Goal: Task Accomplishment & Management: Manage account settings

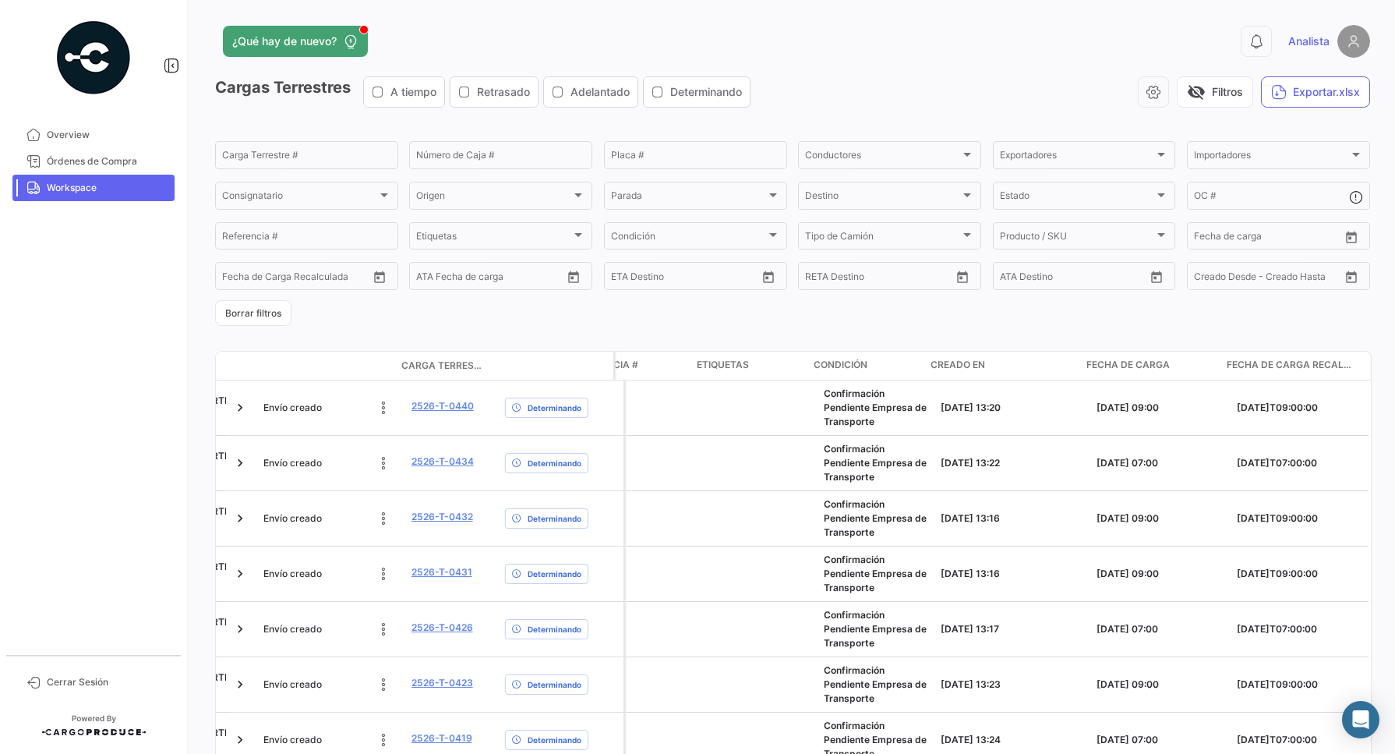
click at [1101, 360] on span "Fecha de carga" at bounding box center [1128, 365] width 83 height 14
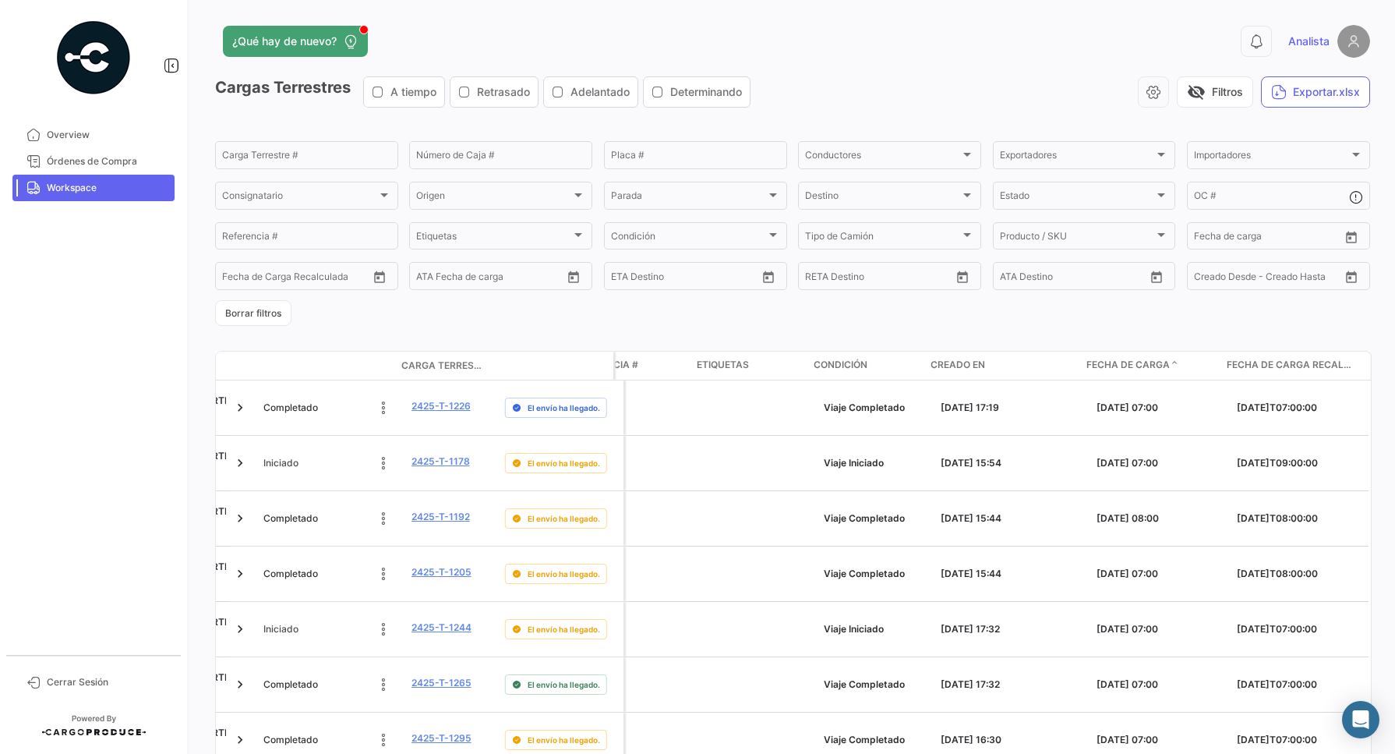
click at [1162, 359] on span "Fecha de carga" at bounding box center [1128, 365] width 83 height 14
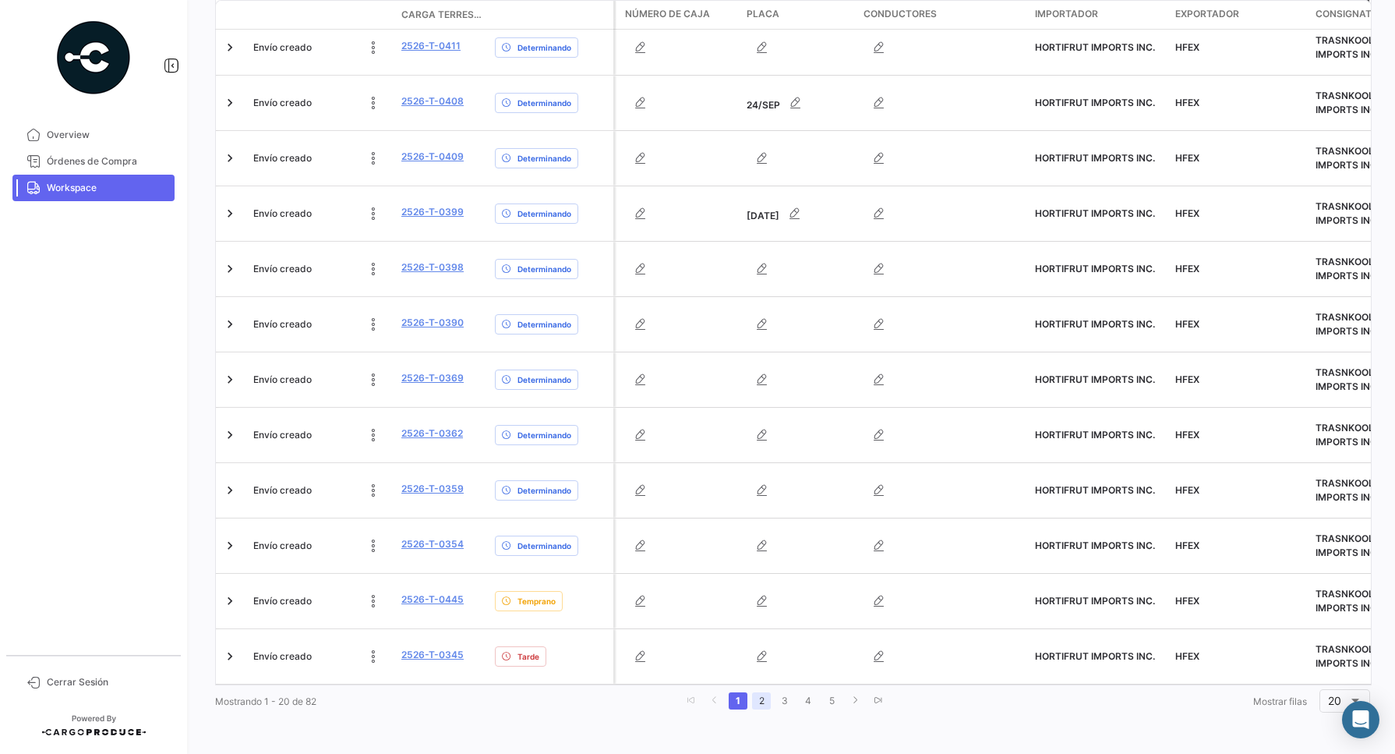
click at [762, 699] on link "2" at bounding box center [761, 700] width 19 height 17
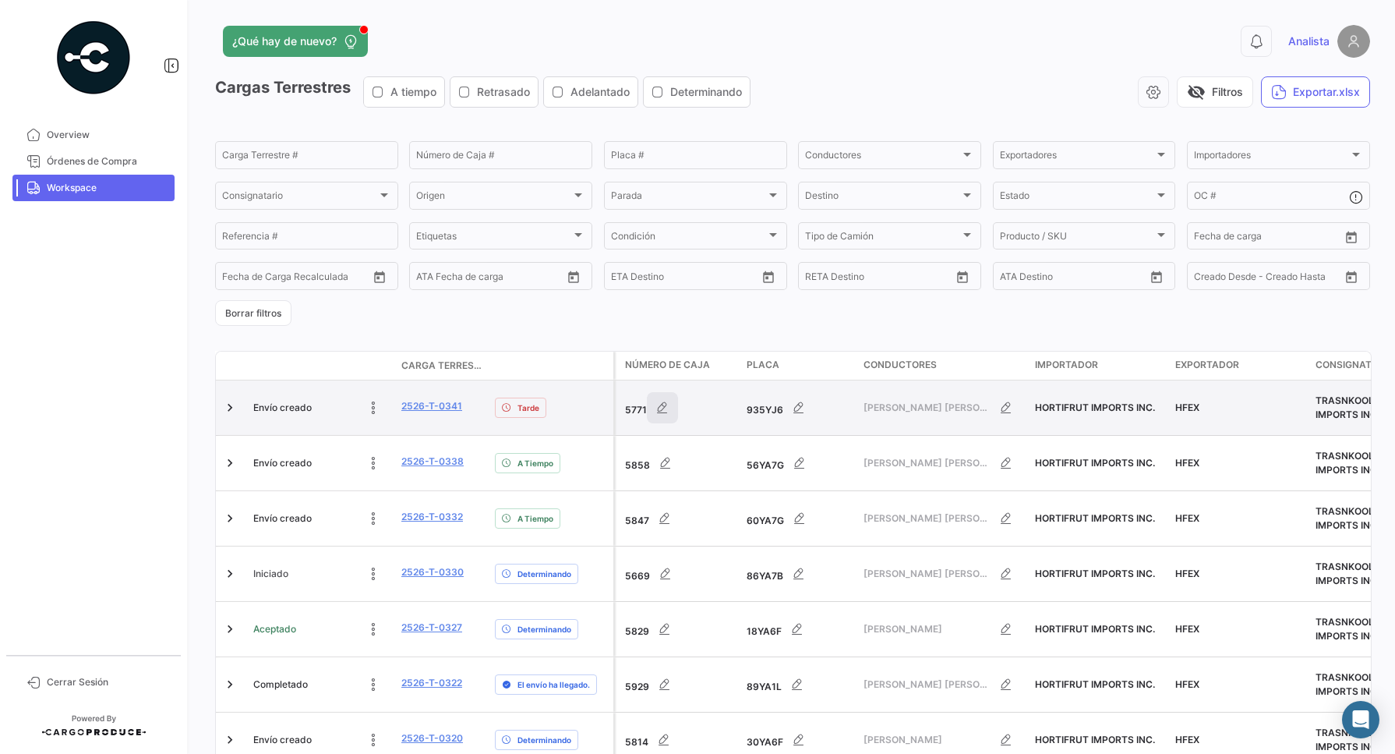
click at [668, 405] on icon "button" at bounding box center [663, 408] width 16 height 16
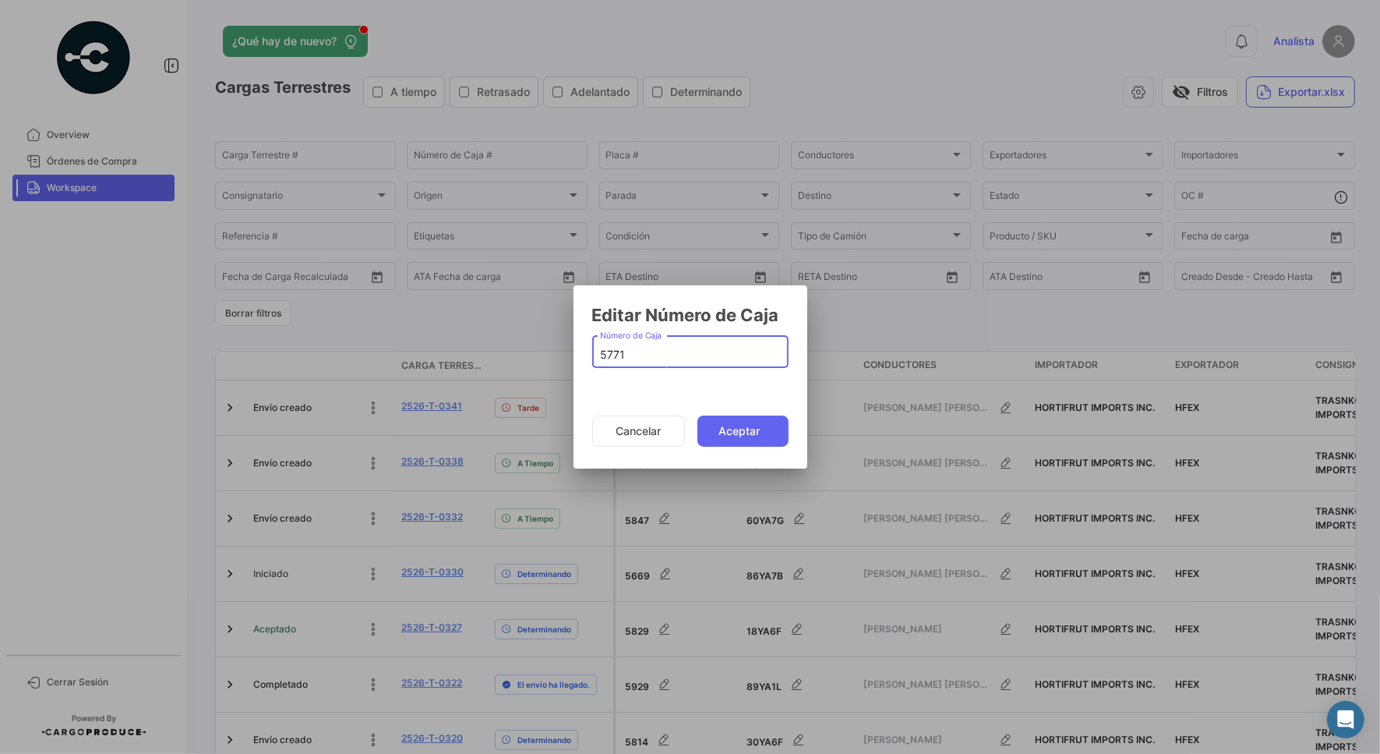
click at [657, 355] on input "5771" at bounding box center [690, 354] width 180 height 13
type input "5858"
click at [738, 436] on button "Aceptar" at bounding box center [743, 430] width 91 height 31
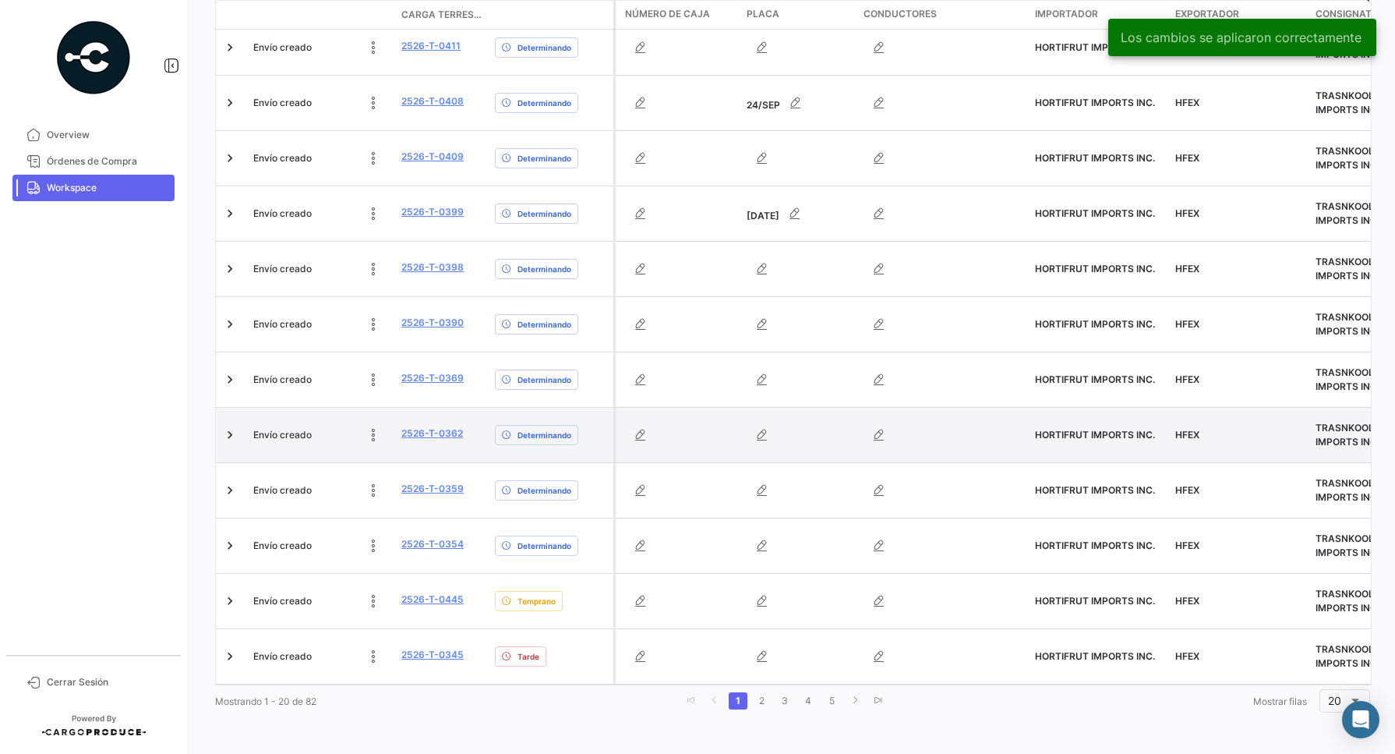
scroll to position [821, 0]
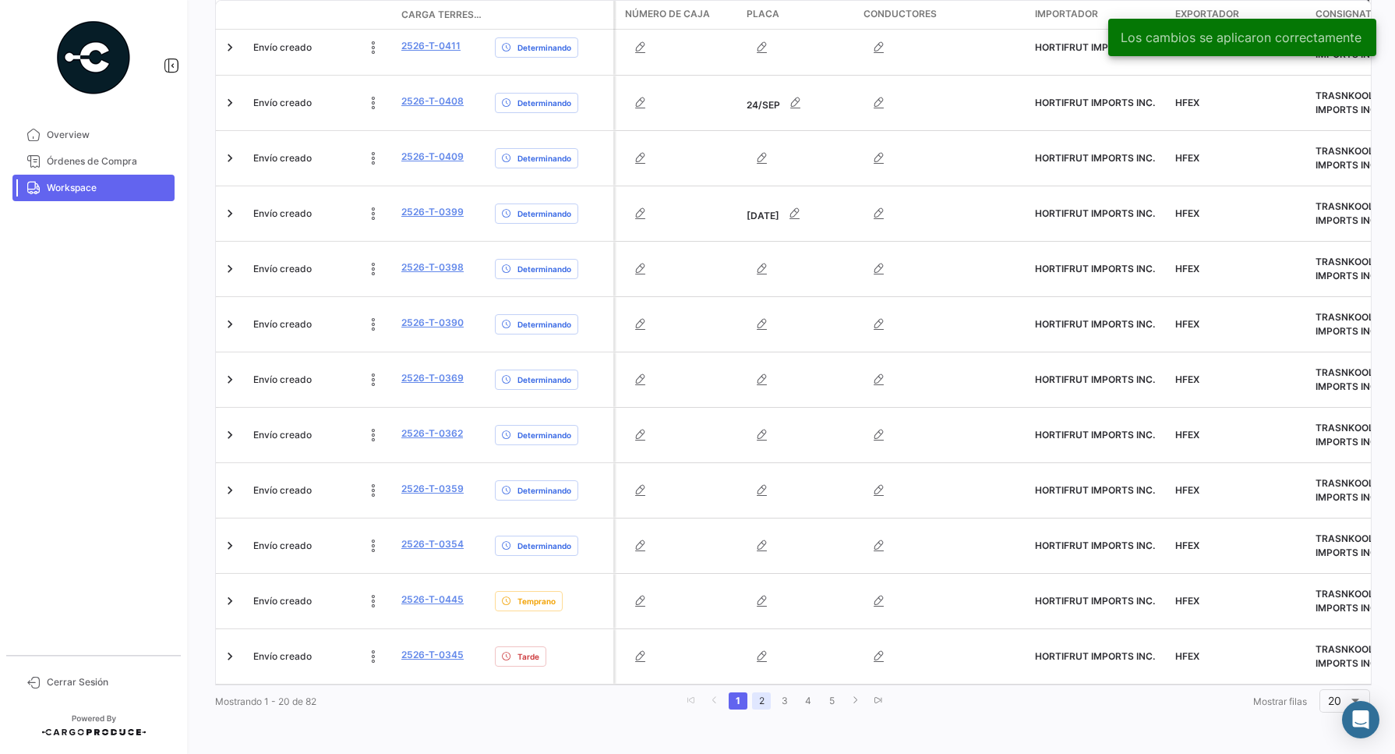
click at [752, 698] on link "2" at bounding box center [761, 700] width 19 height 17
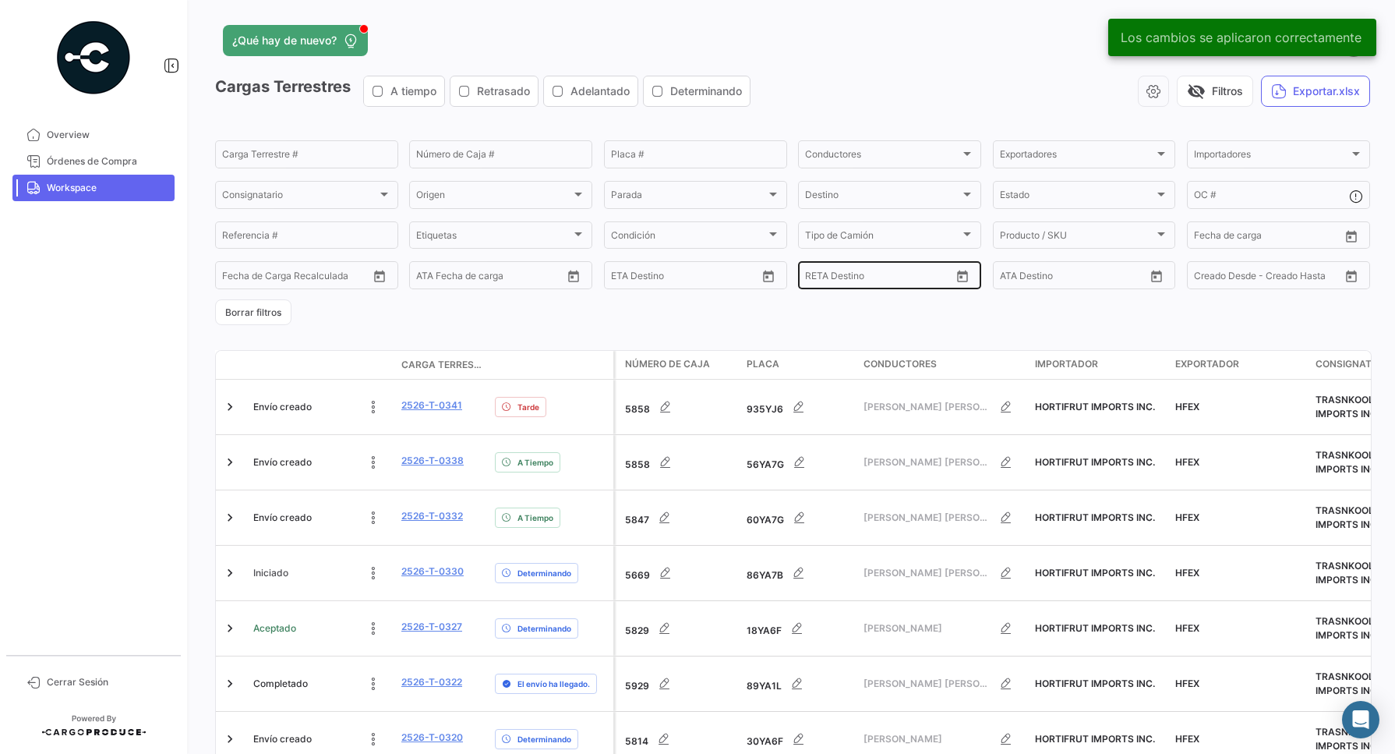
scroll to position [0, 0]
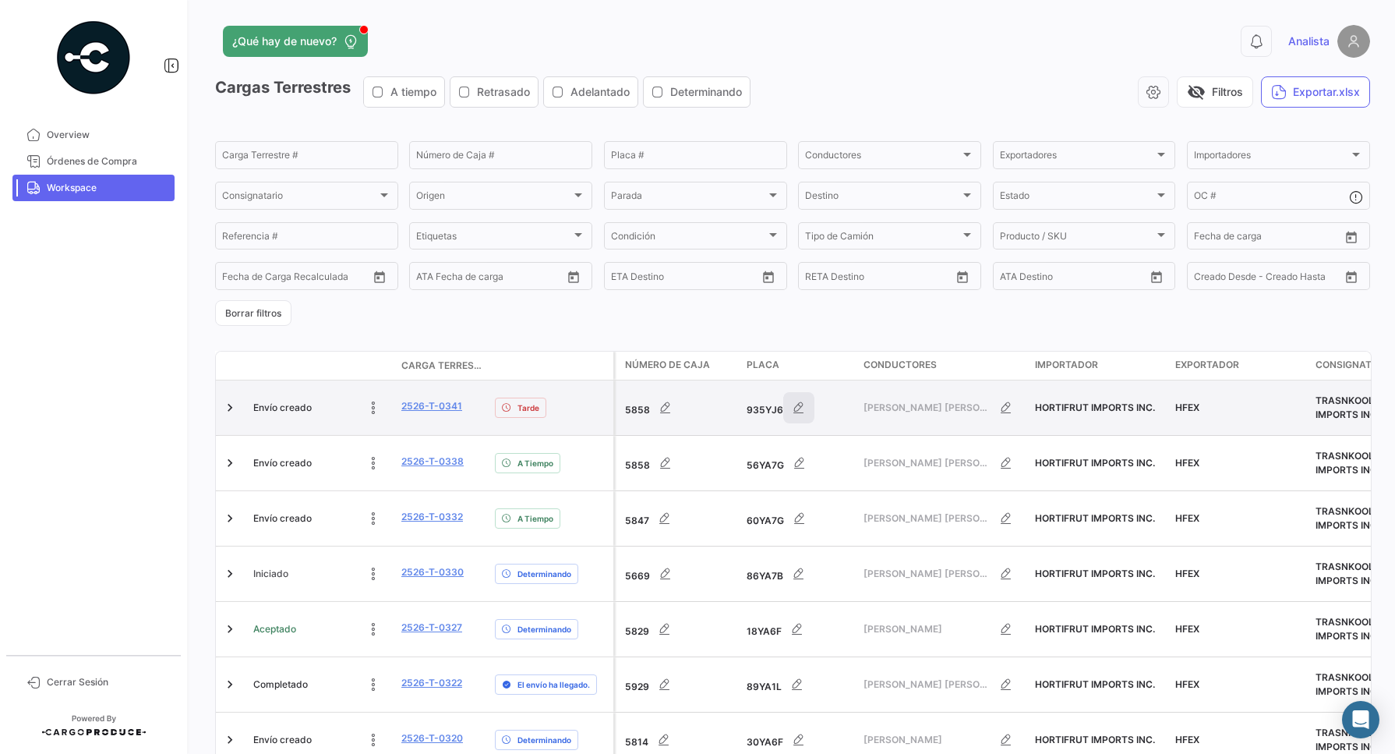
click at [803, 413] on icon "button" at bounding box center [799, 408] width 16 height 16
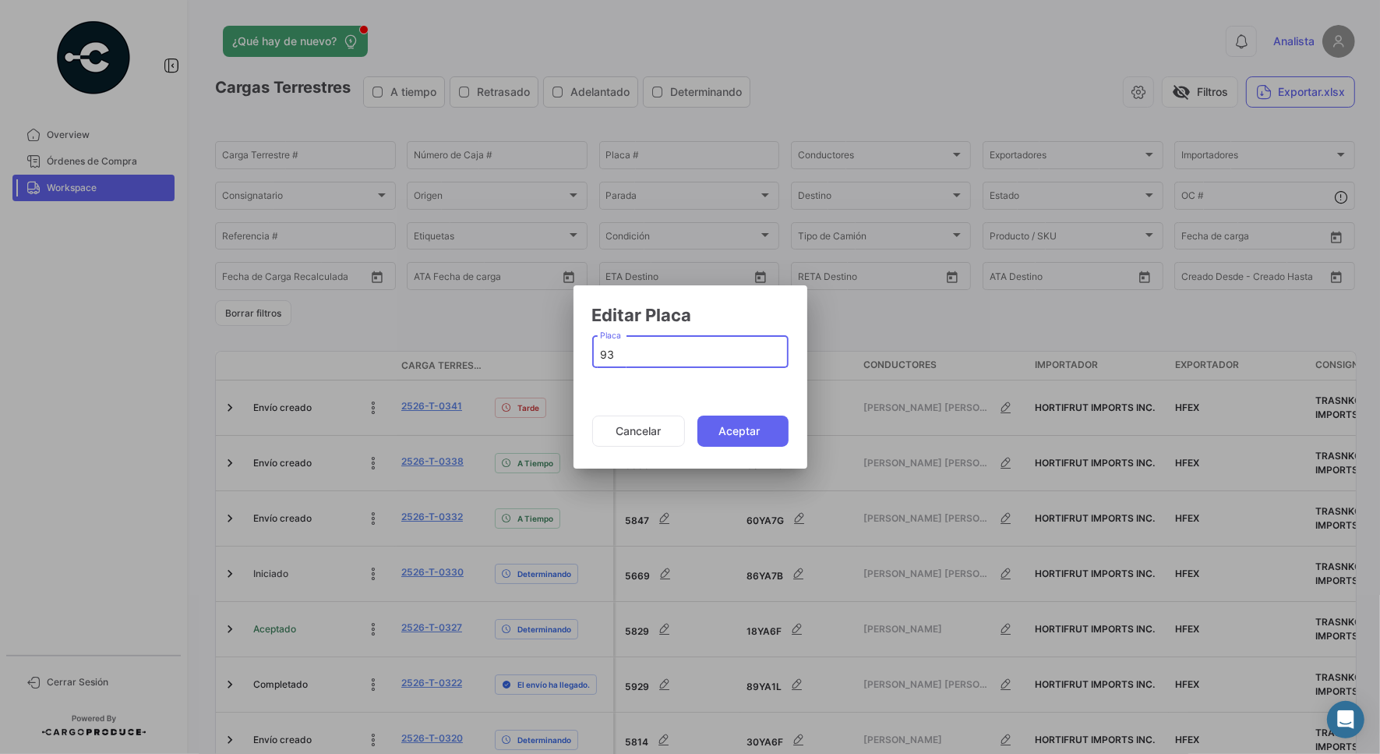
type input "9"
type input "56YA7G"
click at [730, 431] on button "Aceptar" at bounding box center [743, 430] width 91 height 31
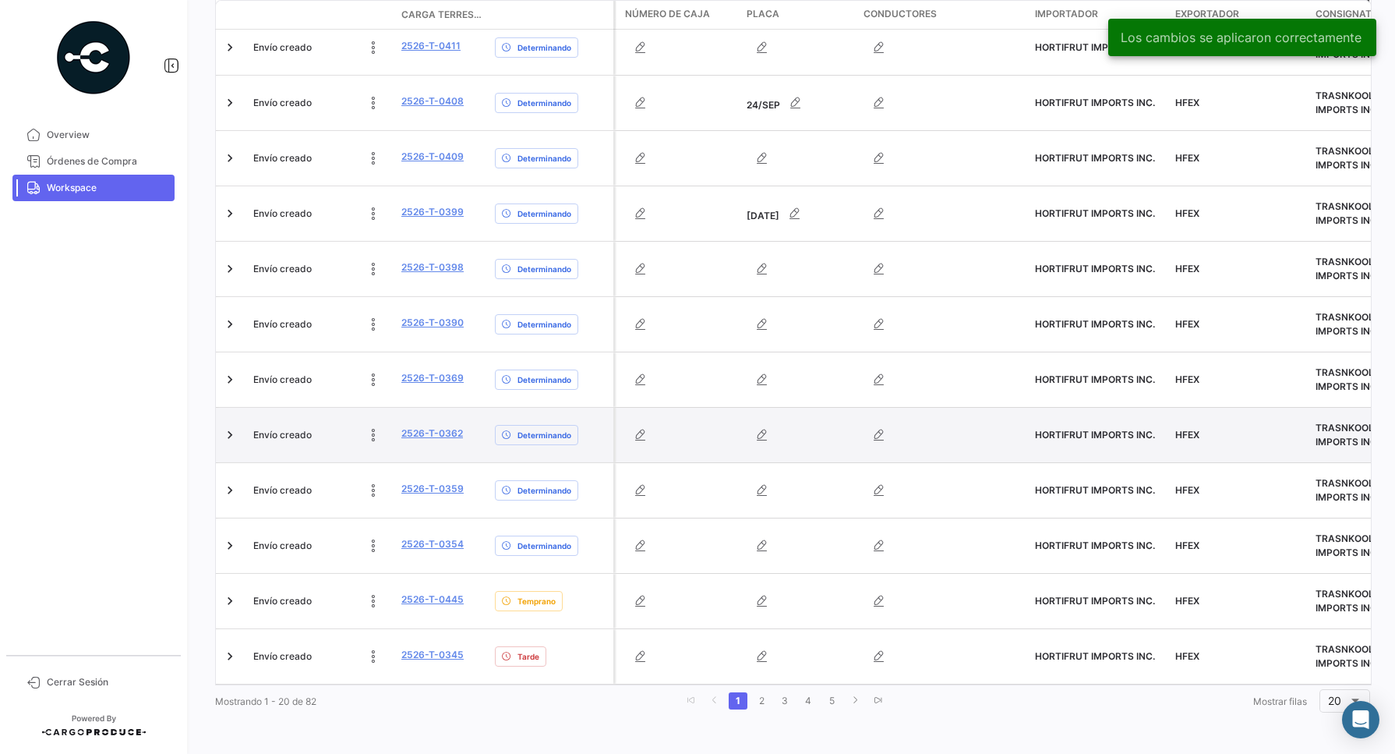
scroll to position [821, 0]
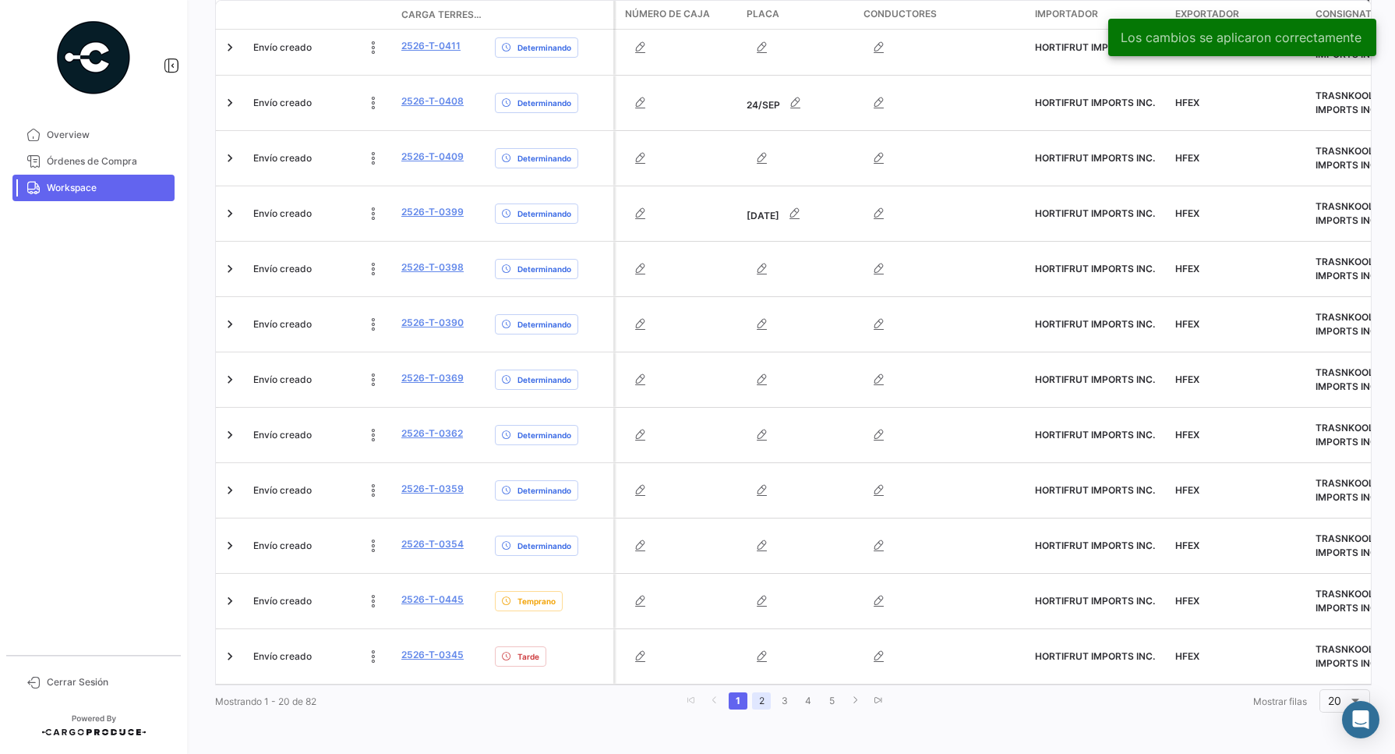
click at [764, 701] on link "2" at bounding box center [761, 700] width 19 height 17
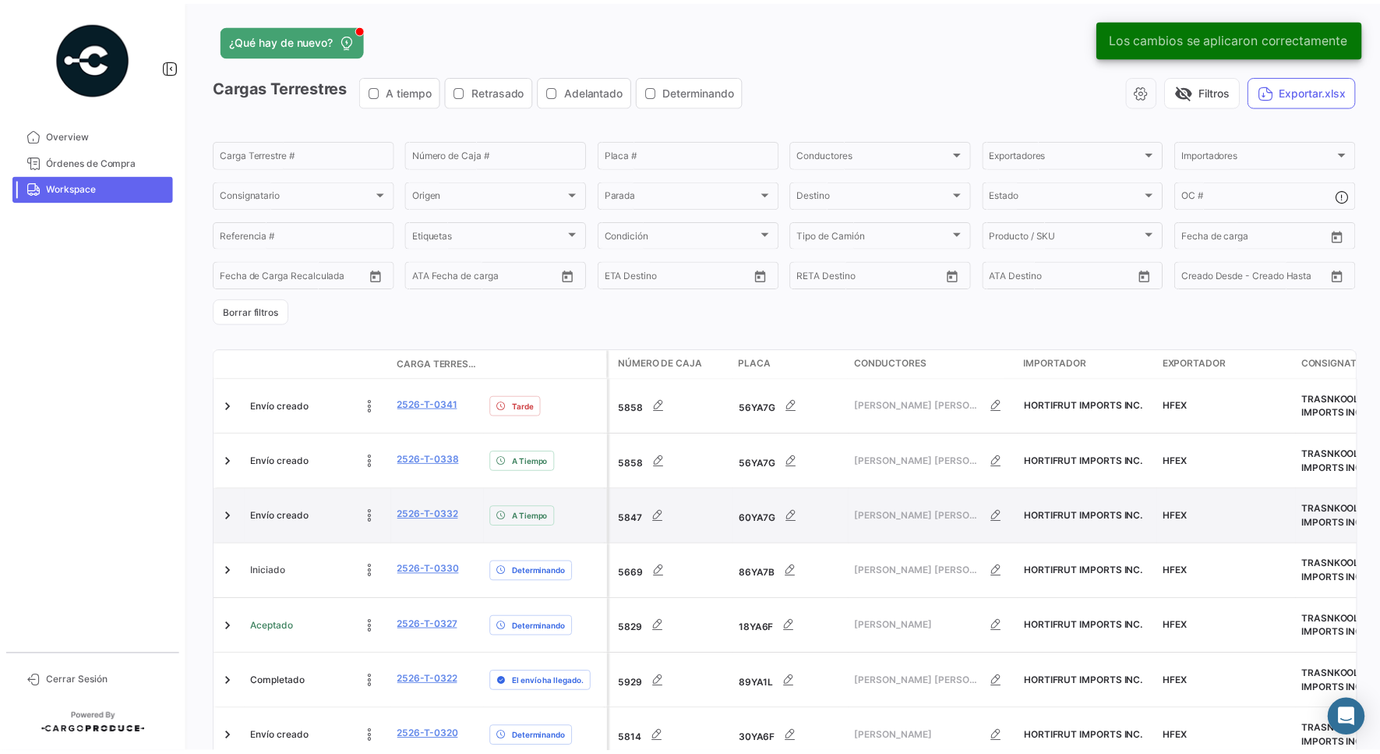
scroll to position [0, 0]
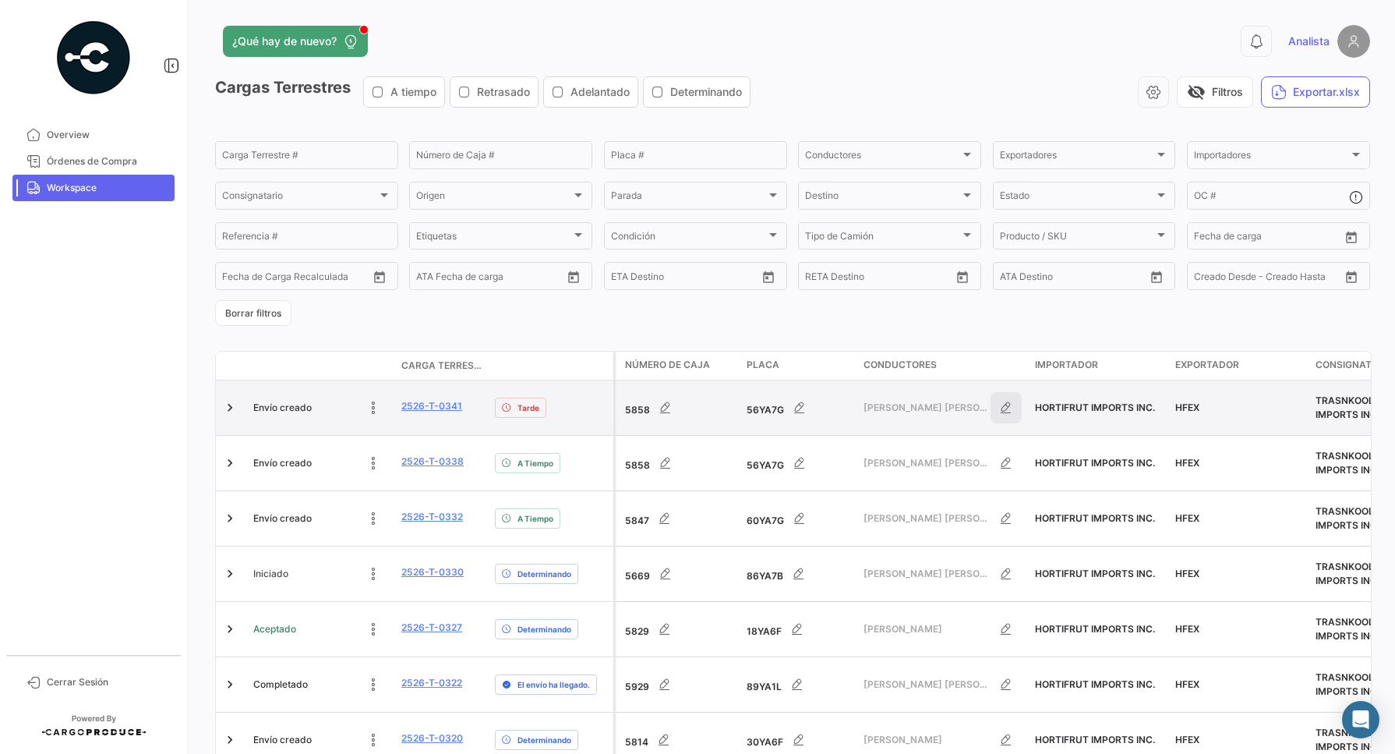
click at [1006, 408] on icon "button" at bounding box center [1006, 408] width 16 height 16
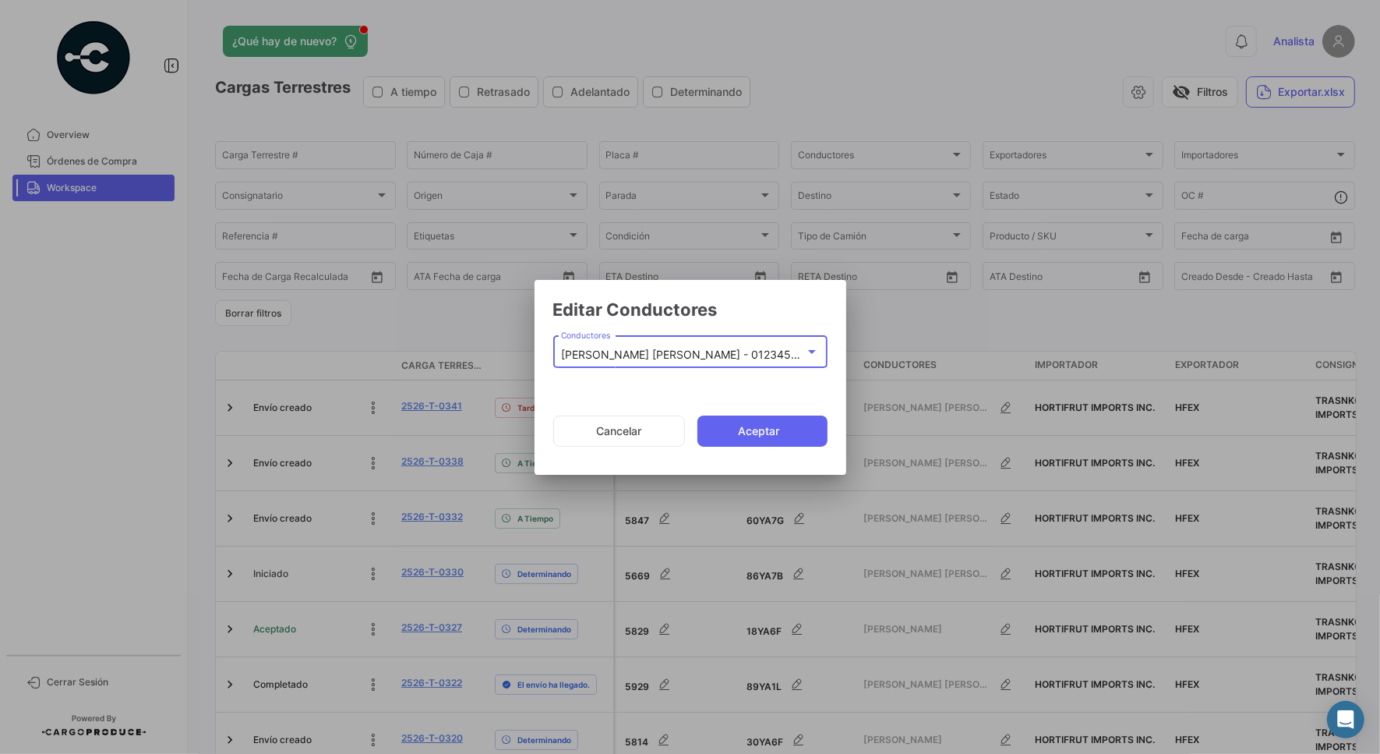
click at [807, 357] on div at bounding box center [812, 351] width 14 height 12
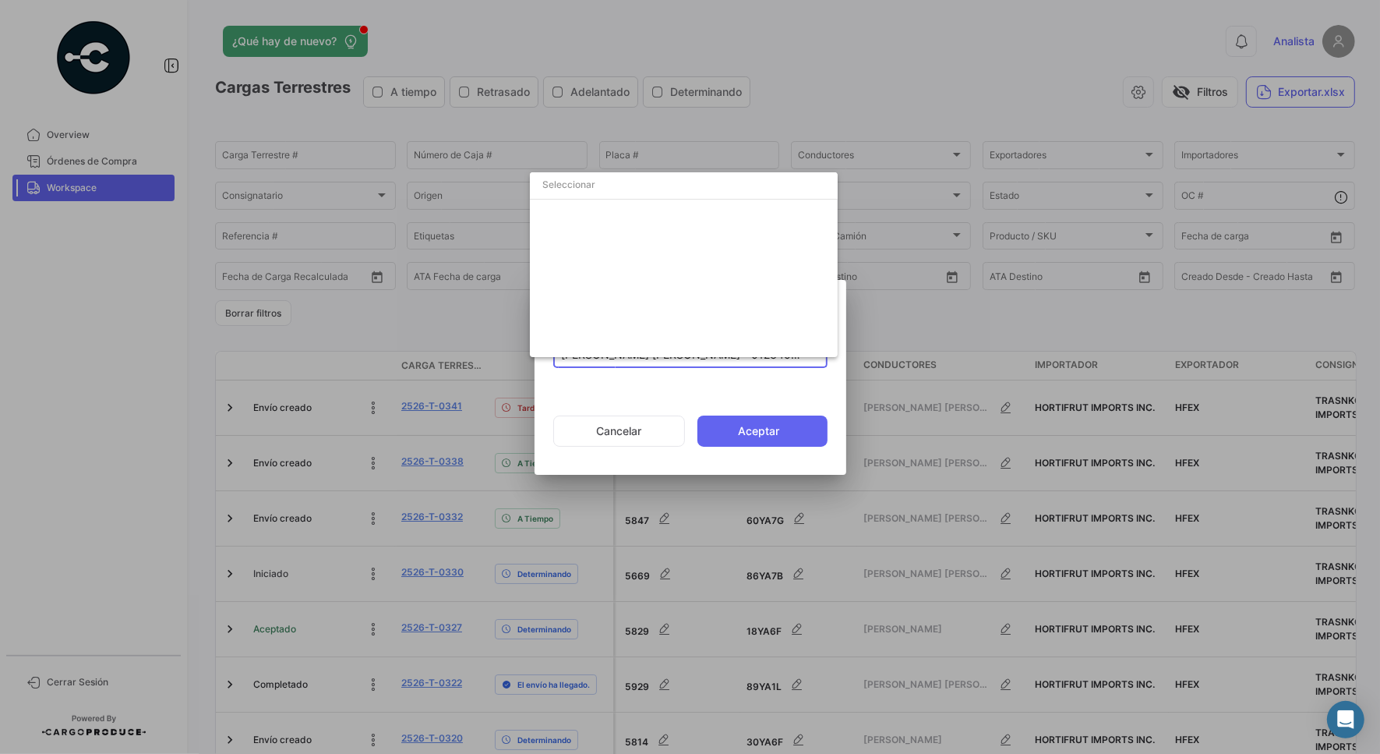
scroll to position [1976, 0]
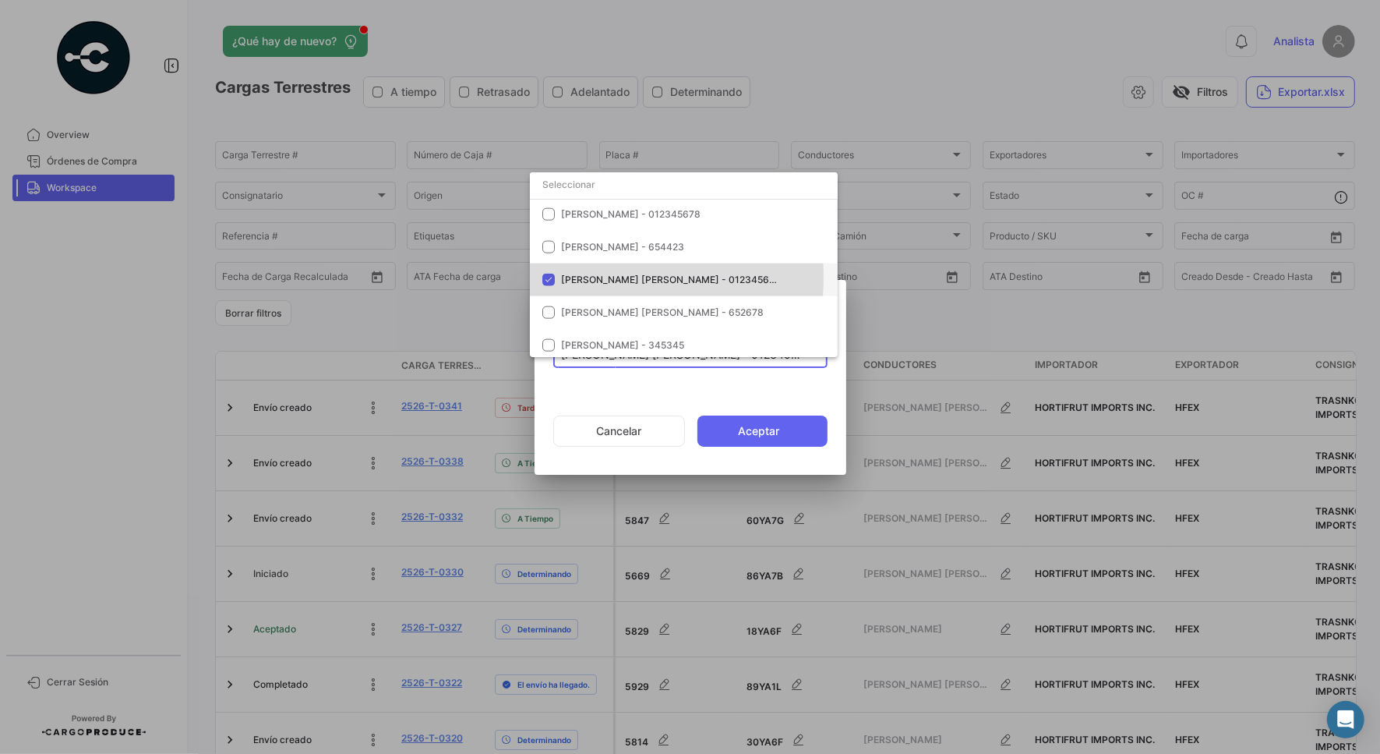
click at [551, 277] on mat-pseudo-checkbox at bounding box center [548, 280] width 12 height 12
click at [588, 179] on input "dropdown search" at bounding box center [684, 185] width 308 height 28
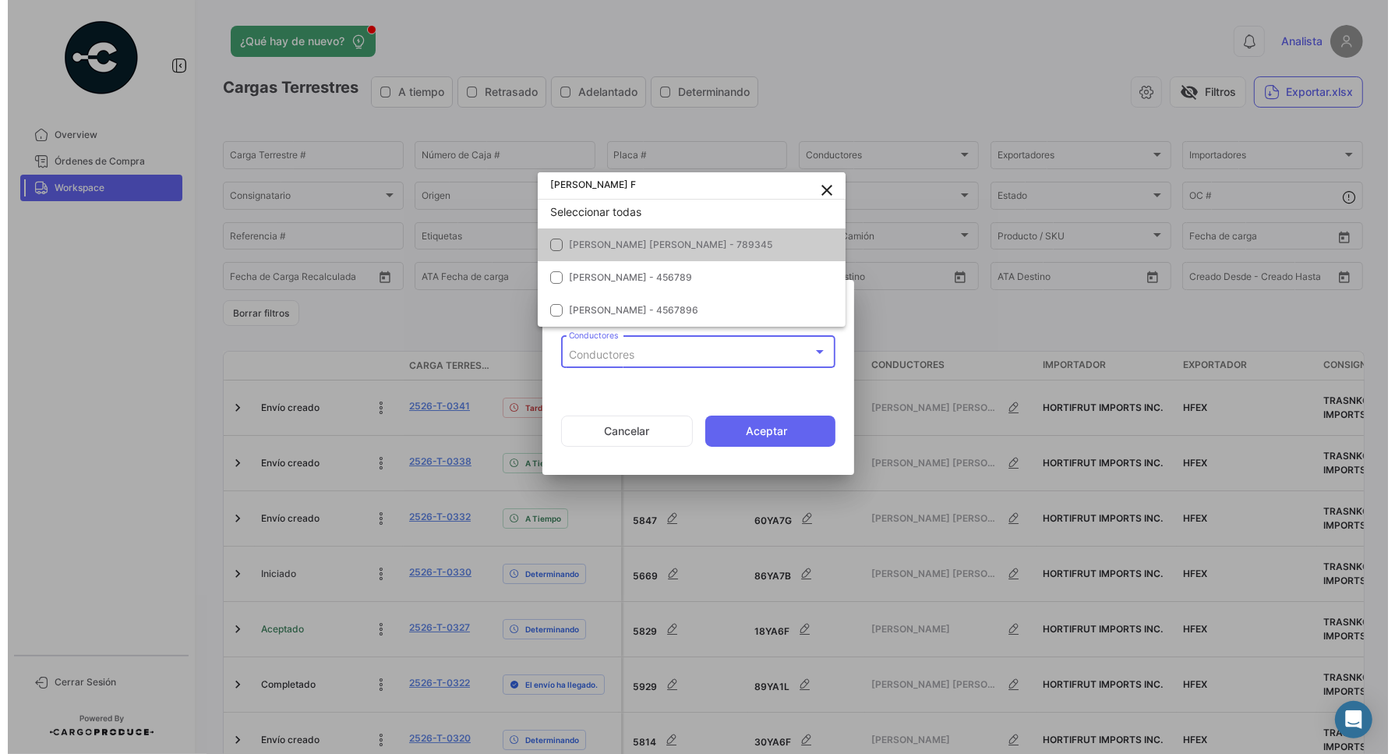
scroll to position [9, 0]
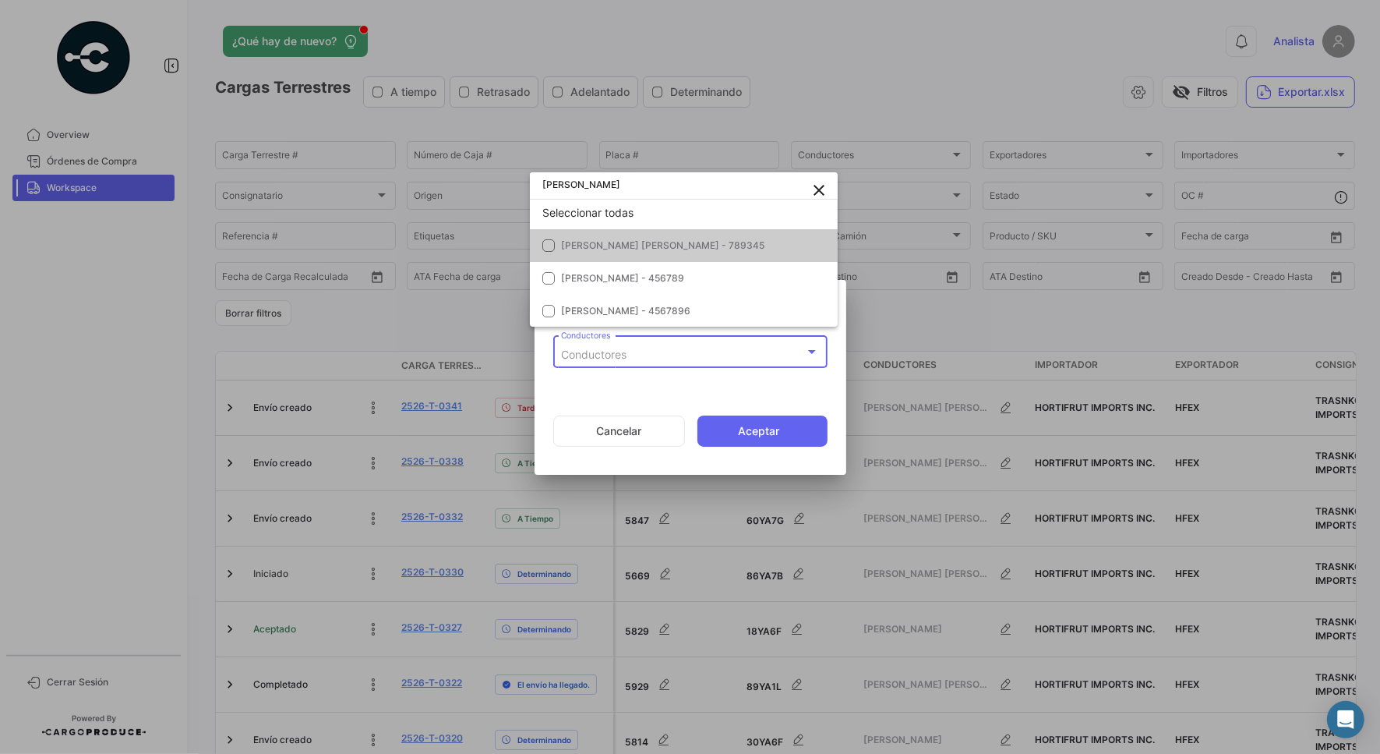
type input "[PERSON_NAME]"
click at [638, 243] on span "[PERSON_NAME] [PERSON_NAME] - 789345" at bounding box center [662, 245] width 203 height 12
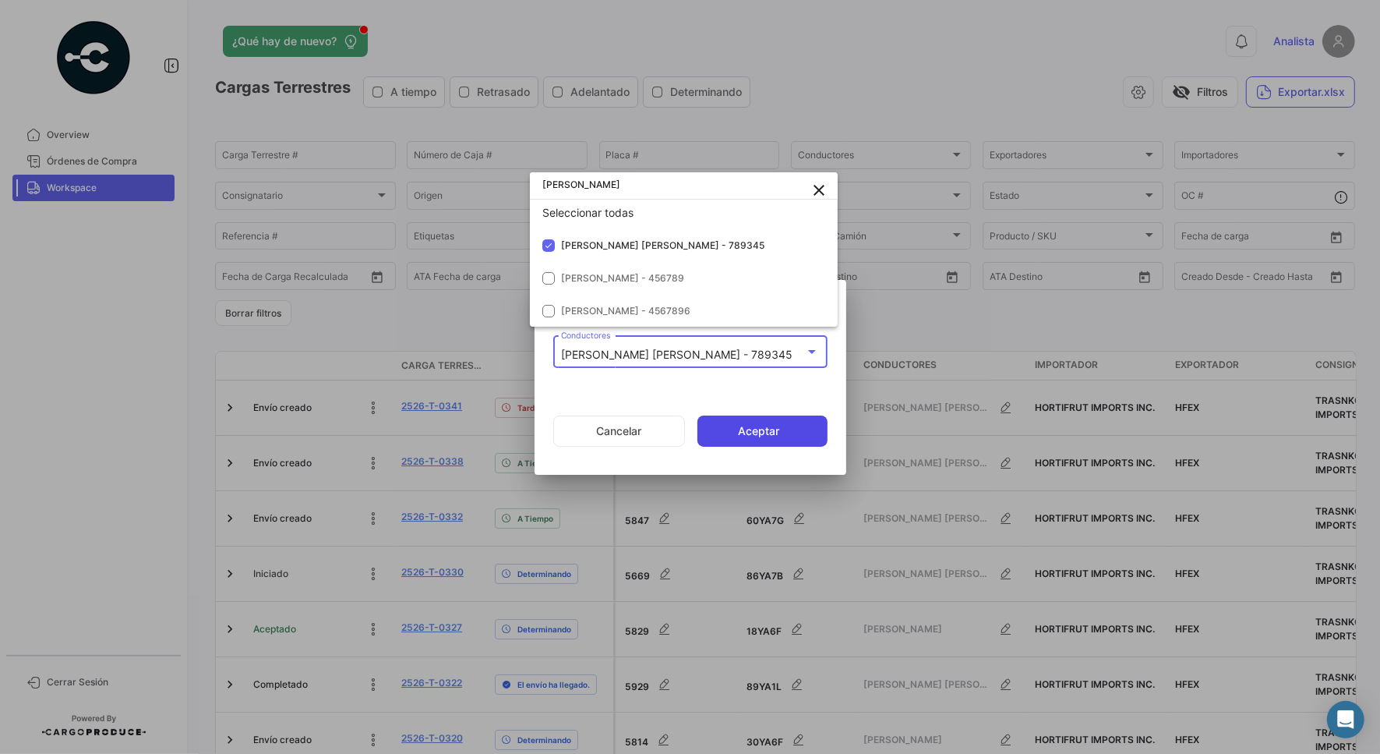
click at [743, 431] on div at bounding box center [690, 377] width 1380 height 754
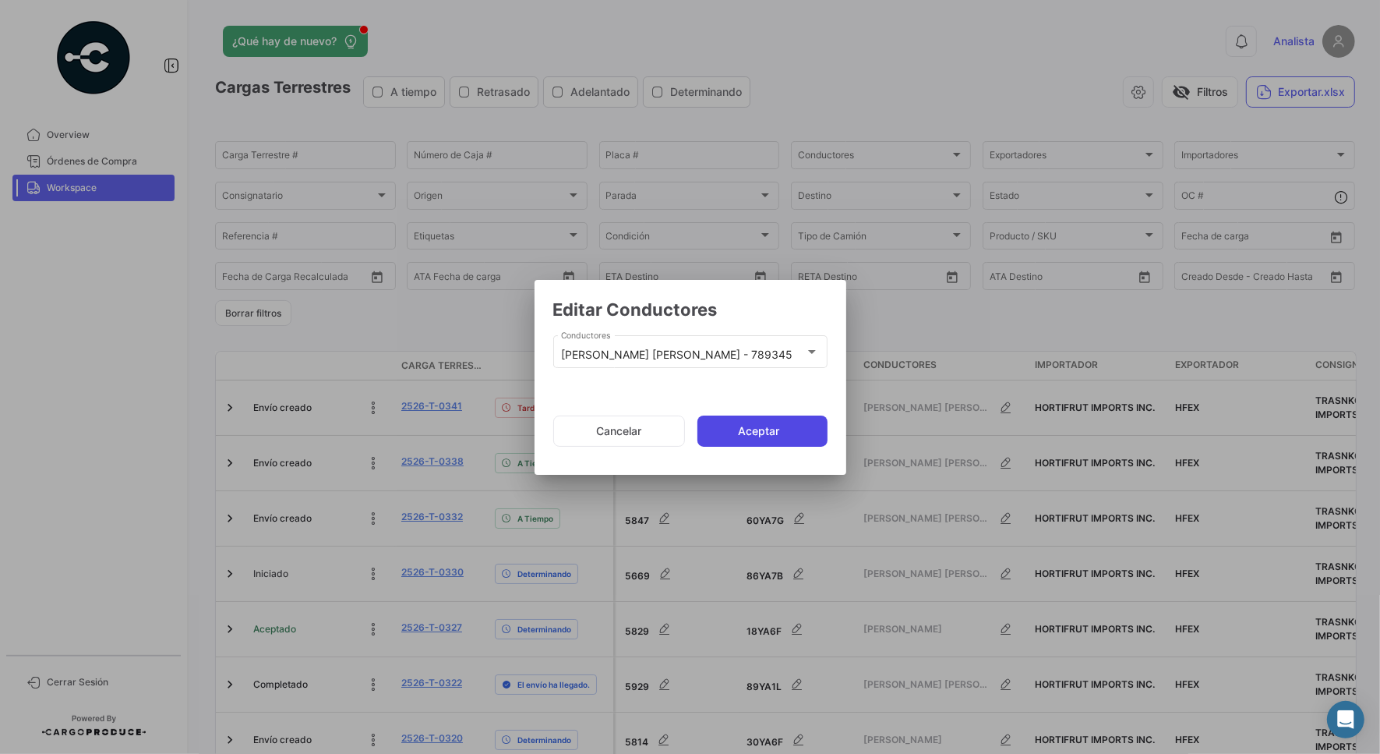
click at [746, 434] on button "Aceptar" at bounding box center [763, 430] width 130 height 31
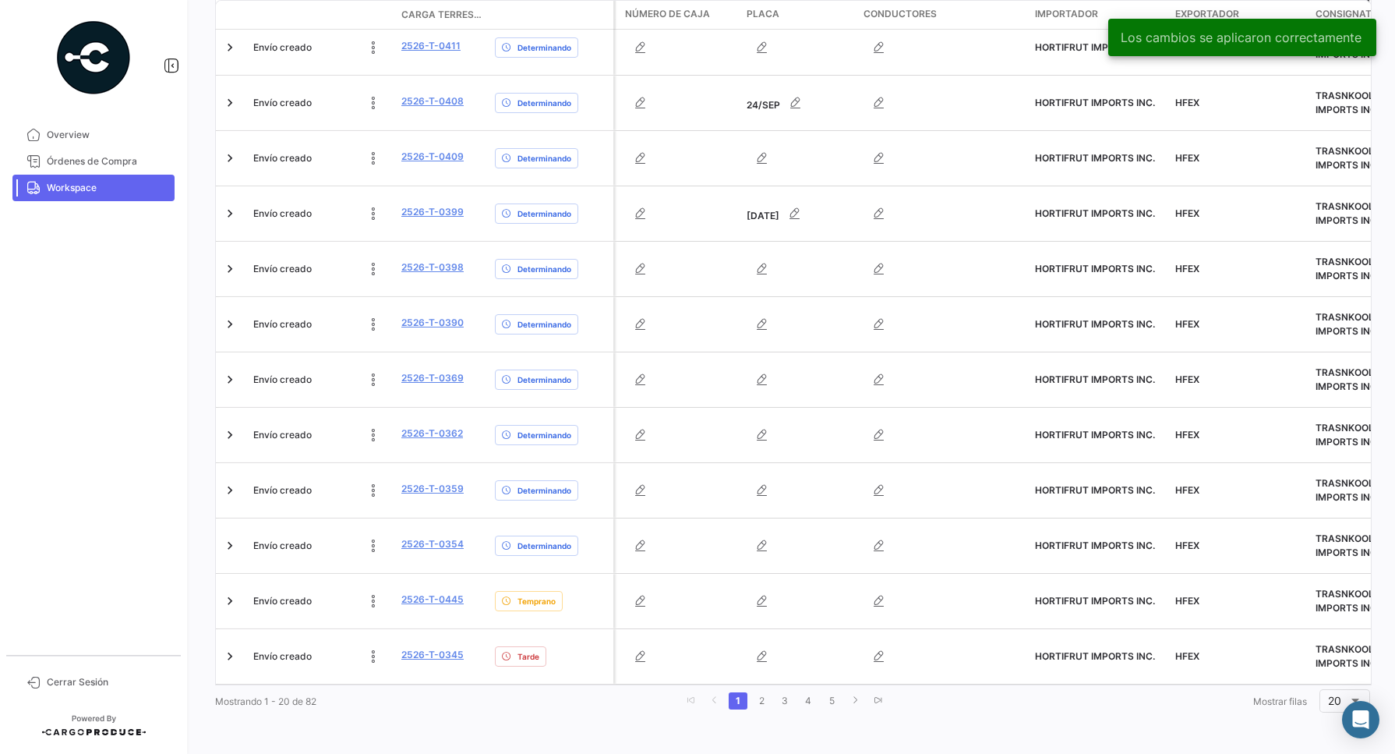
scroll to position [821, 0]
click at [760, 699] on link "2" at bounding box center [761, 700] width 19 height 17
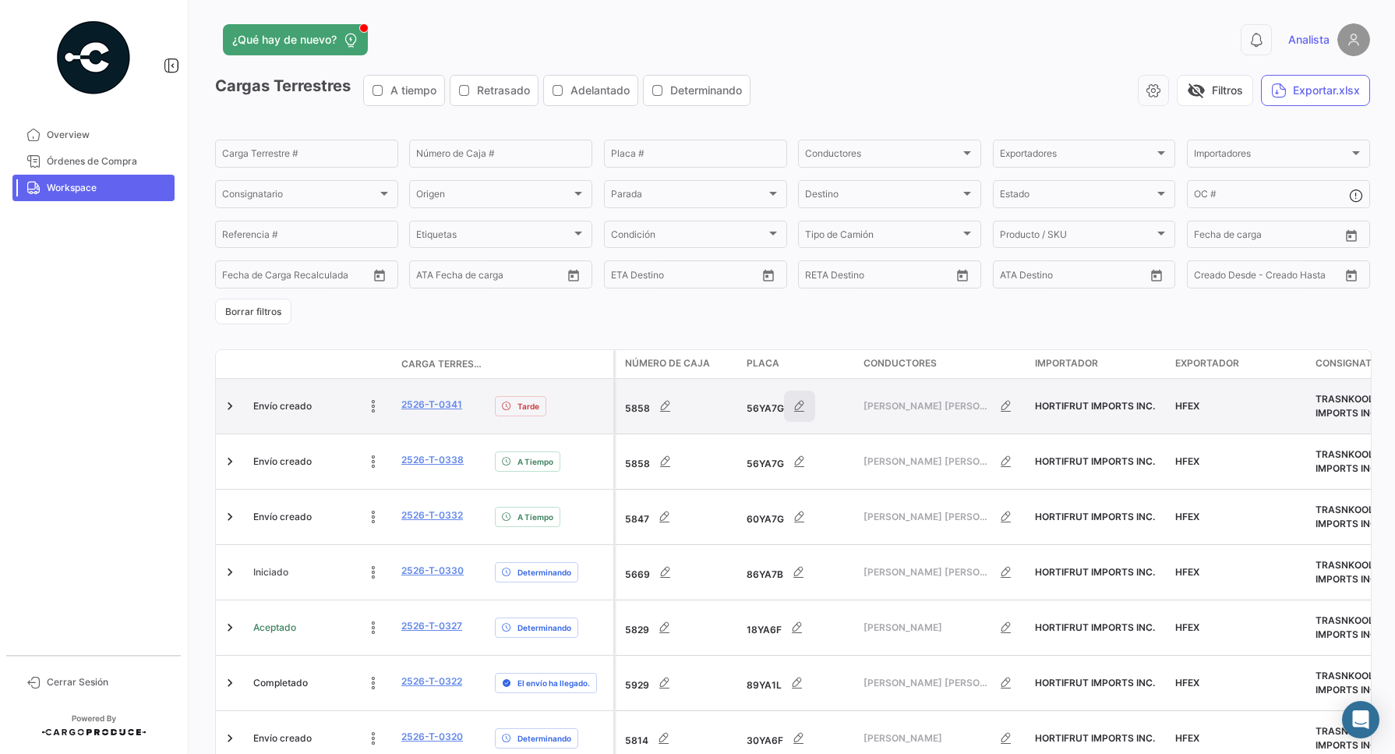
scroll to position [0, 0]
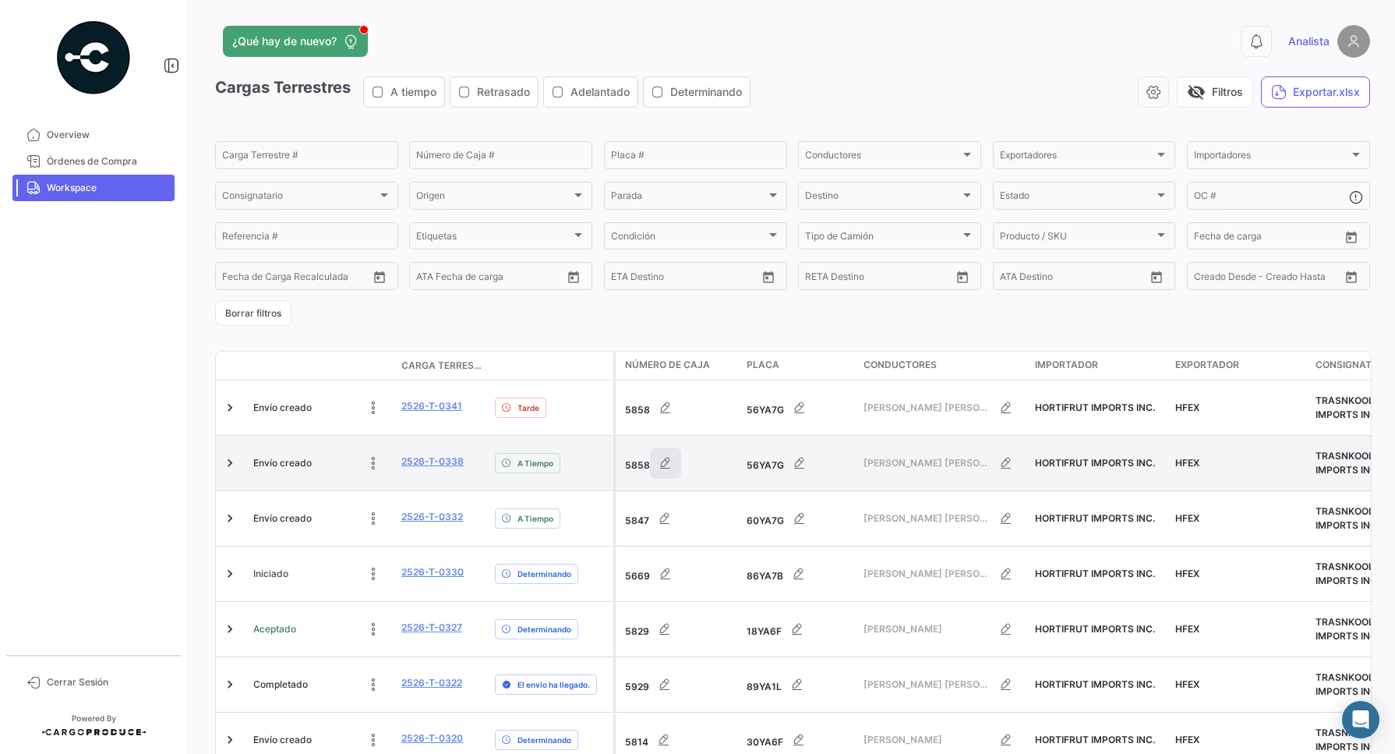
click at [656, 468] on button "button" at bounding box center [665, 462] width 31 height 31
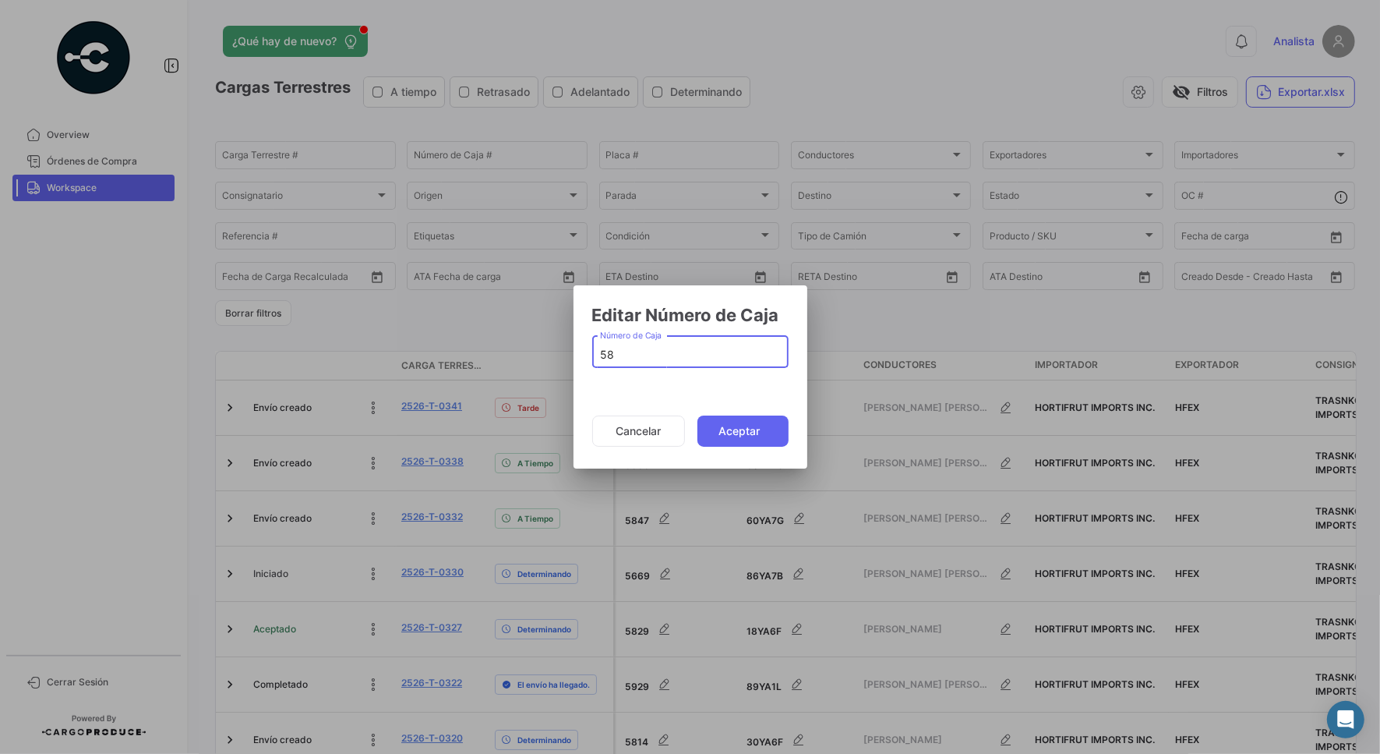
type input "5"
type input "5771"
click at [721, 427] on button "Aceptar" at bounding box center [743, 430] width 91 height 31
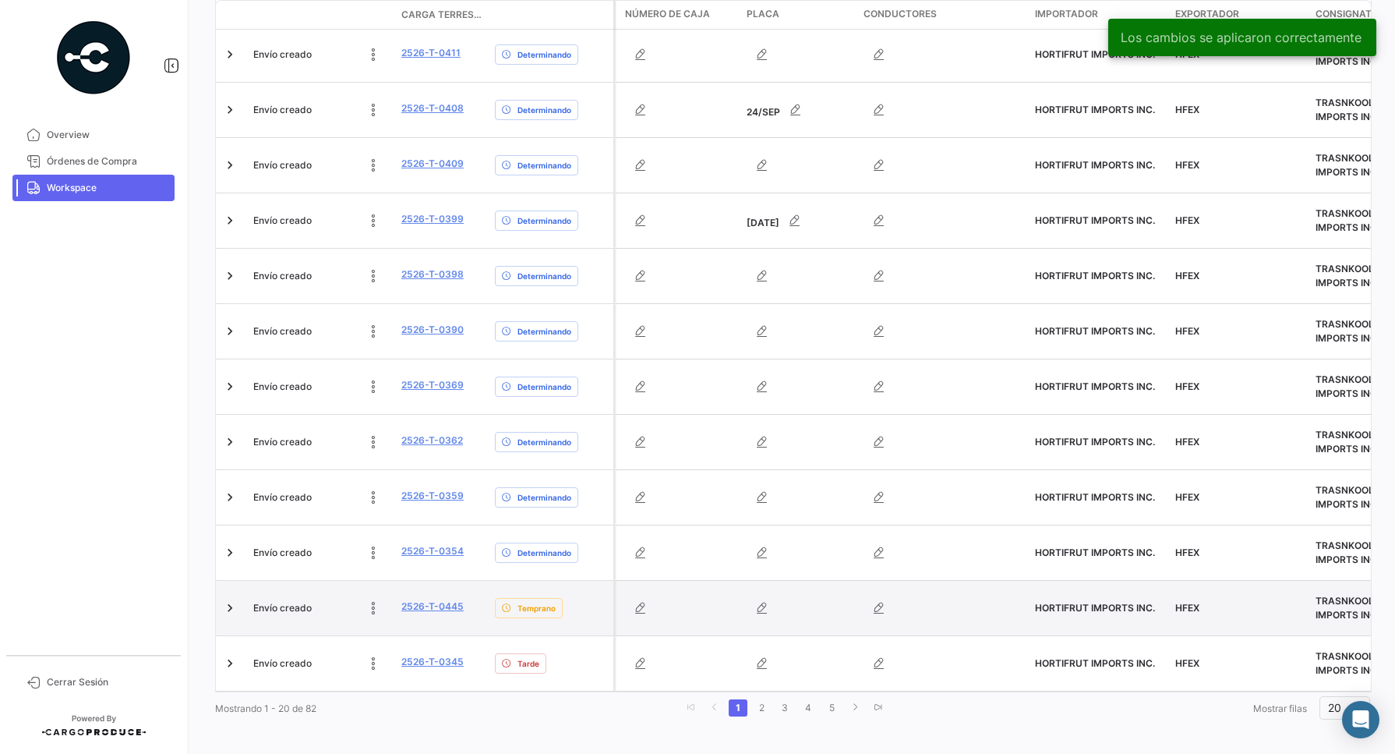
scroll to position [821, 0]
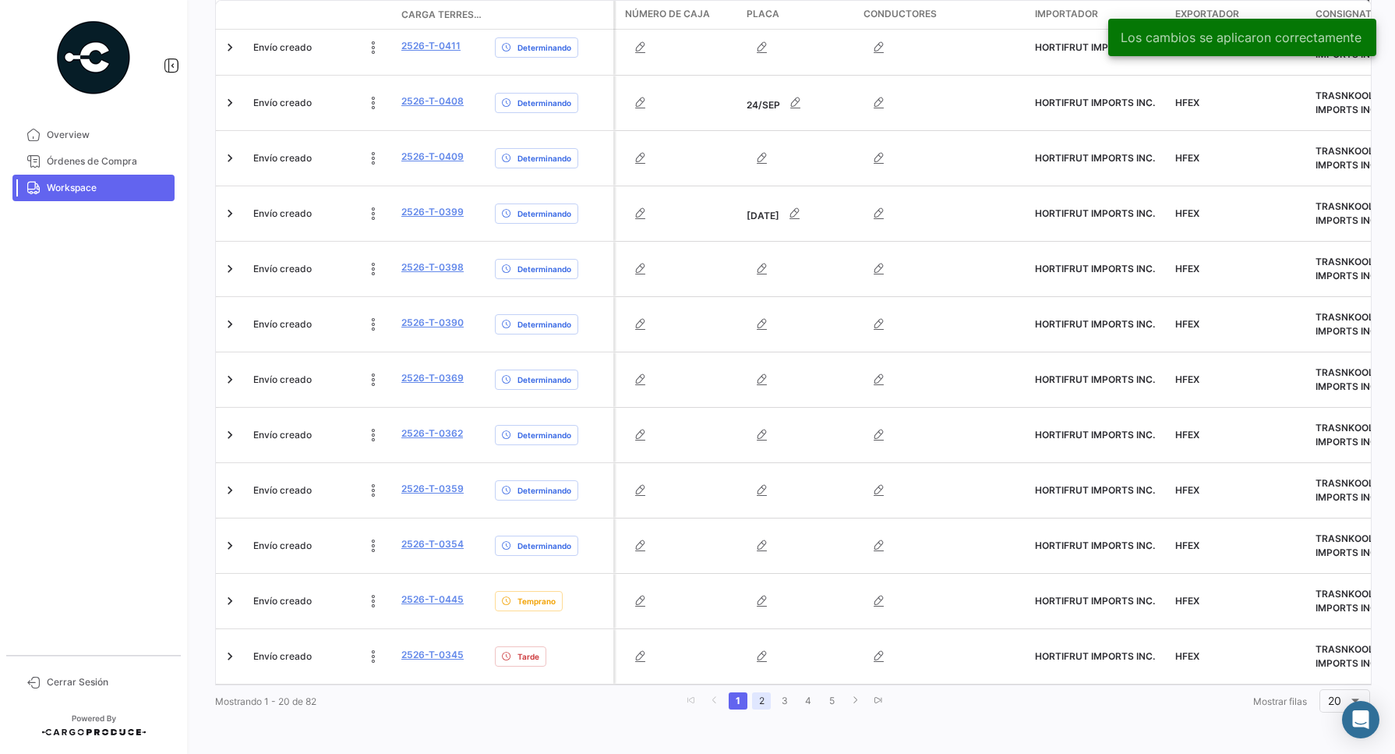
click at [753, 700] on link "2" at bounding box center [761, 700] width 19 height 17
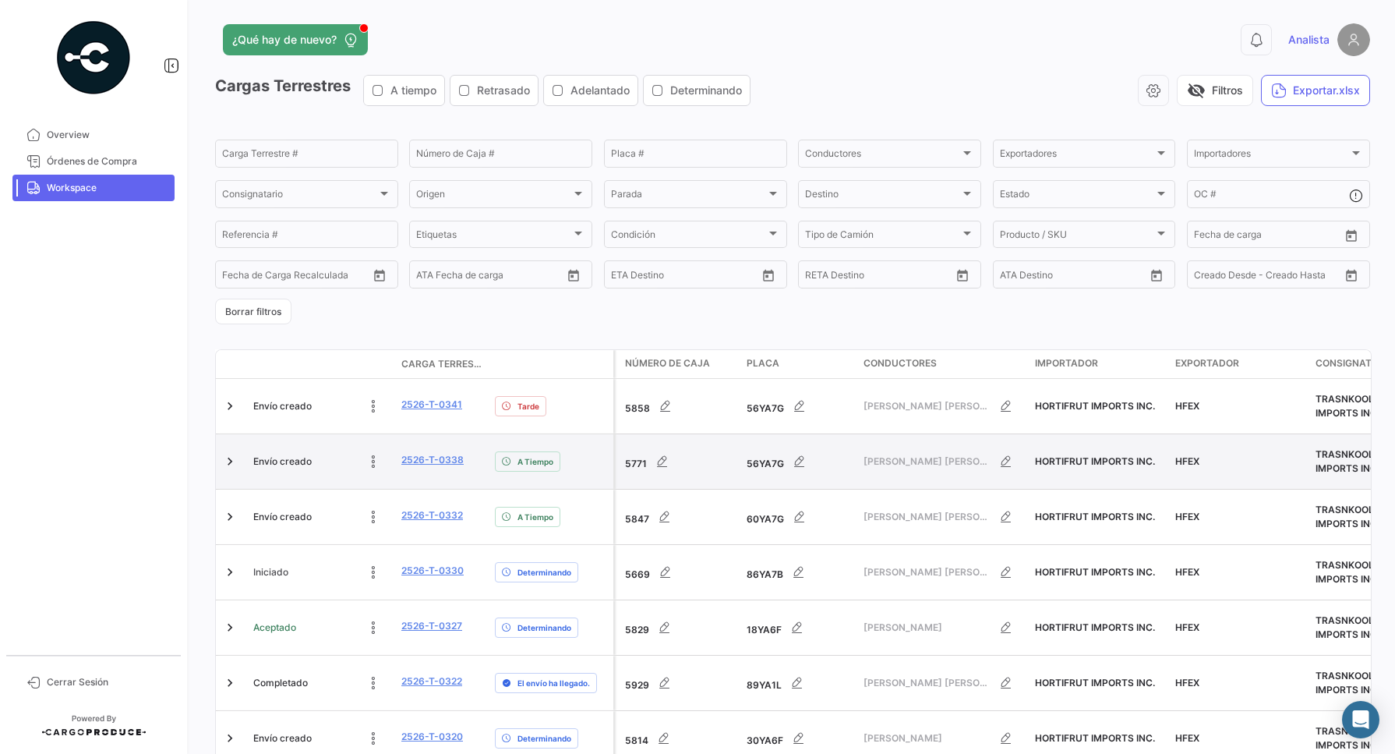
scroll to position [0, 0]
click at [793, 462] on button "button" at bounding box center [799, 462] width 31 height 31
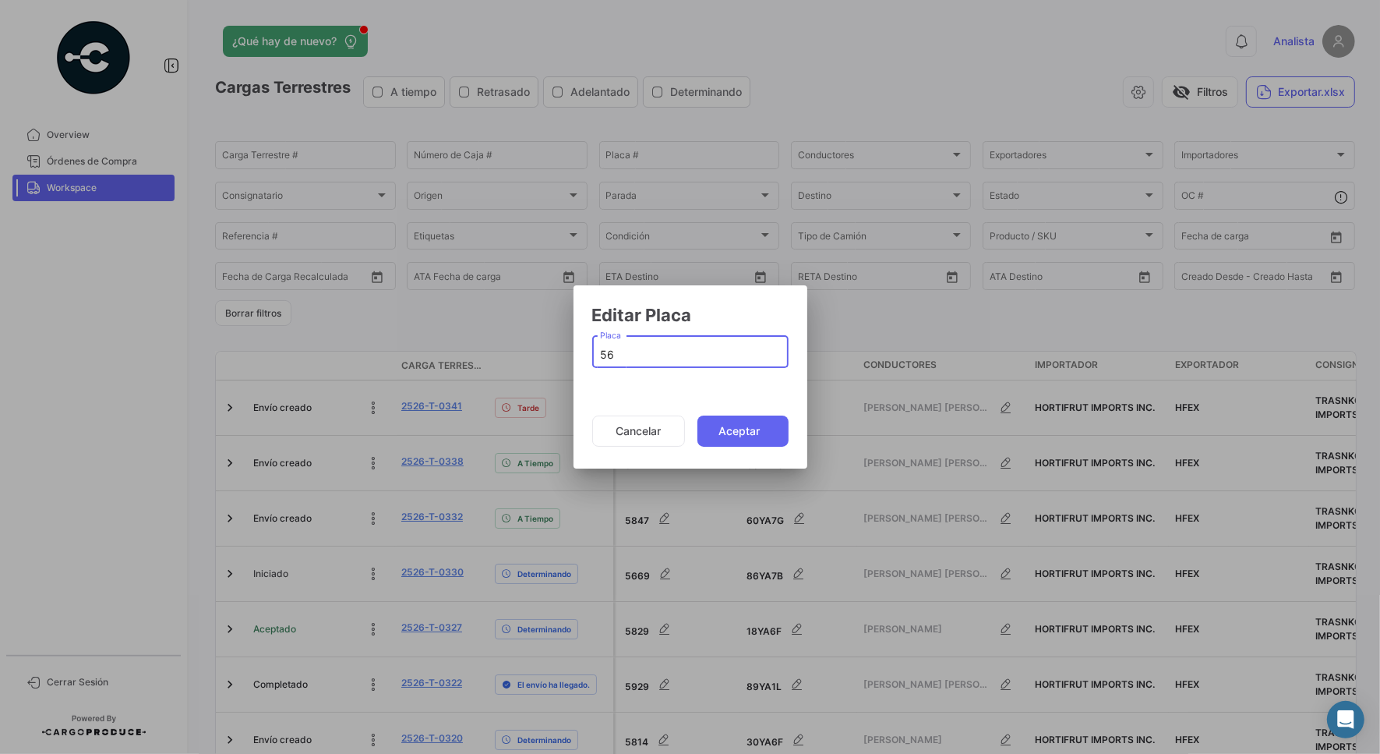
type input "5"
type input "935YJ6"
click at [764, 440] on button "Aceptar" at bounding box center [743, 430] width 91 height 31
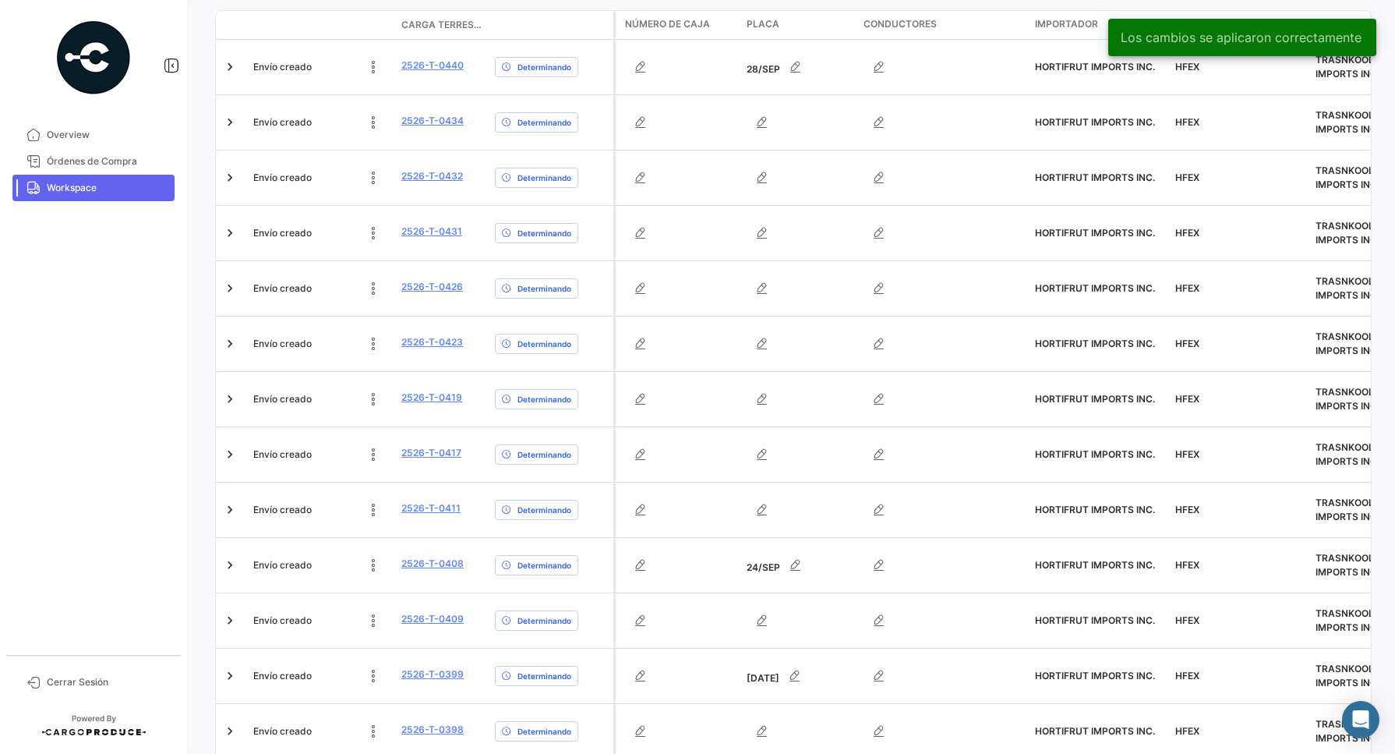
scroll to position [821, 0]
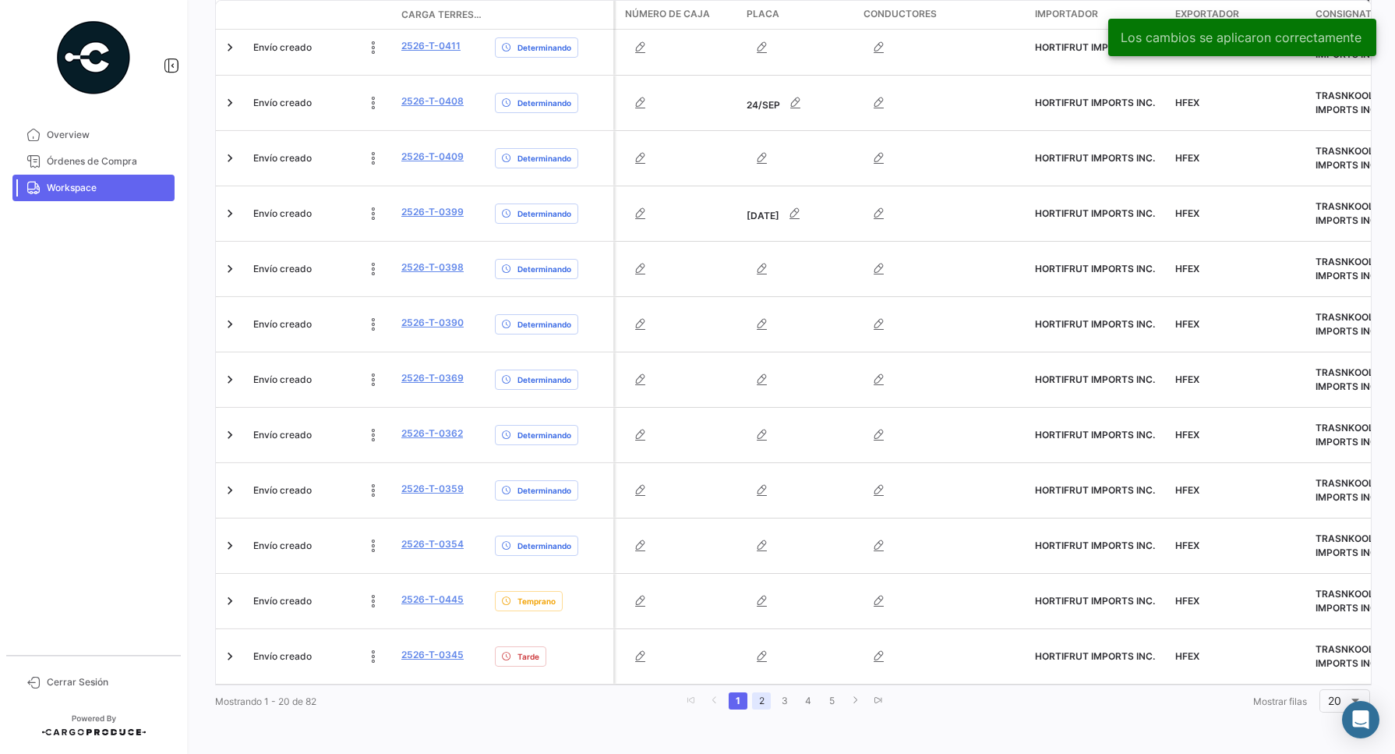
click at [754, 700] on link "2" at bounding box center [761, 700] width 19 height 17
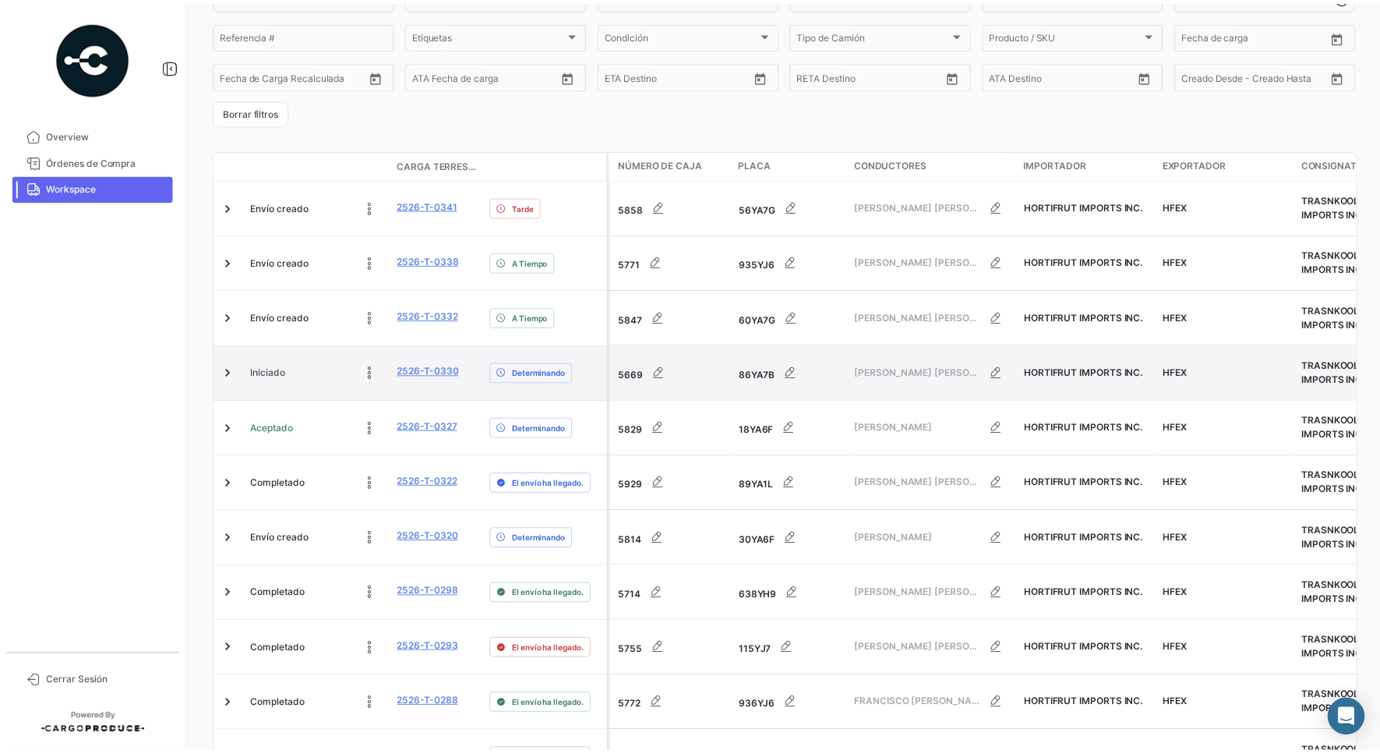
scroll to position [195, 0]
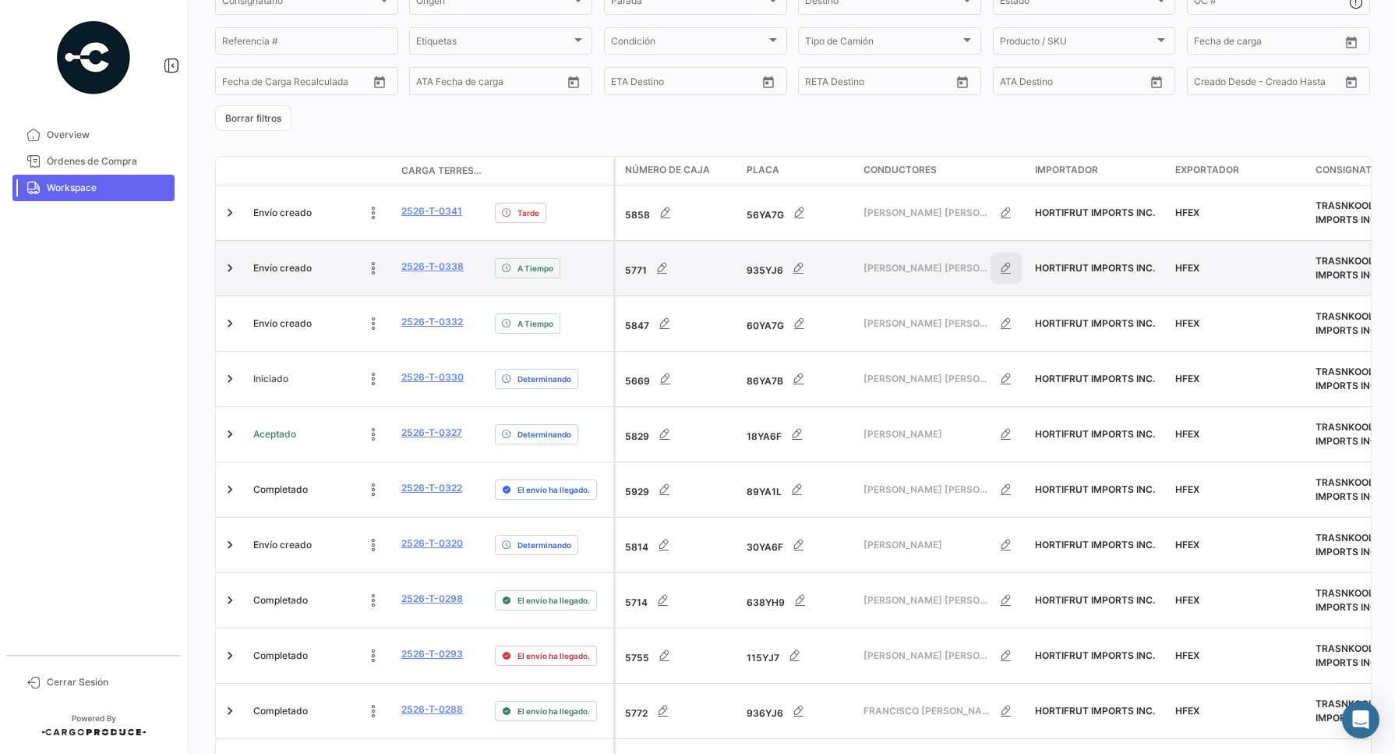
click at [1017, 267] on button "button" at bounding box center [1006, 268] width 31 height 31
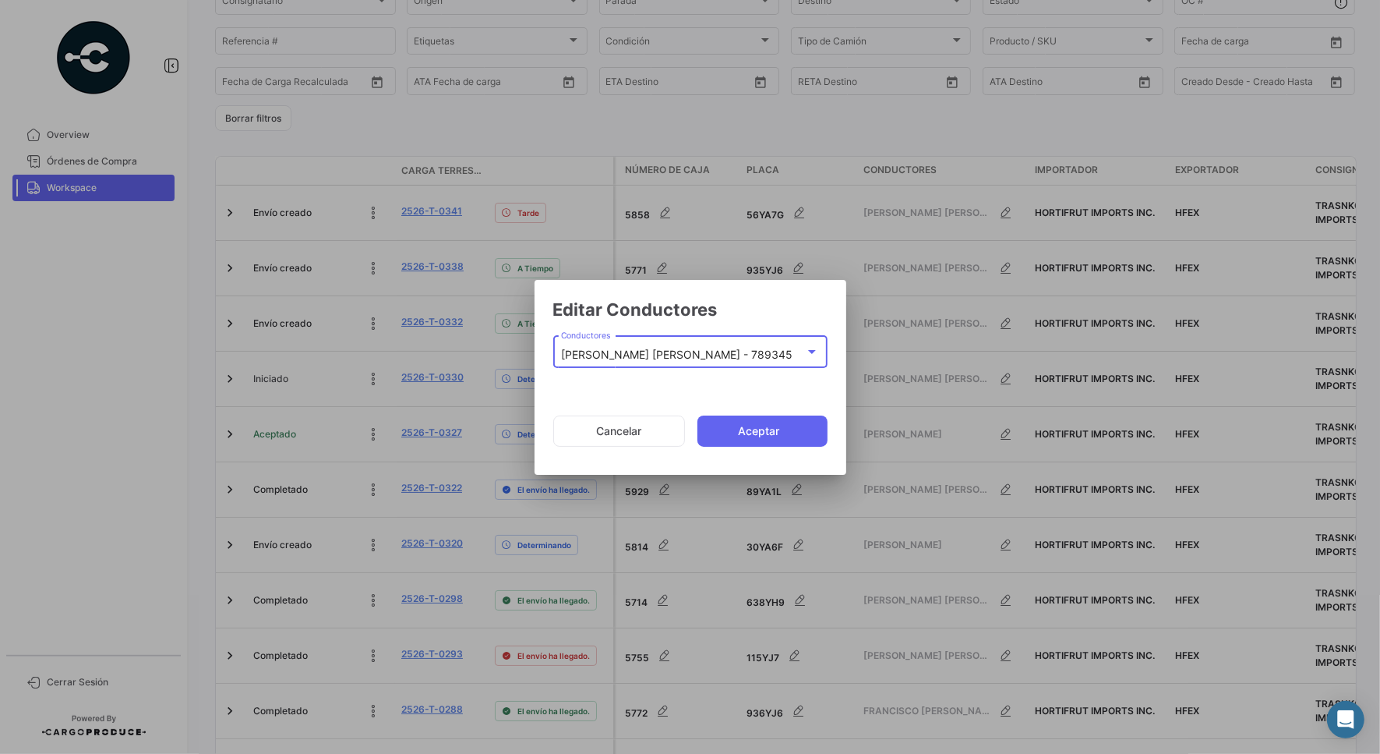
click at [822, 352] on div "[PERSON_NAME] [PERSON_NAME] - 789345 Conductores" at bounding box center [690, 351] width 274 height 36
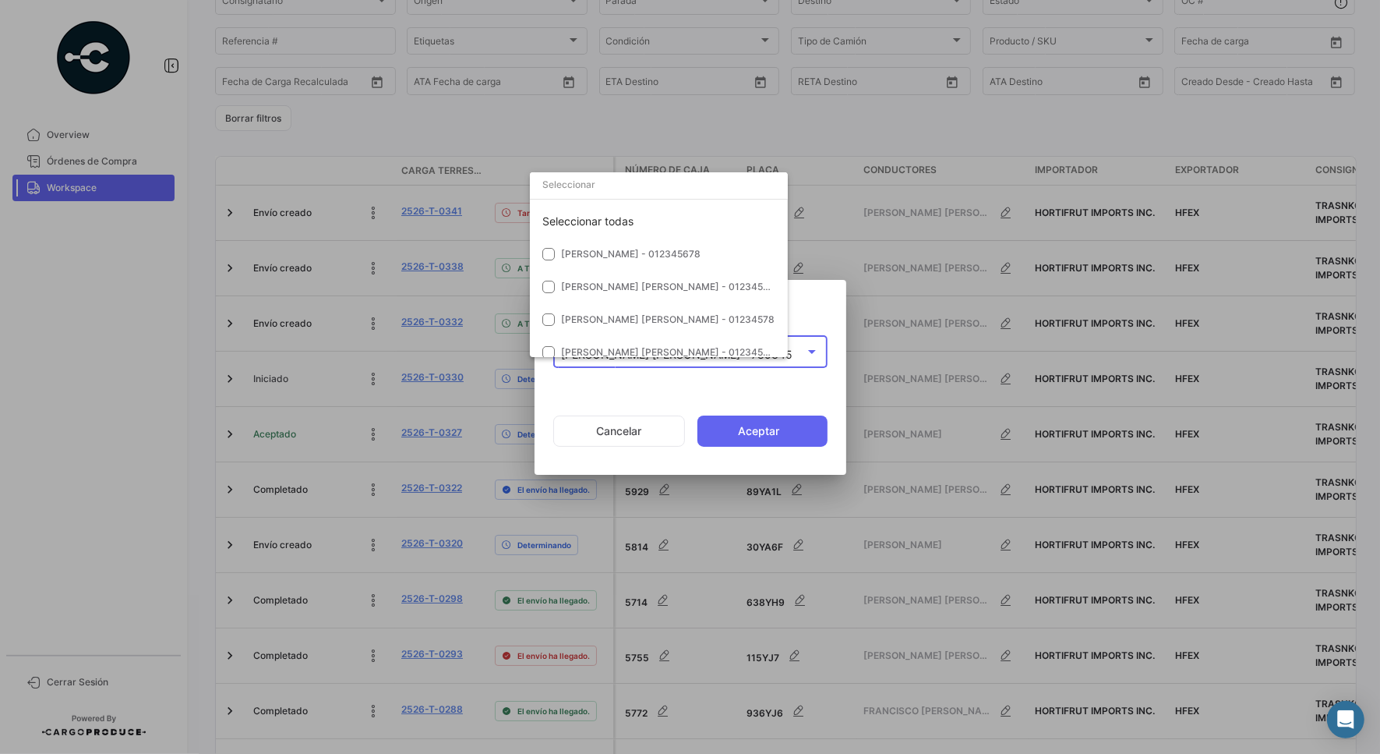
scroll to position [699, 0]
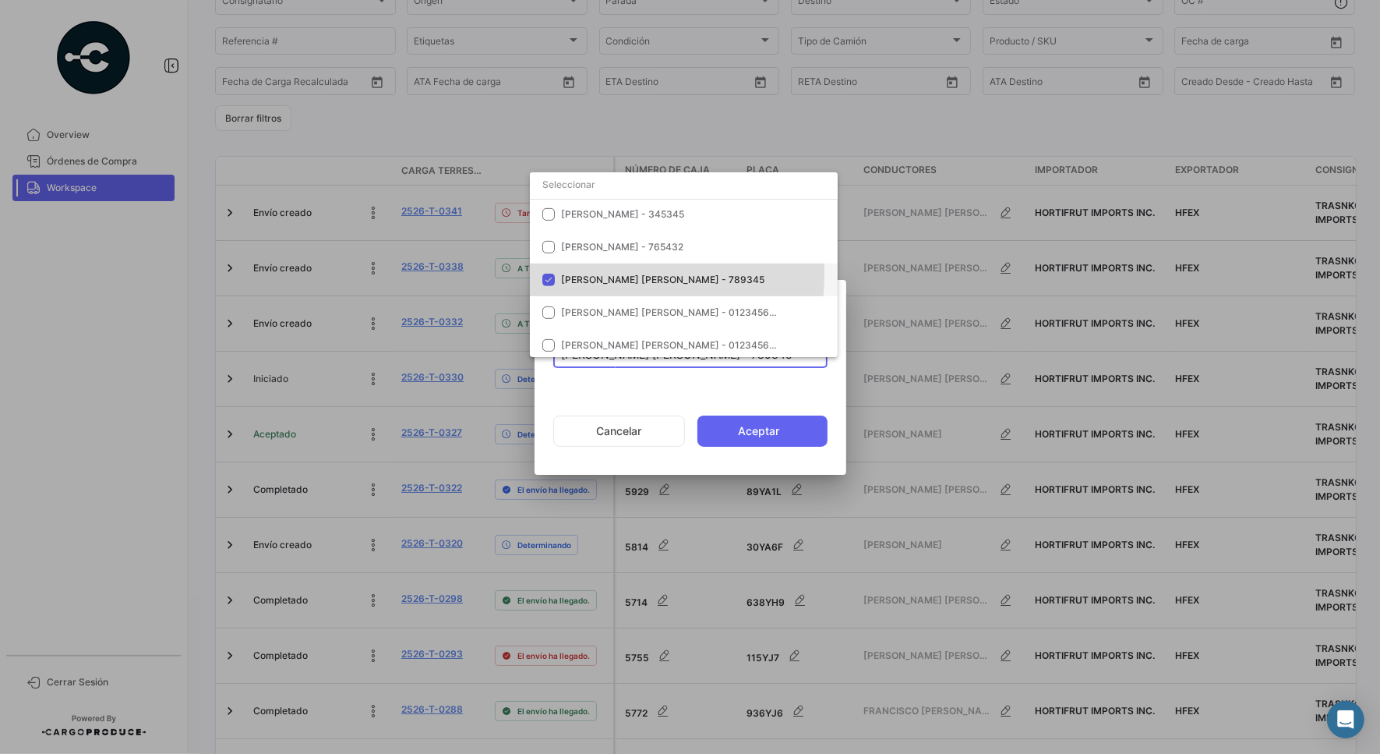
click at [553, 273] on mat-option "[PERSON_NAME] [PERSON_NAME] - 789345" at bounding box center [684, 279] width 308 height 33
click at [590, 186] on input "dropdown search" at bounding box center [684, 185] width 308 height 28
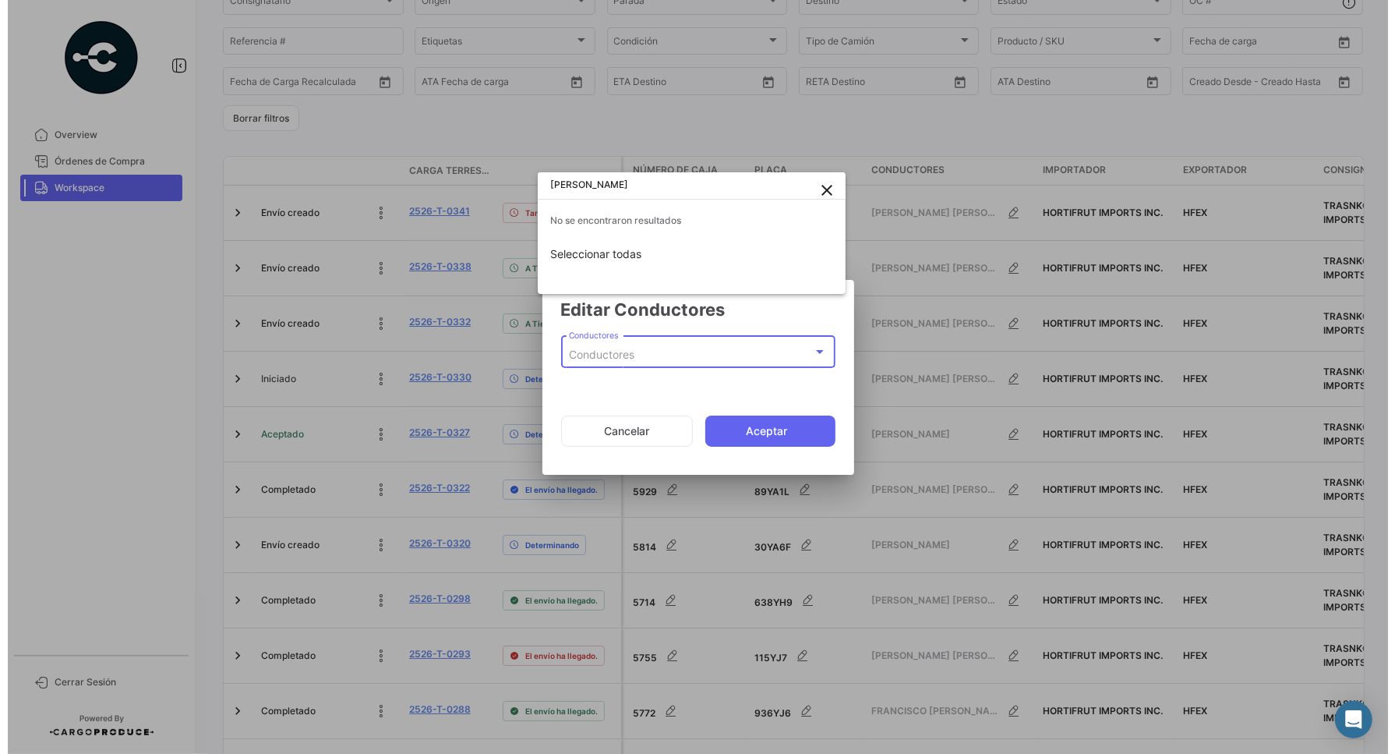
scroll to position [0, 0]
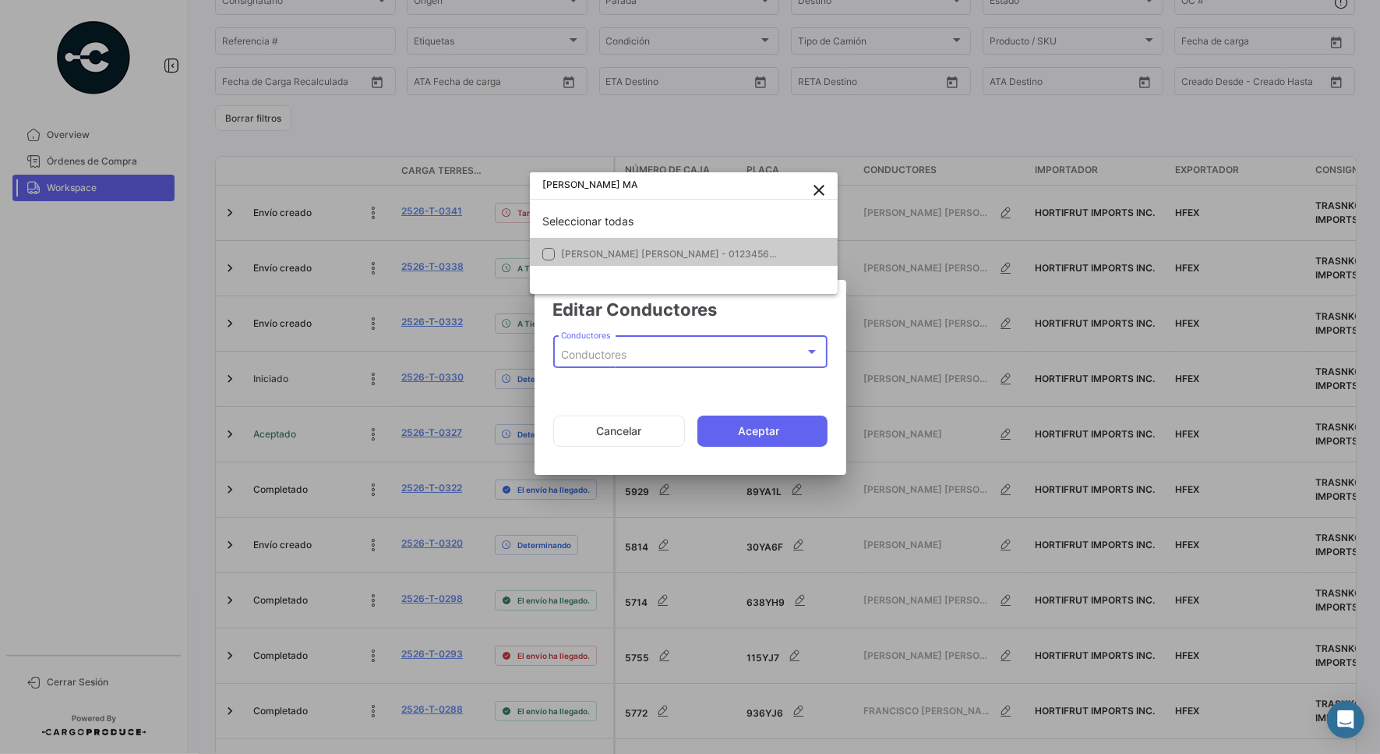
type input "[PERSON_NAME] MA"
click at [616, 254] on span "[PERSON_NAME] [PERSON_NAME] - 012345678" at bounding box center [671, 254] width 220 height 12
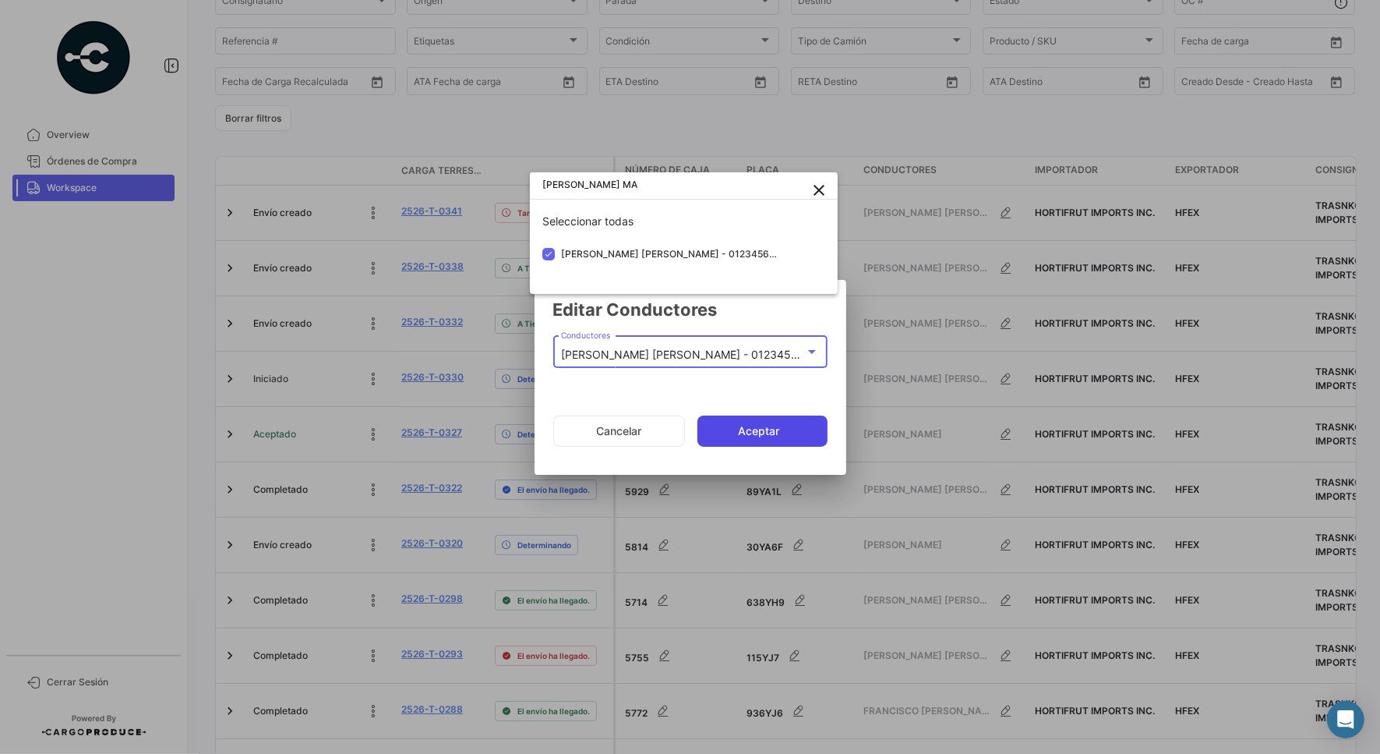
click at [776, 431] on div at bounding box center [690, 377] width 1380 height 754
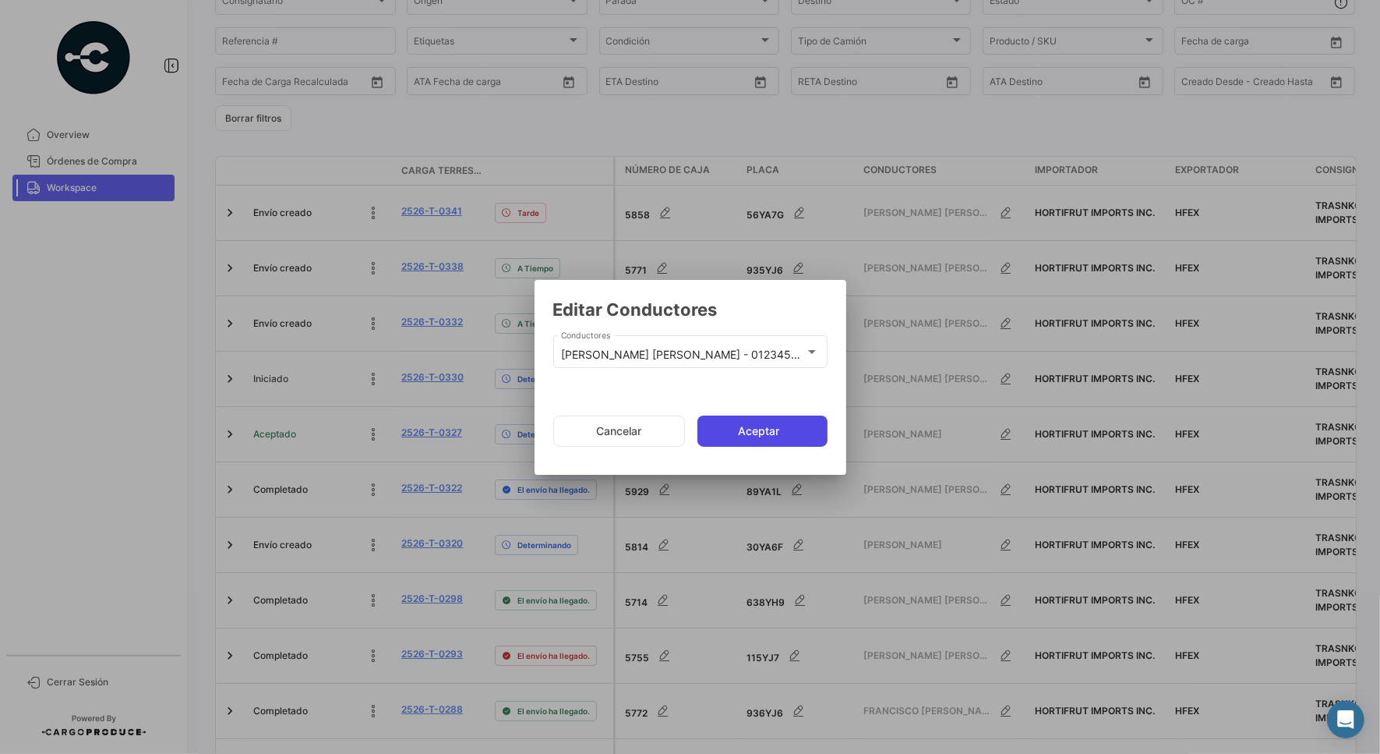
click at [766, 436] on button "Aceptar" at bounding box center [763, 430] width 130 height 31
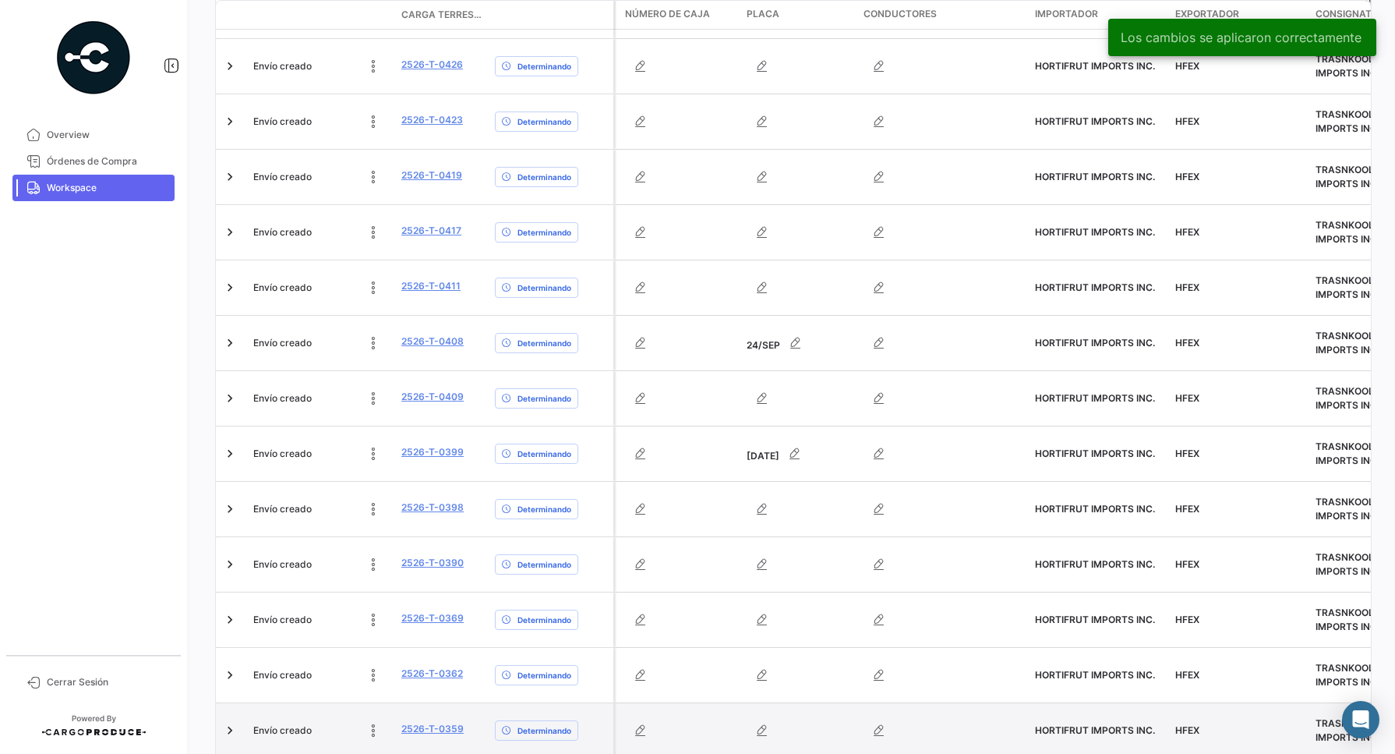
scroll to position [821, 0]
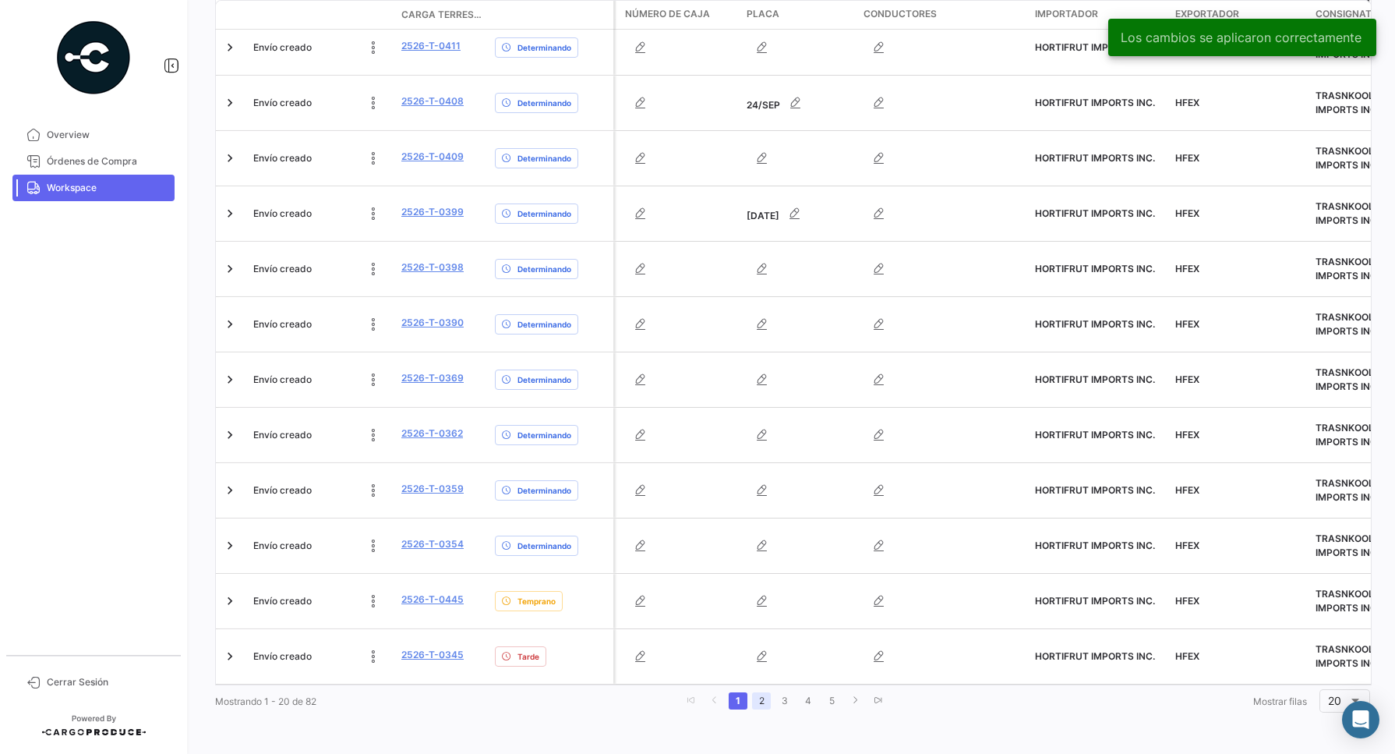
click at [758, 705] on link "2" at bounding box center [761, 700] width 19 height 17
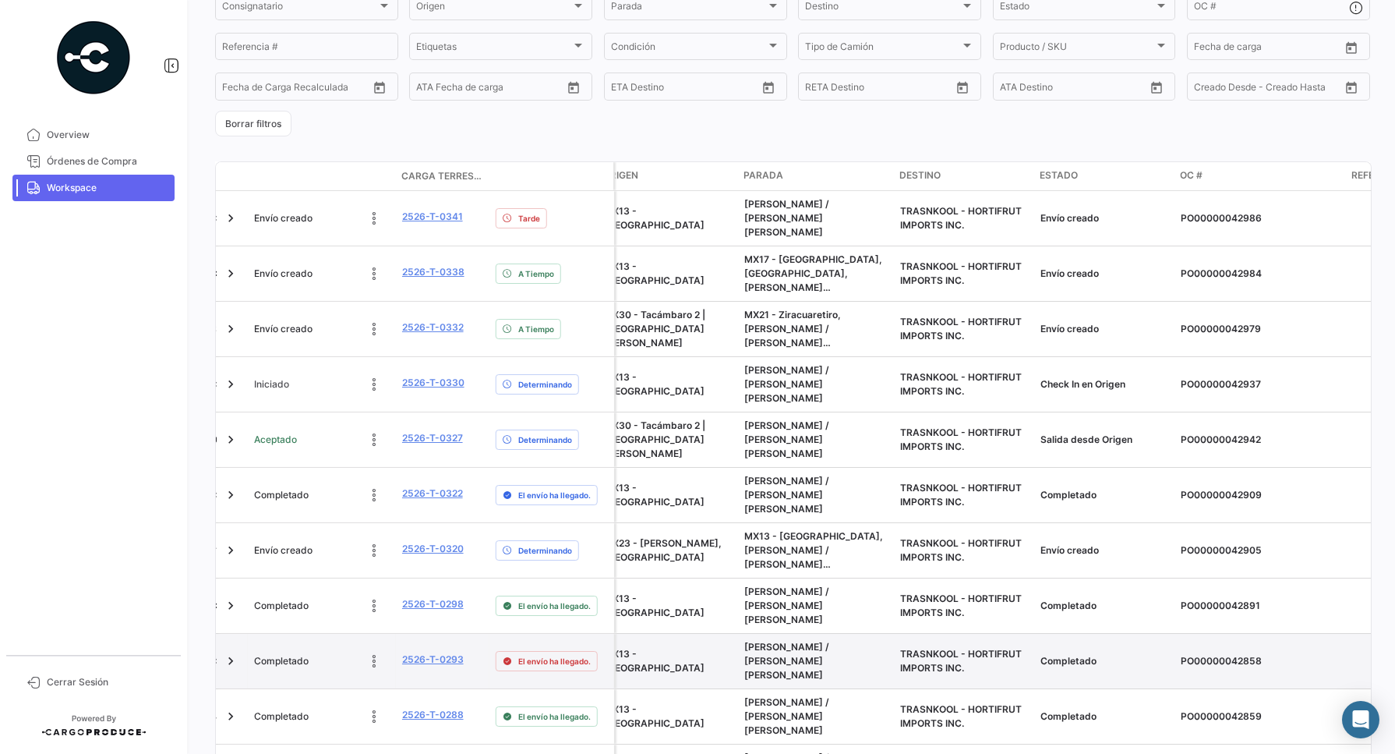
scroll to position [203, 0]
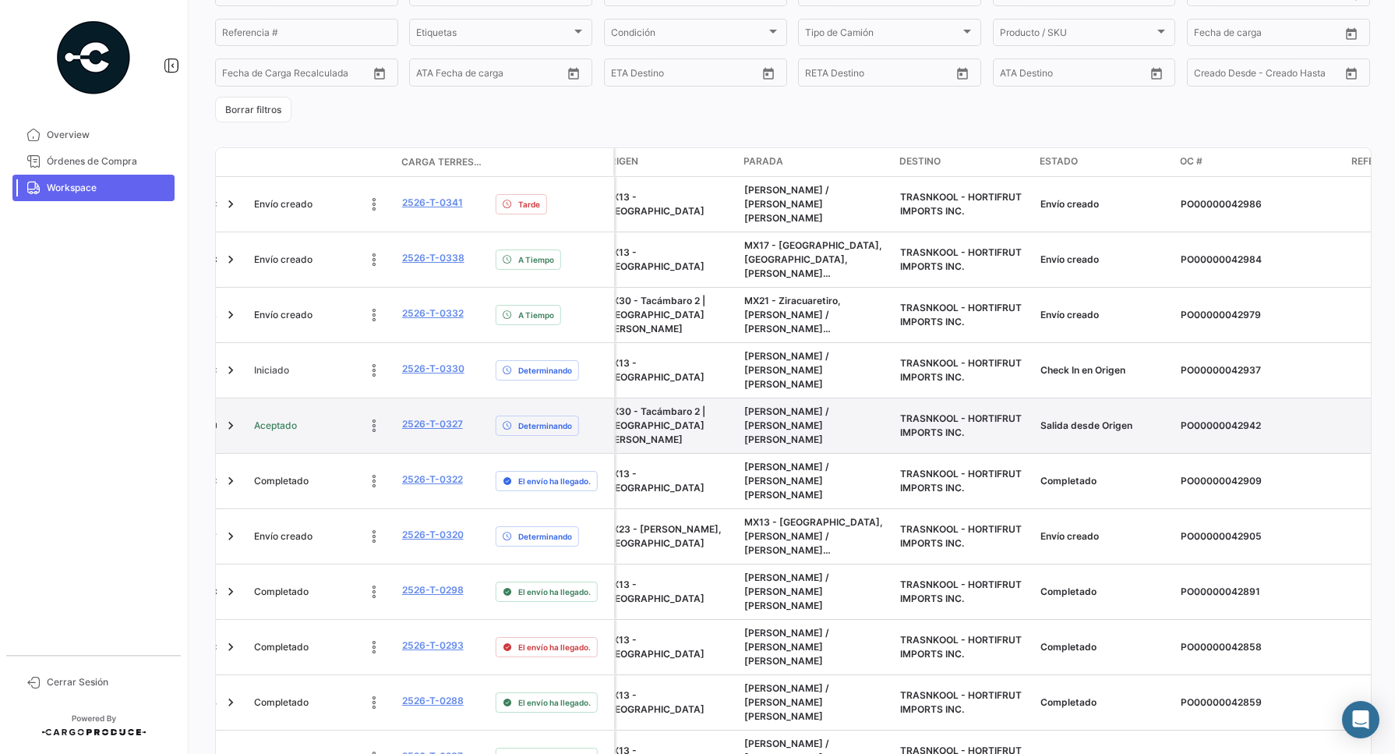
click at [1104, 419] on div "Salida desde Origen" at bounding box center [1105, 426] width 128 height 14
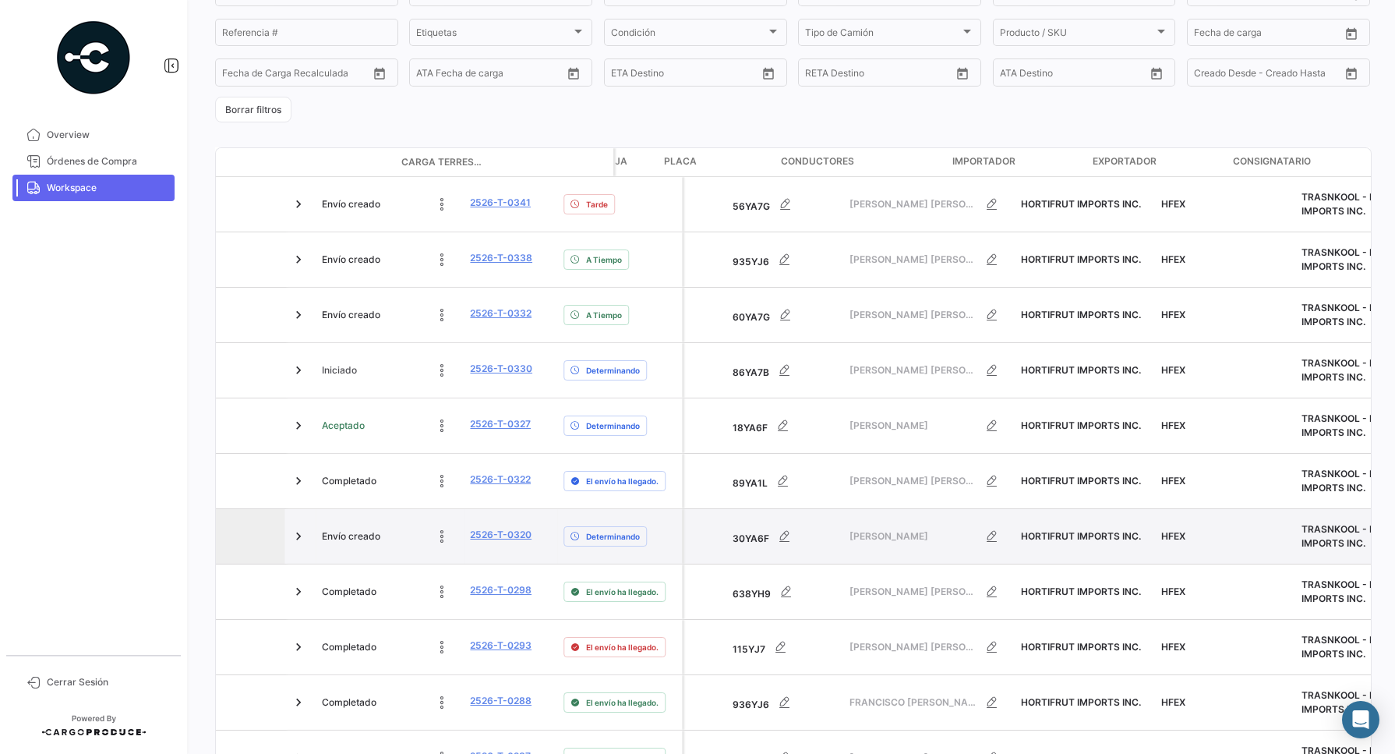
scroll to position [0, 0]
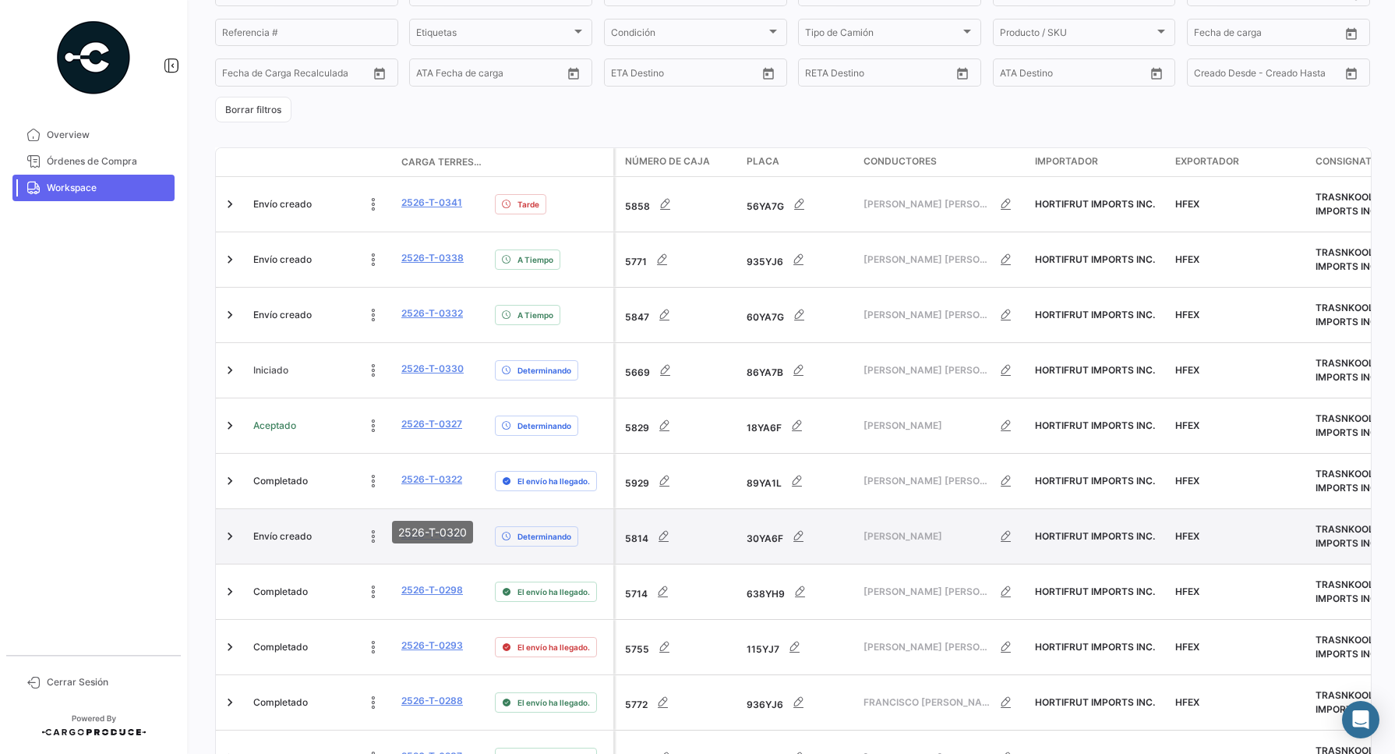
click at [450, 528] on link "2526-T-0320" at bounding box center [432, 535] width 62 height 14
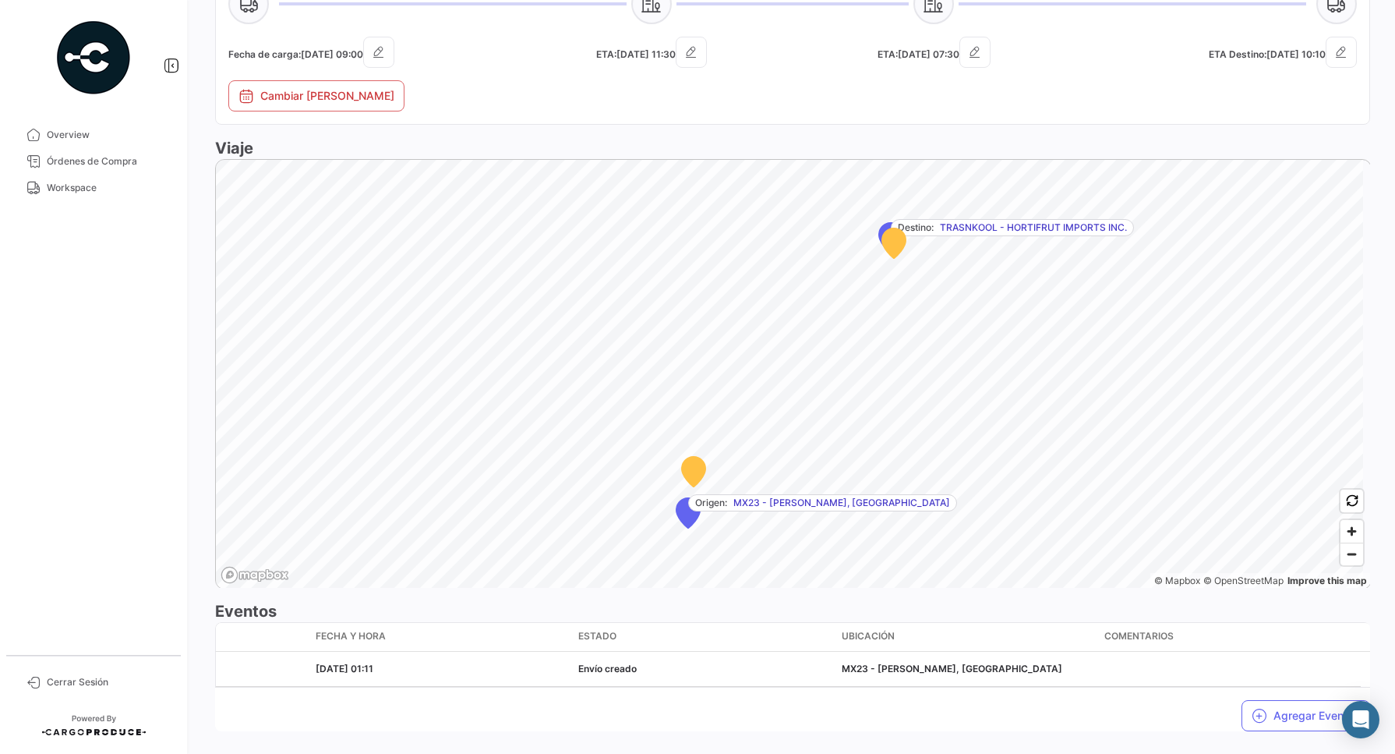
scroll to position [796, 0]
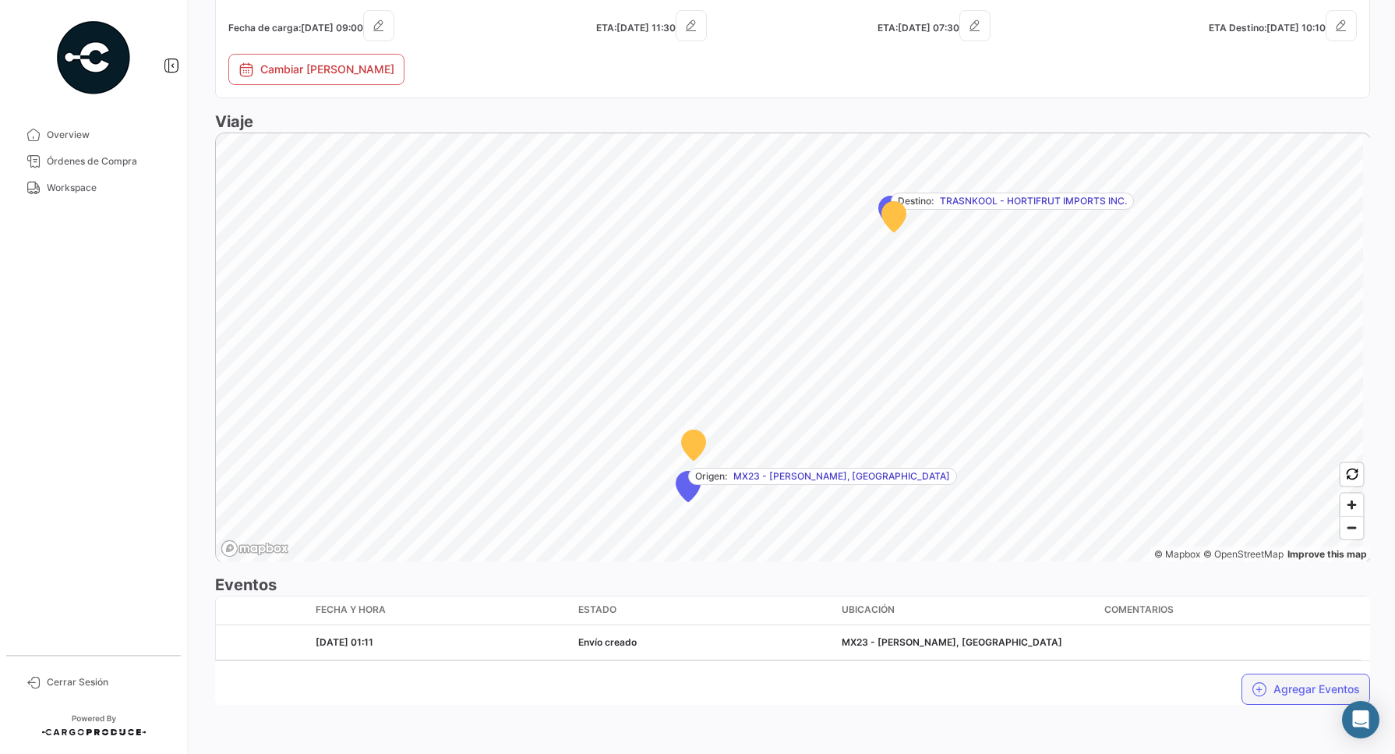
click at [1288, 683] on button "Agregar Eventos" at bounding box center [1306, 688] width 129 height 31
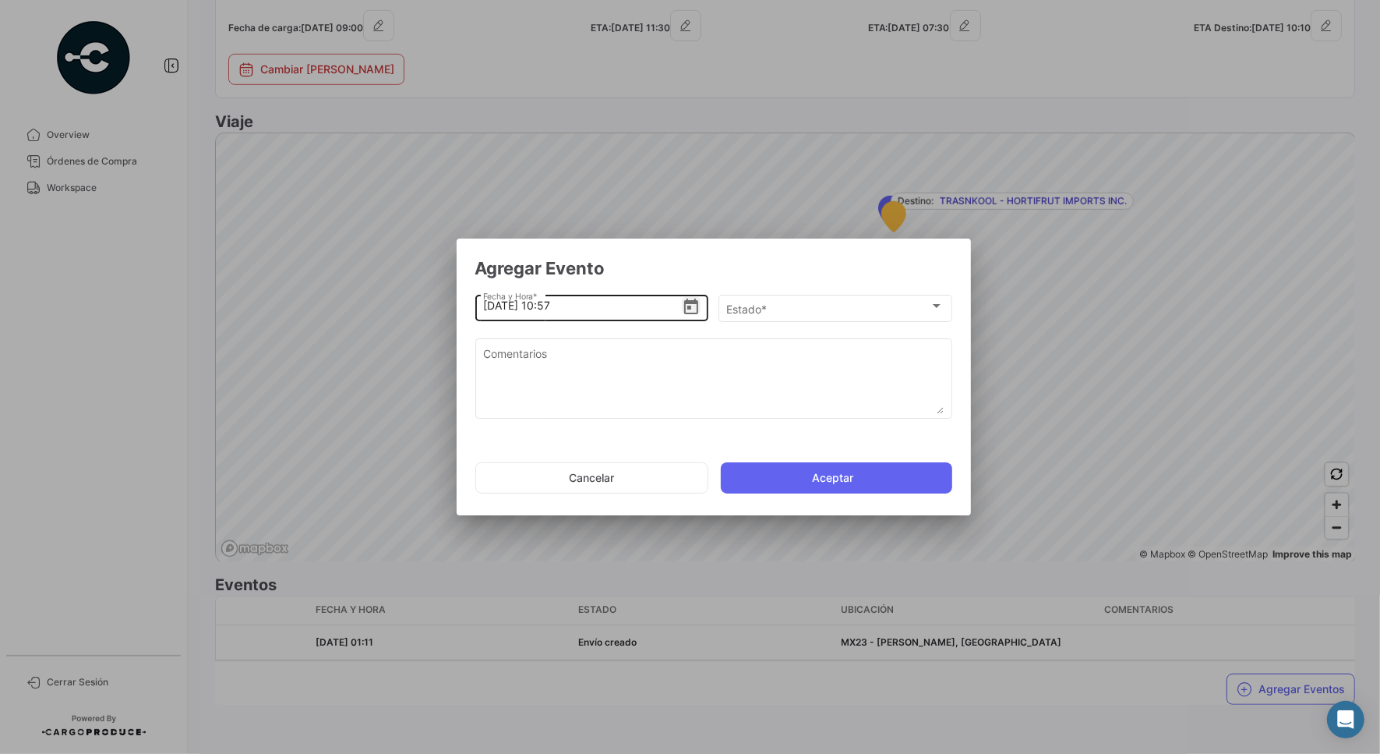
click at [696, 302] on icon "Open calendar" at bounding box center [691, 307] width 19 height 19
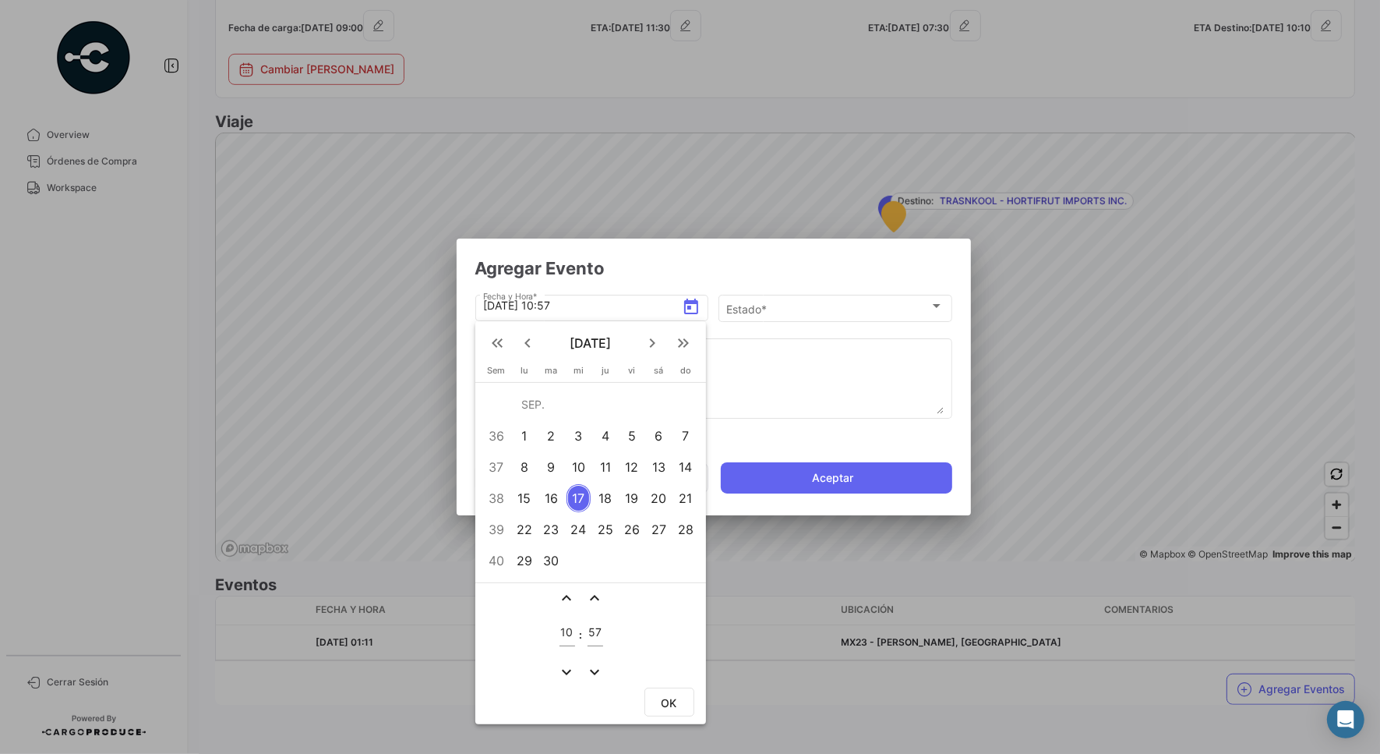
click at [525, 496] on div "15" at bounding box center [524, 498] width 24 height 28
click at [565, 632] on input "10" at bounding box center [568, 632] width 16 height 13
type input "08"
type input "05"
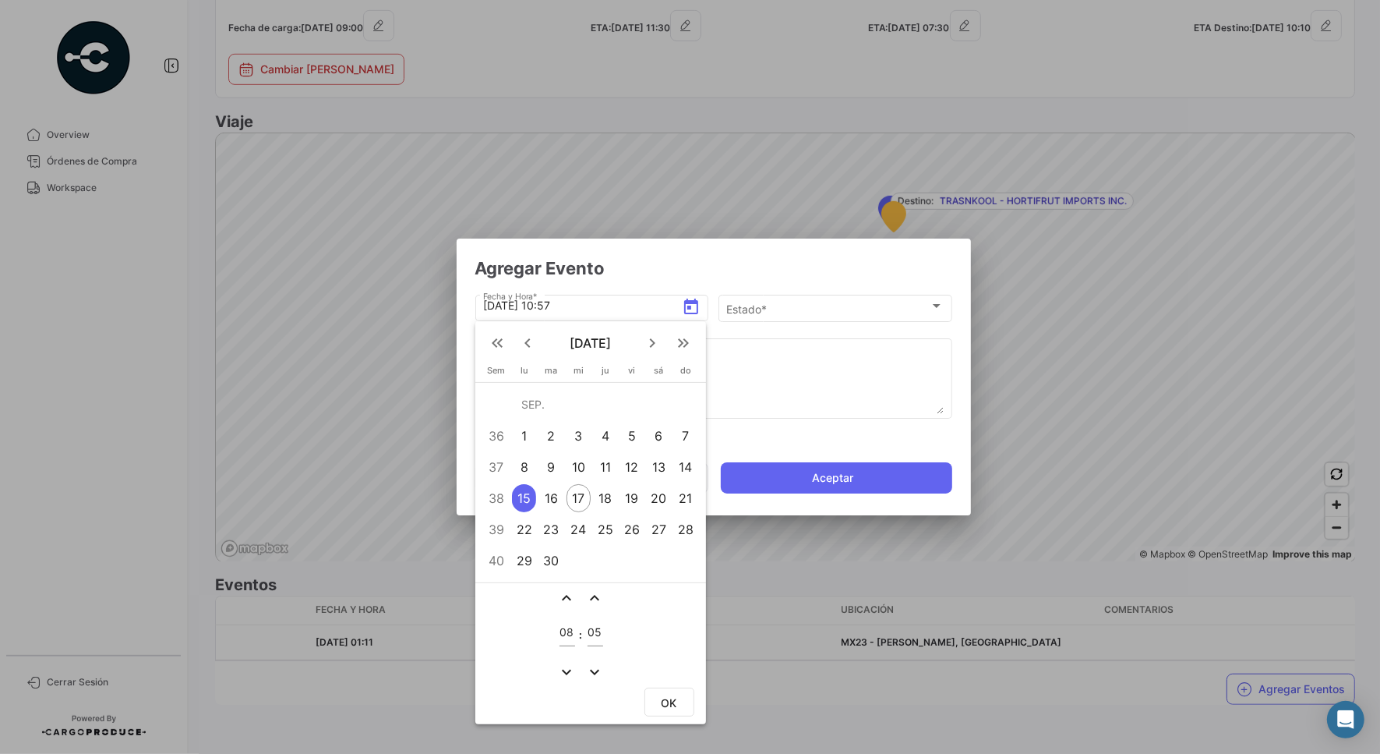
click at [638, 631] on div "expand_less expand_less 08 : 05 expand_more expand_more" at bounding box center [590, 632] width 231 height 101
click at [664, 687] on button "OK" at bounding box center [670, 701] width 50 height 29
type input "[DATE] 08:05"
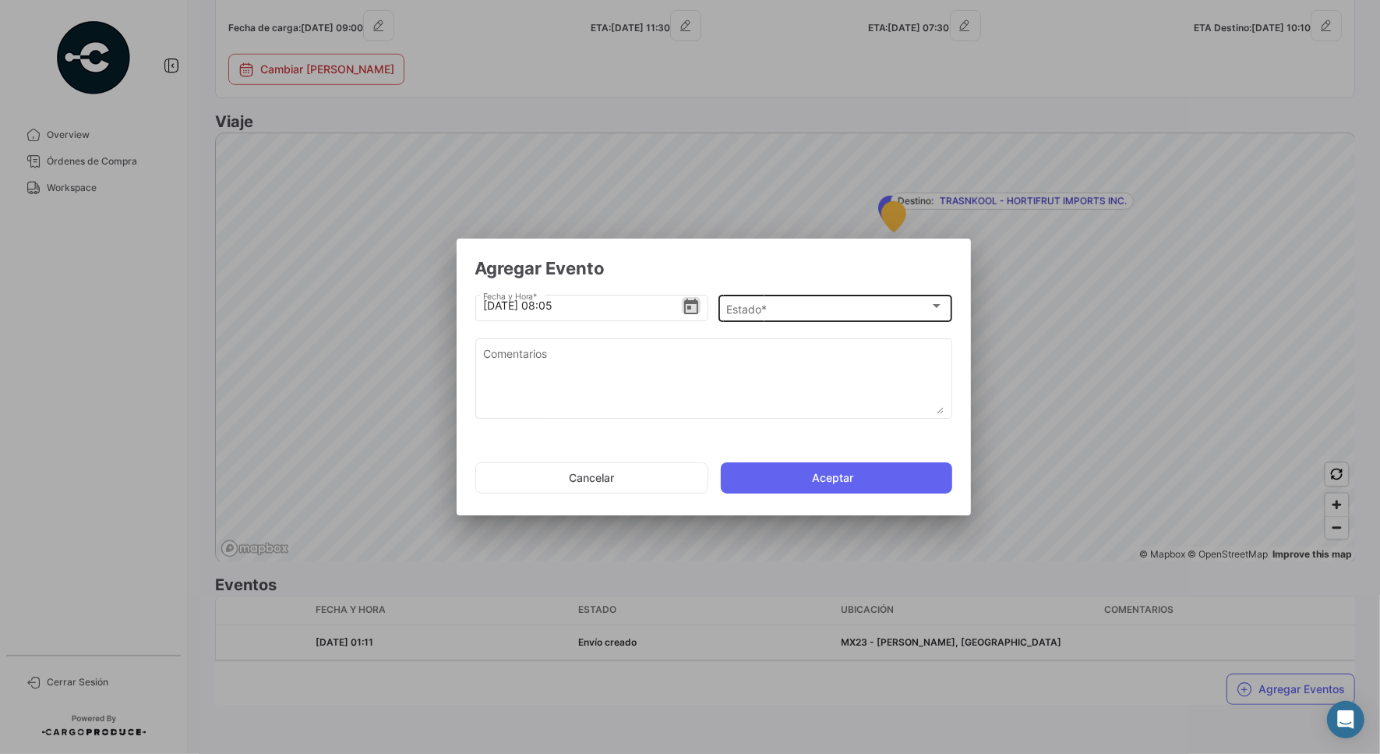
click at [807, 305] on div "Estado *" at bounding box center [827, 308] width 203 height 13
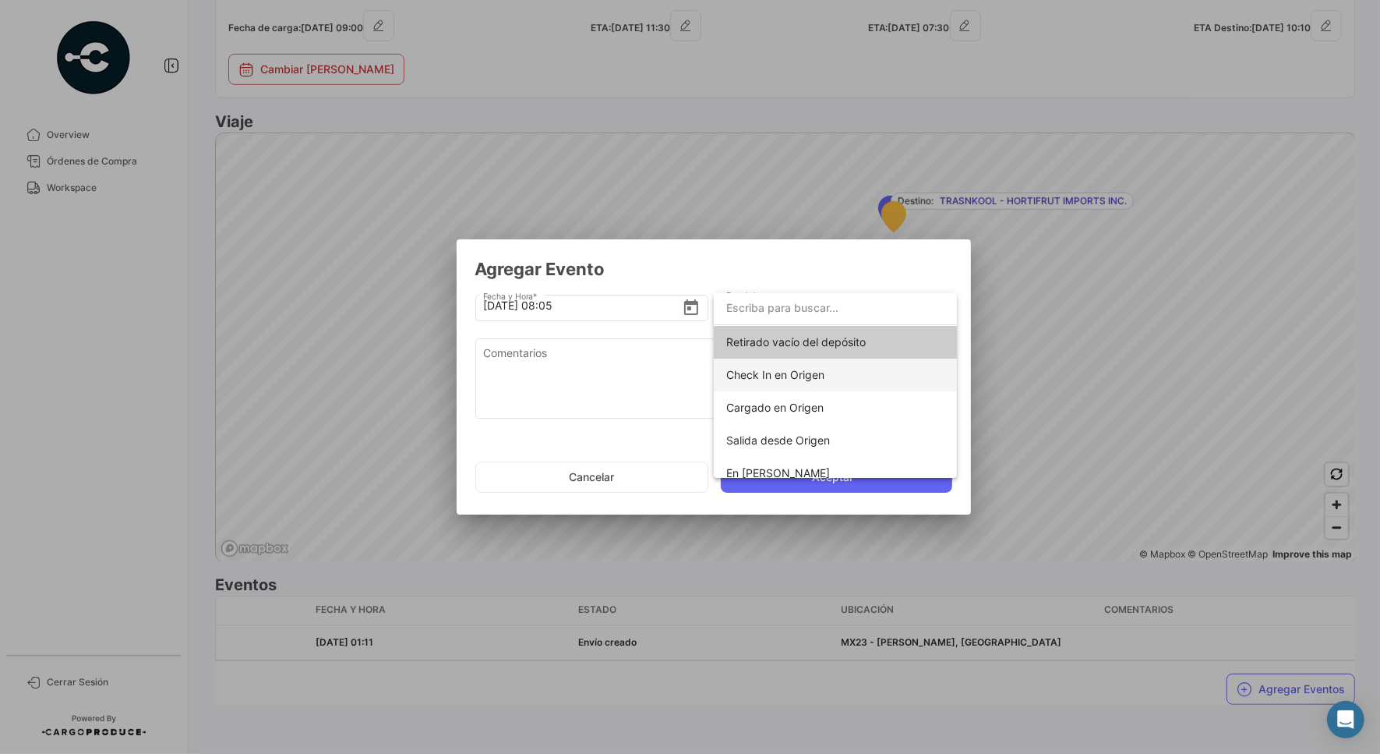
click at [840, 376] on span "Check In en Origen" at bounding box center [835, 375] width 218 height 33
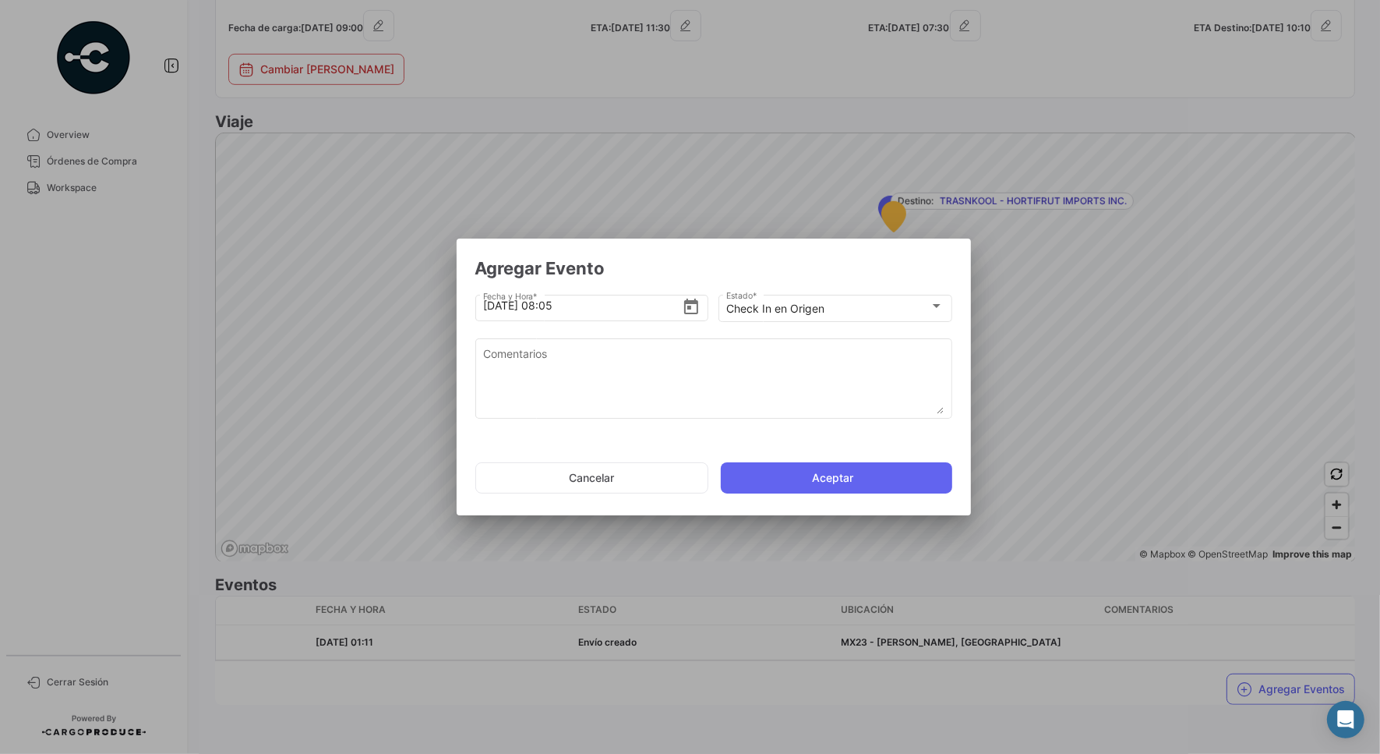
click at [796, 478] on button "Aceptar" at bounding box center [836, 477] width 231 height 31
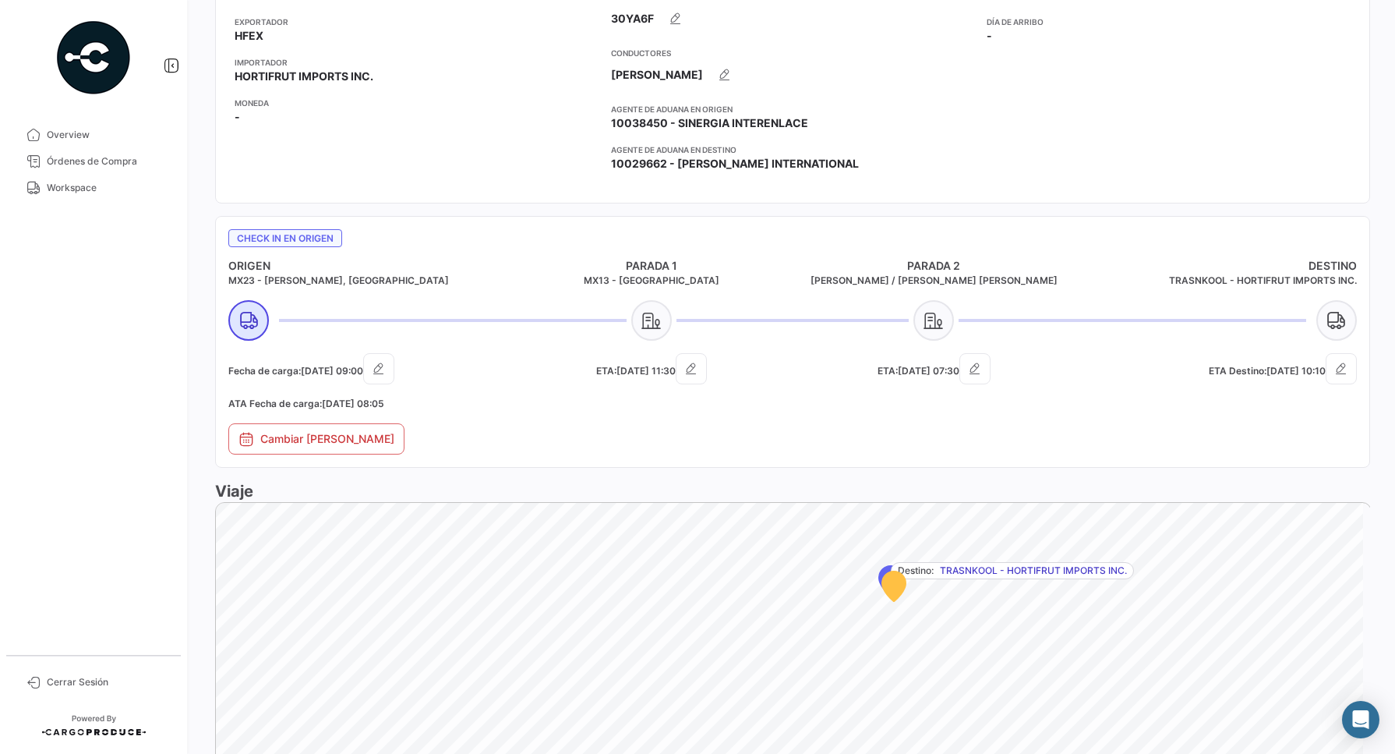
scroll to position [836, 0]
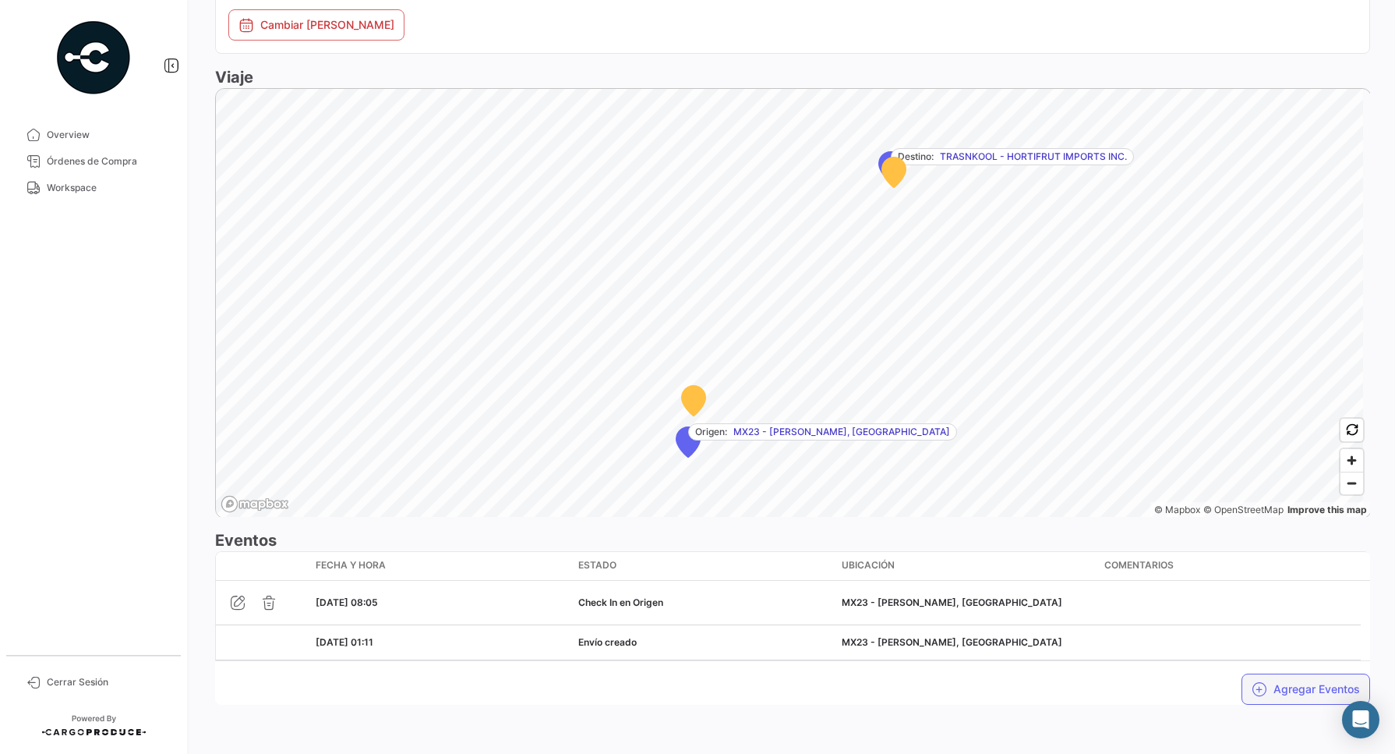
click at [1288, 695] on button "Agregar Eventos" at bounding box center [1306, 688] width 129 height 31
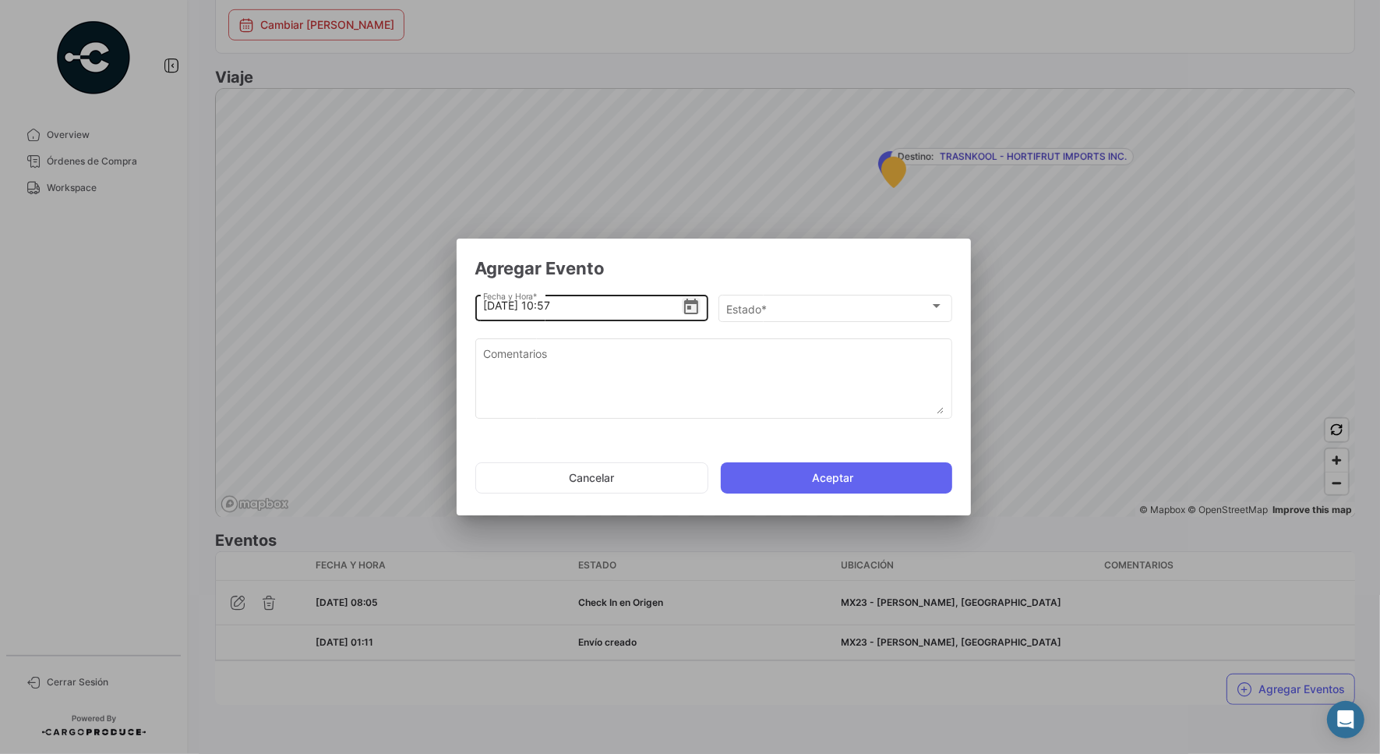
click at [684, 309] on icon "Open calendar" at bounding box center [691, 307] width 14 height 16
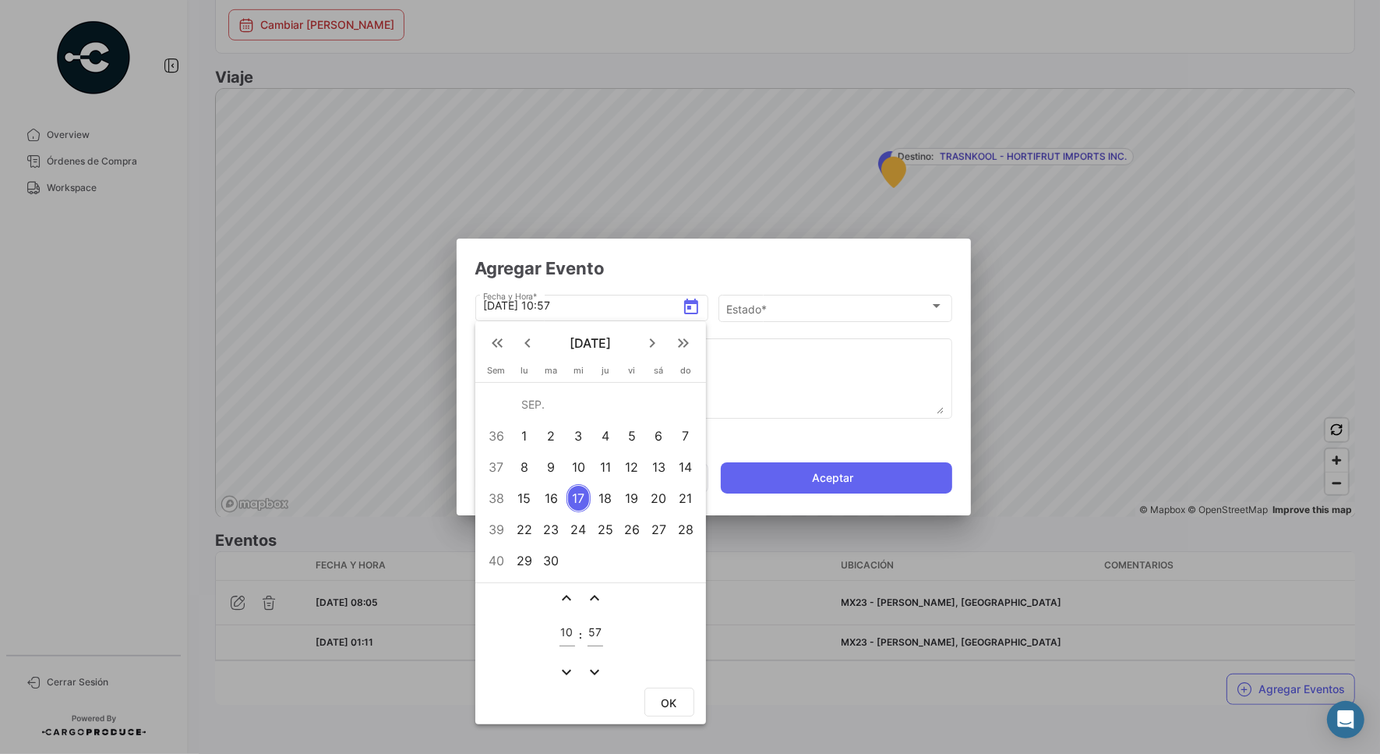
click at [524, 495] on div "15" at bounding box center [524, 498] width 24 height 28
click at [567, 624] on div "10" at bounding box center [568, 628] width 16 height 36
click at [571, 633] on input "10" at bounding box center [568, 632] width 16 height 13
click at [571, 635] on input "10" at bounding box center [568, 632] width 16 height 13
type input "1"
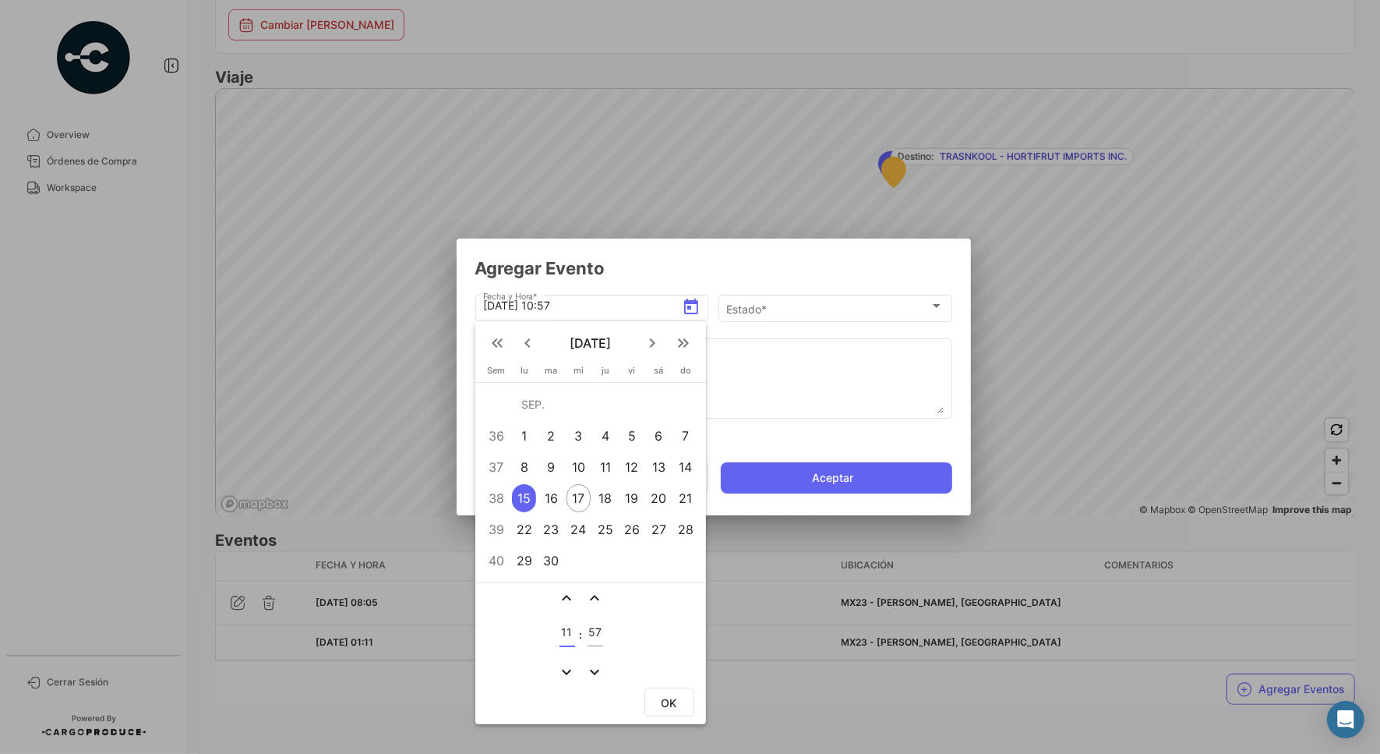
type input "11"
type input "30"
click at [668, 696] on span "OK" at bounding box center [670, 702] width 16 height 13
type input "[DATE] 11:30"
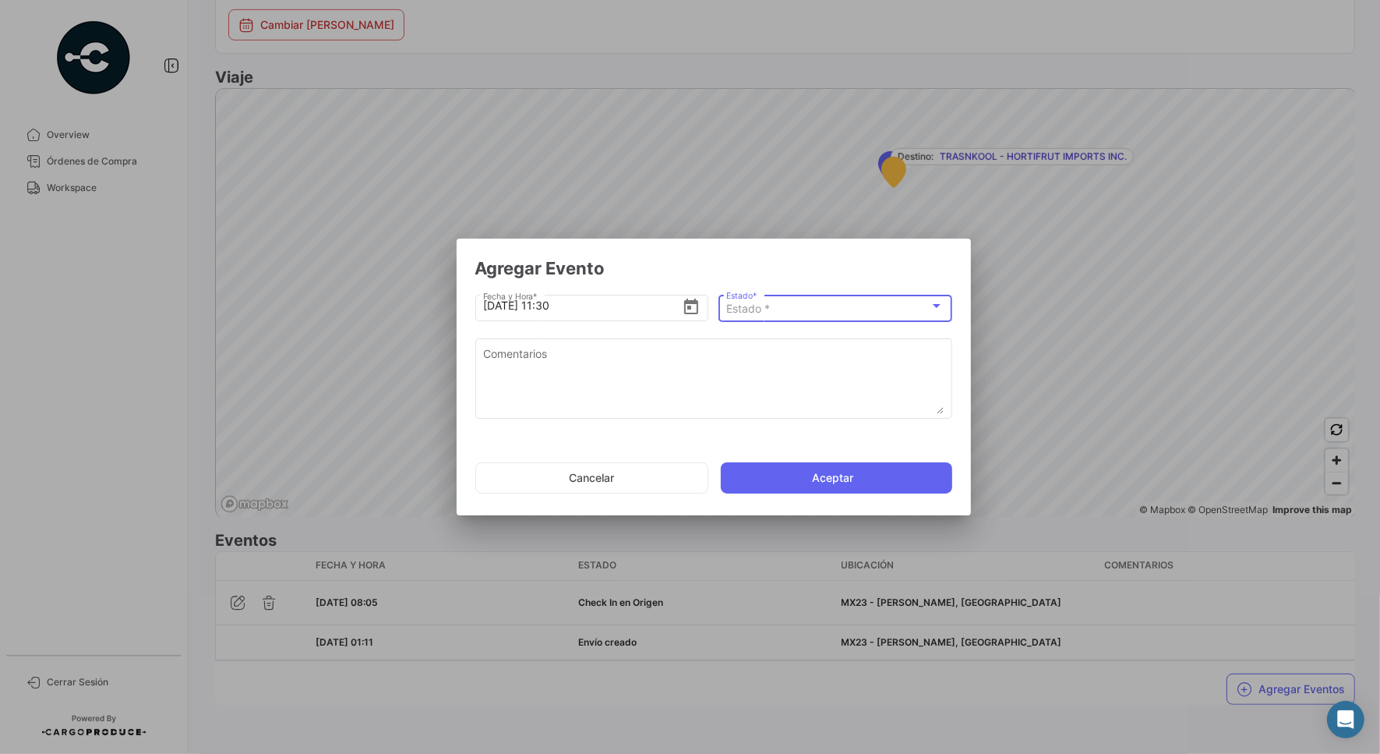
click at [765, 302] on span "Estado *" at bounding box center [748, 308] width 44 height 13
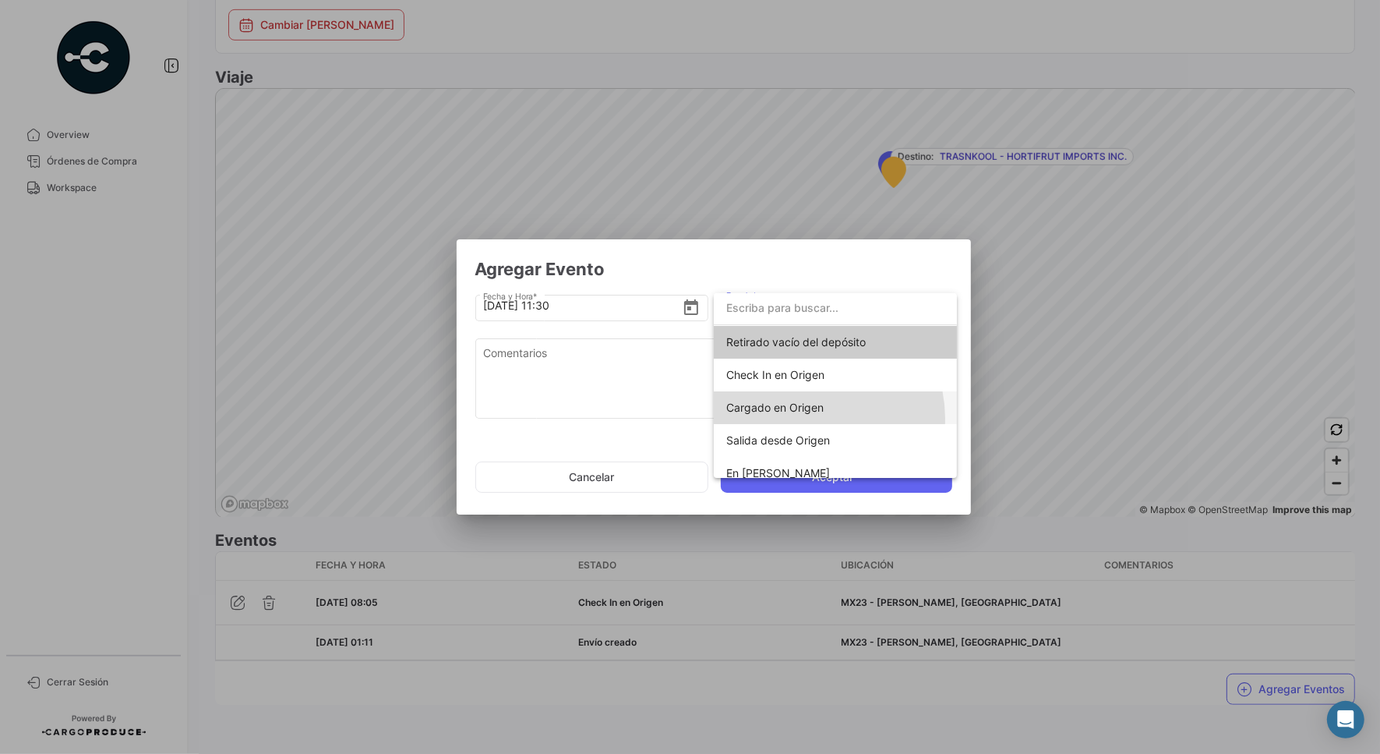
click at [807, 421] on span "Cargado en Origen" at bounding box center [835, 407] width 218 height 33
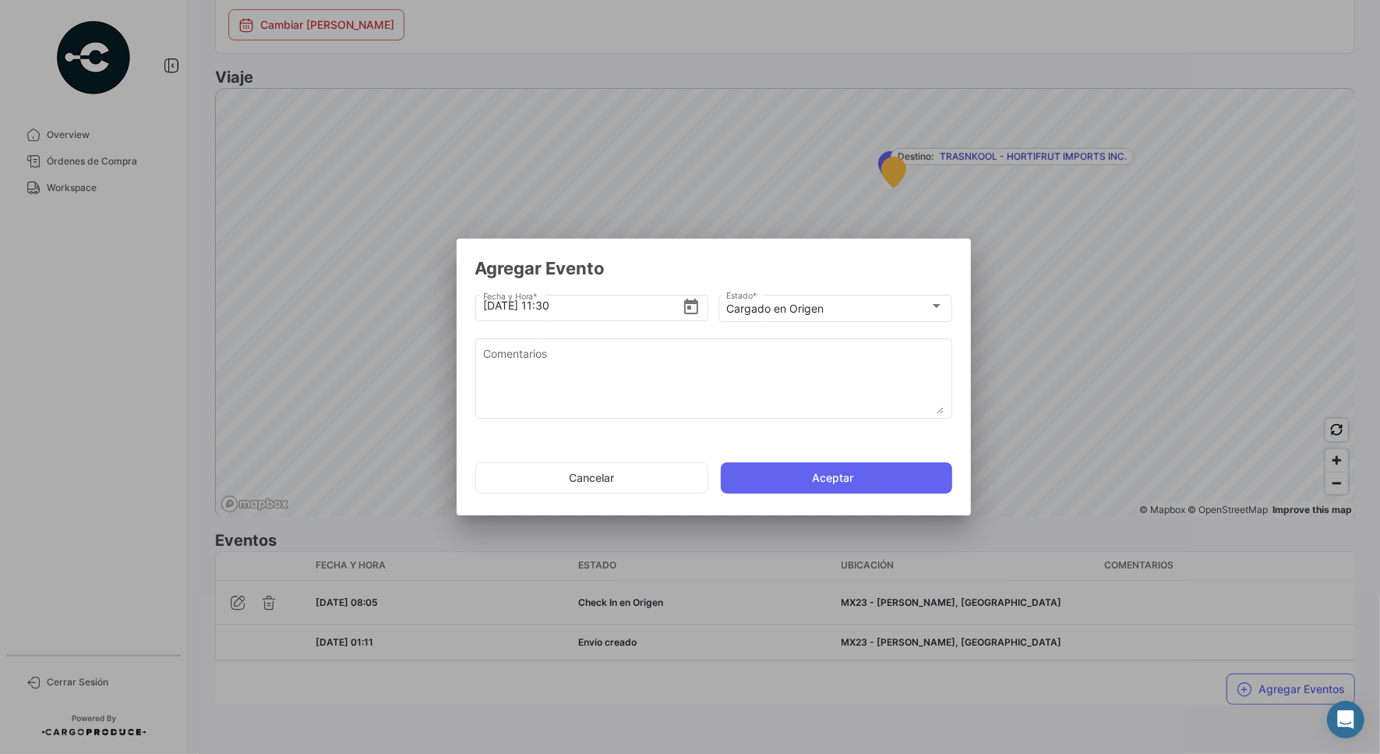
click at [807, 470] on button "Aceptar" at bounding box center [836, 477] width 231 height 31
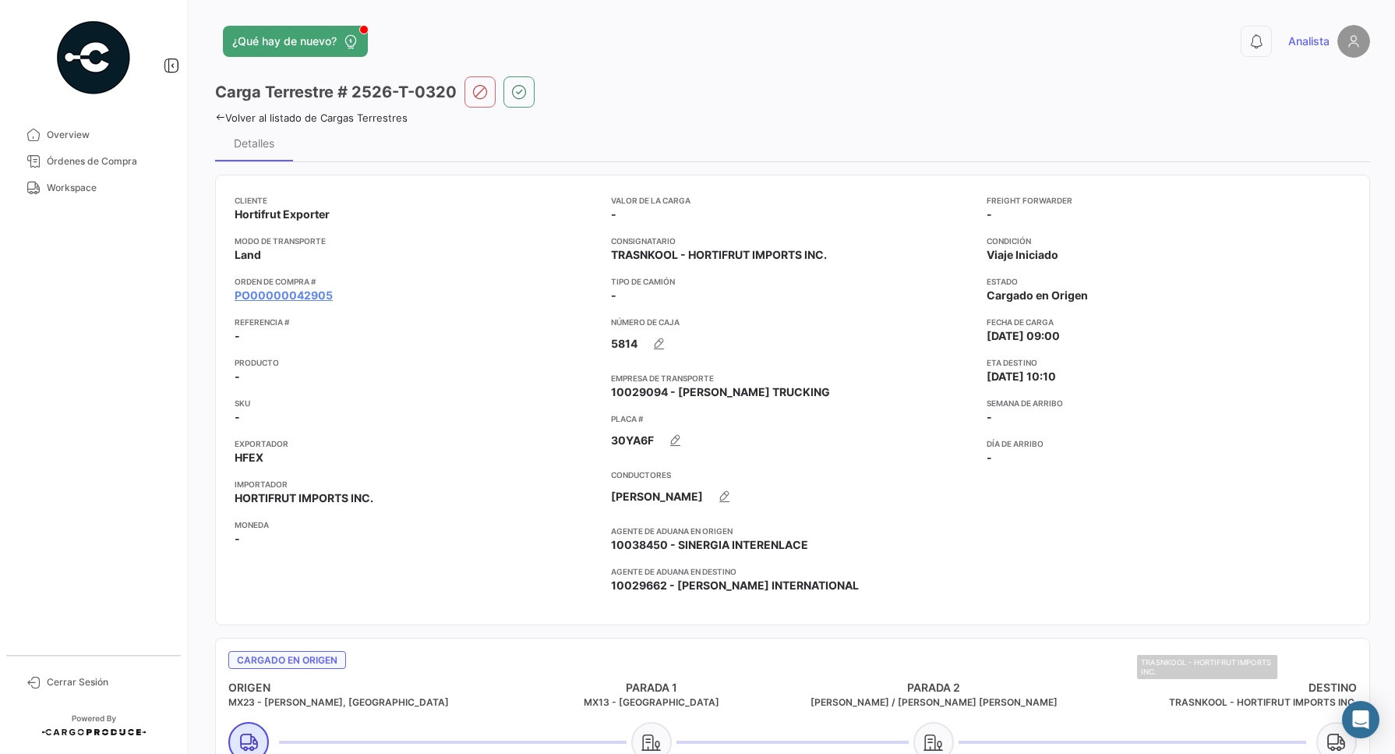
scroll to position [881, 0]
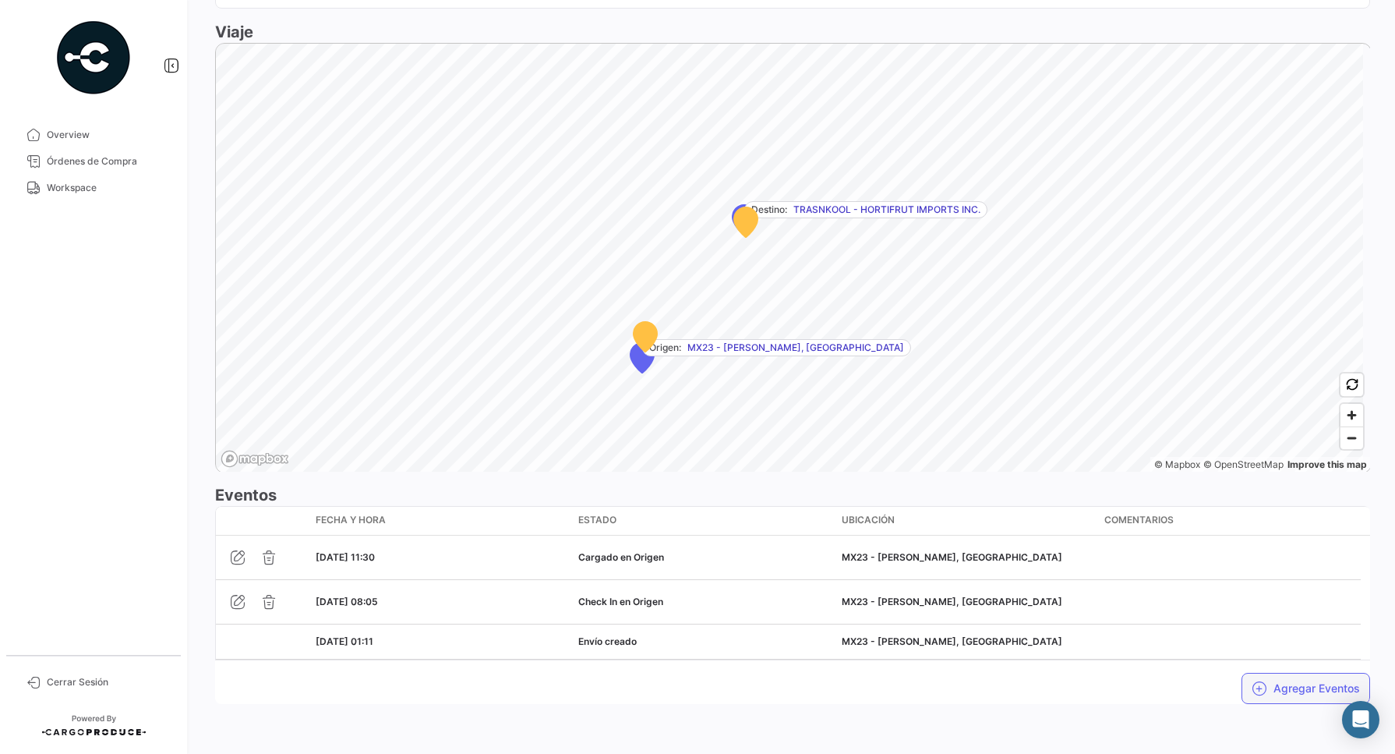
click at [1314, 694] on button "Agregar Eventos" at bounding box center [1306, 688] width 129 height 31
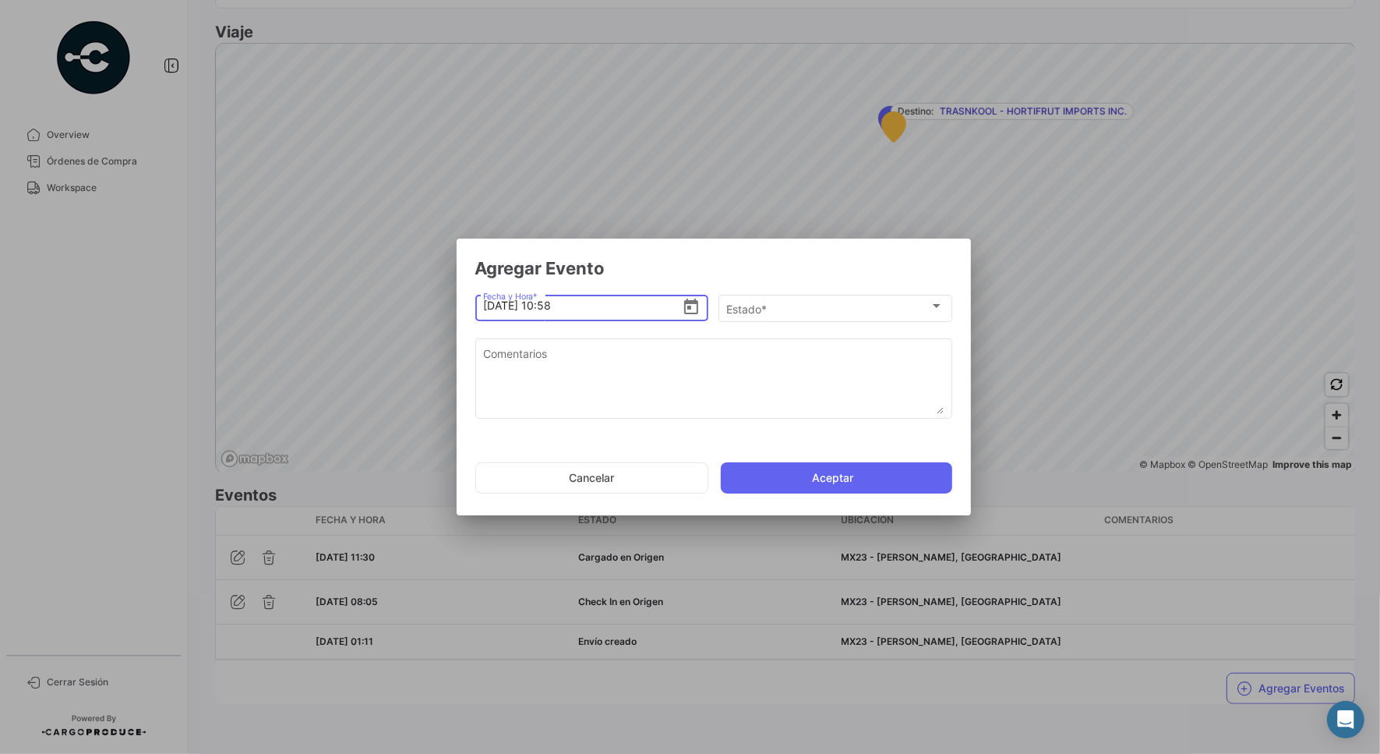
click at [688, 306] on icon "Open calendar" at bounding box center [691, 307] width 14 height 16
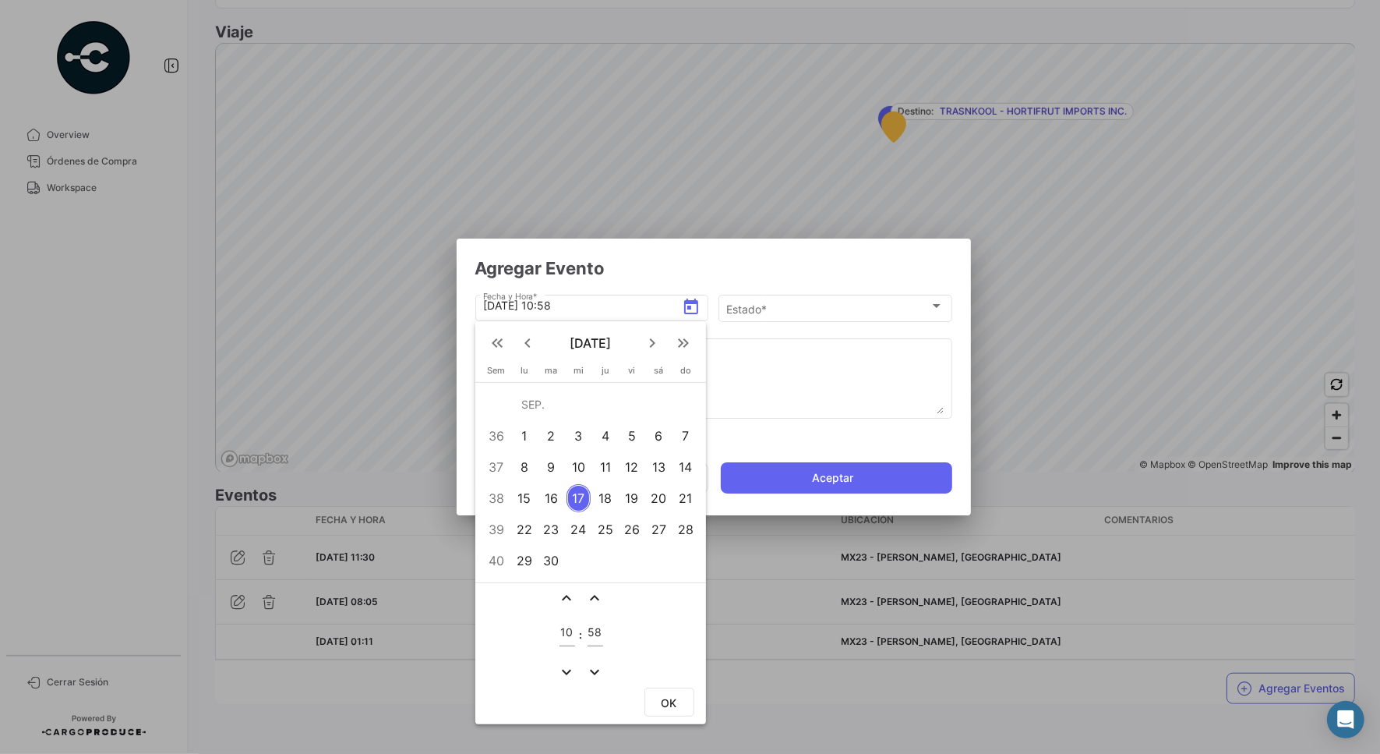
click at [530, 508] on div "15" at bounding box center [524, 498] width 24 height 28
click at [566, 636] on input "10" at bounding box center [568, 632] width 16 height 13
type input "11"
type input "34"
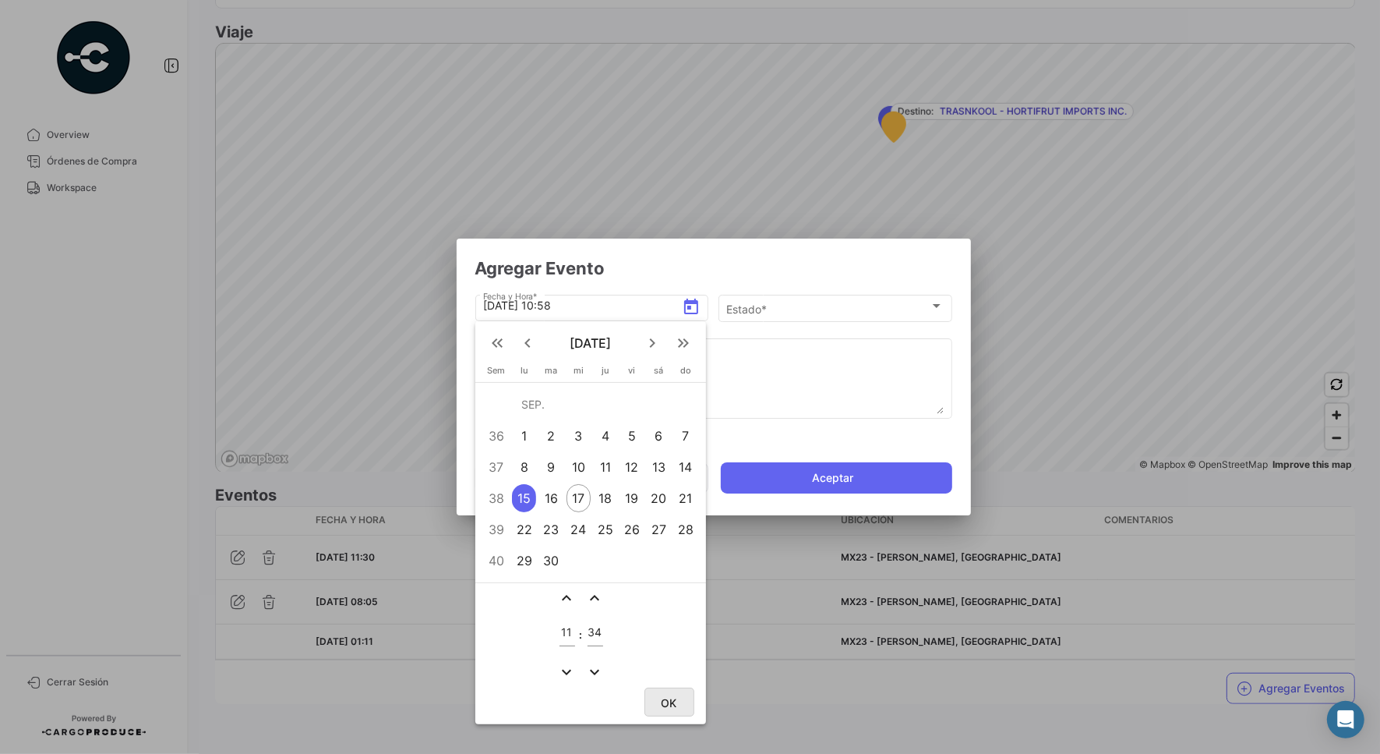
click at [659, 699] on button "OK" at bounding box center [670, 701] width 50 height 29
type input "[DATE] 11:34"
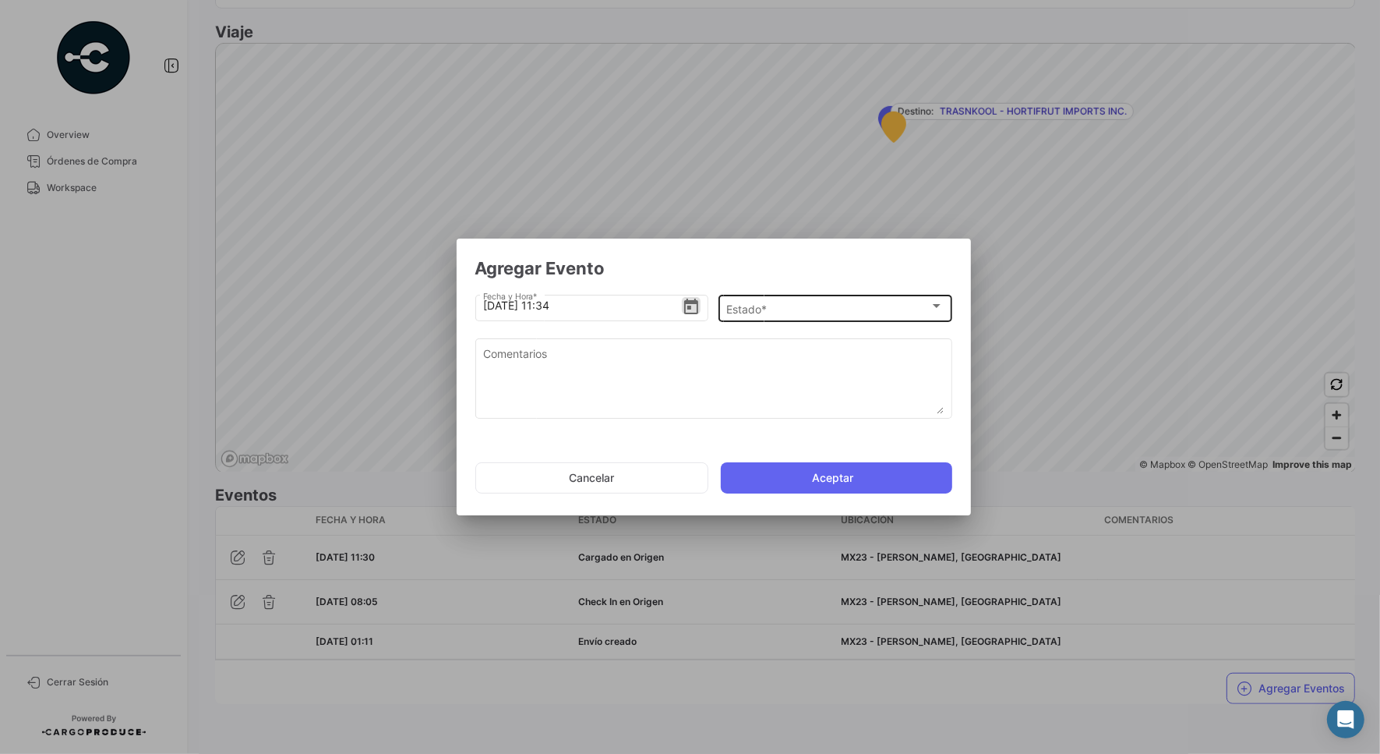
click at [838, 297] on div "Estado * Estado *" at bounding box center [834, 307] width 217 height 30
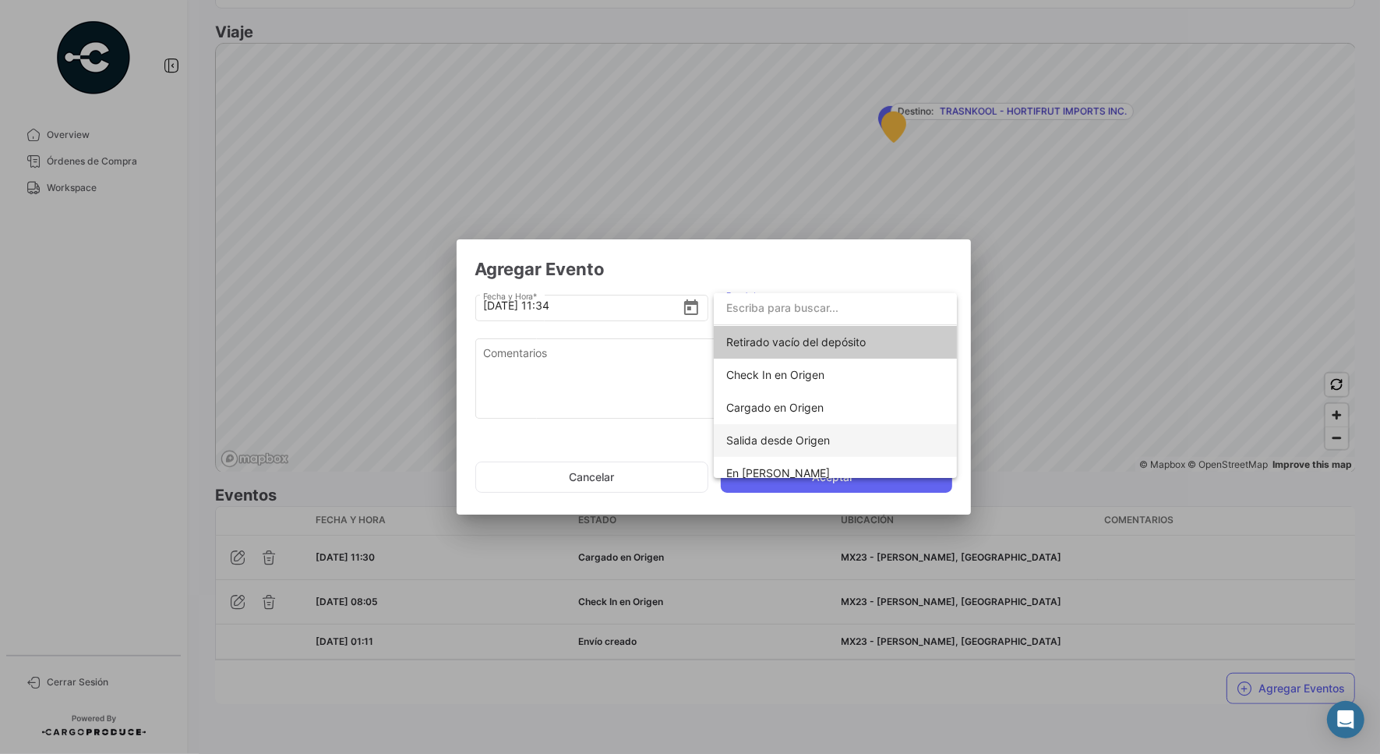
click at [832, 437] on span "Salida desde Origen" at bounding box center [835, 440] width 218 height 33
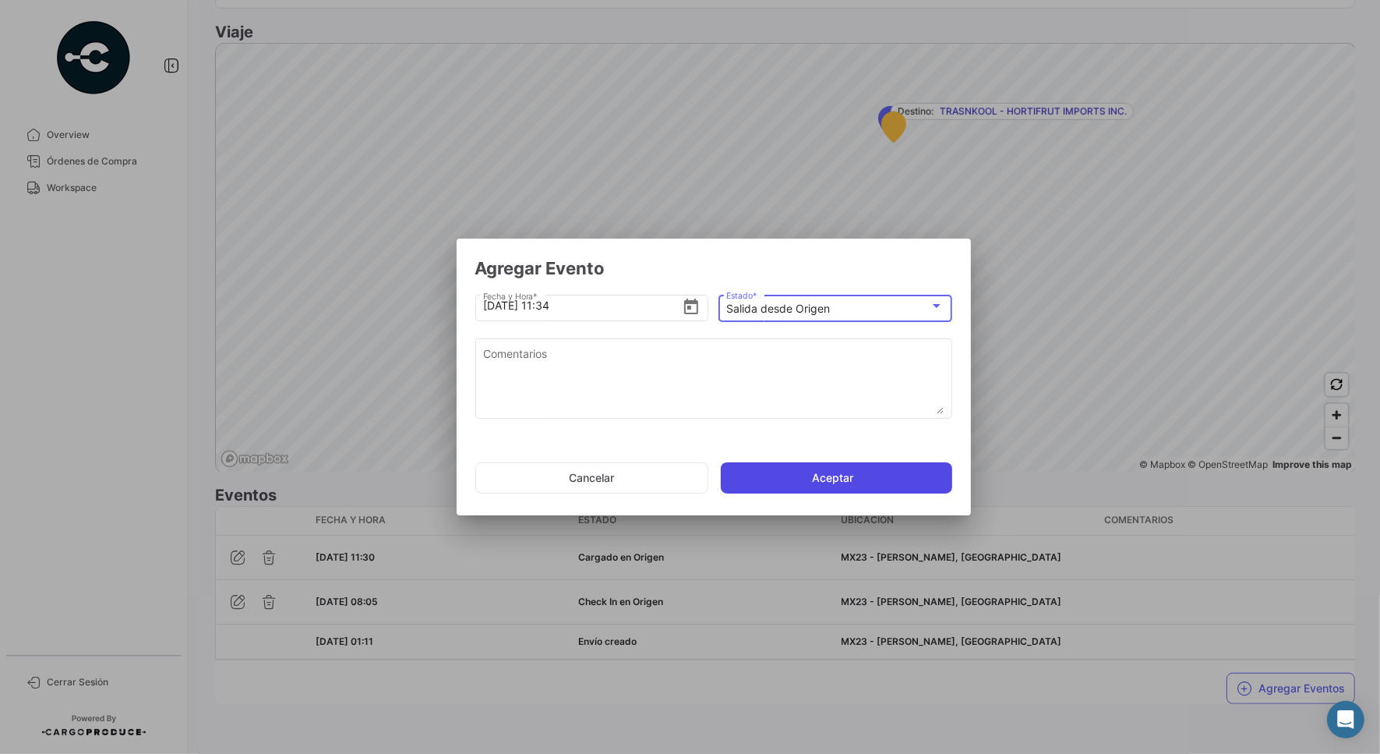
click at [819, 475] on button "Aceptar" at bounding box center [836, 477] width 231 height 31
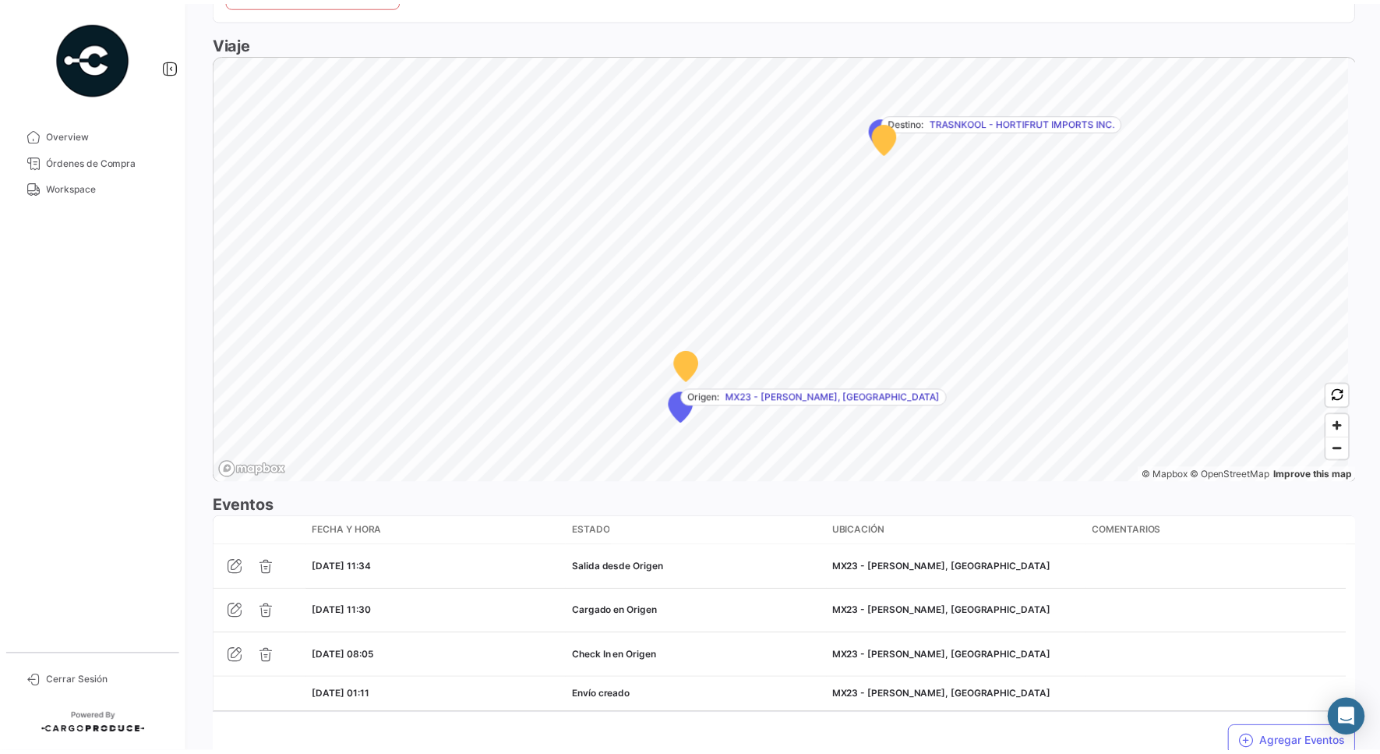
scroll to position [952, 0]
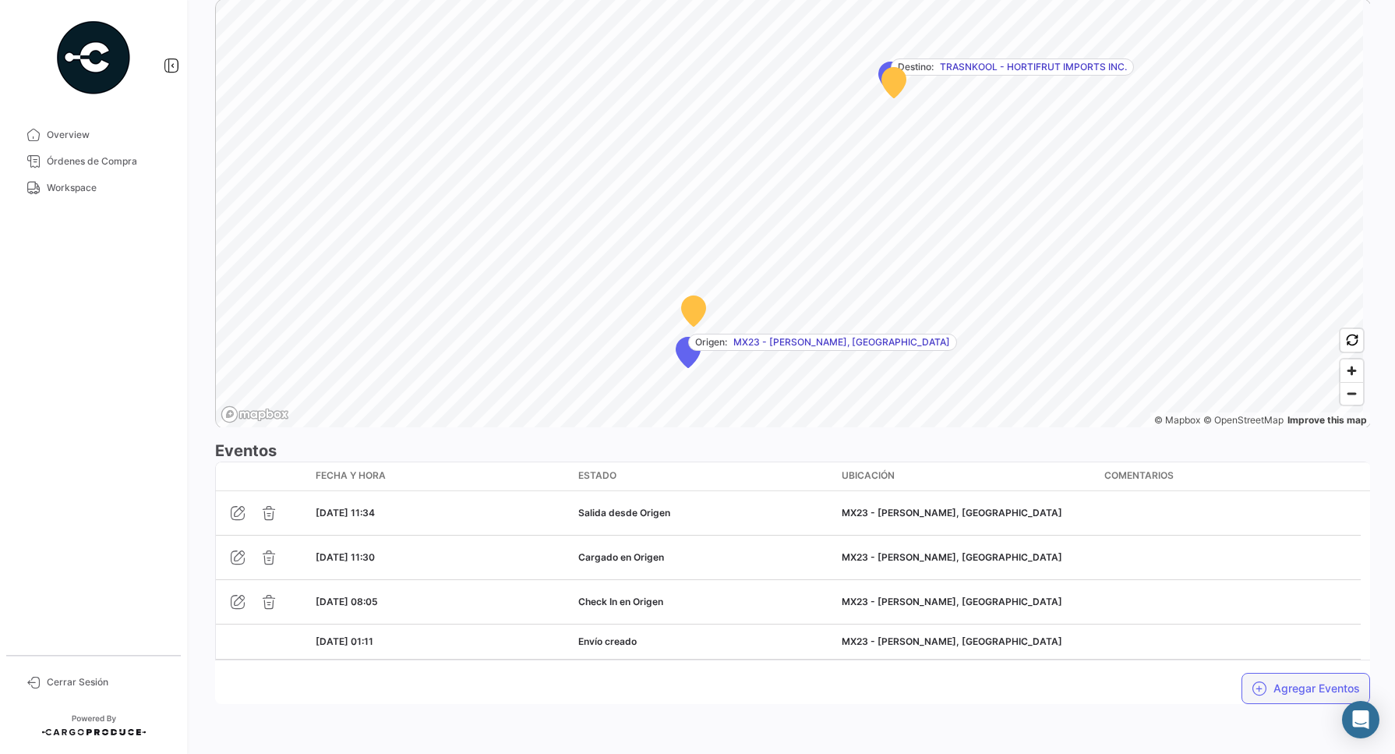
click at [1294, 701] on button "Agregar Eventos" at bounding box center [1306, 688] width 129 height 31
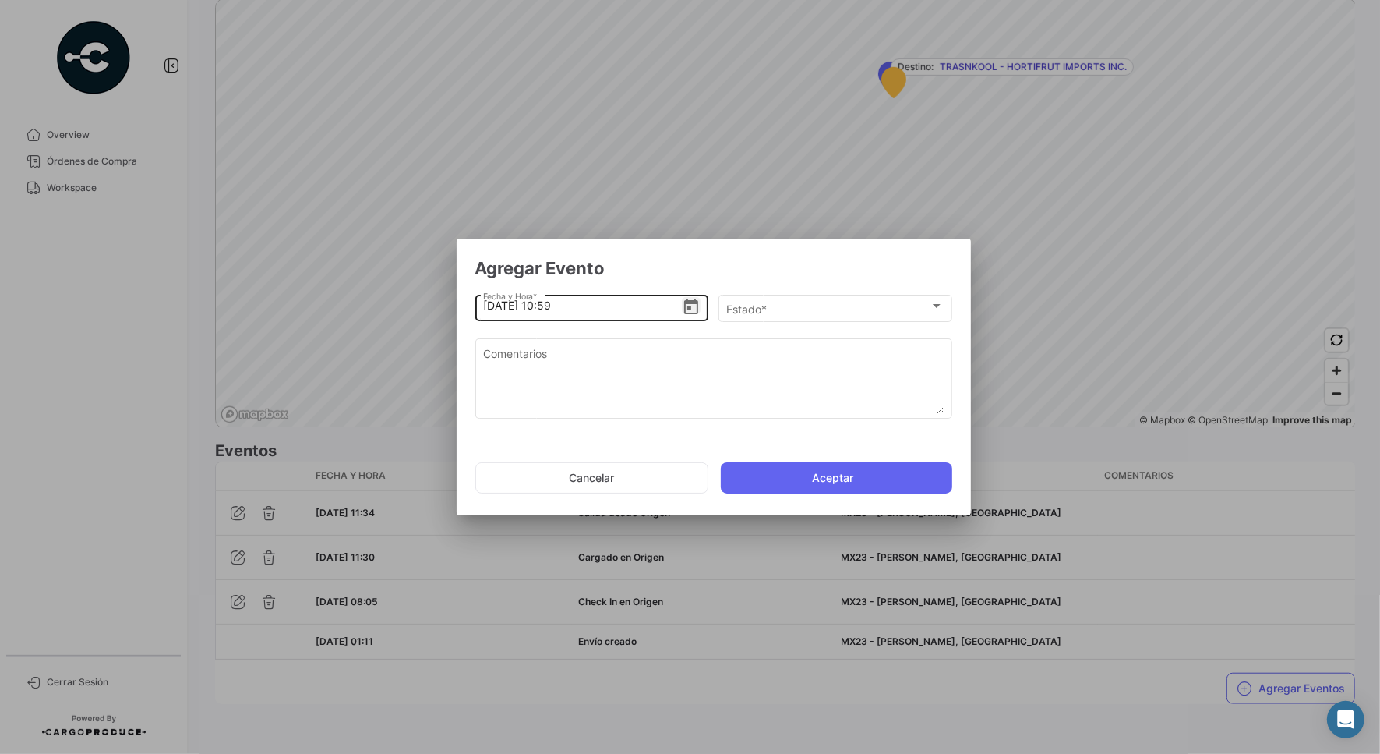
click at [695, 308] on icon "Open calendar" at bounding box center [691, 307] width 19 height 19
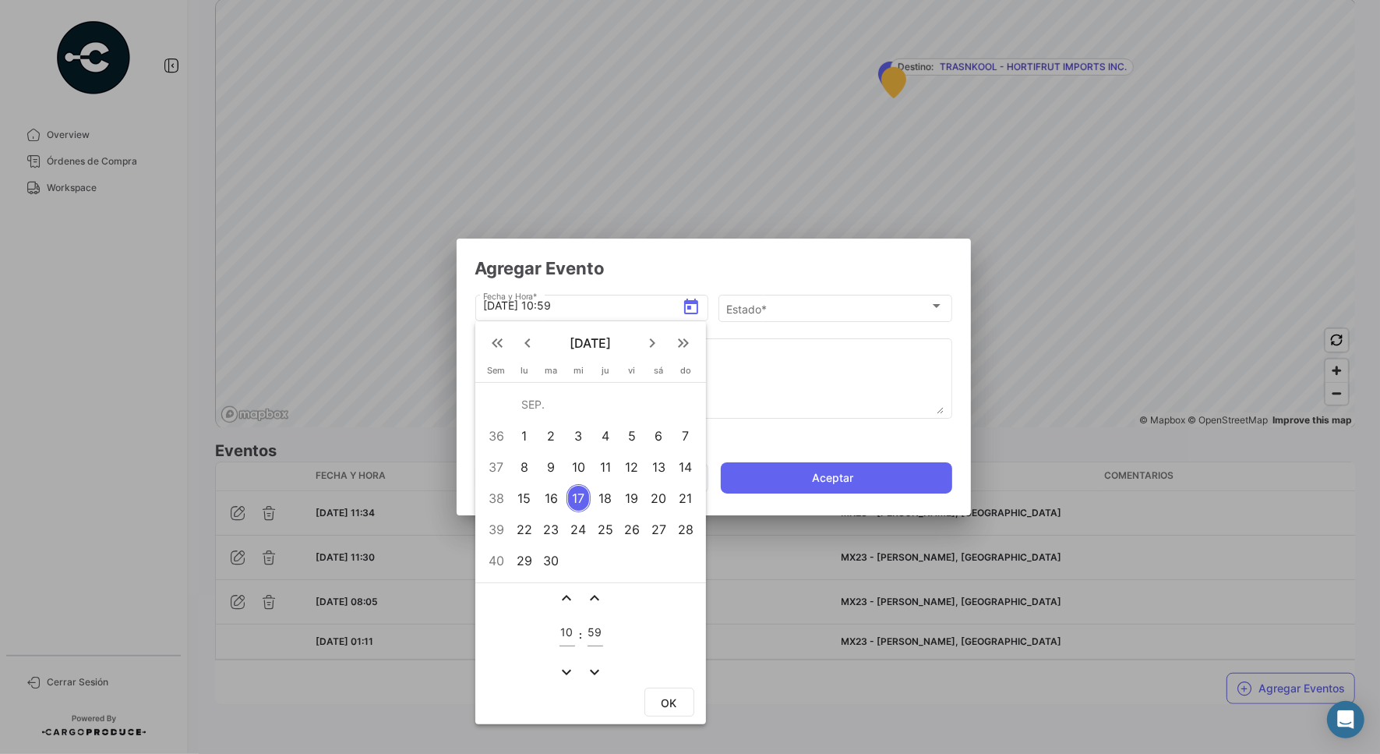
click at [527, 500] on div "15" at bounding box center [524, 498] width 24 height 28
click at [562, 641] on div "10" at bounding box center [568, 628] width 16 height 36
click at [563, 633] on input "10" at bounding box center [568, 632] width 16 height 13
click at [565, 632] on input "10" at bounding box center [568, 632] width 16 height 13
type input "13"
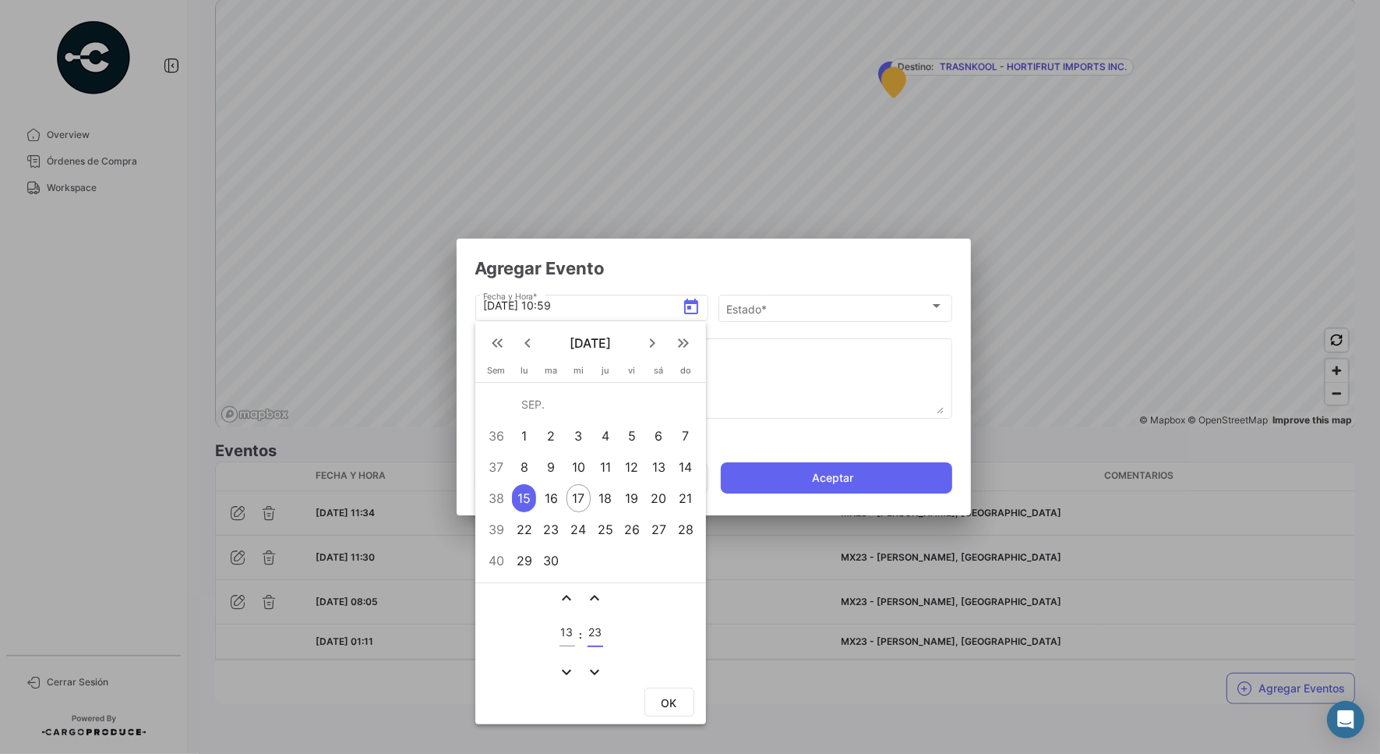
type input "23"
click at [667, 696] on span "OK" at bounding box center [670, 702] width 16 height 13
type input "[DATE] 13:23"
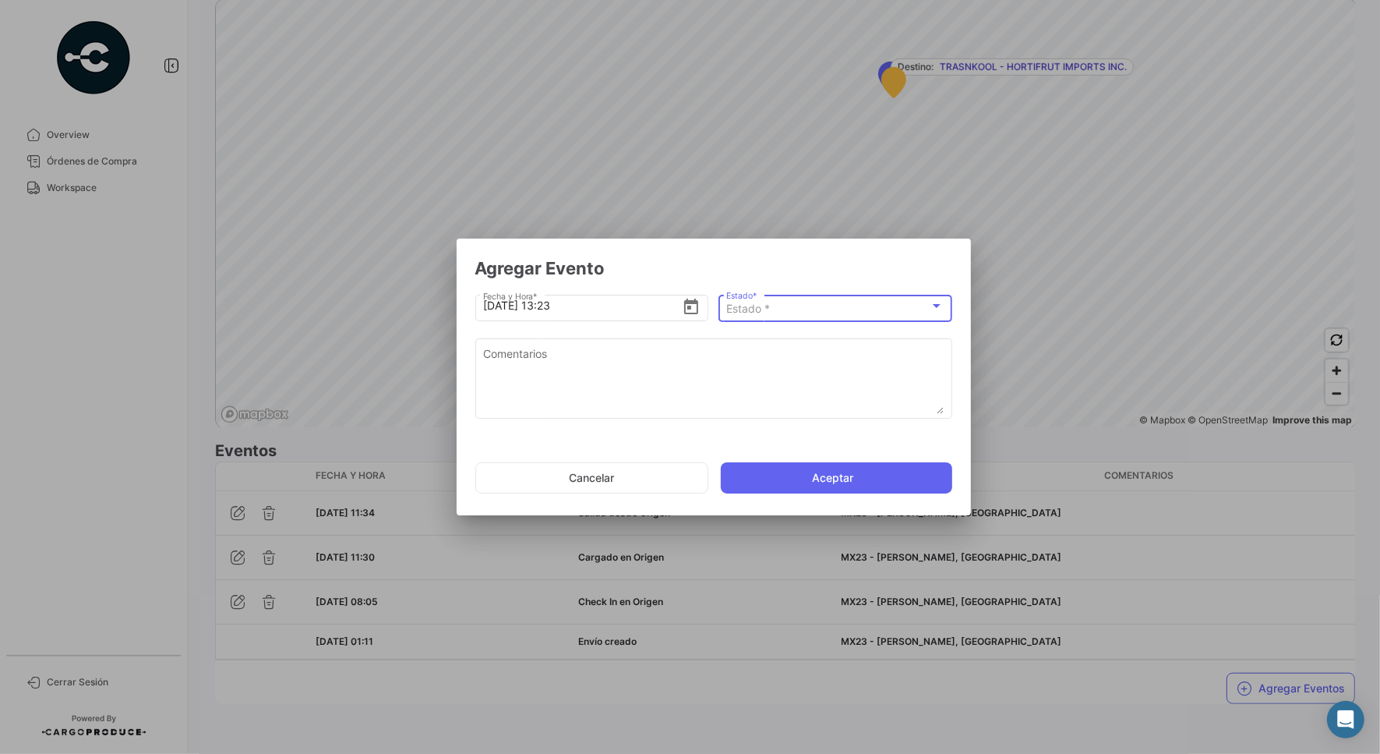
click at [796, 304] on div "Estado *" at bounding box center [827, 308] width 203 height 13
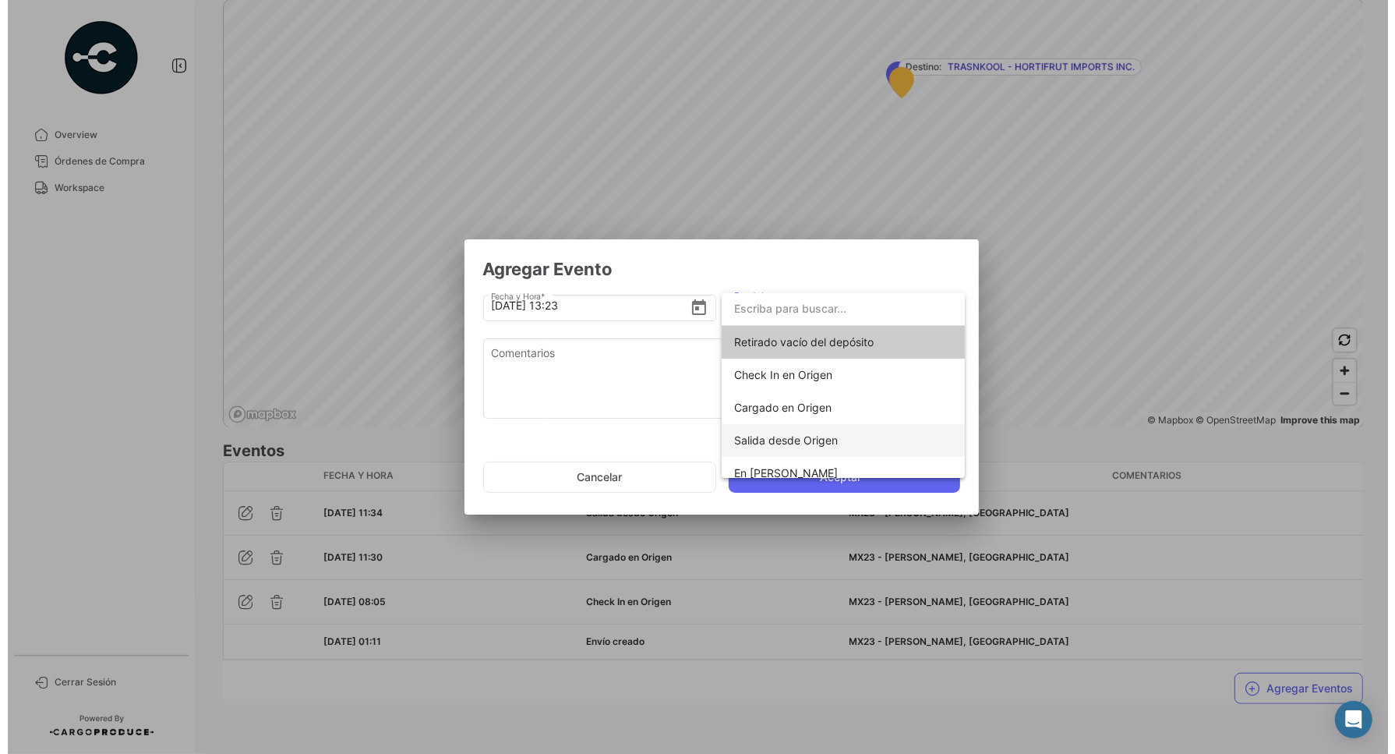
scroll to position [97, 0]
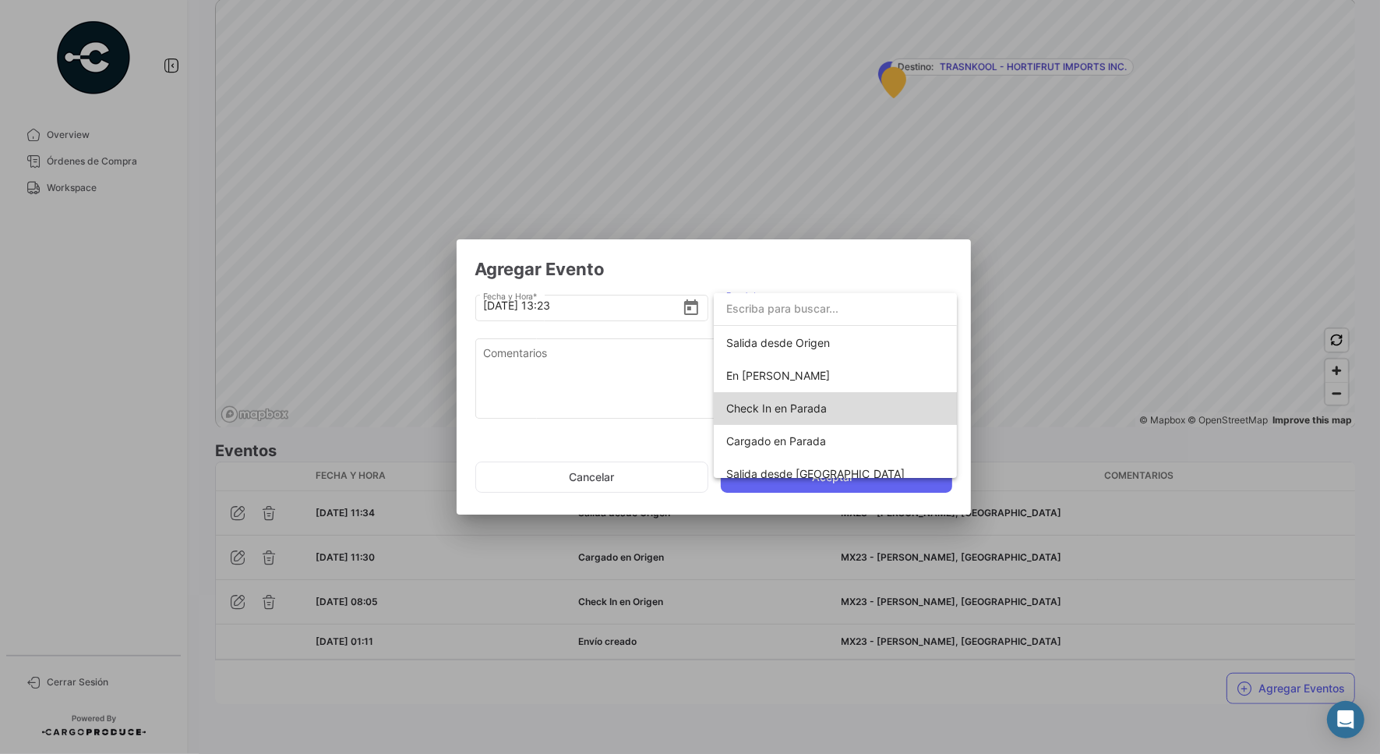
click at [886, 413] on span "Check In en Parada" at bounding box center [835, 408] width 218 height 33
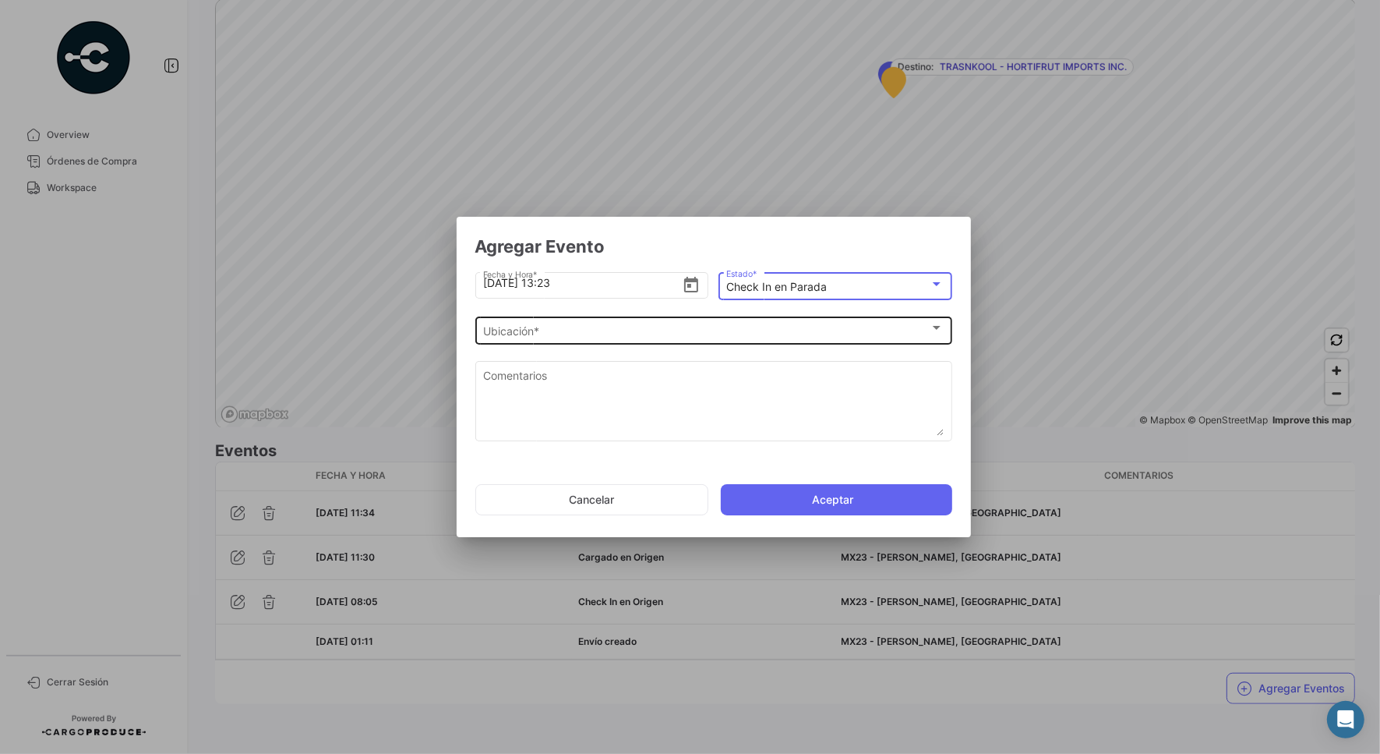
click at [620, 329] on div "Ubicación *" at bounding box center [706, 331] width 447 height 13
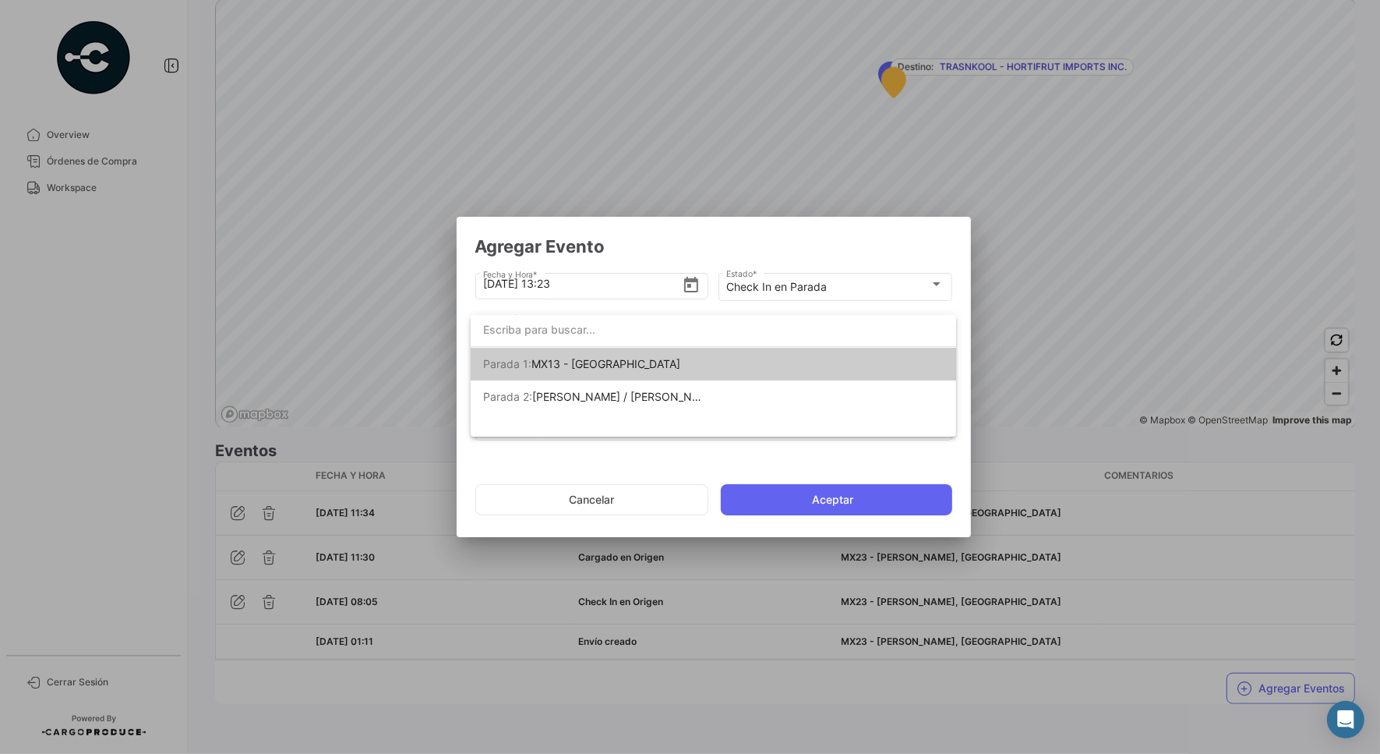
click at [663, 361] on span "[PERSON_NAME] 1: MX13 - [GEOGRAPHIC_DATA]" at bounding box center [592, 364] width 218 height 33
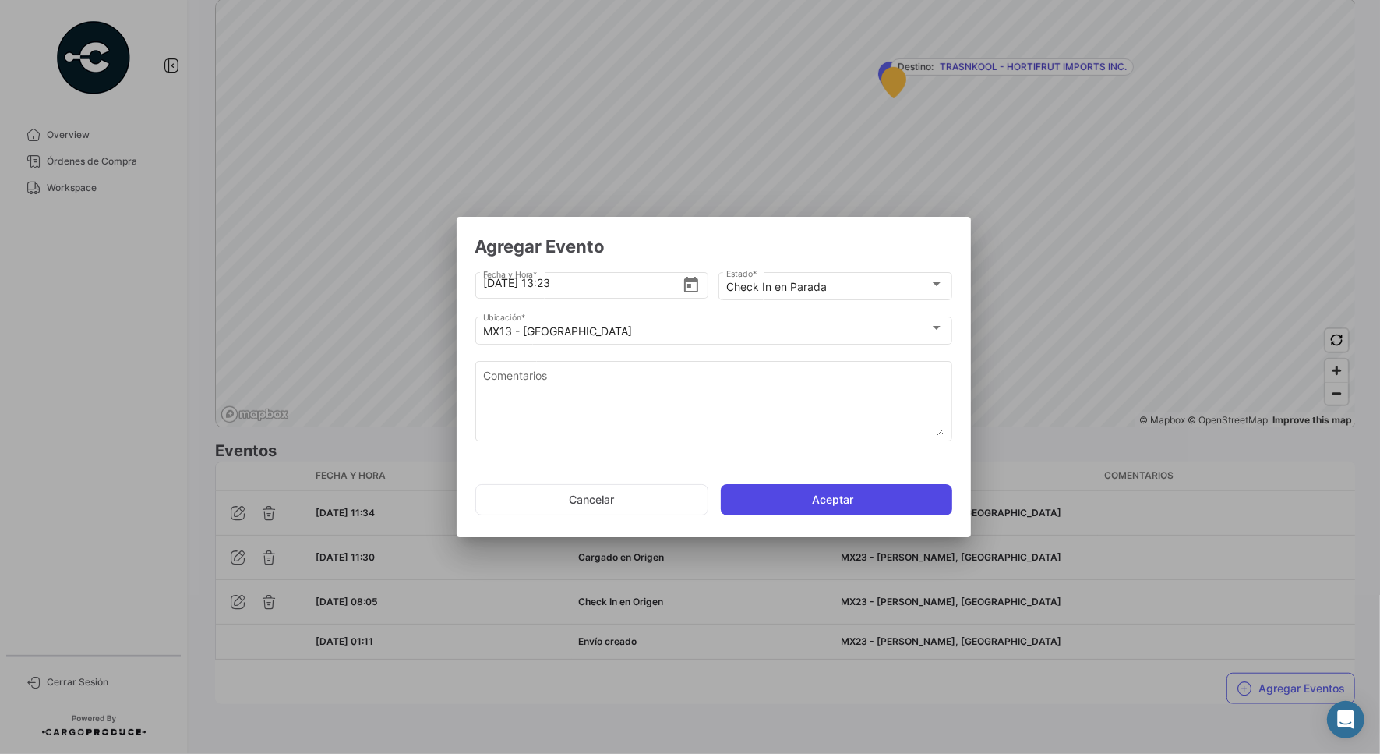
click at [843, 495] on button "Aceptar" at bounding box center [836, 499] width 231 height 31
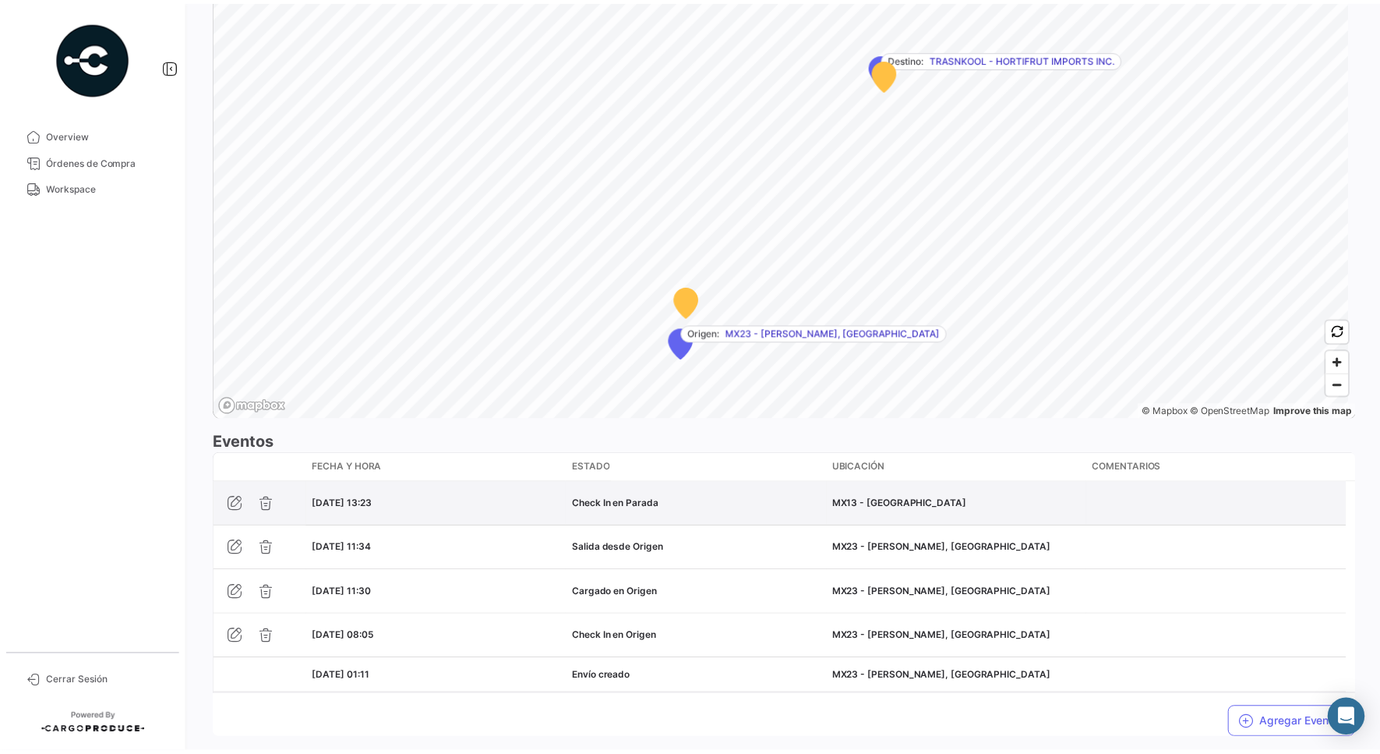
scroll to position [996, 0]
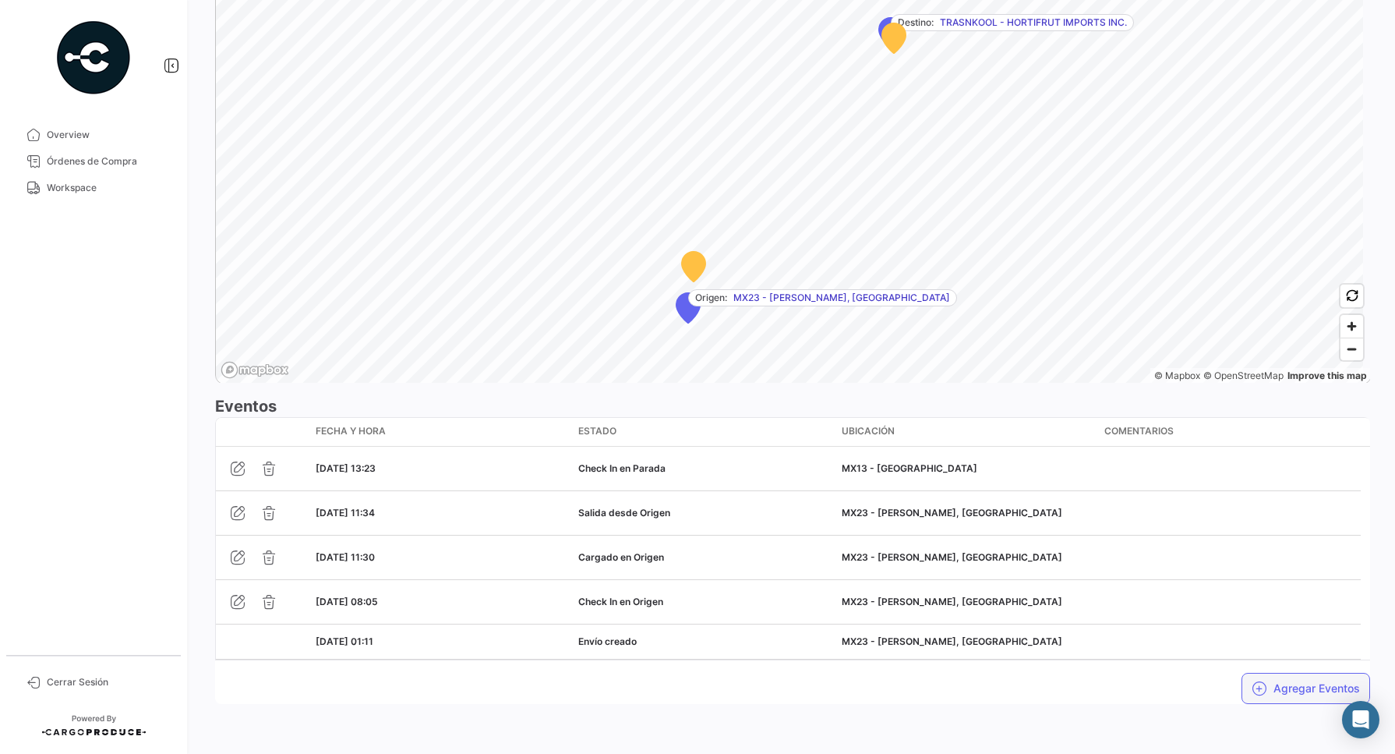
click at [1295, 684] on button "Agregar Eventos" at bounding box center [1306, 688] width 129 height 31
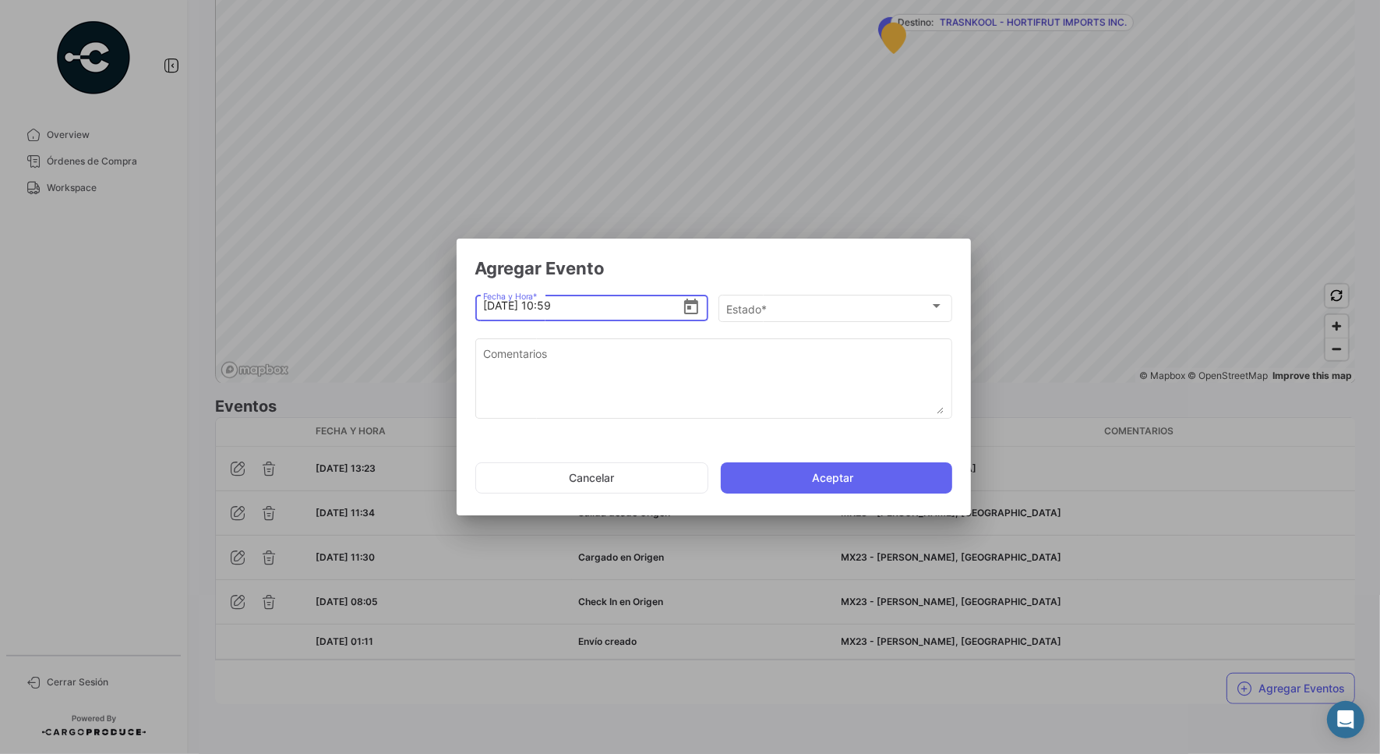
click at [695, 306] on icon "Open calendar" at bounding box center [691, 307] width 19 height 19
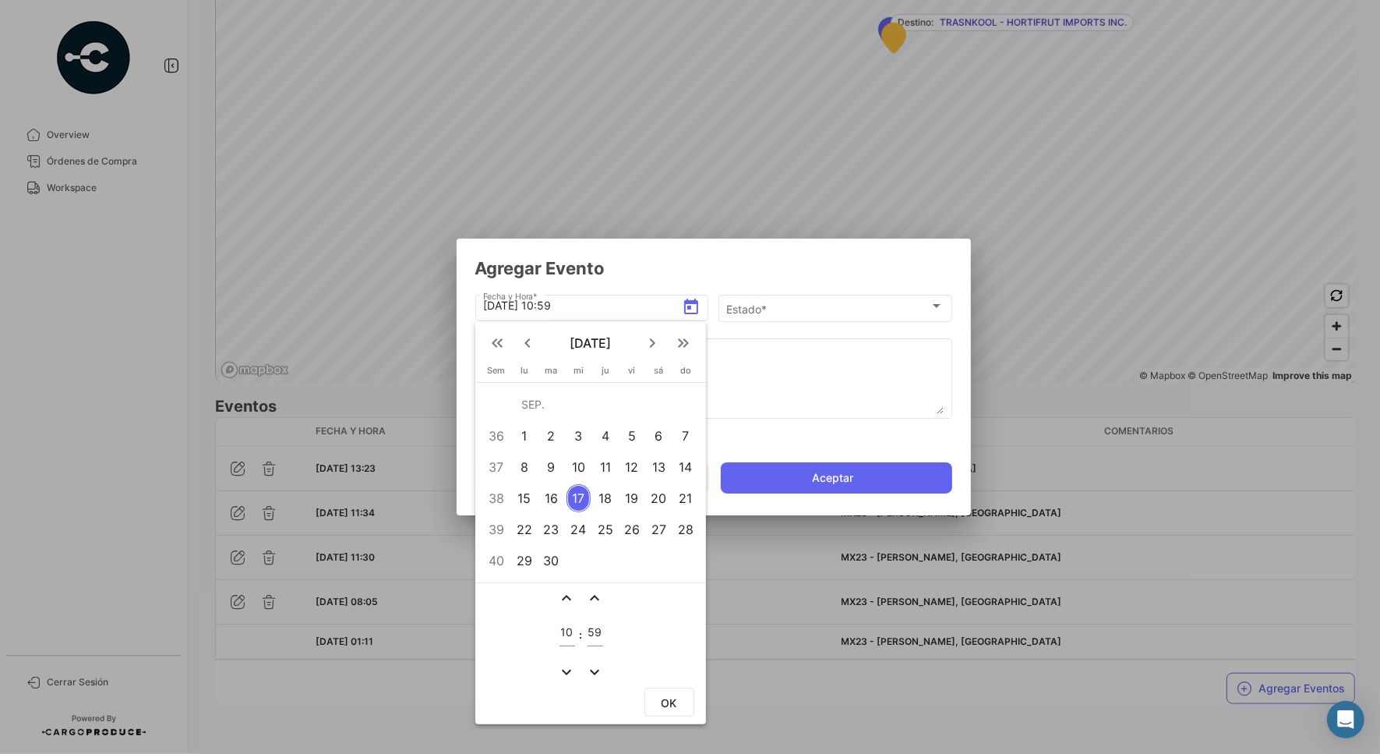
click at [528, 501] on div "15" at bounding box center [524, 498] width 24 height 28
click at [565, 628] on input "10" at bounding box center [568, 632] width 16 height 13
type input "16"
type input "11"
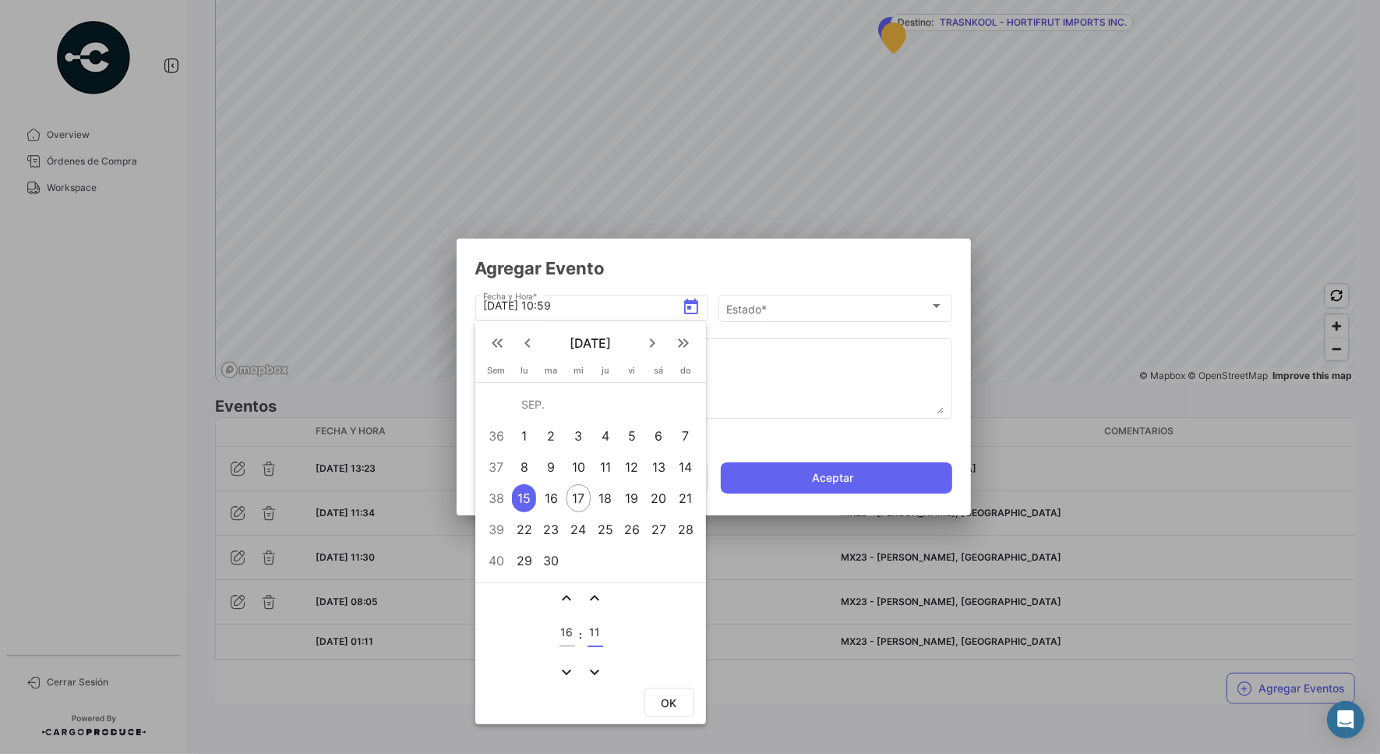
click at [664, 698] on span "OK" at bounding box center [670, 702] width 16 height 13
type input "[DATE] 16:11"
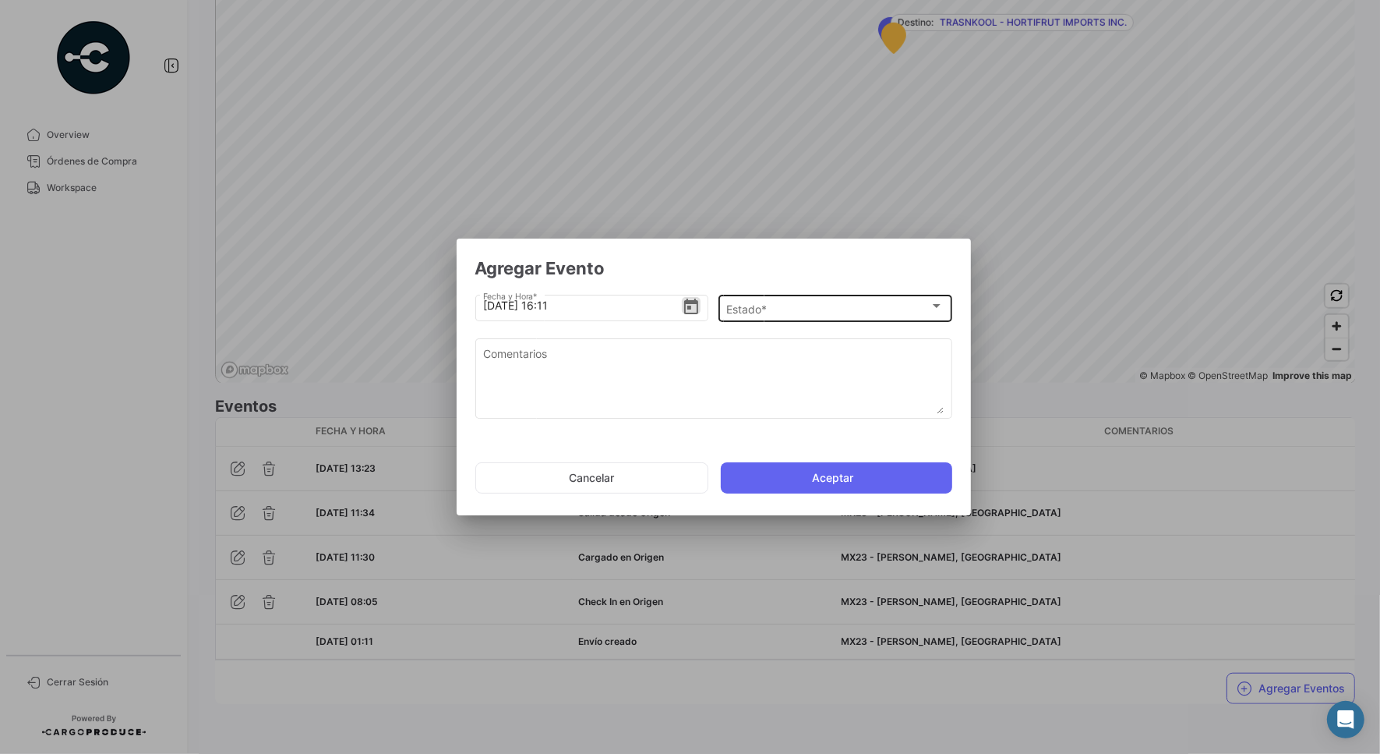
click at [746, 309] on span "Estado *" at bounding box center [827, 308] width 203 height 13
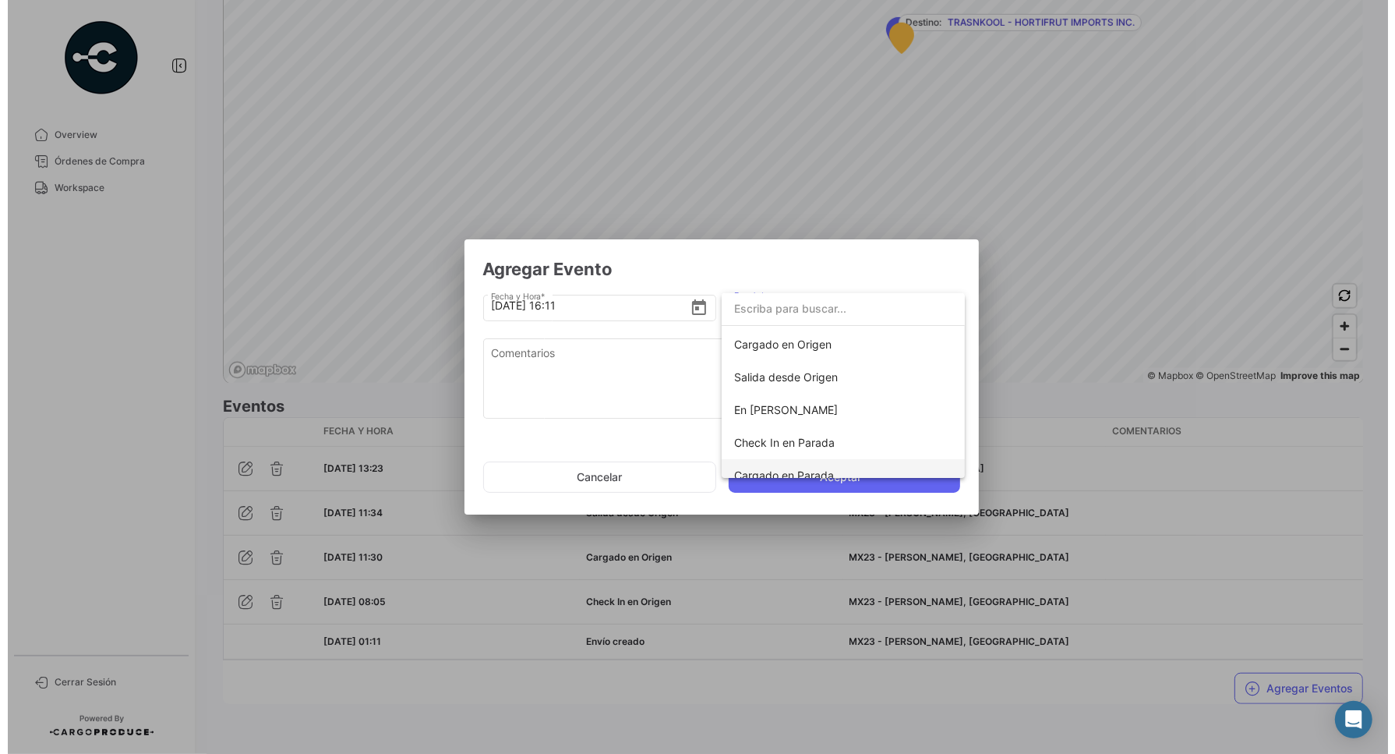
scroll to position [97, 0]
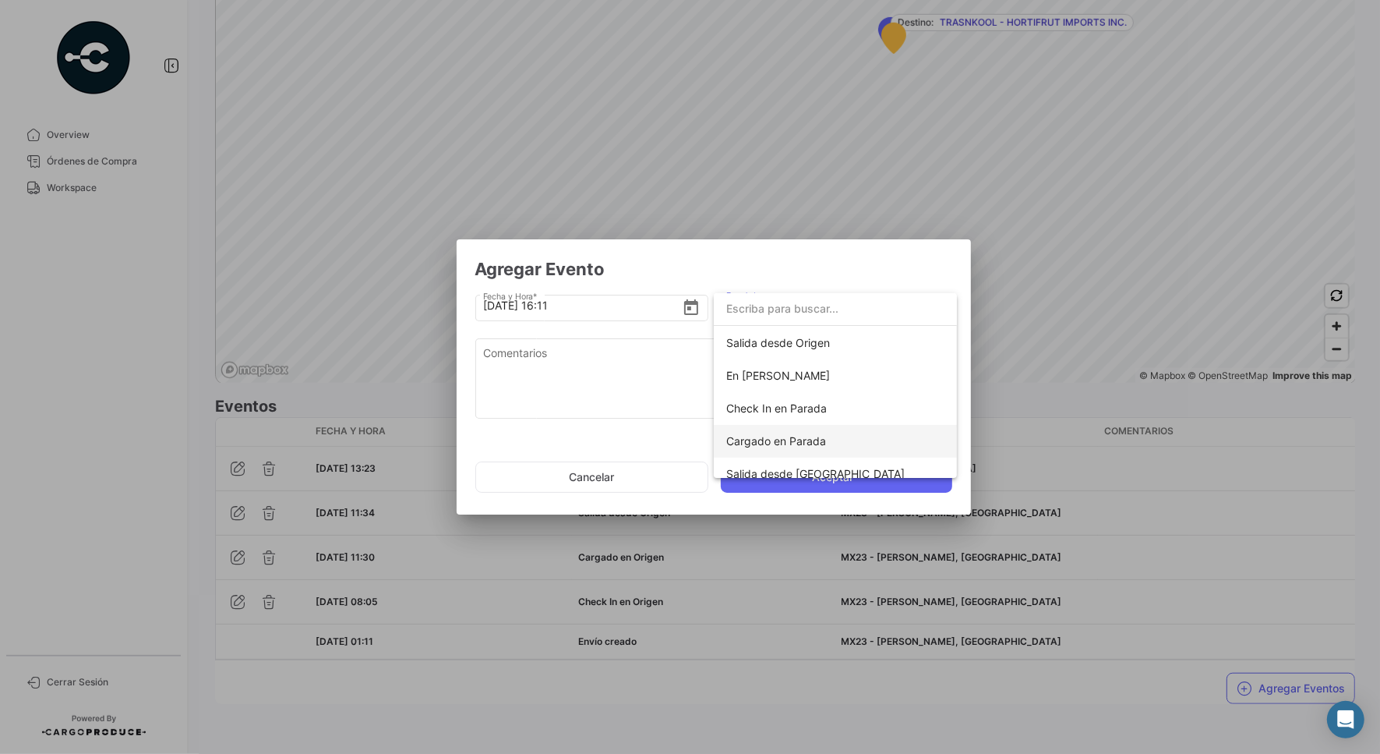
click at [844, 456] on span "Cargado en Parada" at bounding box center [835, 441] width 218 height 33
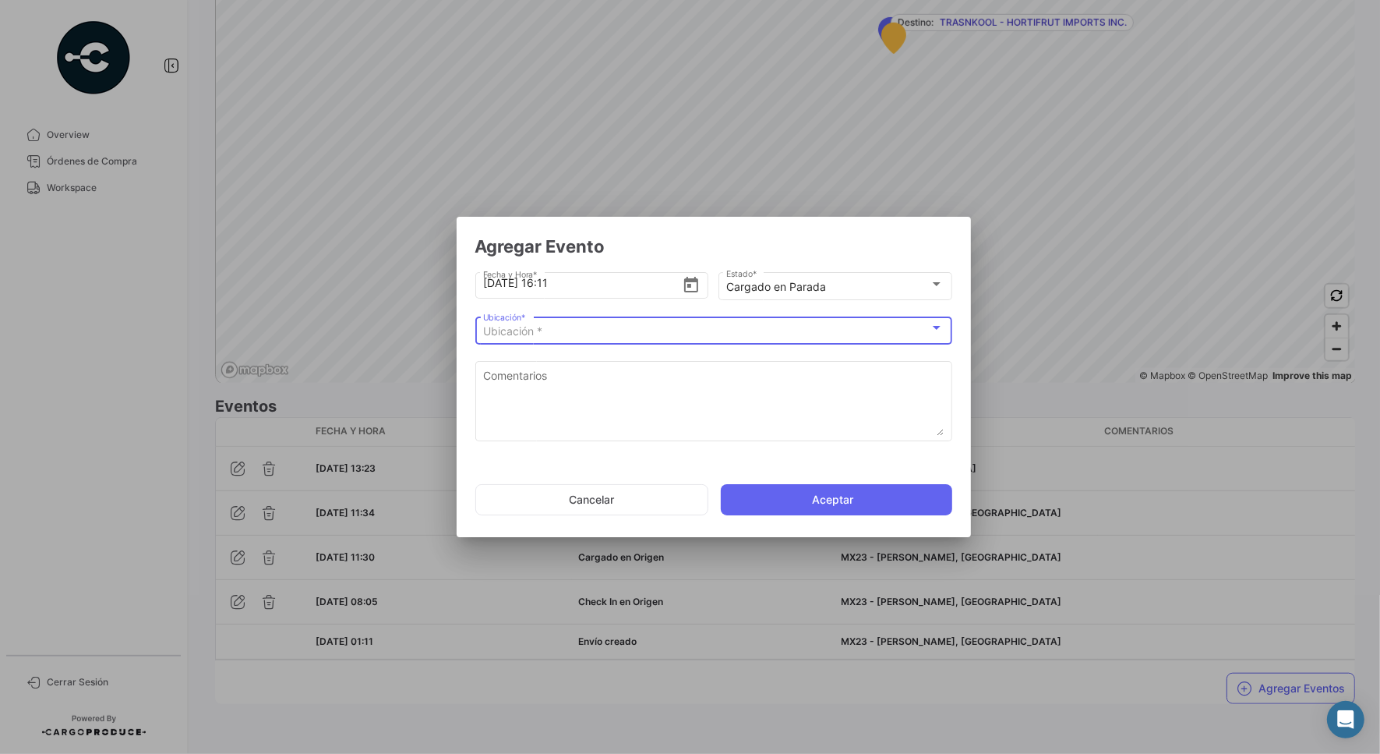
click at [687, 322] on div "Ubicación * Ubicación *" at bounding box center [713, 329] width 461 height 30
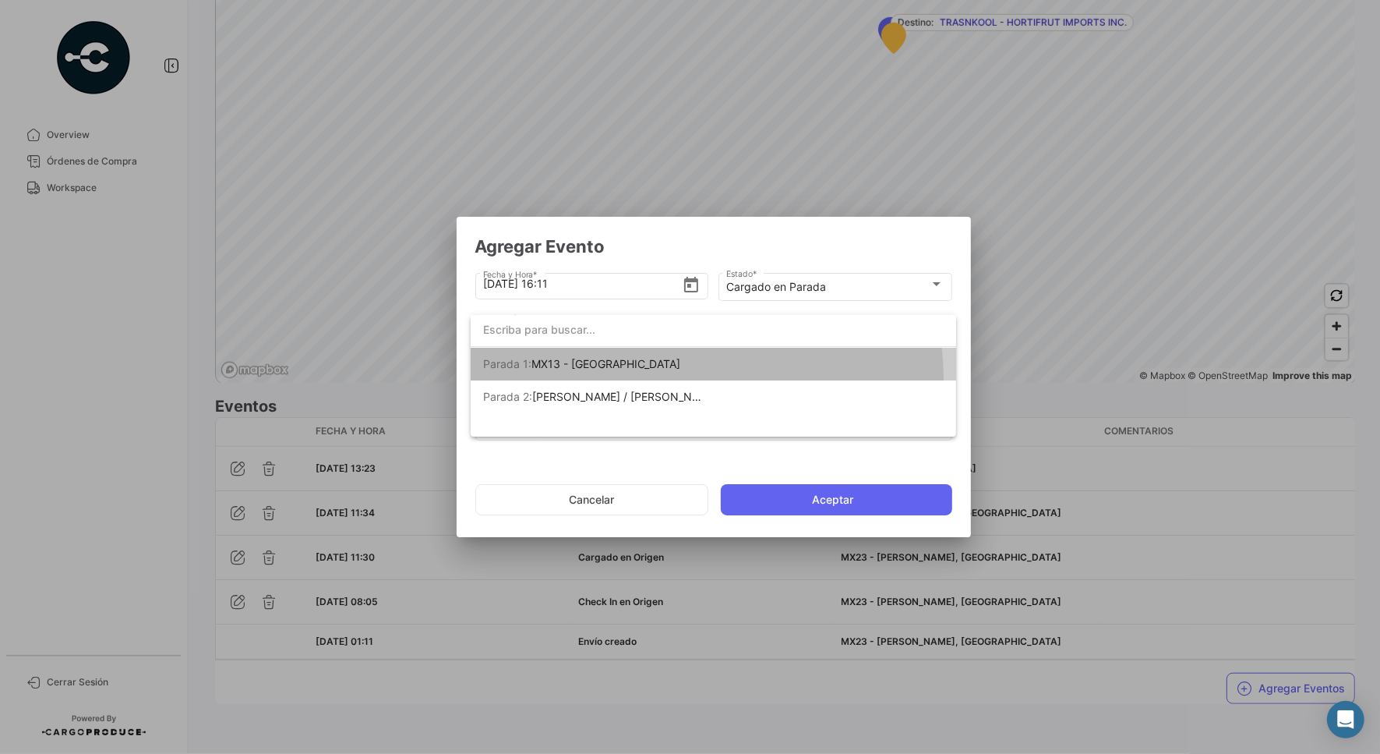
drag, startPoint x: 687, startPoint y: 322, endPoint x: 696, endPoint y: 378, distance: 56.8
click at [696, 378] on span "[PERSON_NAME] 1: MX13 - [GEOGRAPHIC_DATA]" at bounding box center [592, 364] width 218 height 33
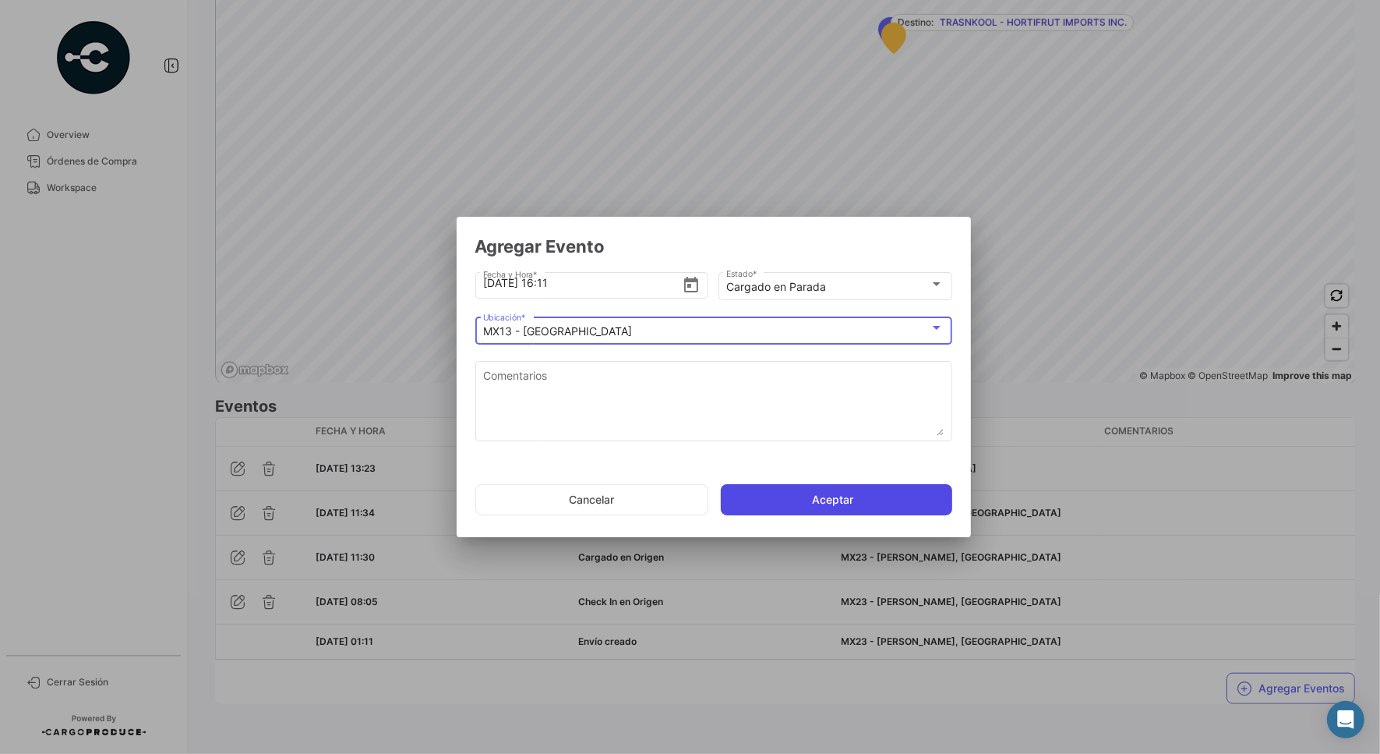
click at [804, 495] on button "Aceptar" at bounding box center [836, 499] width 231 height 31
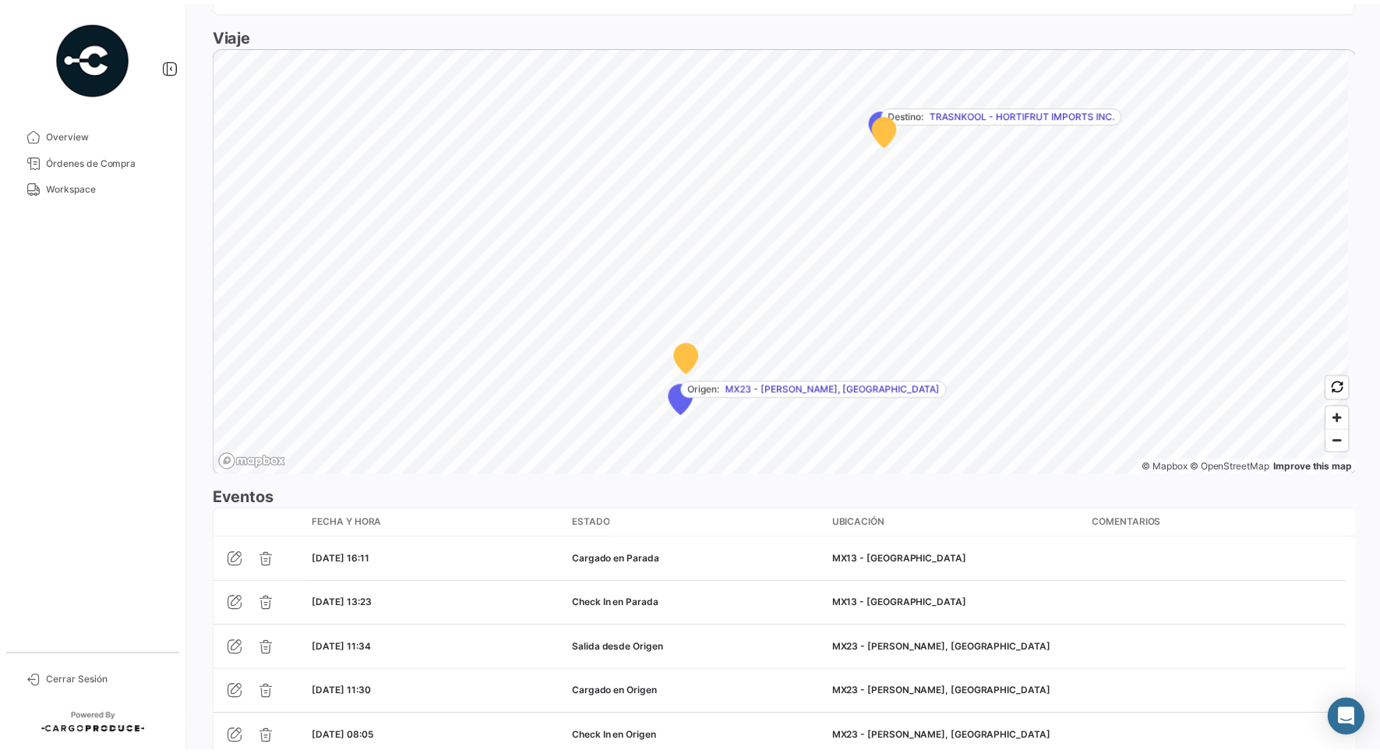
scroll to position [1041, 0]
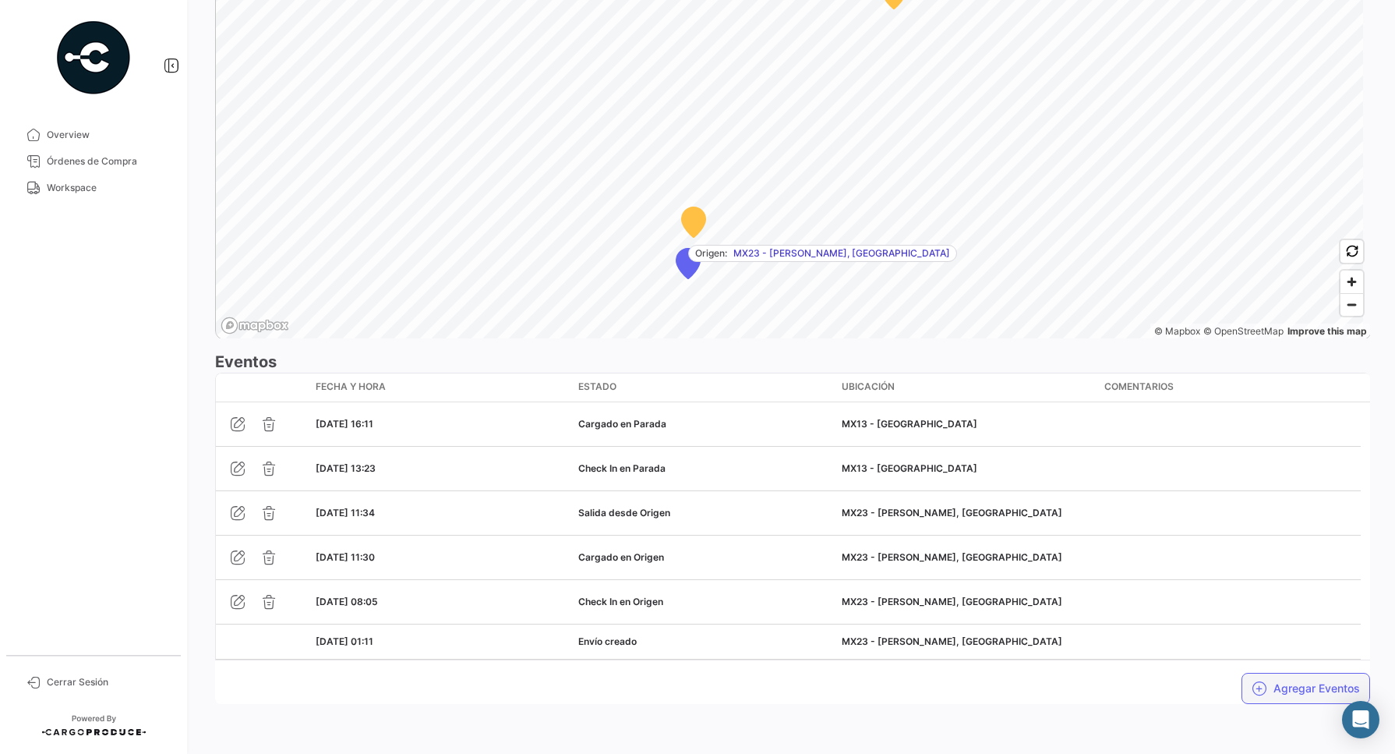
click at [1287, 682] on button "Agregar Eventos" at bounding box center [1306, 688] width 129 height 31
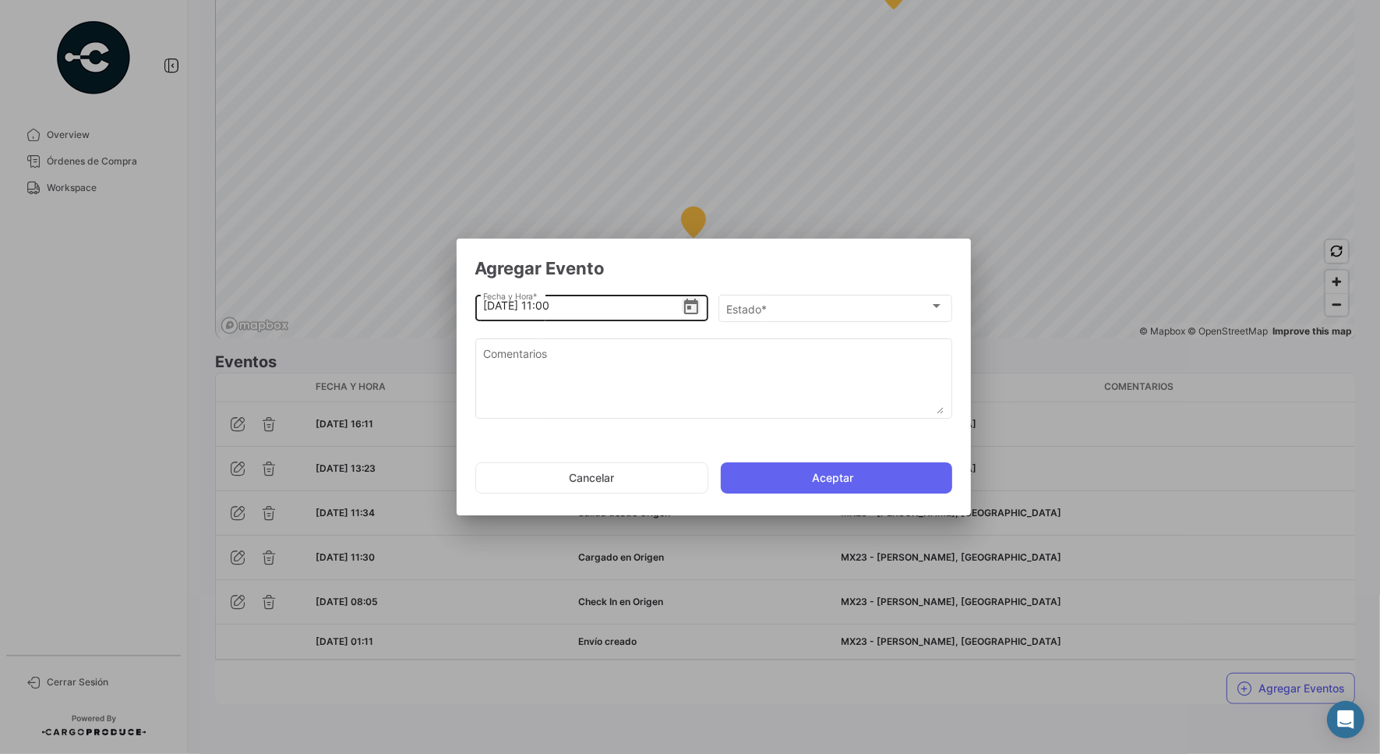
click at [698, 312] on icon "Open calendar" at bounding box center [691, 307] width 19 height 19
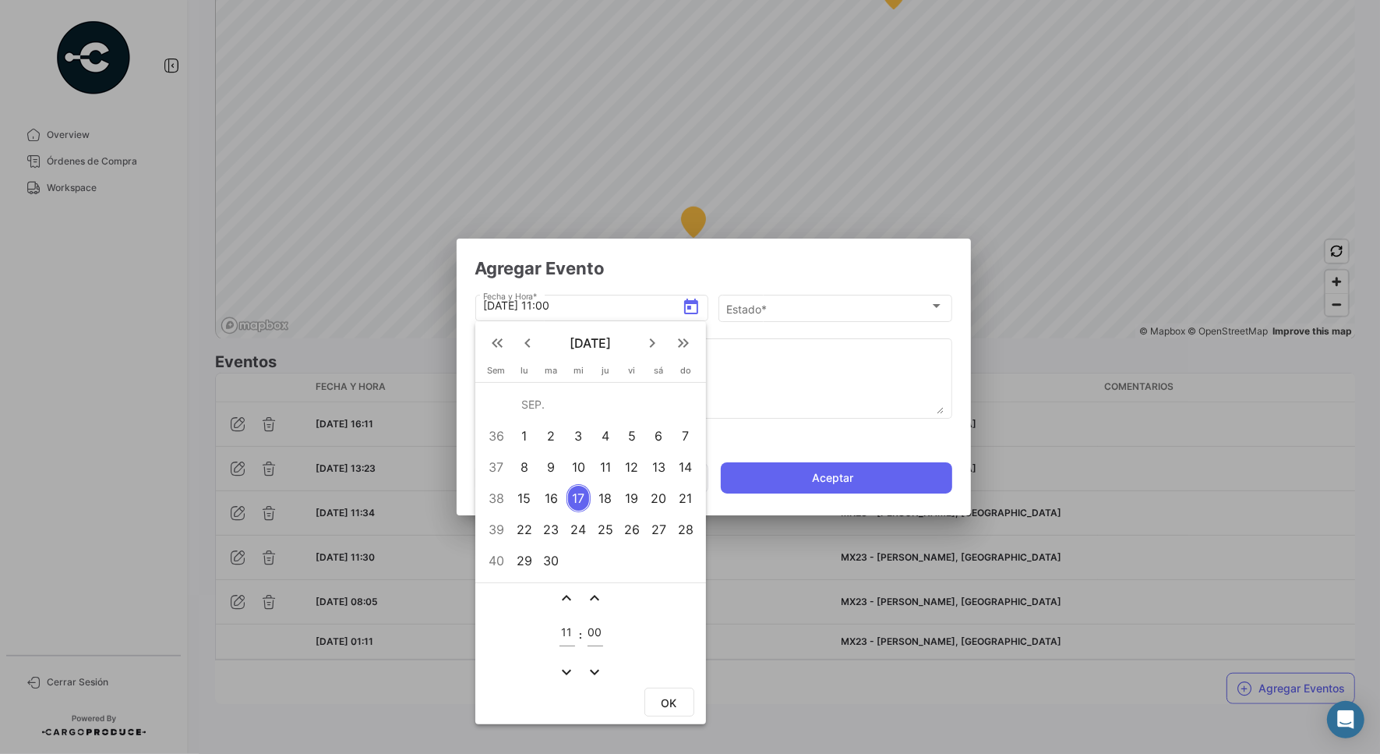
click at [527, 493] on div "15" at bounding box center [524, 498] width 24 height 28
click at [571, 624] on div "11" at bounding box center [568, 628] width 16 height 36
click at [569, 628] on input "11" at bounding box center [568, 632] width 16 height 13
click at [570, 628] on input "11" at bounding box center [568, 632] width 16 height 13
type input "16"
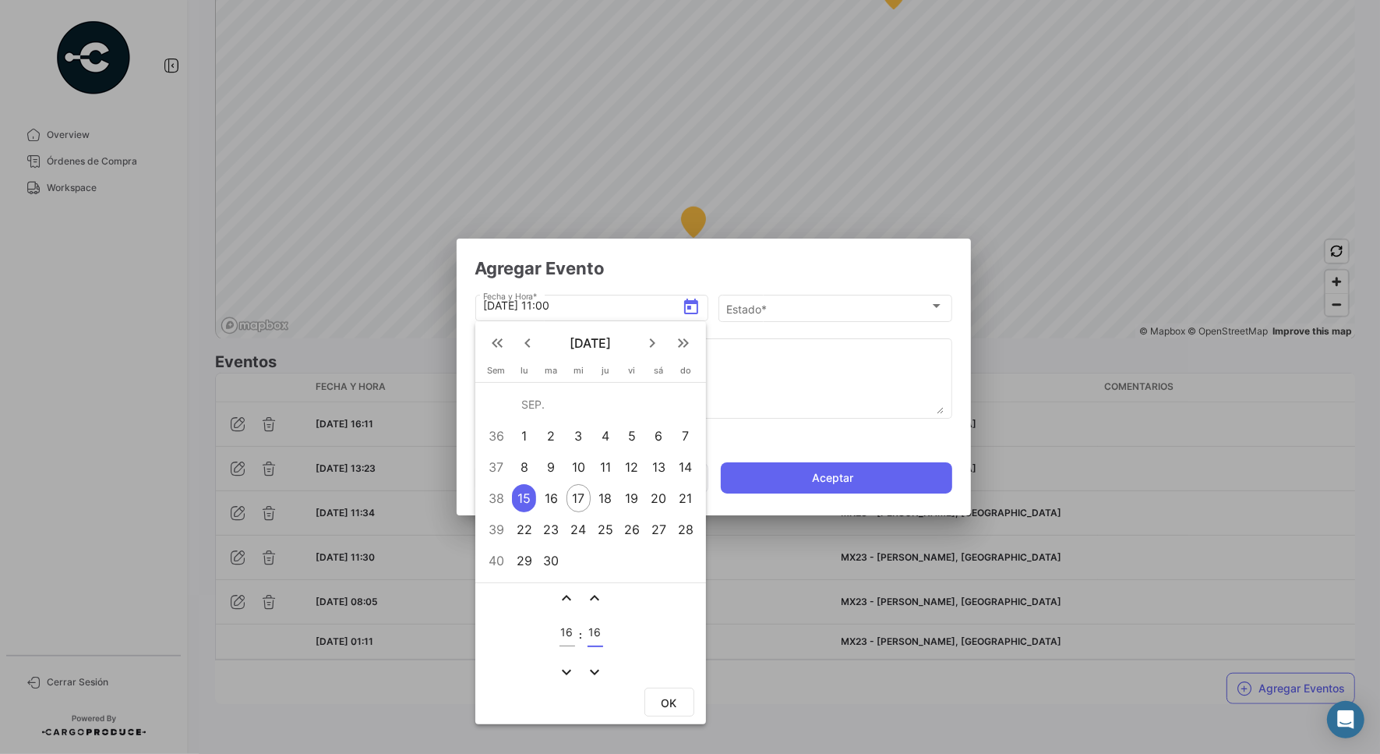
type input "16"
click at [674, 687] on button "OK" at bounding box center [670, 701] width 50 height 29
type input "[DATE] 16:16"
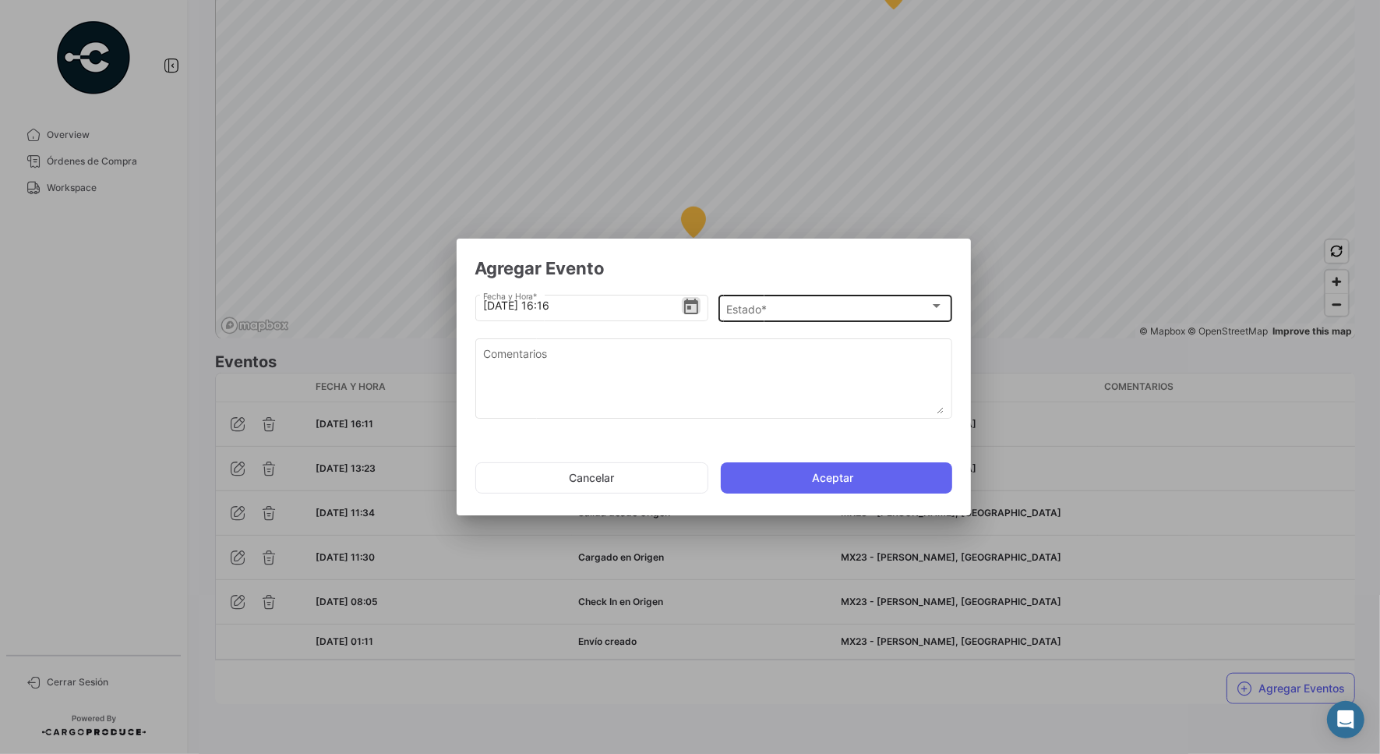
click at [881, 305] on div "Estado *" at bounding box center [827, 308] width 203 height 13
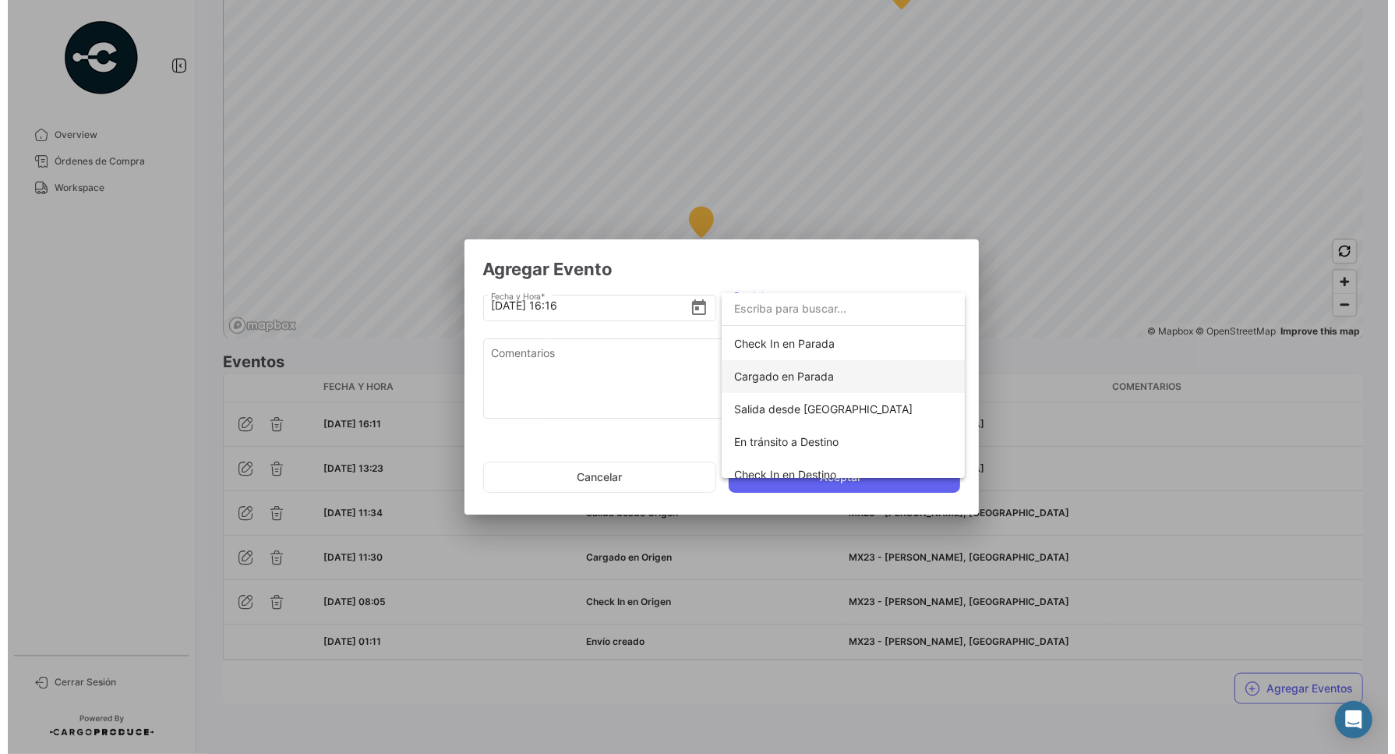
scroll to position [195, 0]
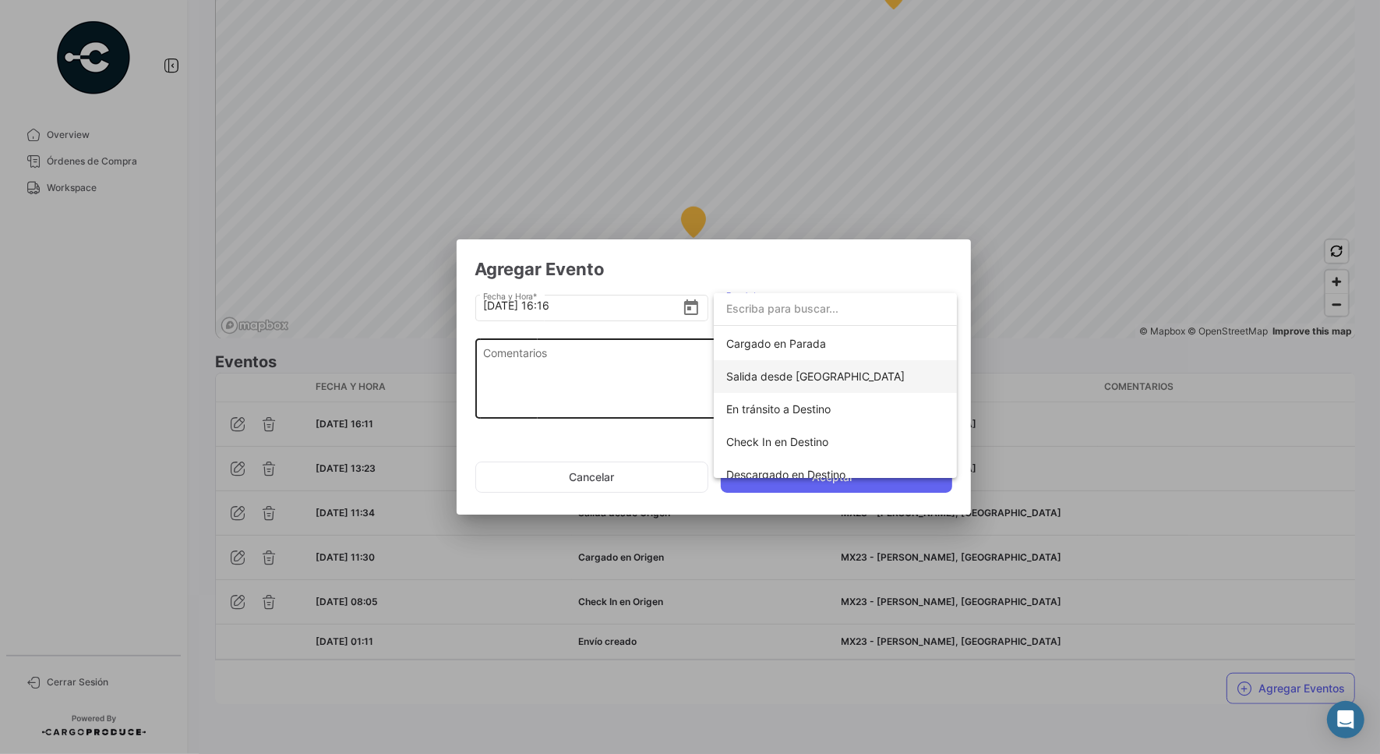
click at [843, 366] on span "Salida desde [GEOGRAPHIC_DATA]" at bounding box center [835, 376] width 218 height 33
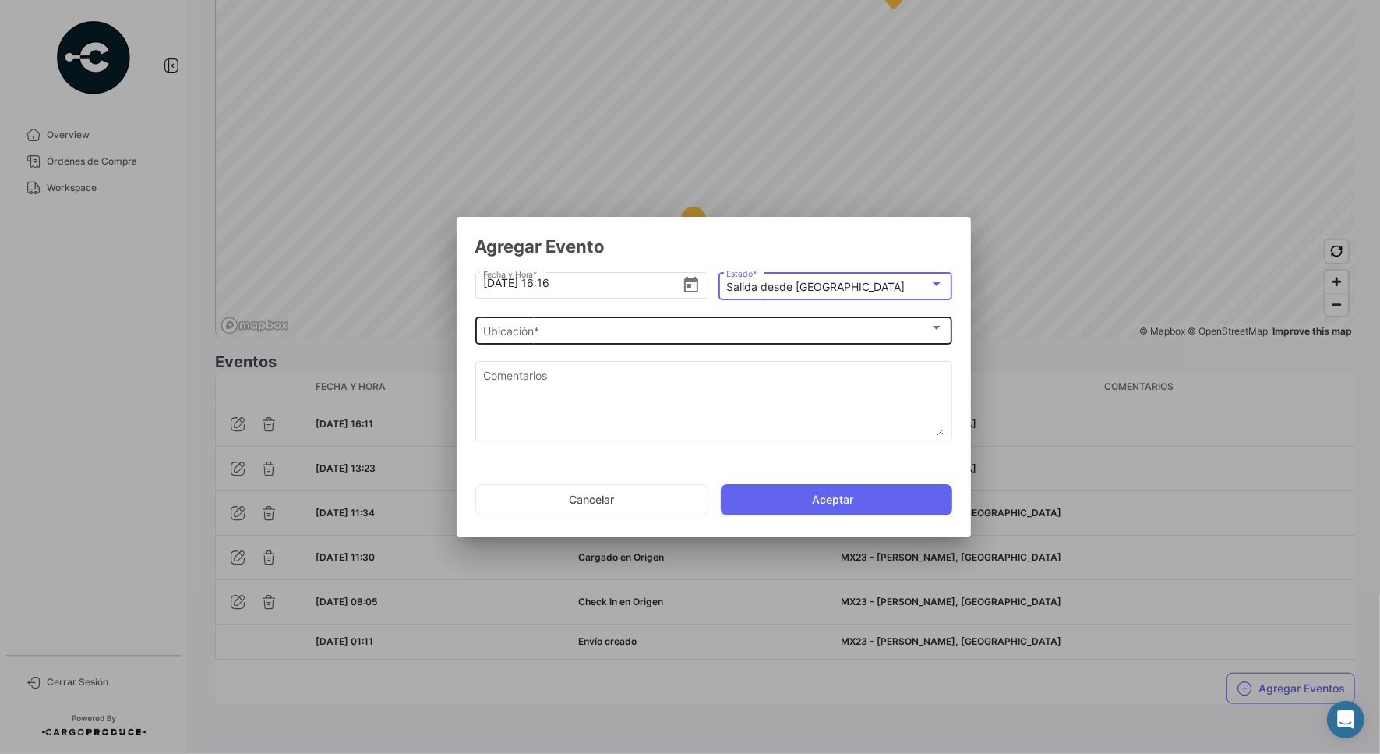
click at [769, 329] on div "Ubicación *" at bounding box center [706, 331] width 447 height 13
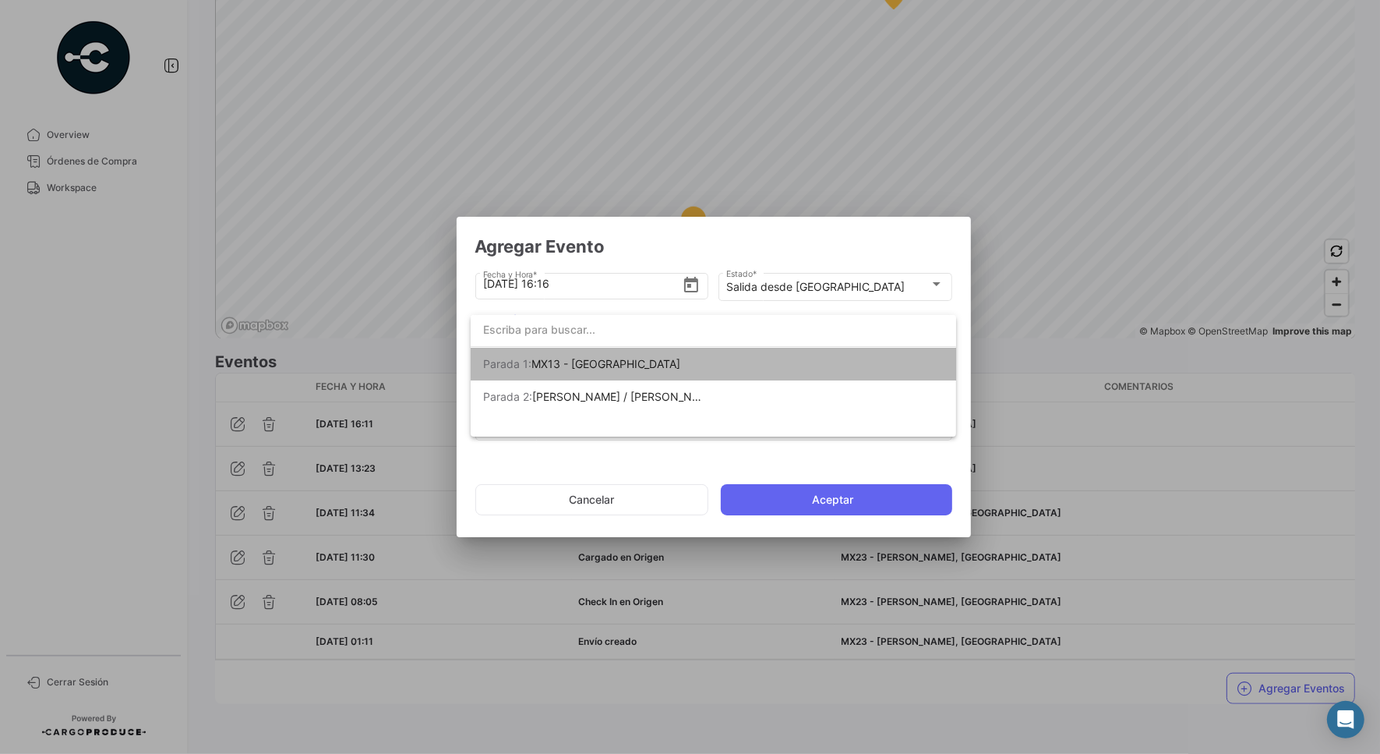
click at [745, 367] on mat-option "[PERSON_NAME] 1: MX13 - [GEOGRAPHIC_DATA]" at bounding box center [714, 364] width 486 height 33
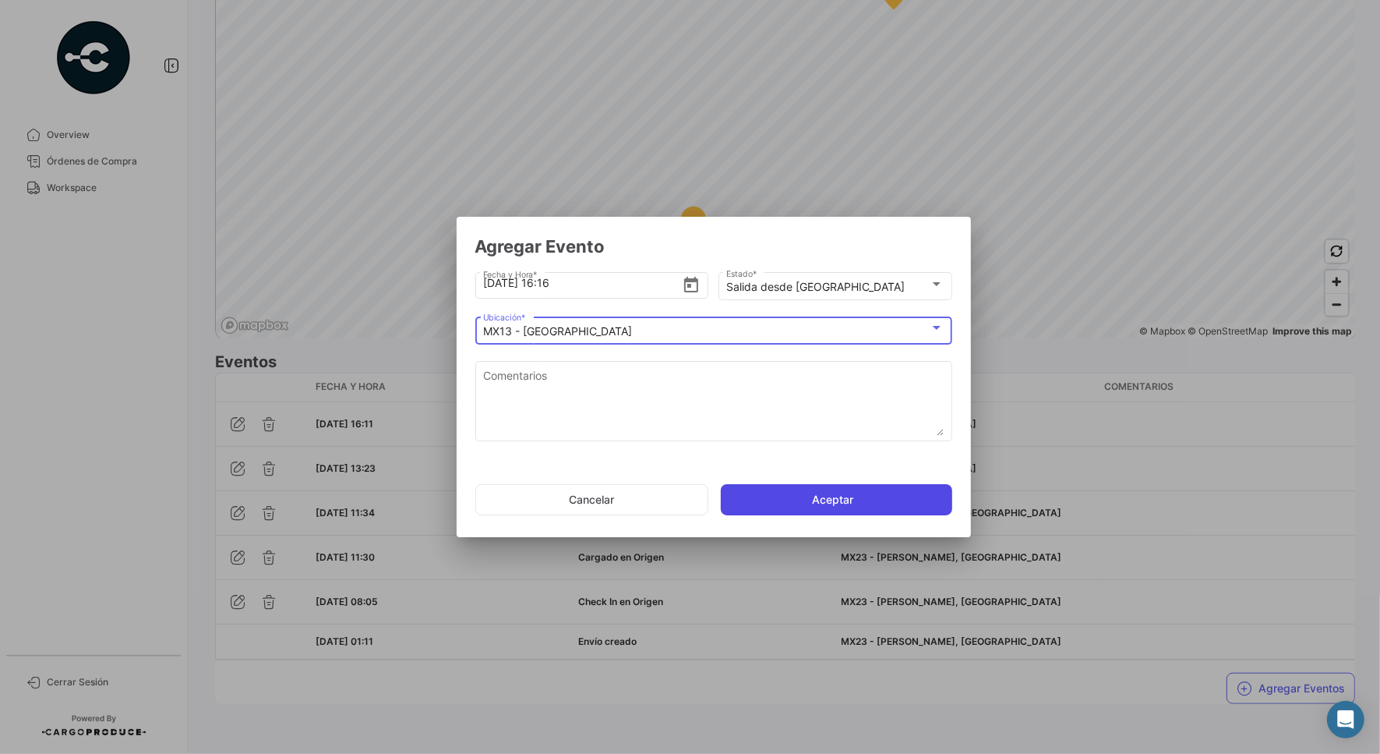
click at [812, 497] on button "Aceptar" at bounding box center [836, 499] width 231 height 31
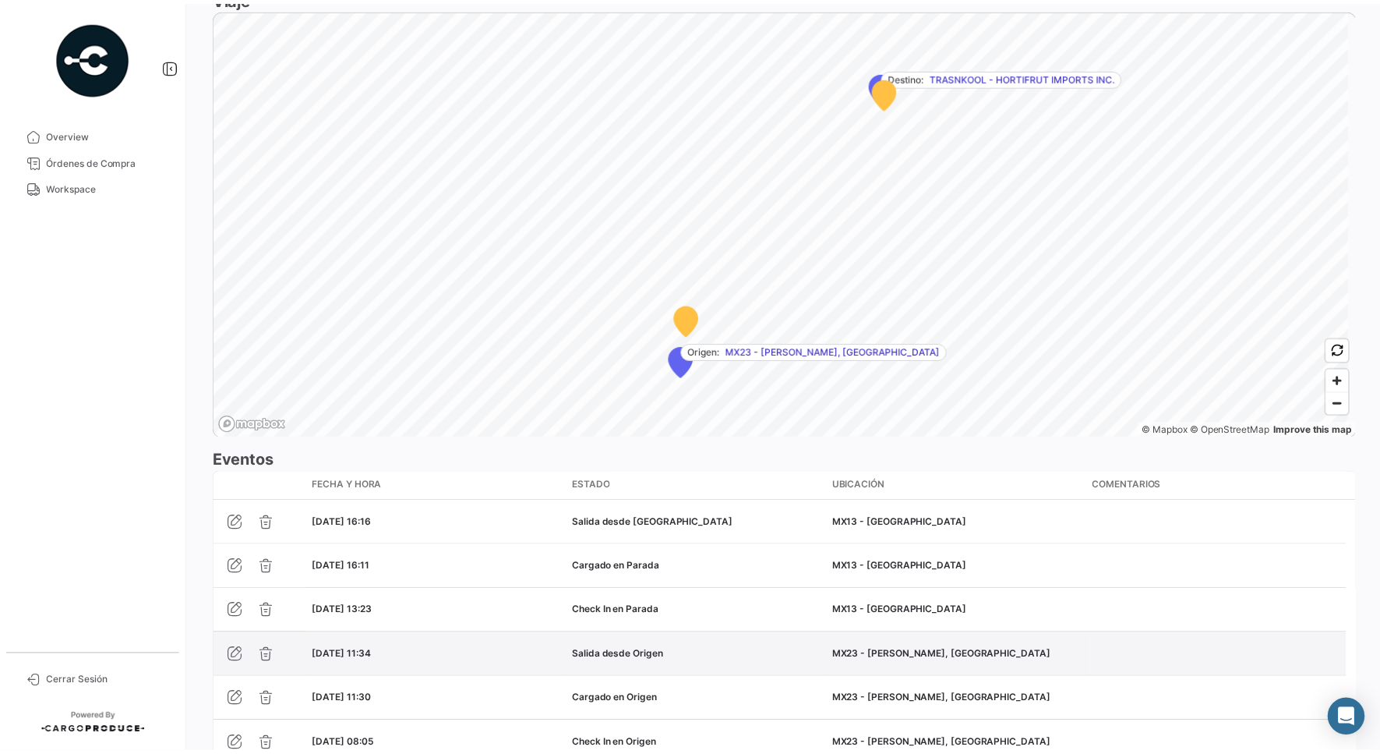
scroll to position [1112, 0]
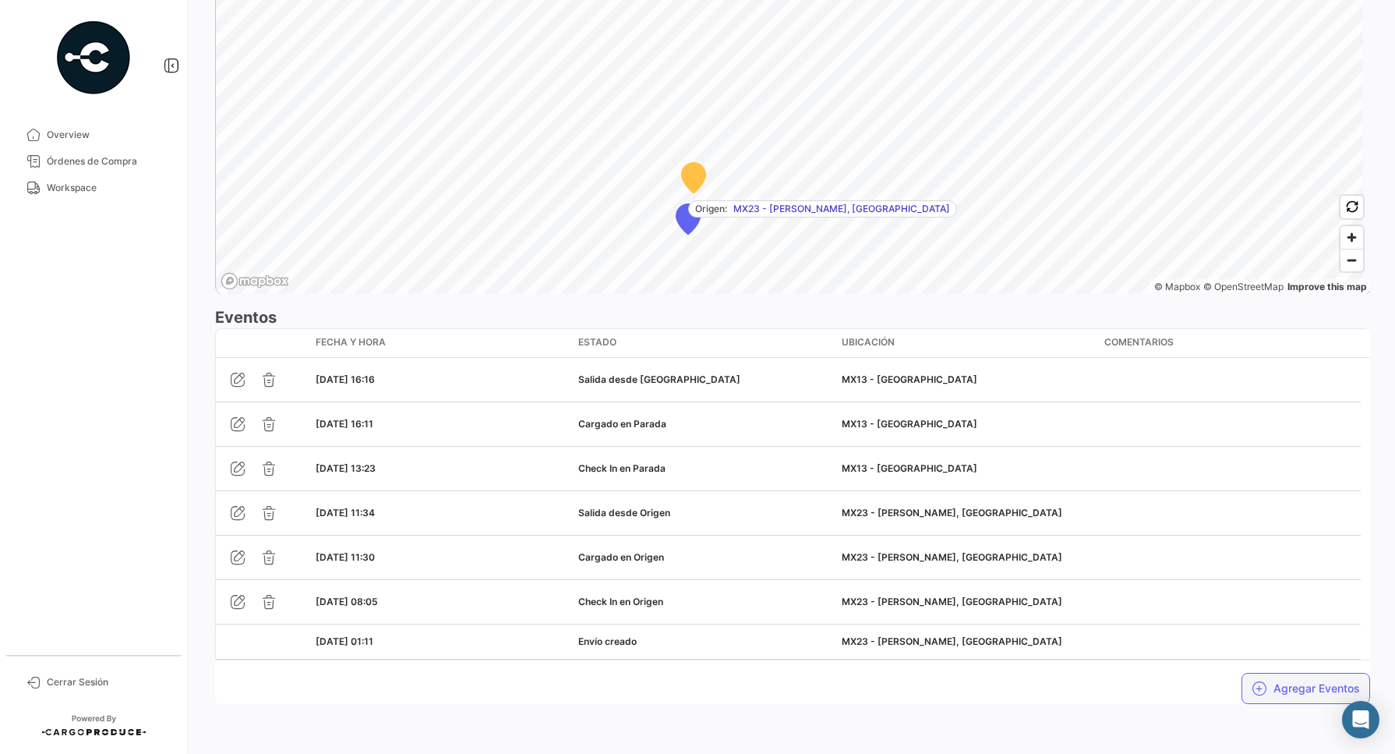
click at [1263, 683] on button "Agregar Eventos" at bounding box center [1306, 688] width 129 height 31
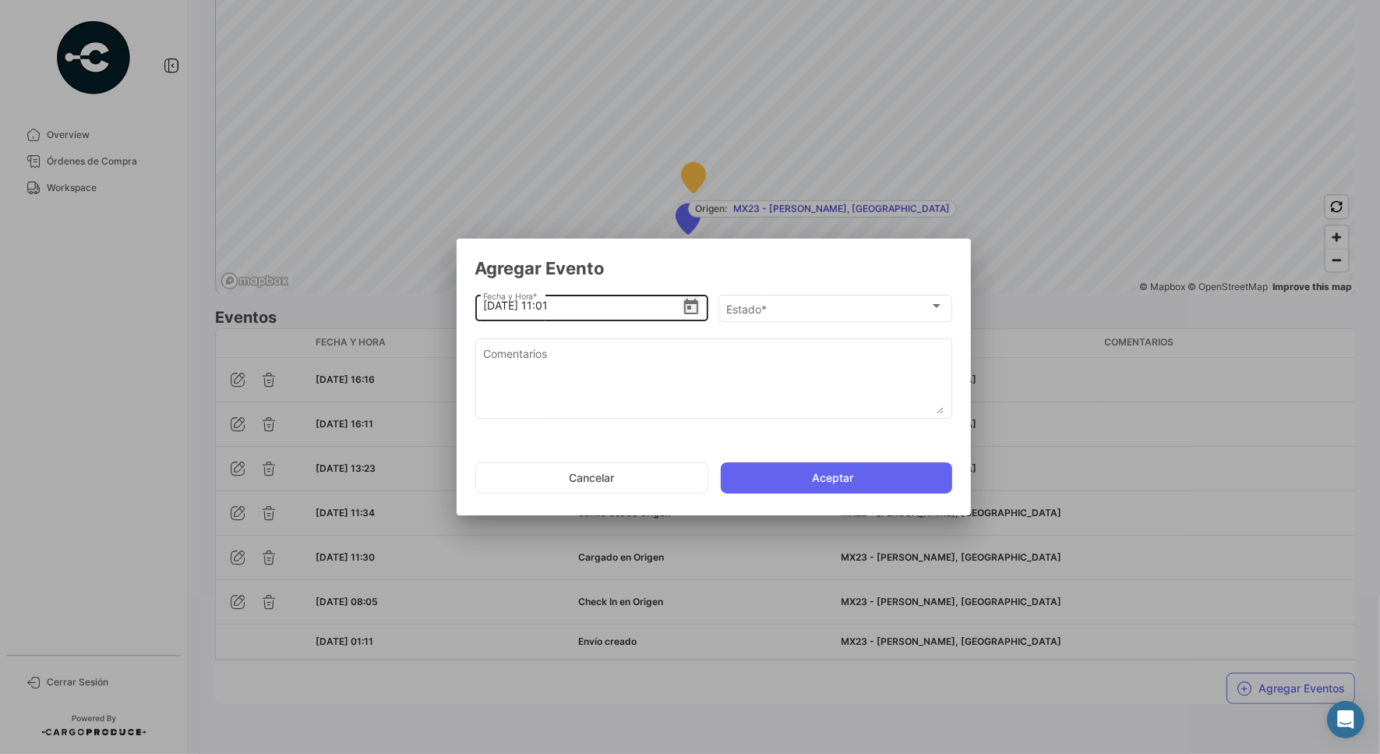
click at [694, 304] on icon "Open calendar" at bounding box center [691, 307] width 14 height 16
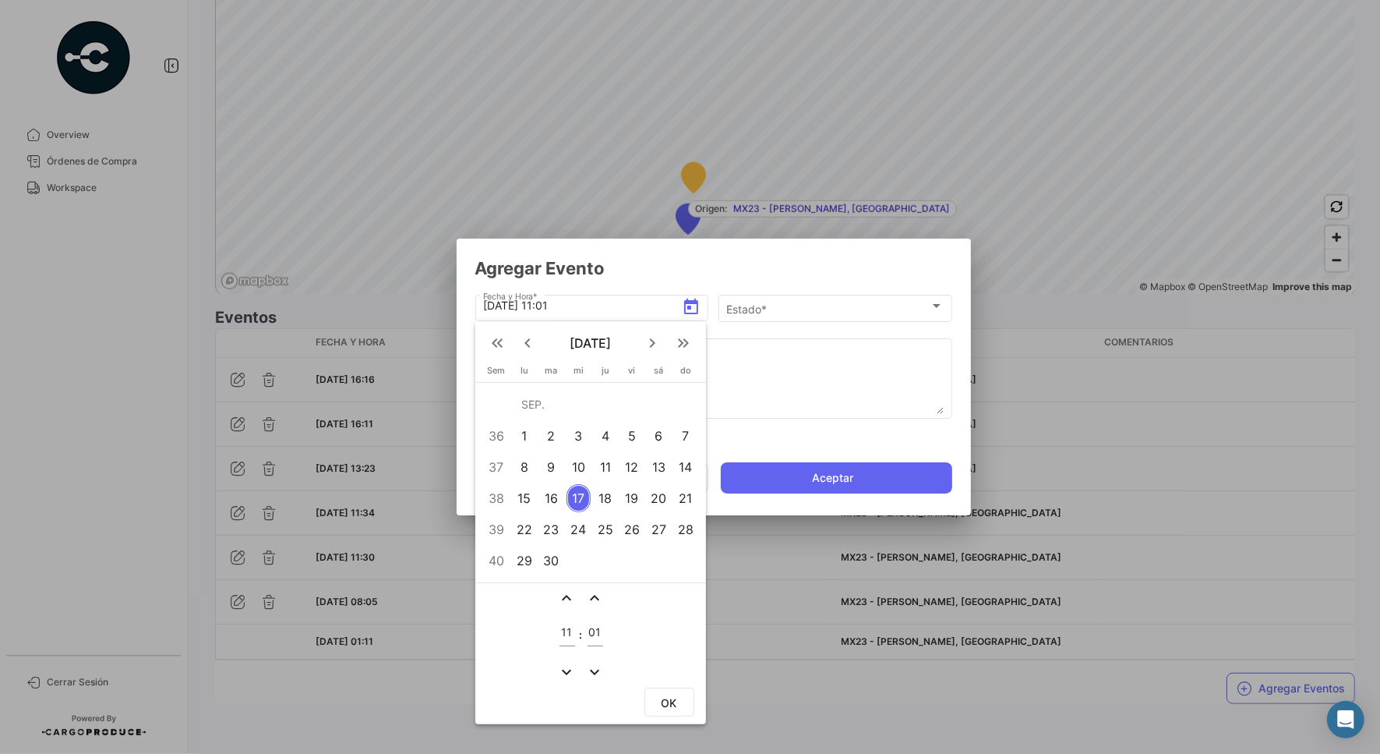
click at [558, 497] on div "16" at bounding box center [551, 498] width 25 height 28
click at [569, 633] on input "11" at bounding box center [568, 632] width 16 height 13
type input "07"
type input "11"
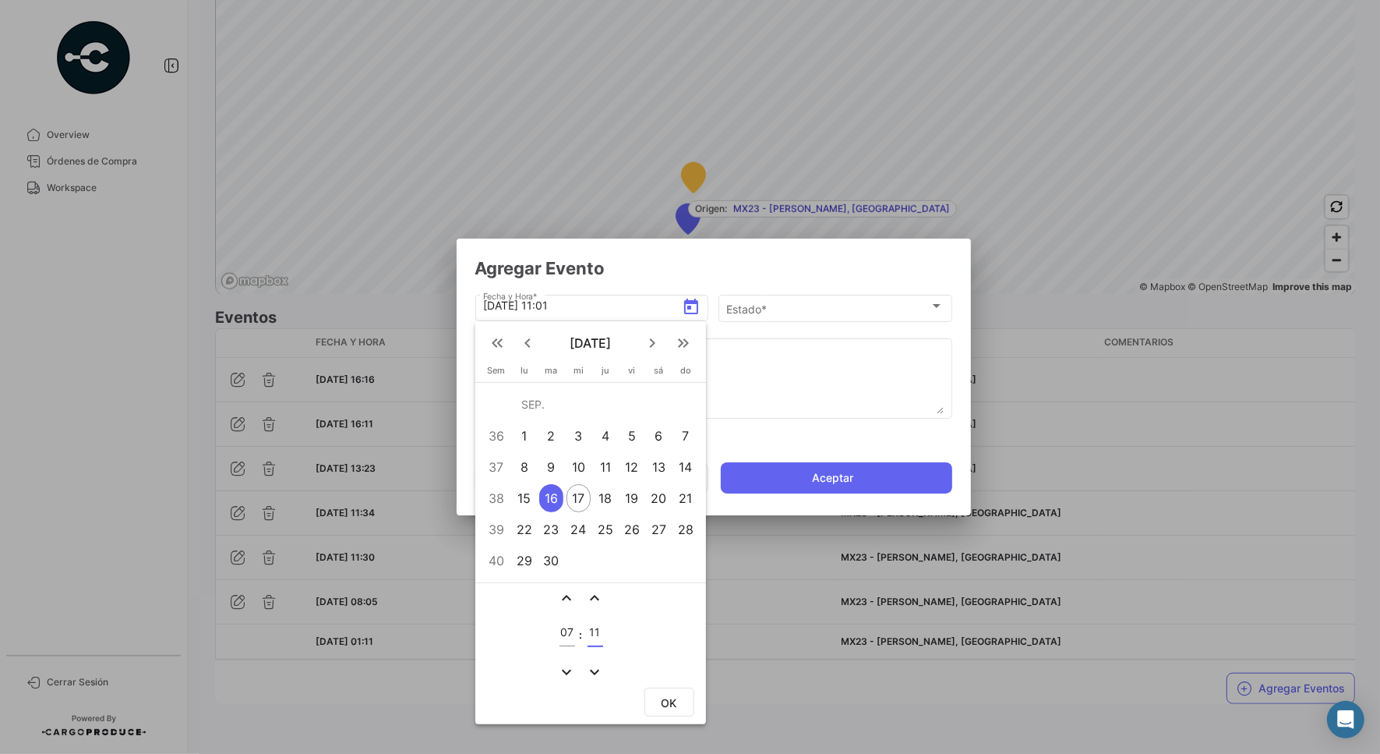
click at [671, 710] on button "OK" at bounding box center [670, 701] width 50 height 29
type input "[DATE] 07:11"
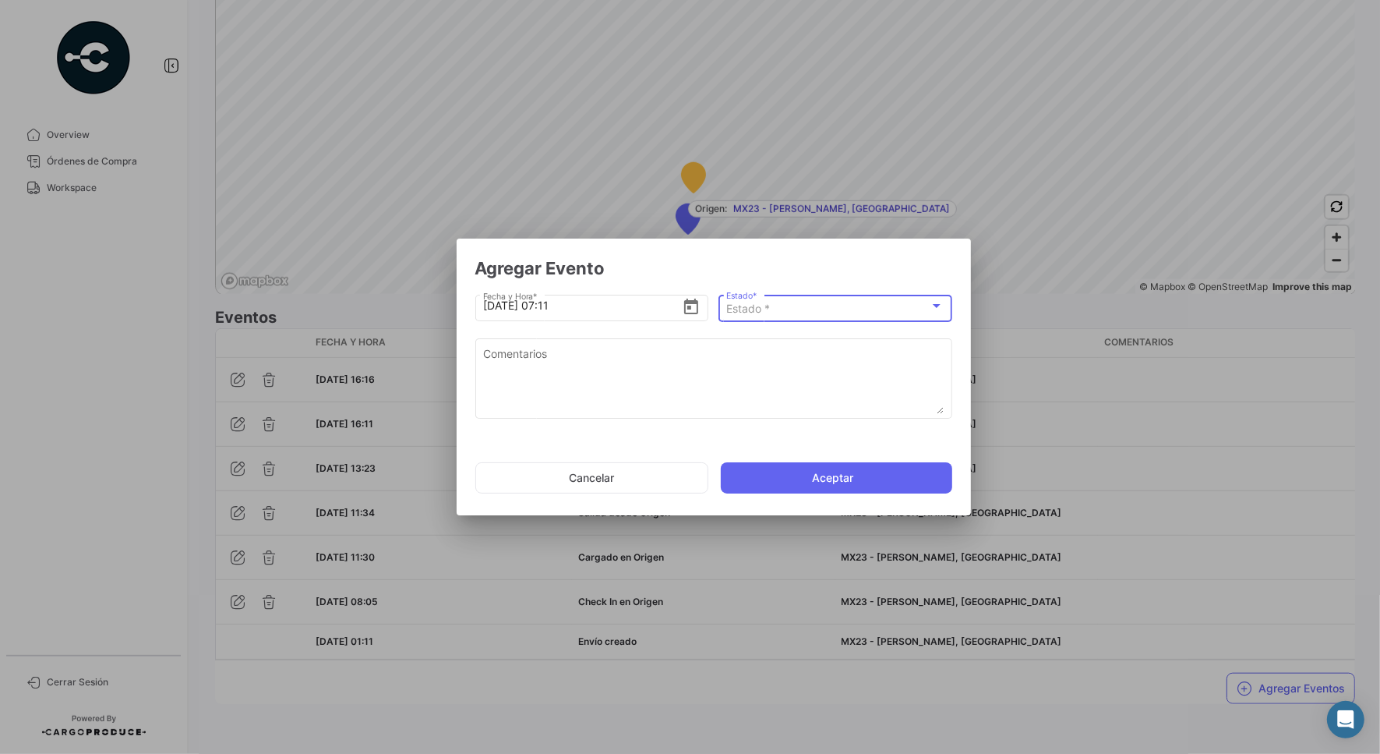
click at [819, 316] on div "Estado *" at bounding box center [827, 308] width 203 height 13
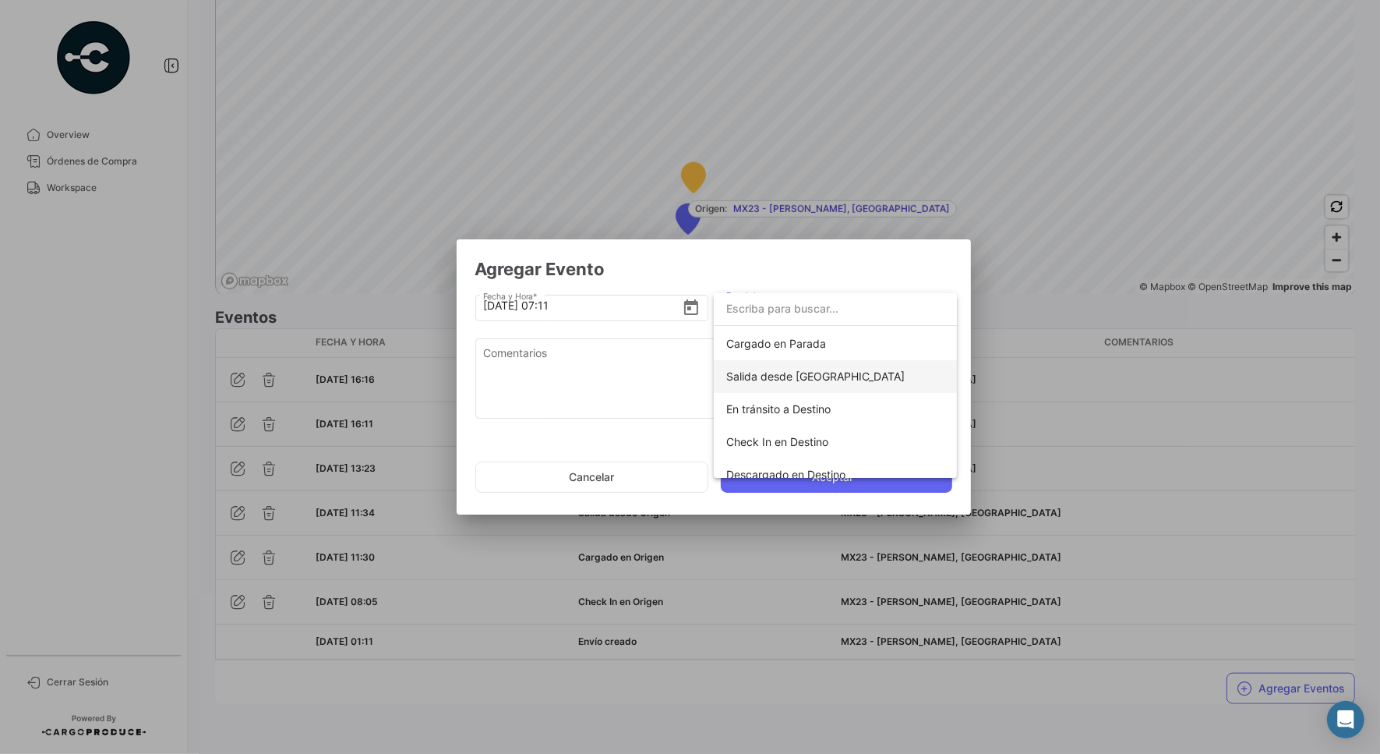
scroll to position [97, 0]
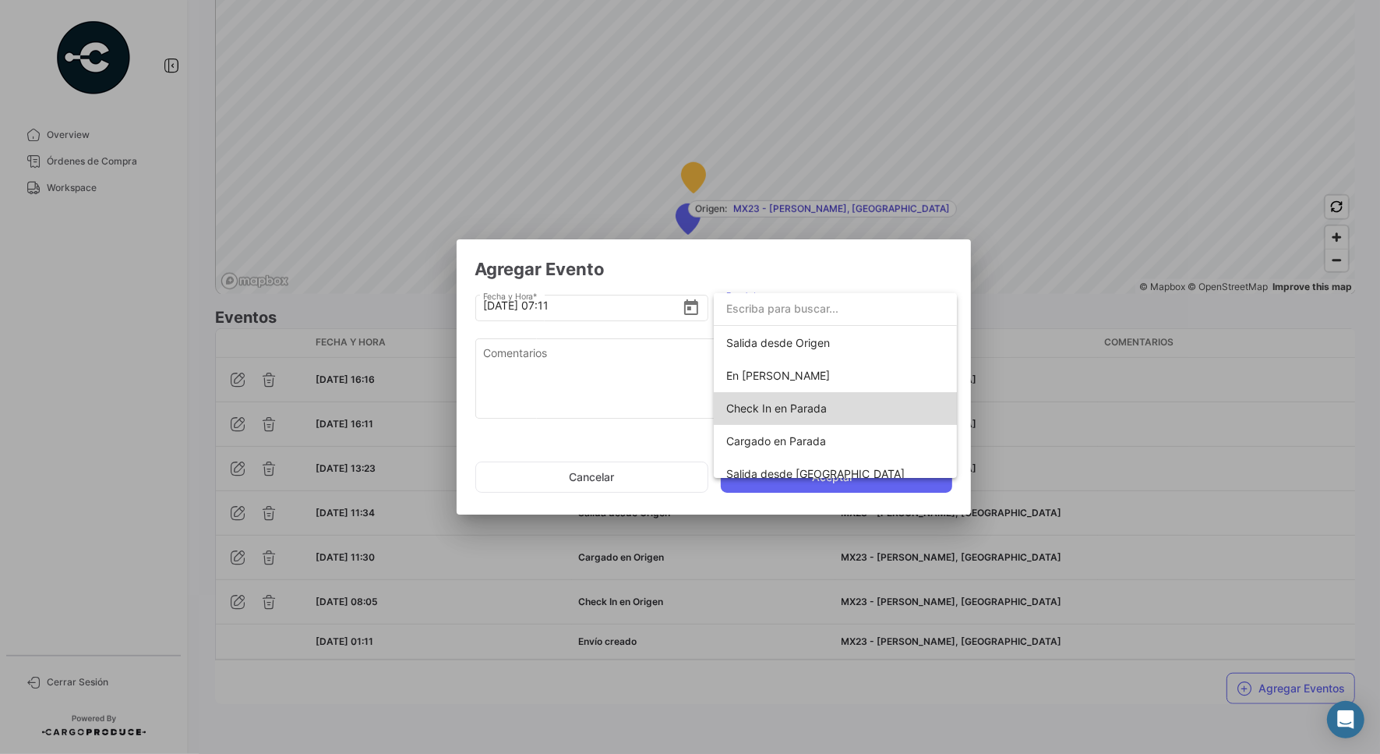
click at [836, 408] on span "Check In en Parada" at bounding box center [835, 408] width 218 height 33
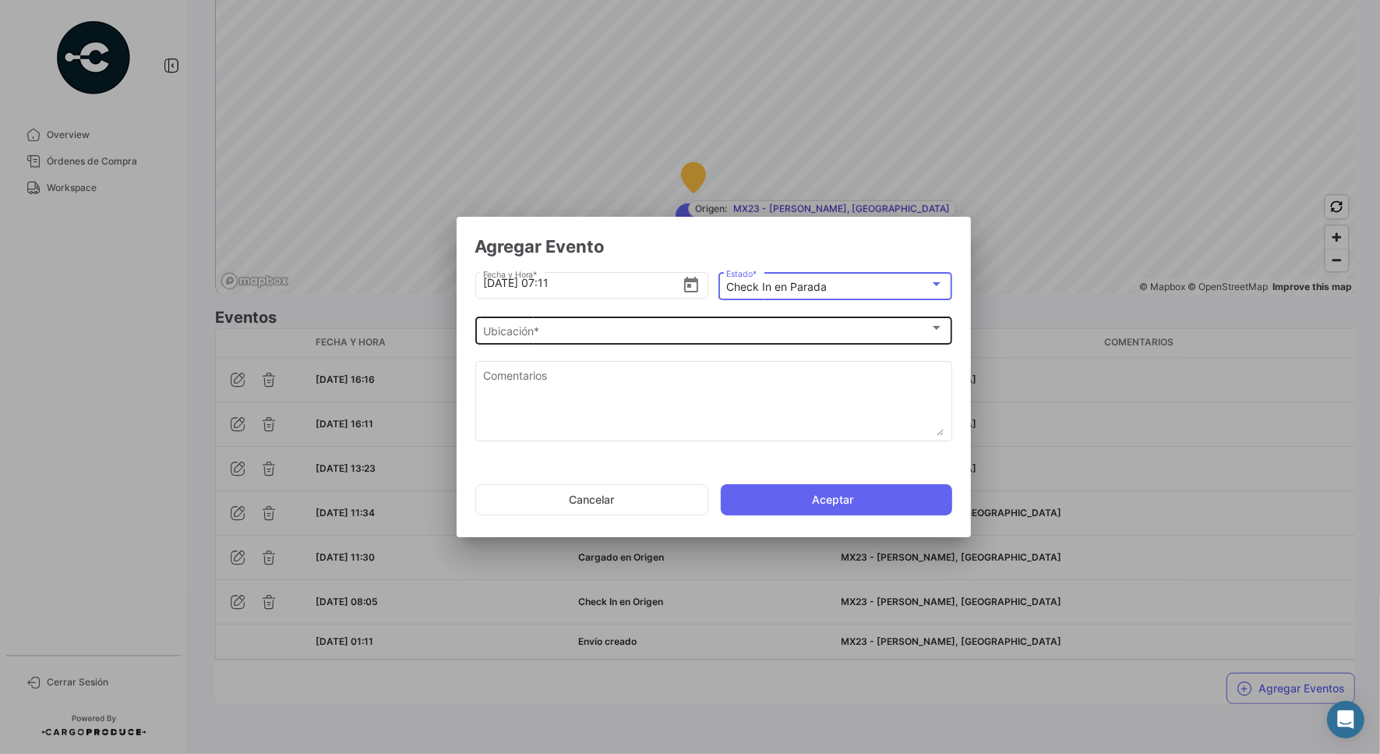
click at [653, 323] on div "Ubicación * Ubicación *" at bounding box center [713, 329] width 461 height 30
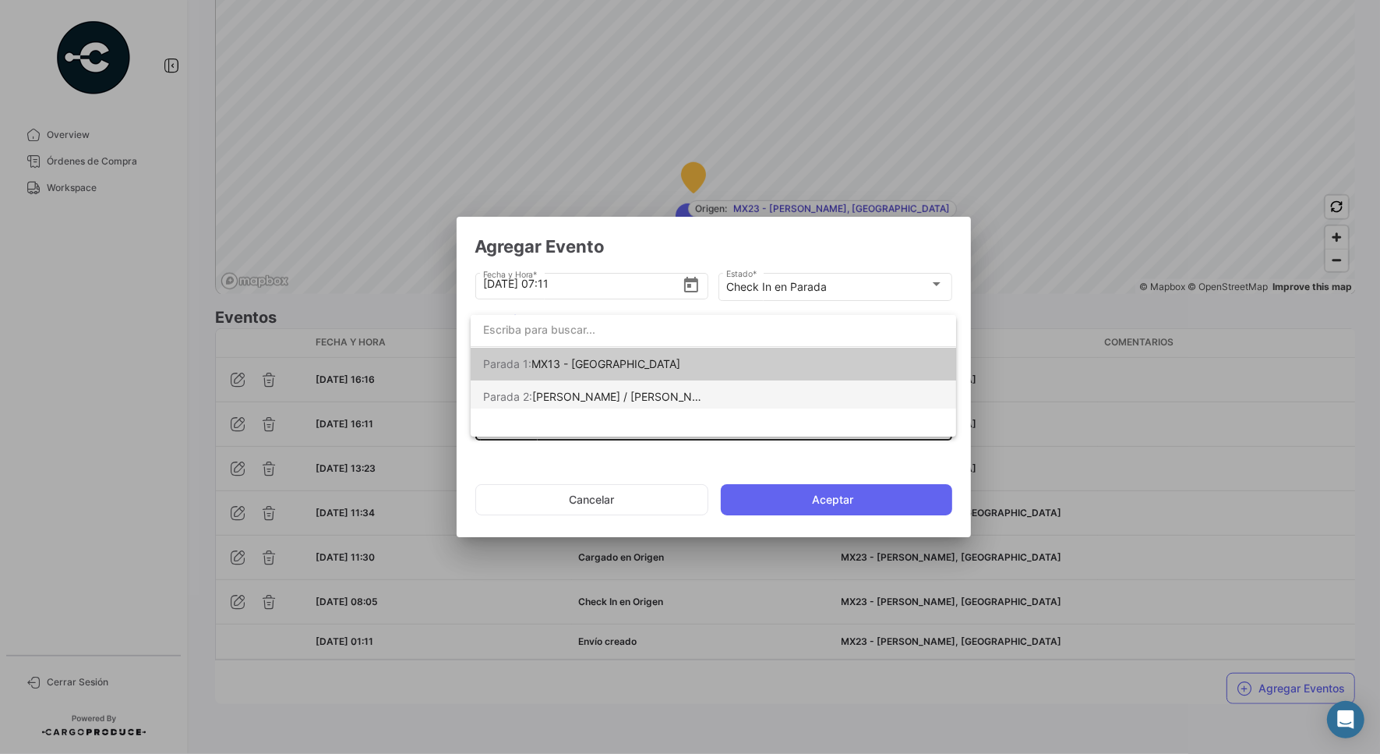
click at [713, 395] on mat-option "[PERSON_NAME] 2: [PERSON_NAME] / [PERSON_NAME] [PERSON_NAME]" at bounding box center [714, 396] width 486 height 33
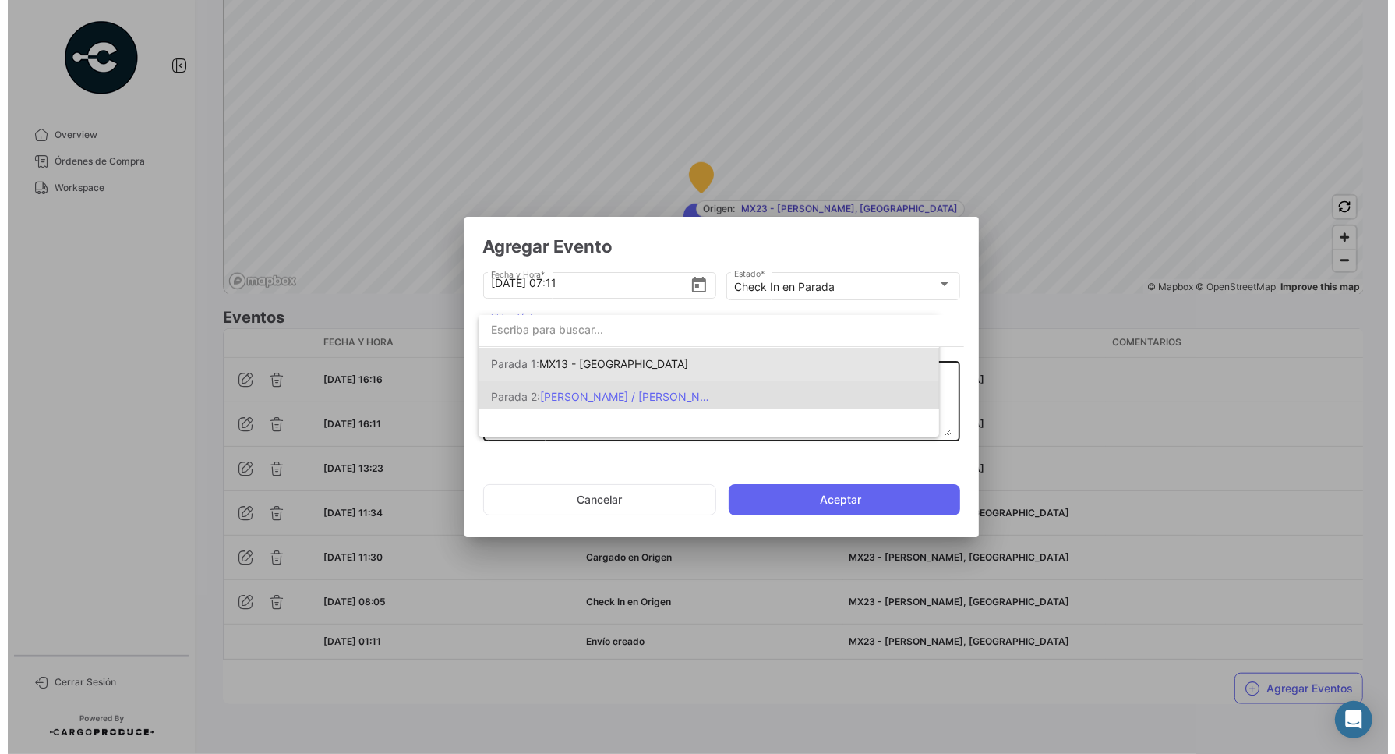
scroll to position [0, 0]
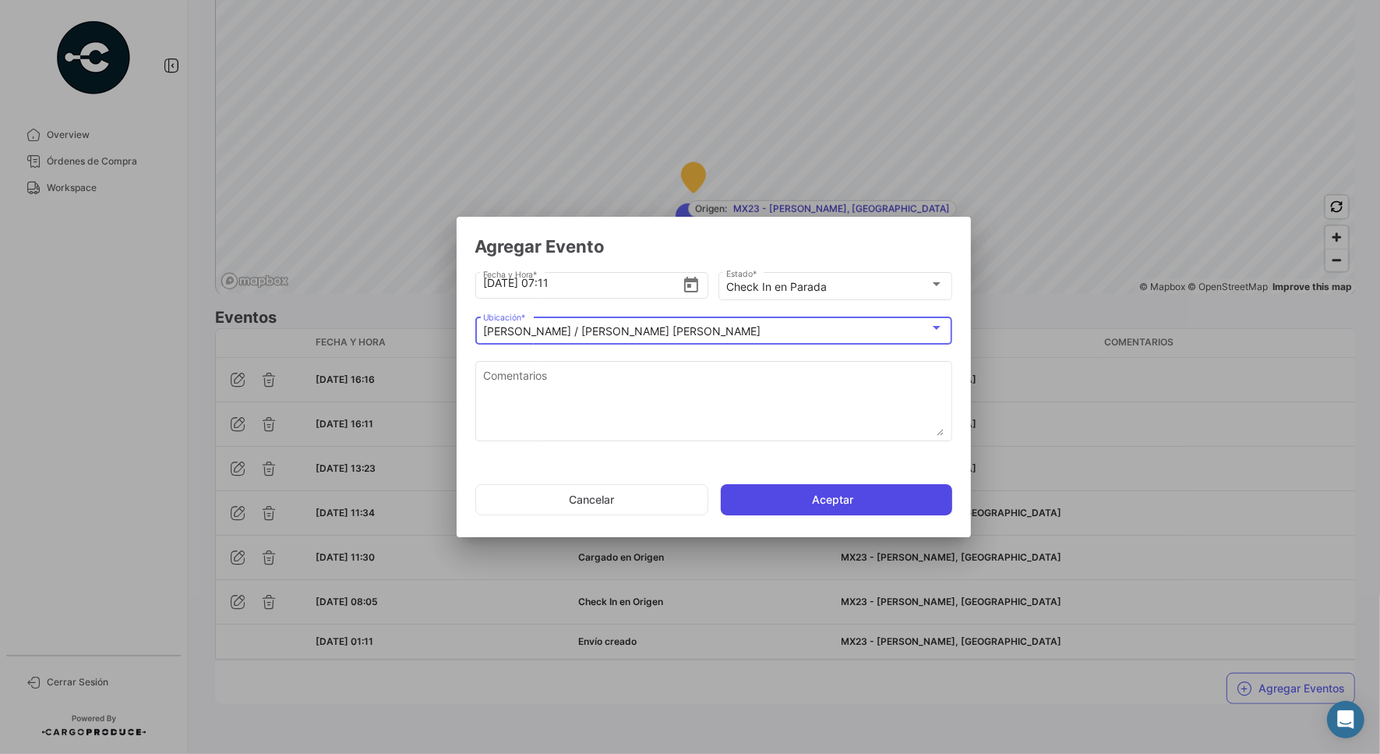
click at [832, 495] on button "Aceptar" at bounding box center [836, 499] width 231 height 31
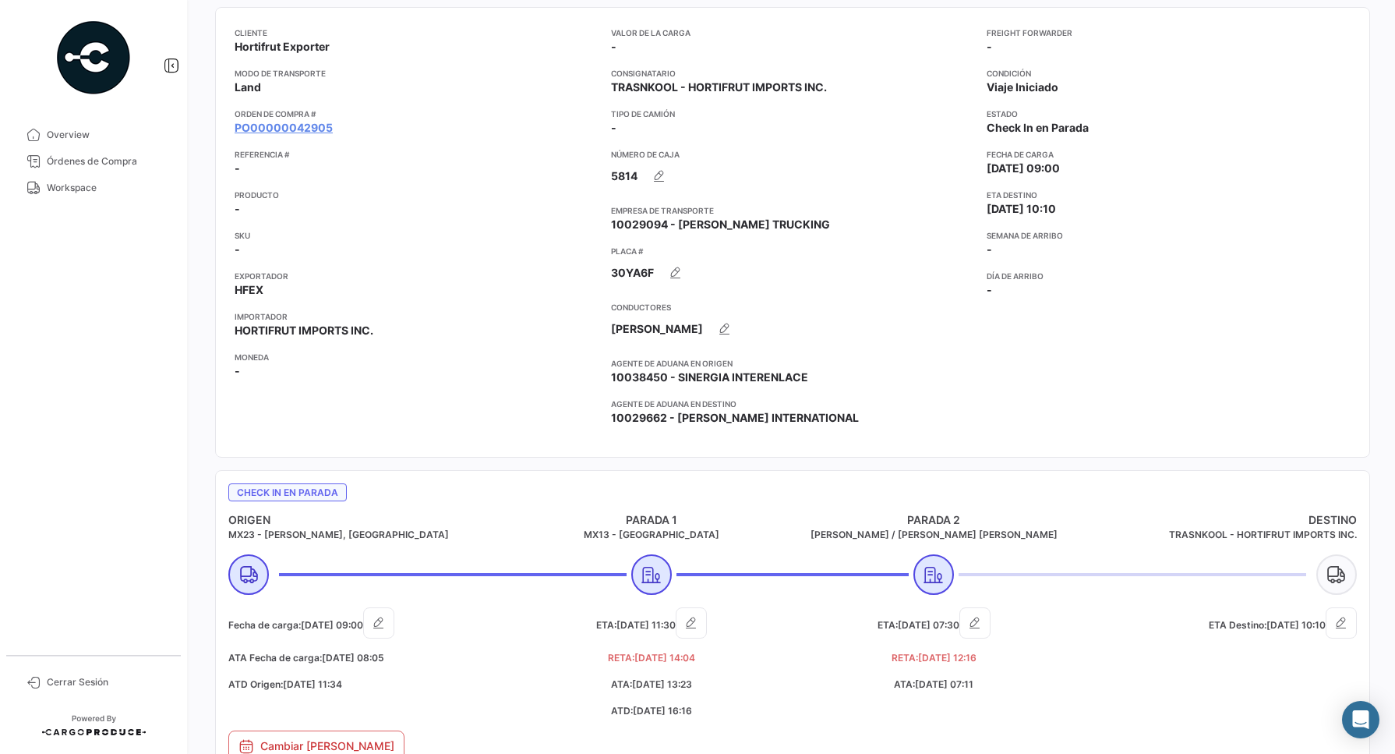
scroll to position [292, 0]
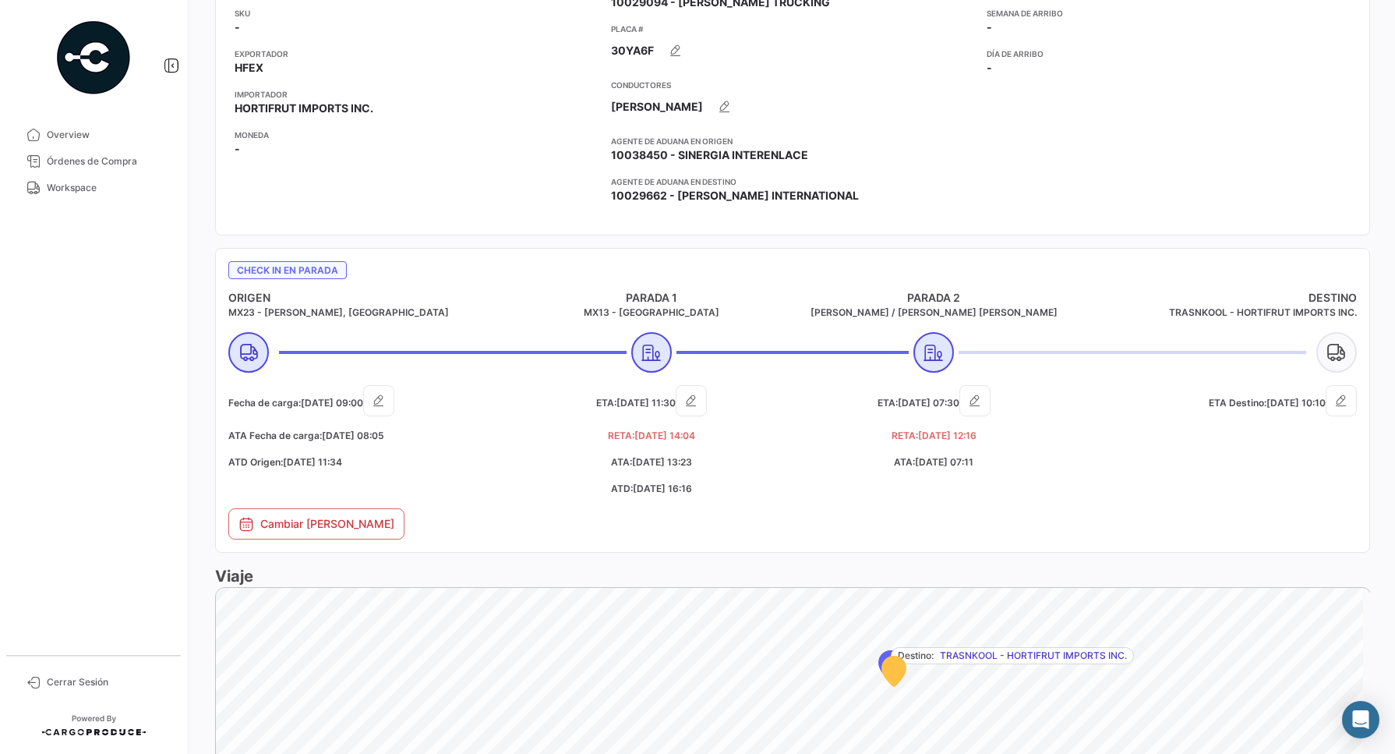
click at [1217, 465] on div "ETA Destino: [DATE] 10:10" at bounding box center [1216, 446] width 282 height 123
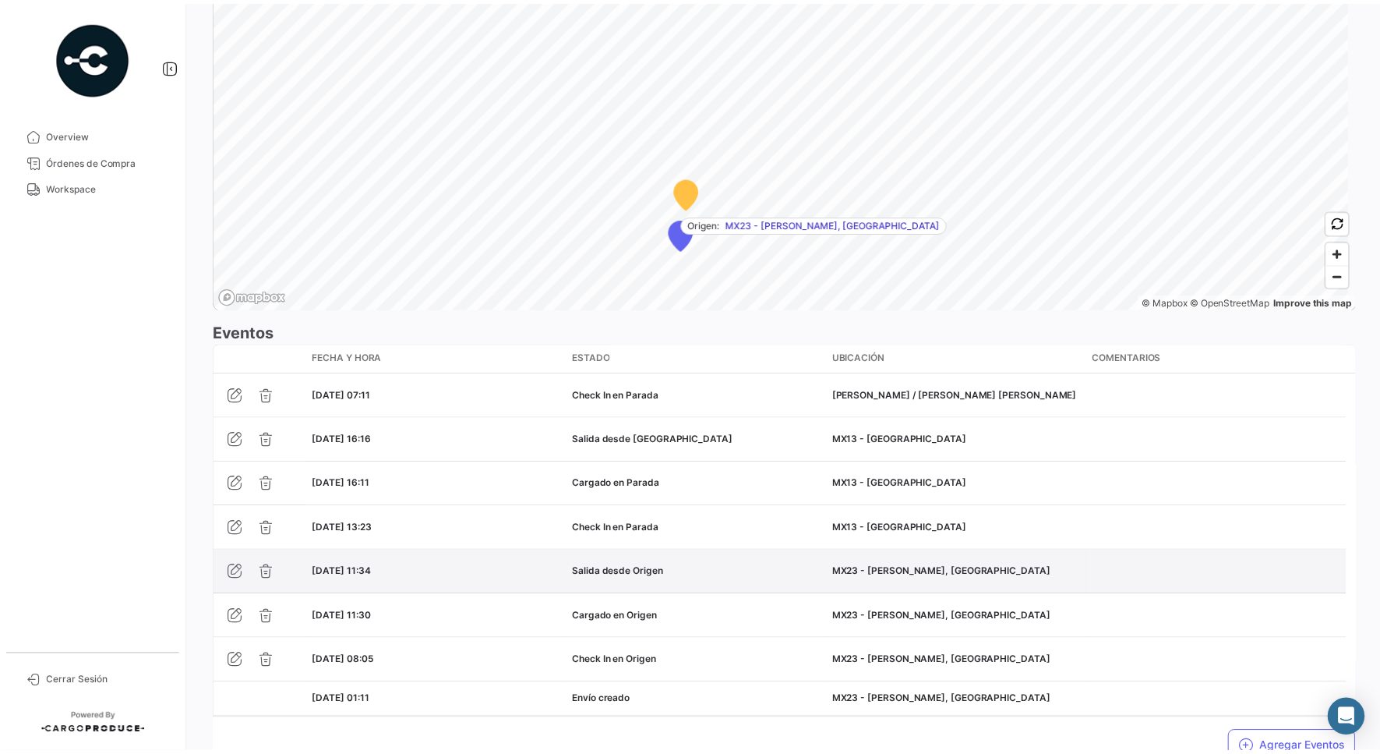
scroll to position [1157, 0]
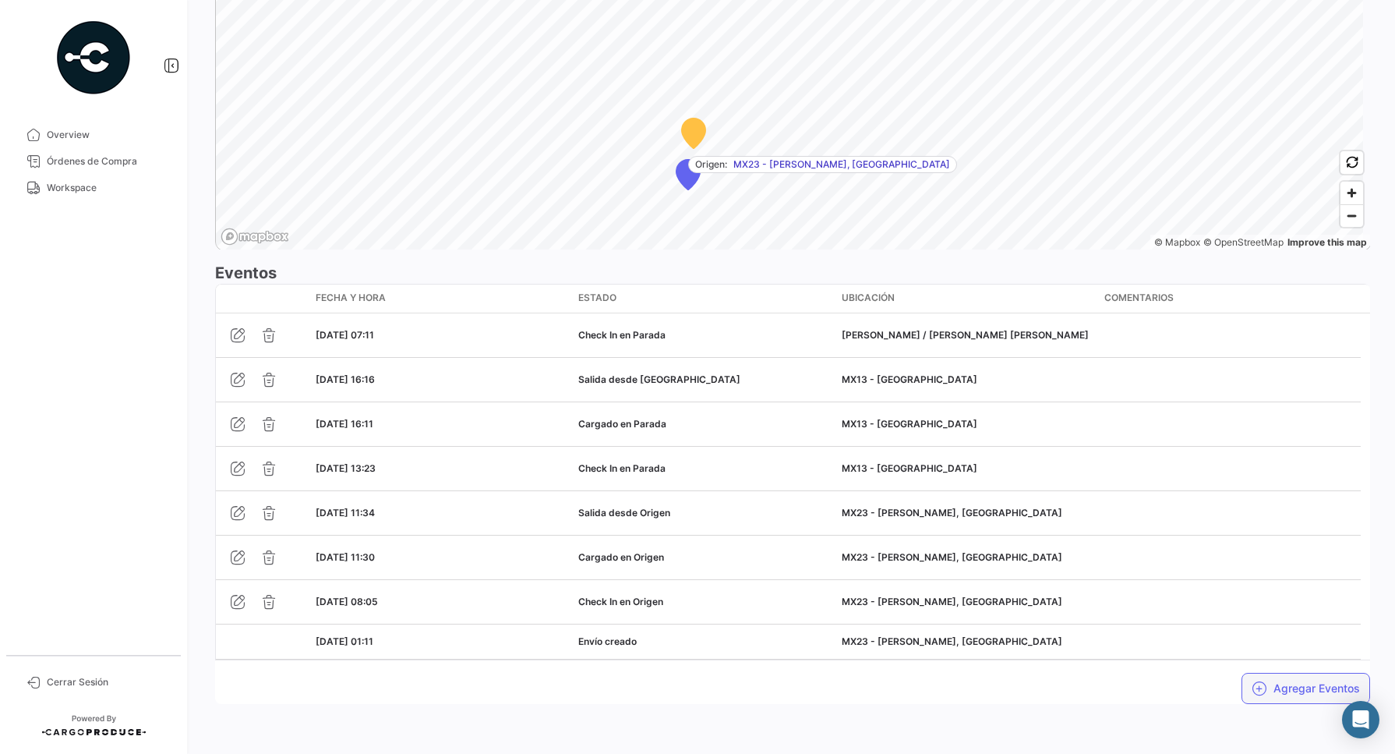
click at [1314, 696] on button "Agregar Eventos" at bounding box center [1306, 688] width 129 height 31
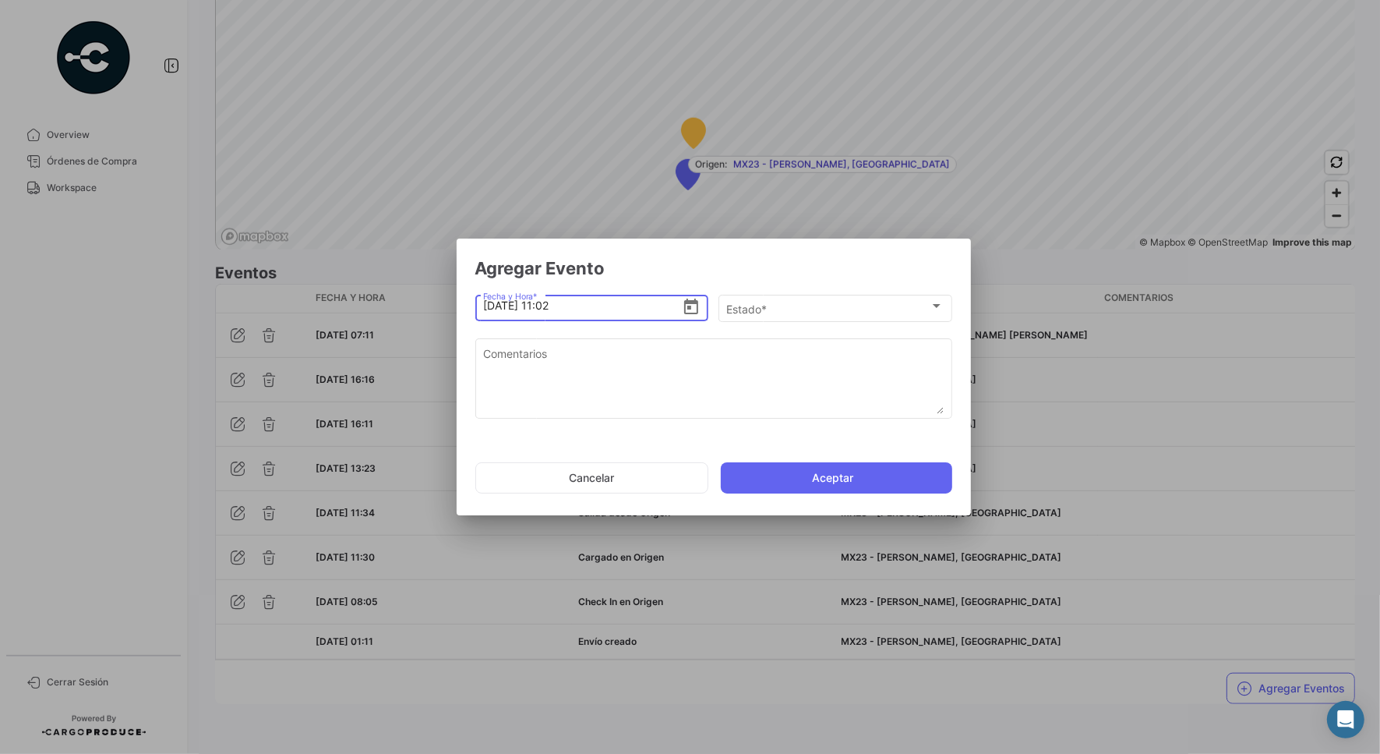
click at [695, 309] on icon "Open calendar" at bounding box center [691, 307] width 19 height 19
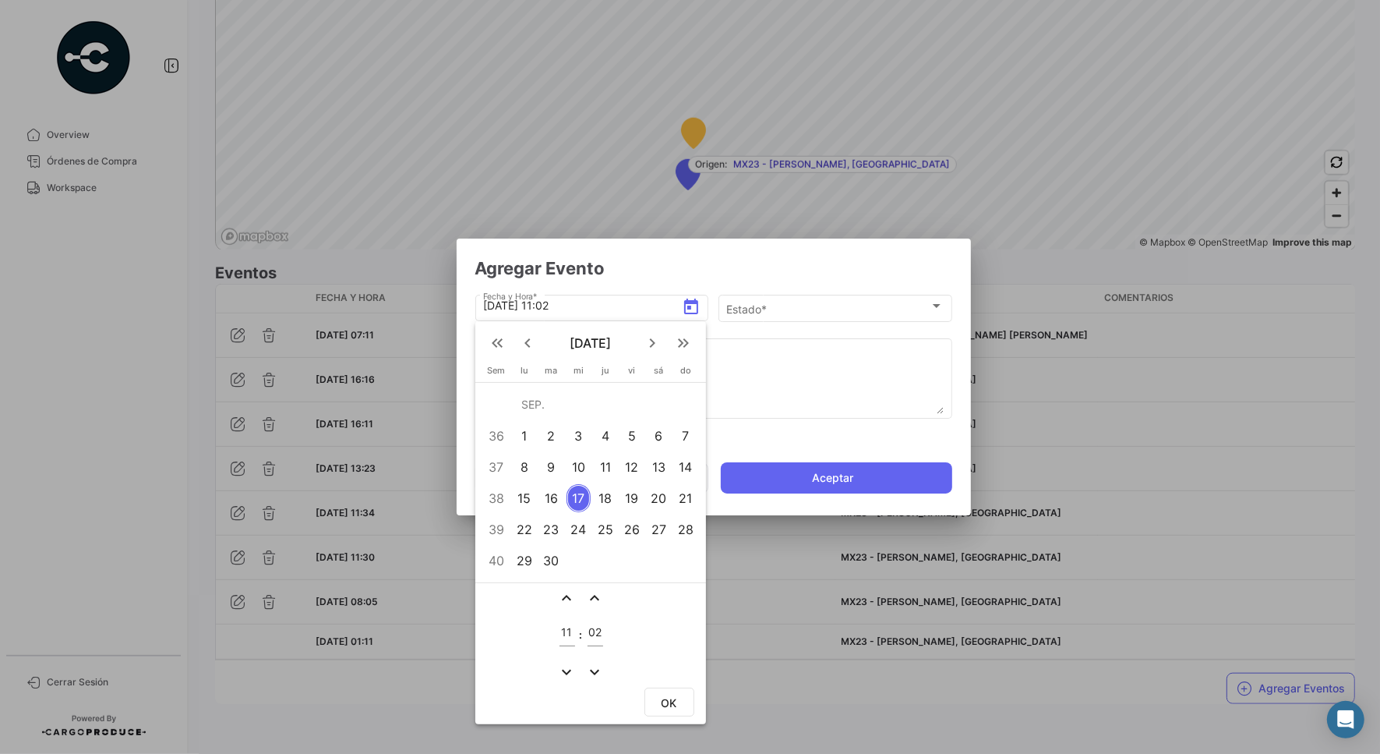
click at [556, 497] on div "16" at bounding box center [551, 498] width 25 height 28
click at [569, 622] on div "11" at bounding box center [568, 628] width 16 height 36
click at [567, 627] on input "11" at bounding box center [568, 632] width 16 height 13
type input "10"
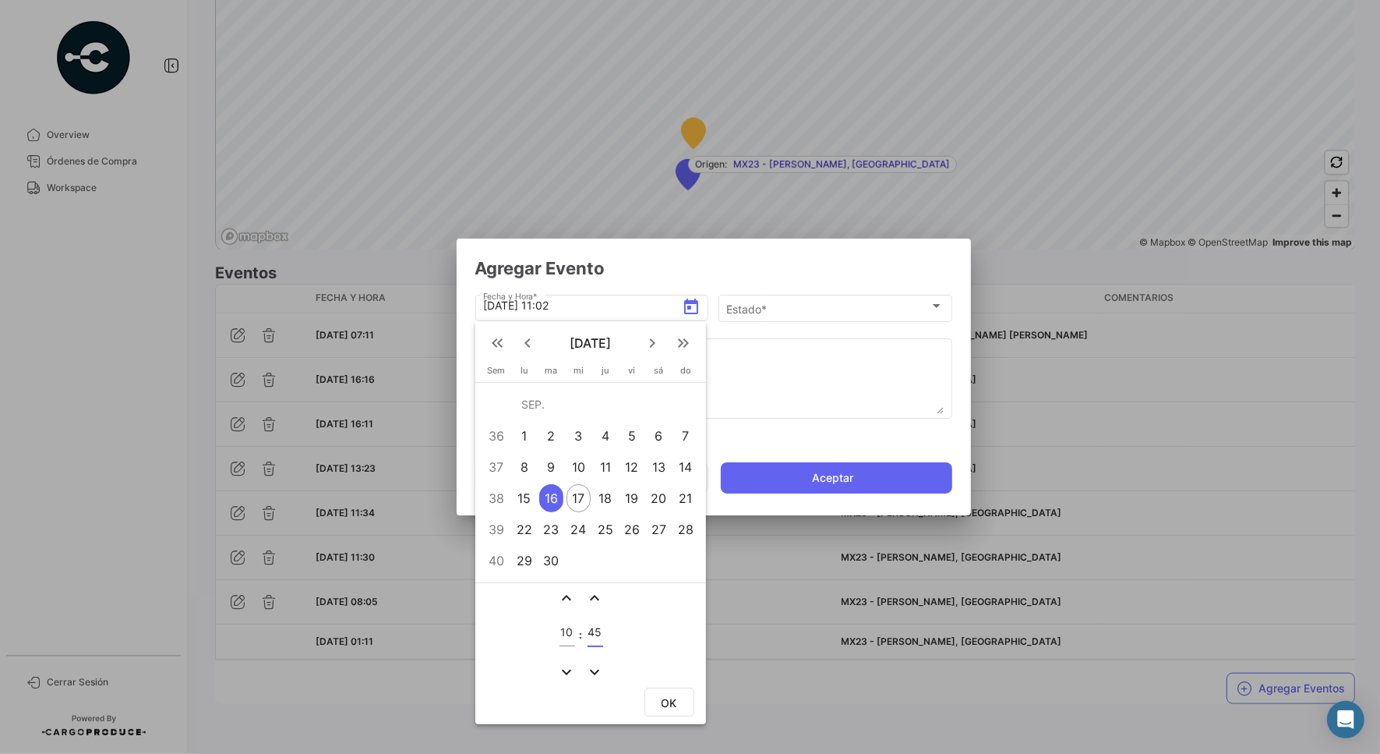
type input "45"
click at [655, 699] on button "OK" at bounding box center [670, 701] width 50 height 29
type input "[DATE] 10:45"
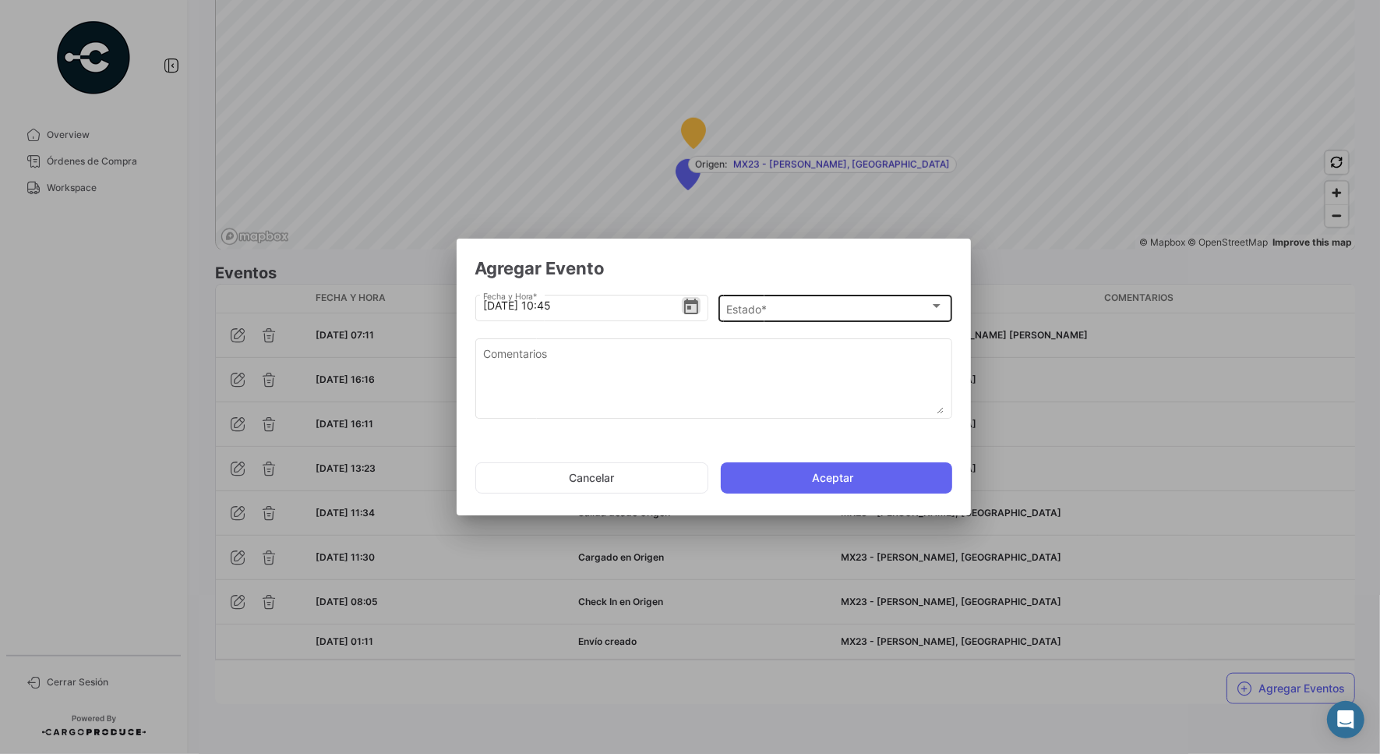
click at [762, 292] on div "Estado * Estado *" at bounding box center [834, 307] width 217 height 30
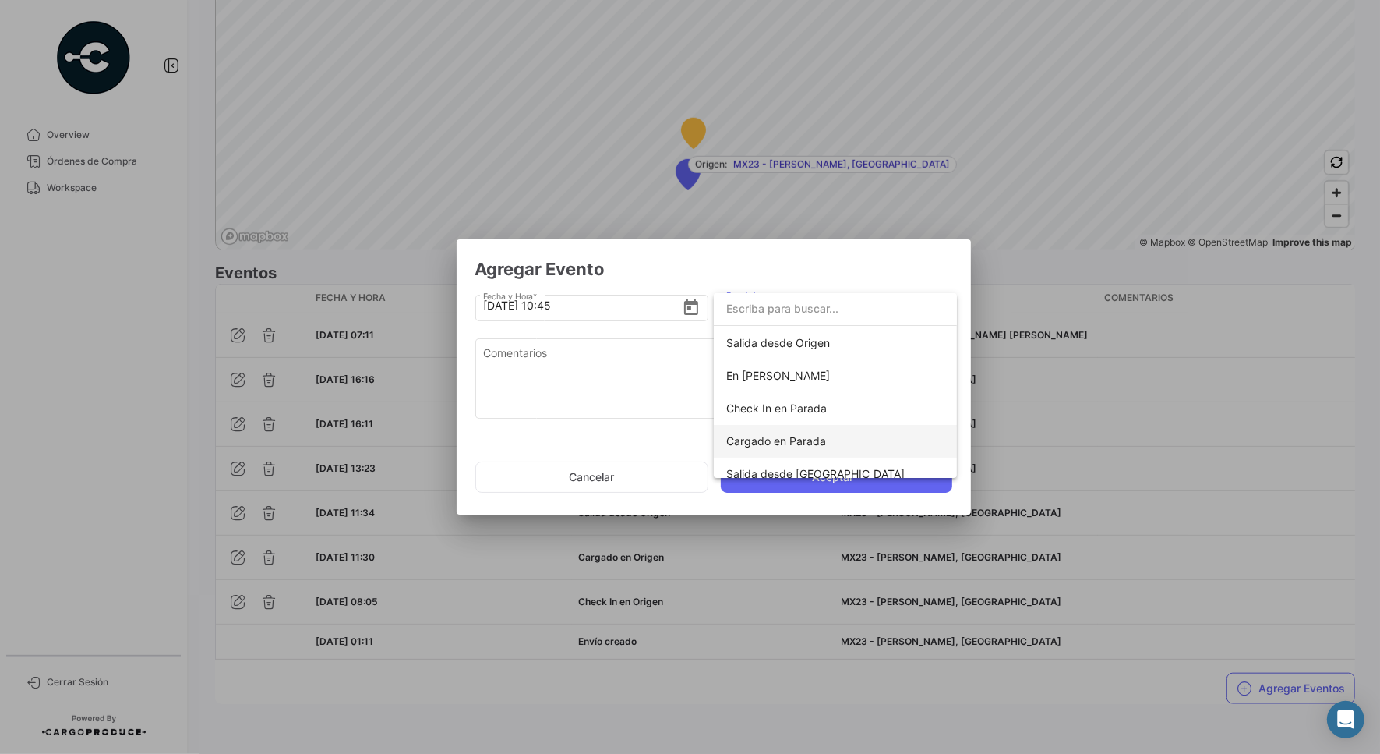
scroll to position [195, 0]
click at [847, 376] on span "Salida desde [GEOGRAPHIC_DATA]" at bounding box center [835, 376] width 218 height 33
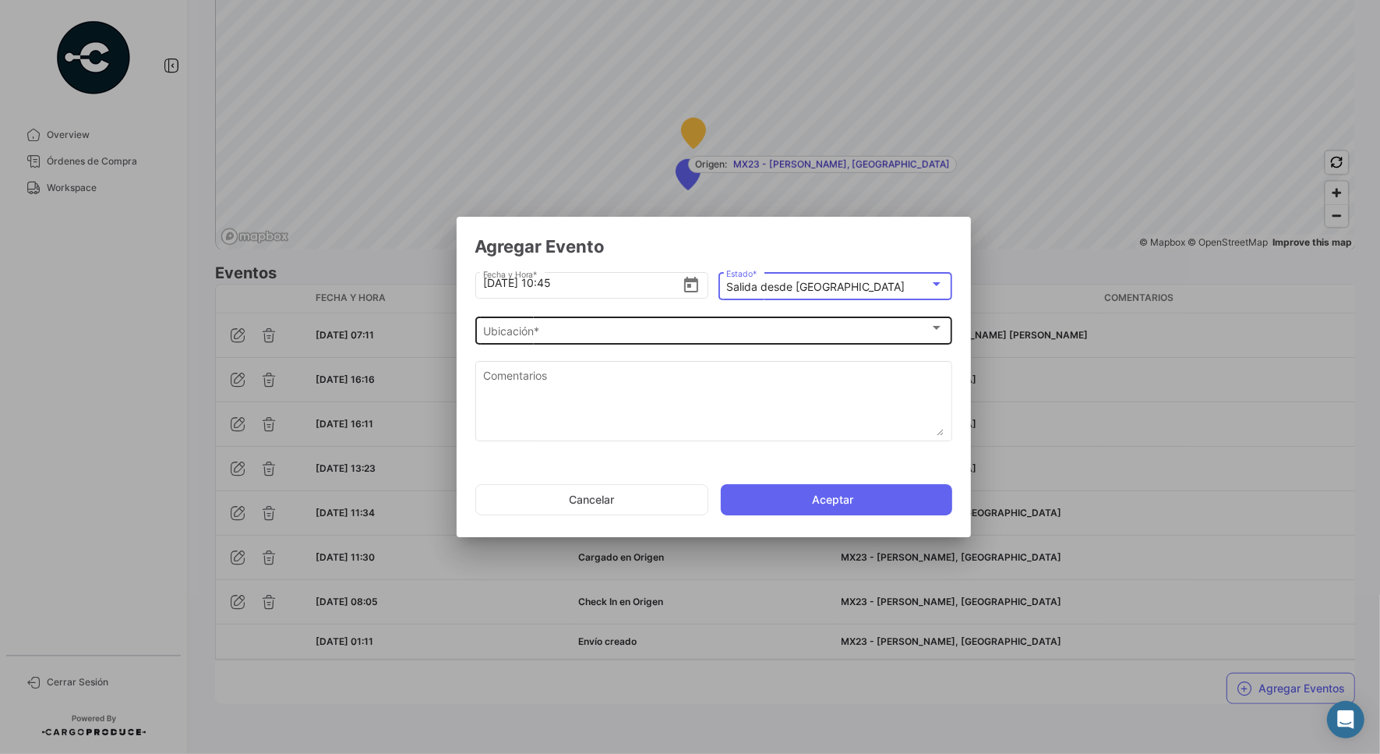
click at [754, 322] on div "Ubicación * Ubicación *" at bounding box center [713, 329] width 461 height 30
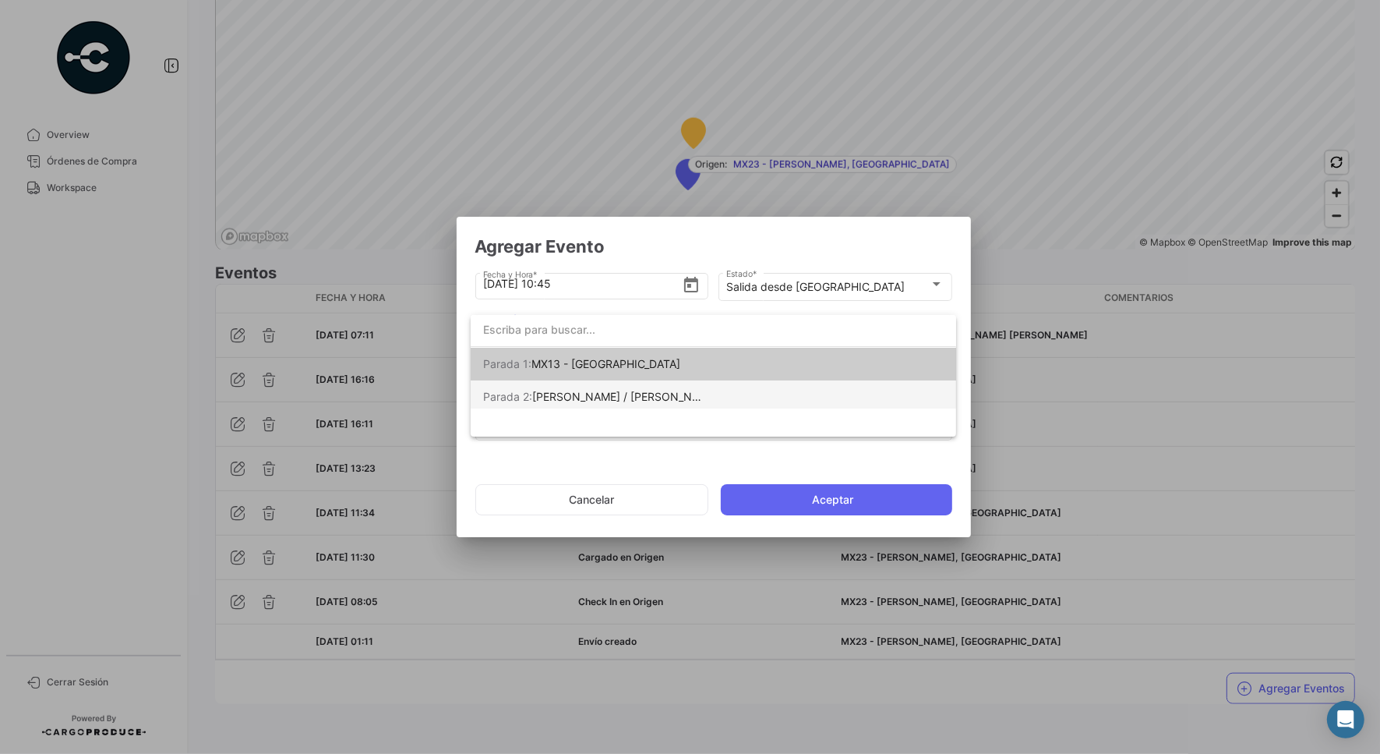
click at [761, 396] on mat-option "[PERSON_NAME] 2: [PERSON_NAME] / [PERSON_NAME] [PERSON_NAME]" at bounding box center [714, 396] width 486 height 33
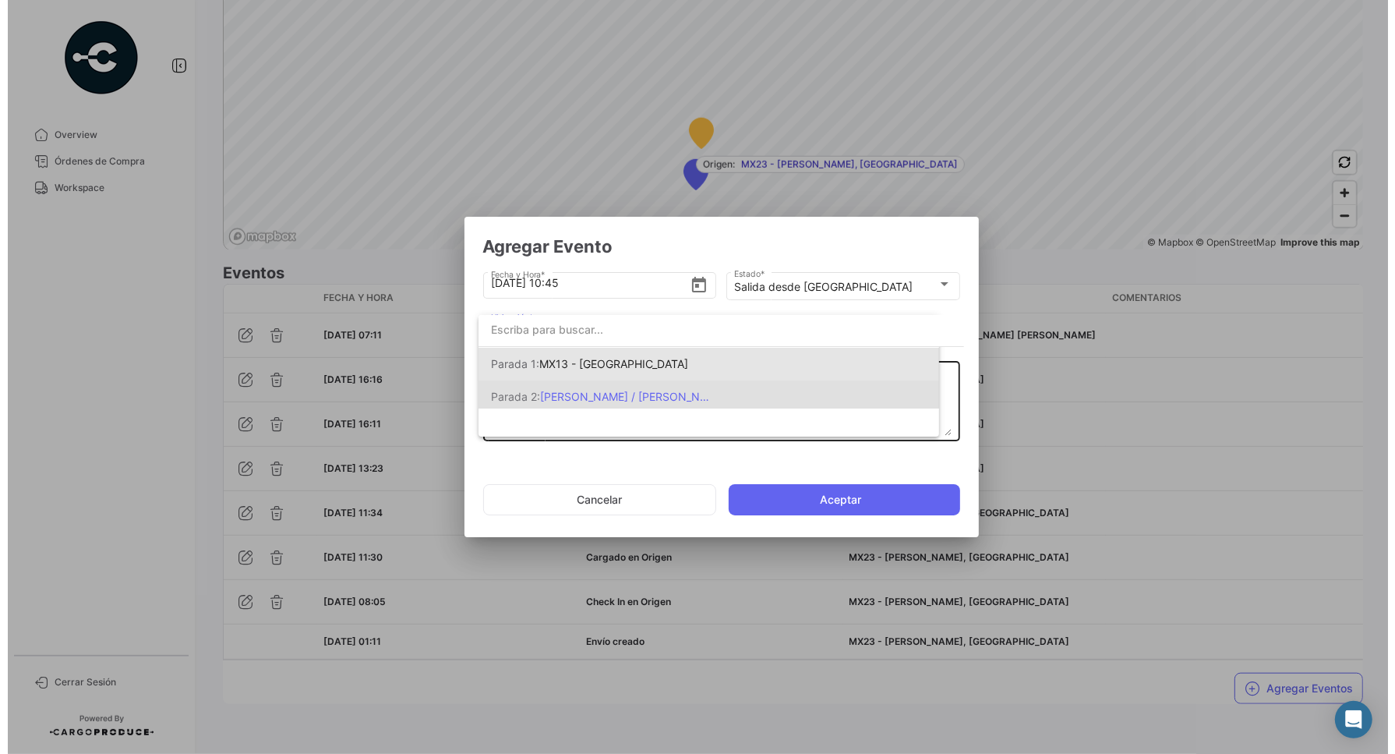
scroll to position [0, 0]
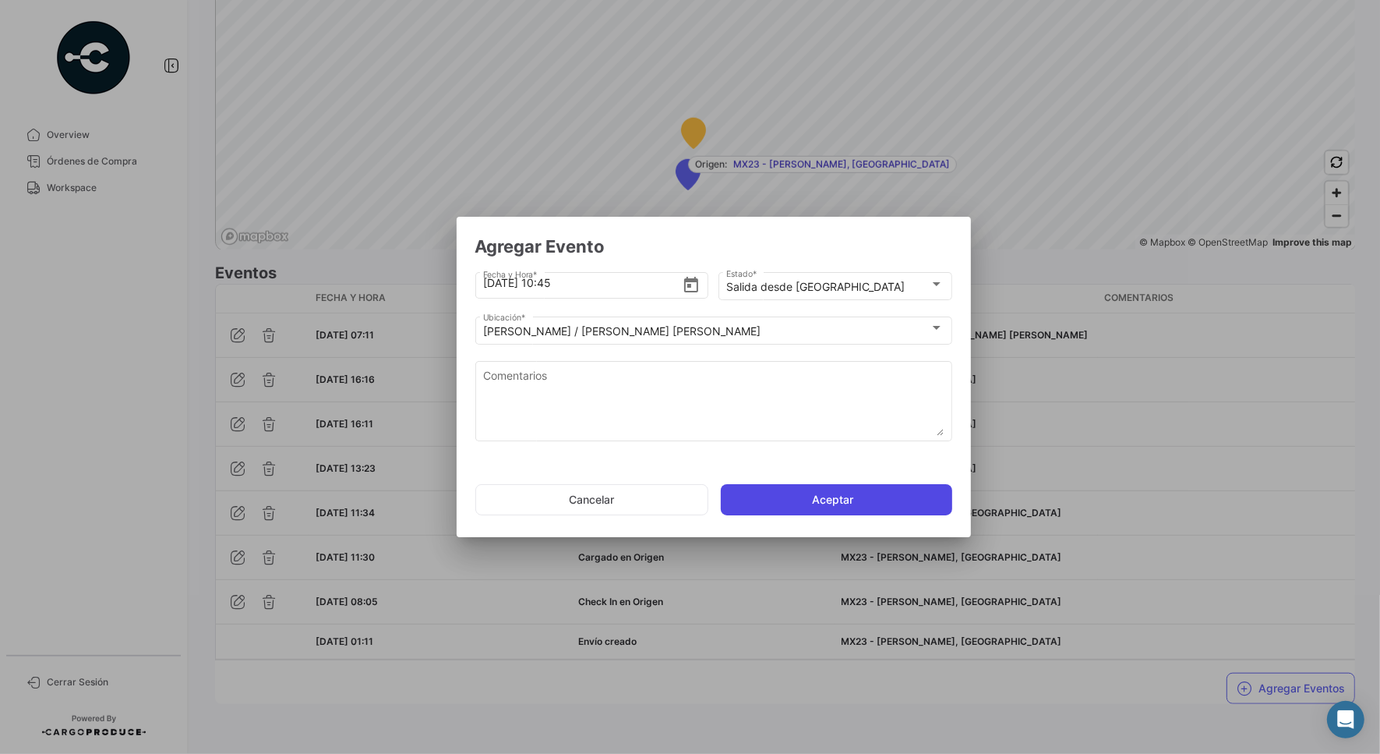
click at [823, 504] on button "Aceptar" at bounding box center [836, 499] width 231 height 31
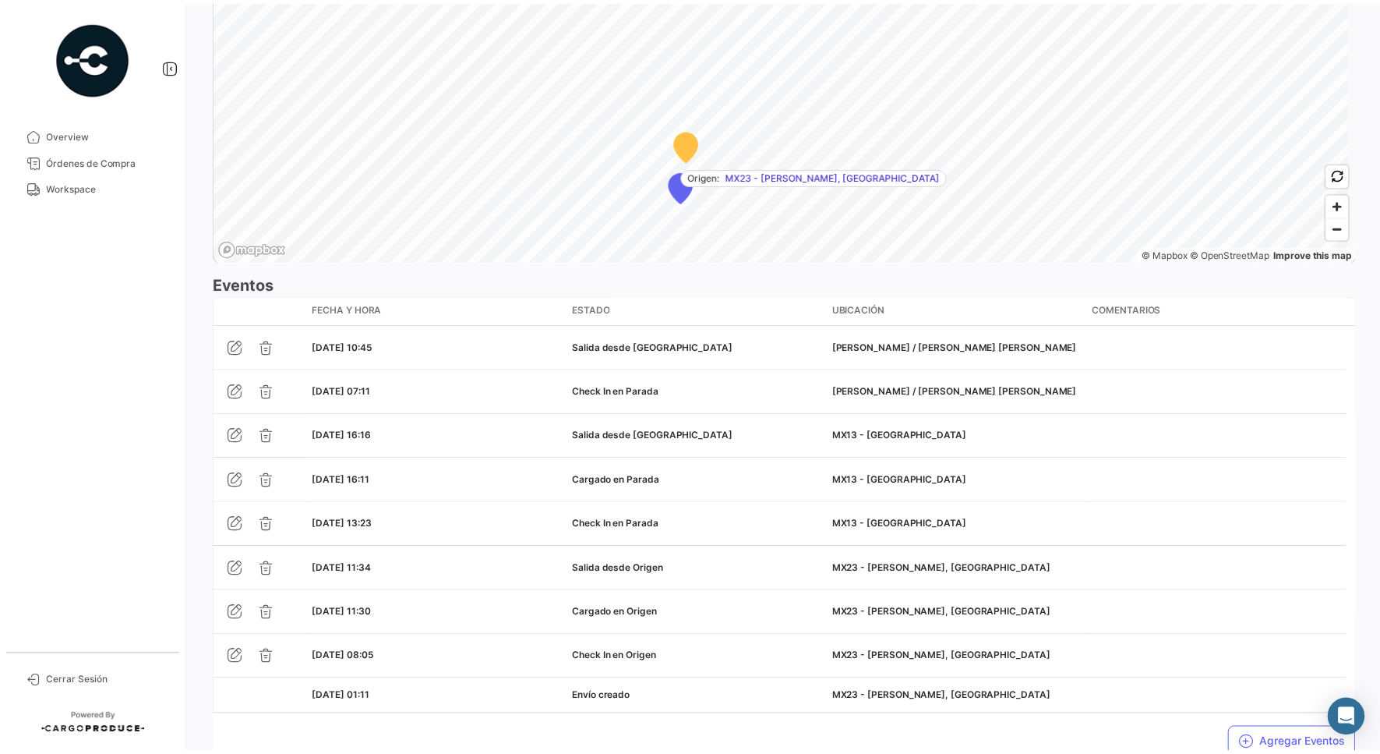
scroll to position [1201, 0]
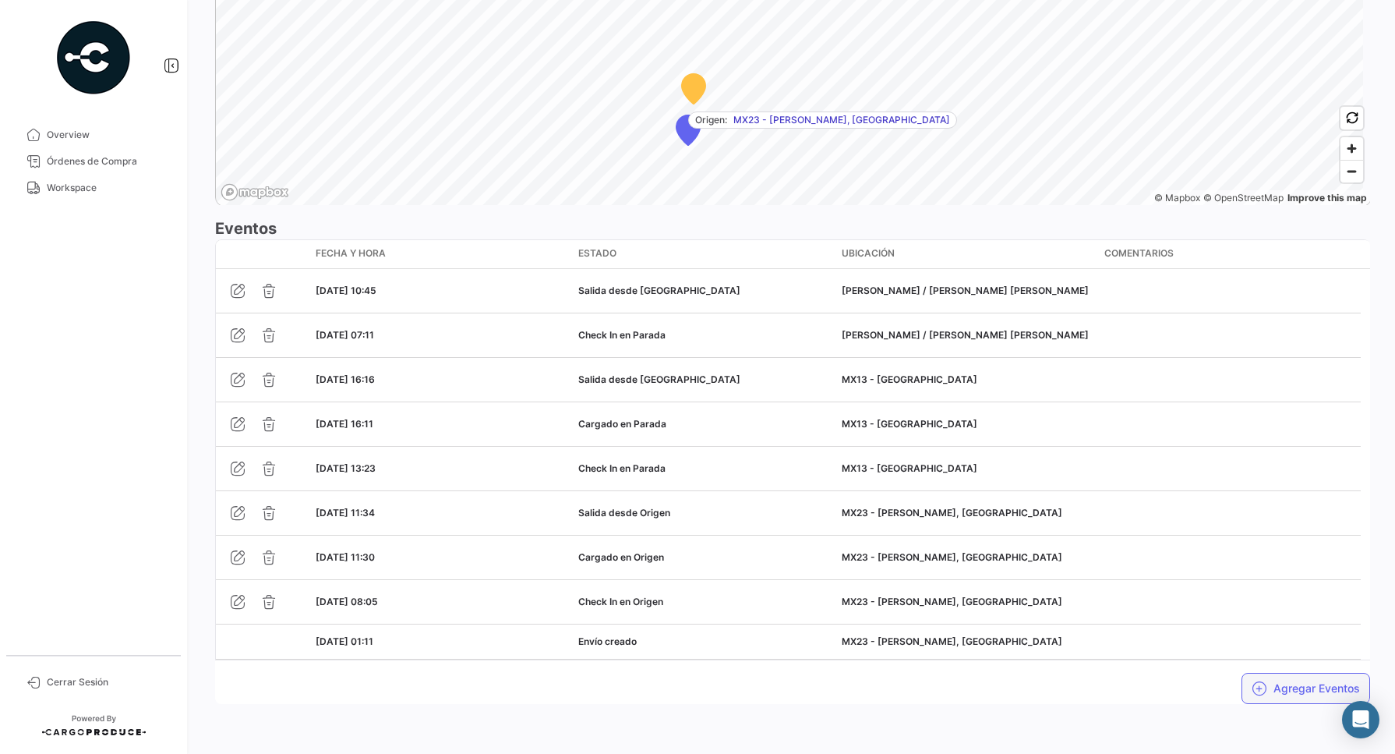
click at [1267, 688] on button "Agregar Eventos" at bounding box center [1306, 688] width 129 height 31
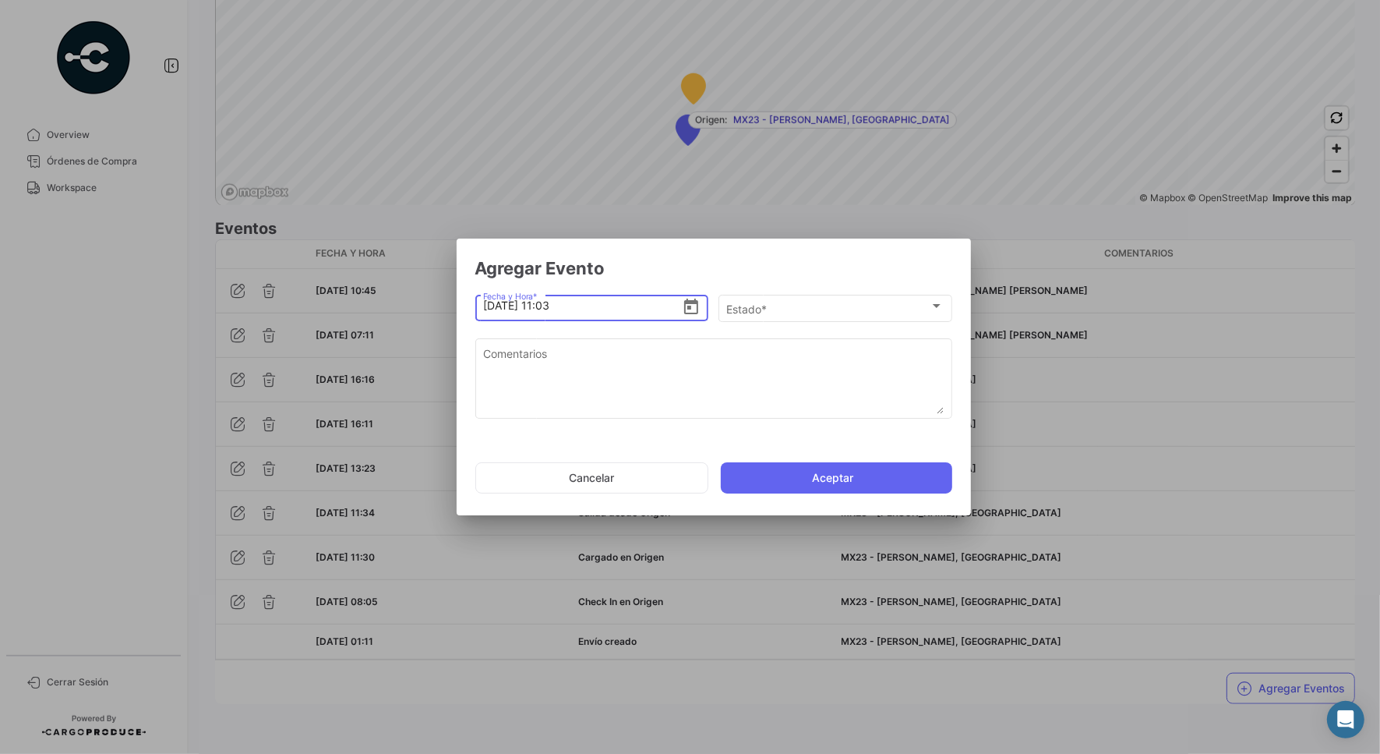
click at [691, 299] on icon "Open calendar" at bounding box center [691, 307] width 19 height 19
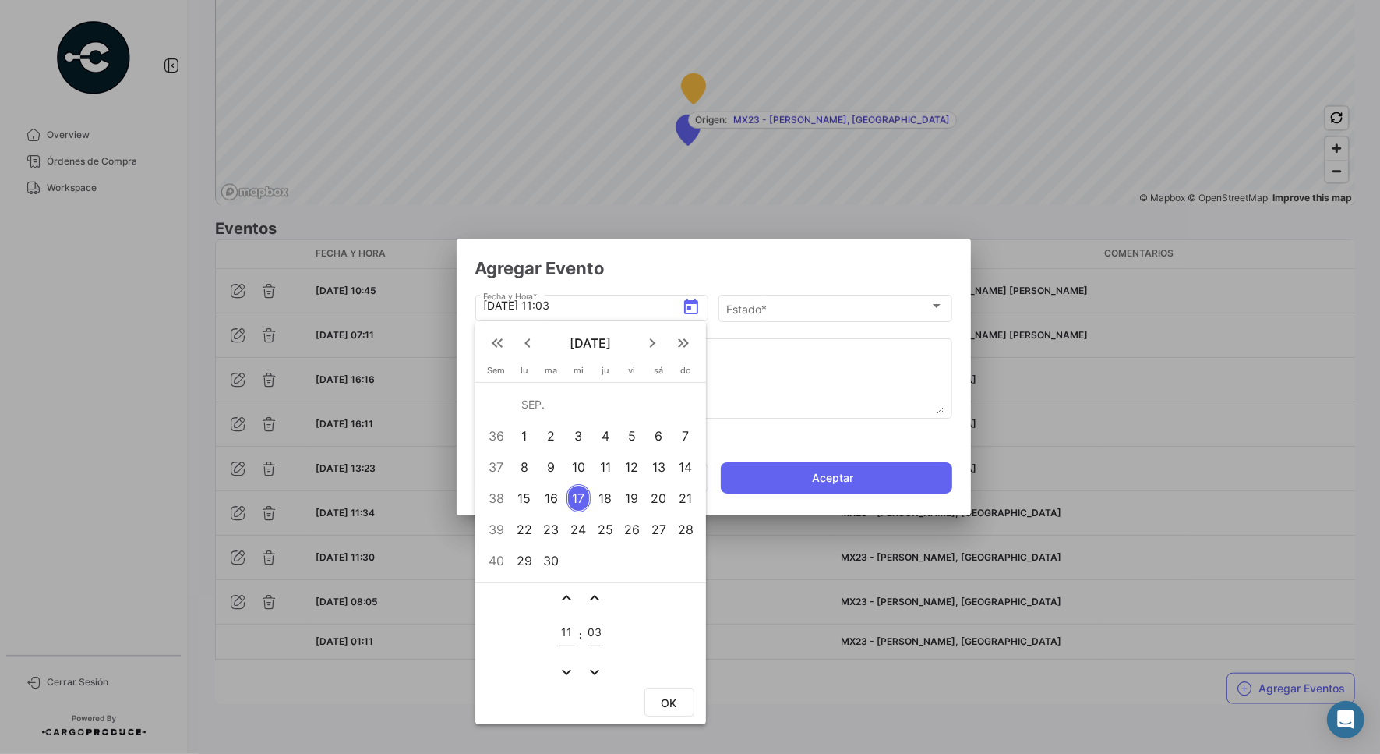
click at [556, 496] on div "16" at bounding box center [551, 498] width 25 height 28
click at [564, 633] on input "11" at bounding box center [568, 632] width 16 height 13
click at [567, 631] on input "11" at bounding box center [568, 632] width 16 height 13
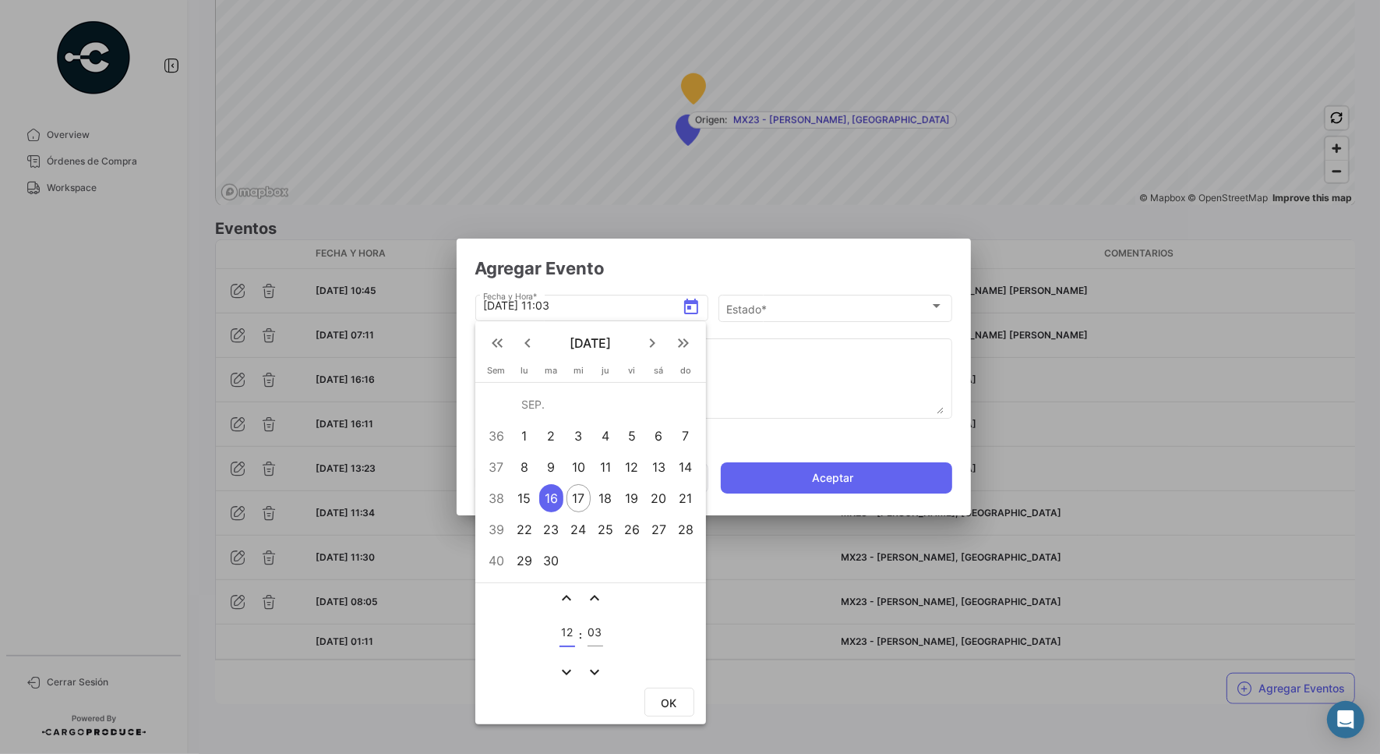
type input "12"
type input "42"
click at [670, 700] on span "OK" at bounding box center [670, 702] width 16 height 13
type input "[DATE] 12:42"
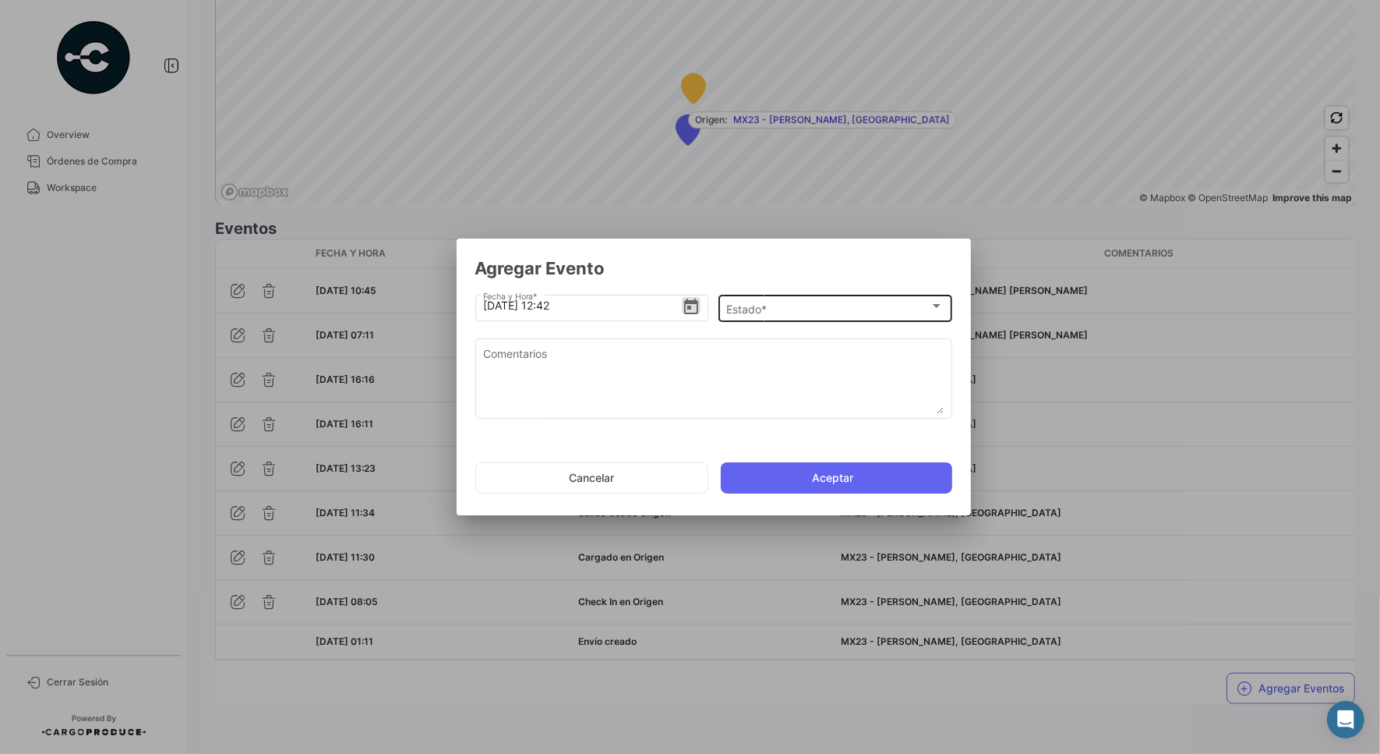
click at [781, 305] on div "Estado *" at bounding box center [827, 308] width 203 height 13
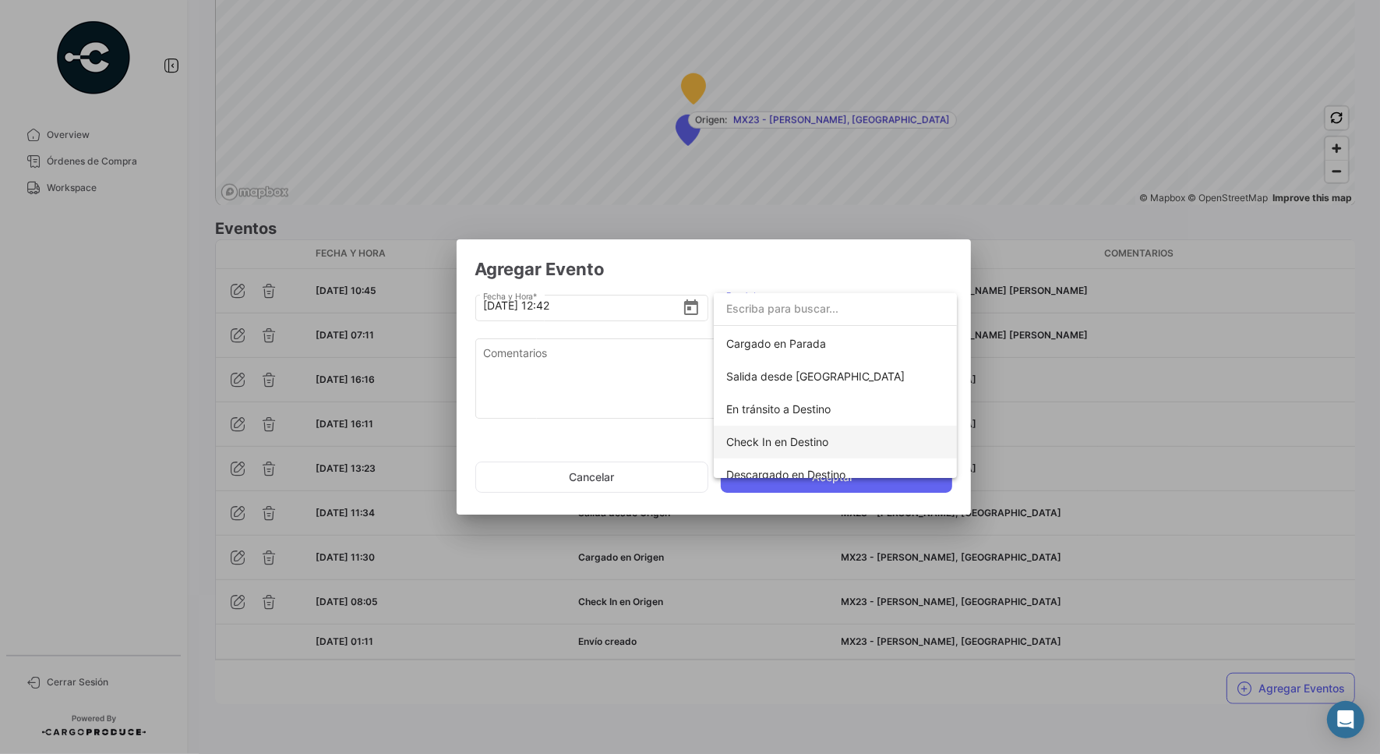
scroll to position [274, 0]
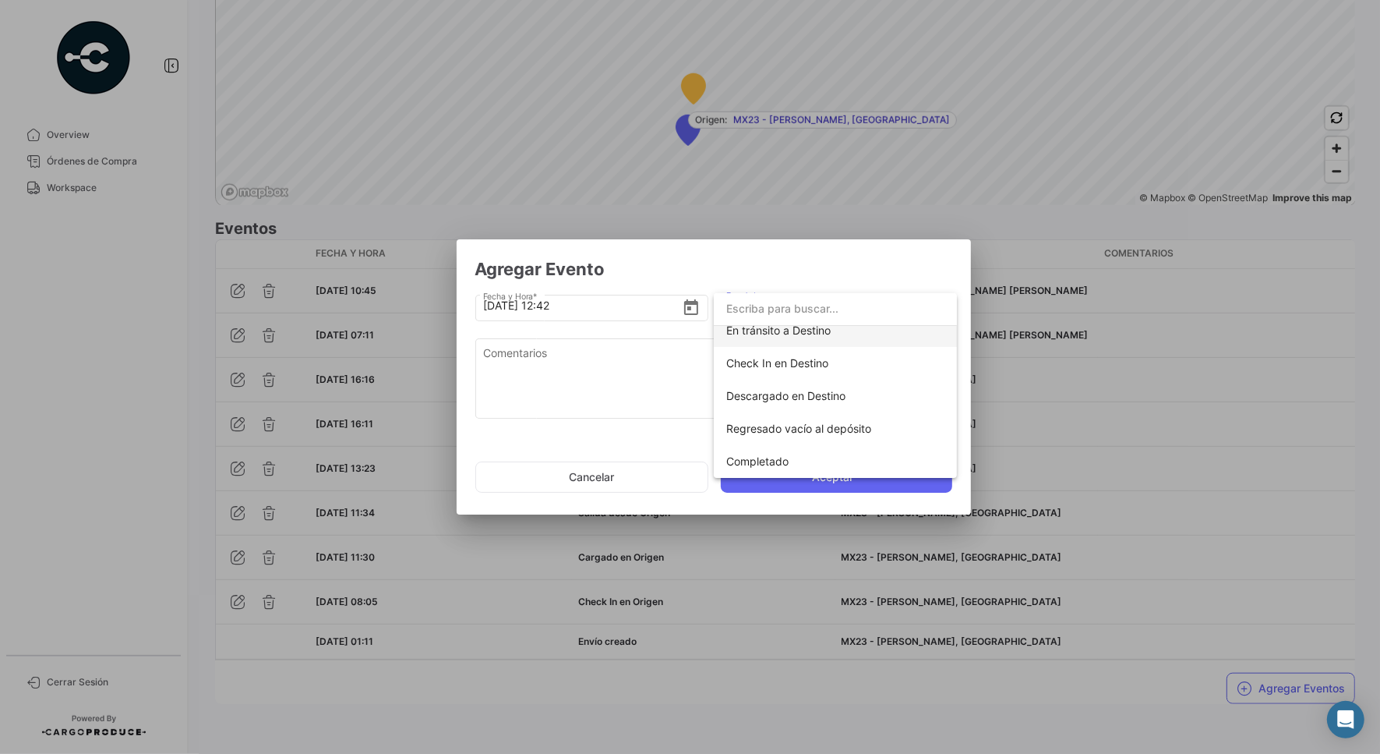
click at [860, 335] on span "En tránsito a Destino" at bounding box center [835, 330] width 218 height 33
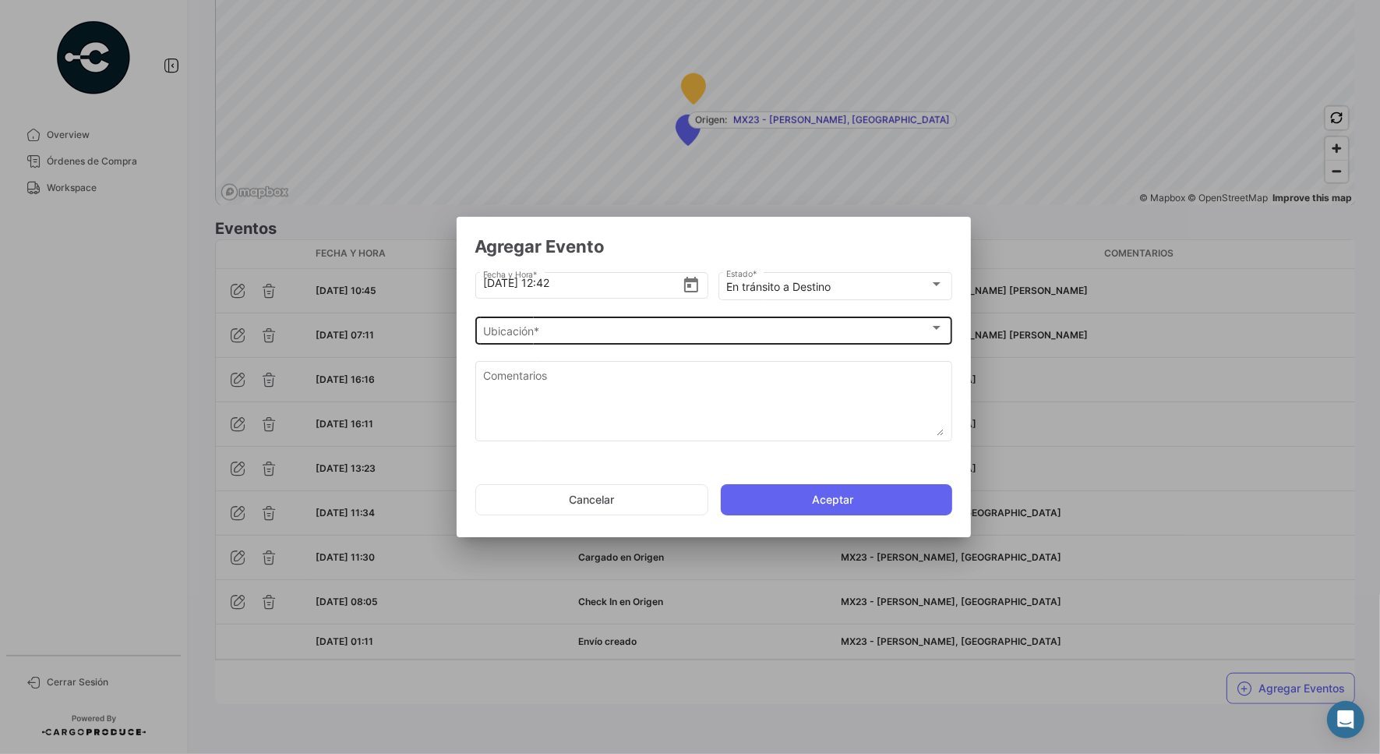
click at [831, 320] on div "Ubicación * Ubicación *" at bounding box center [713, 329] width 461 height 30
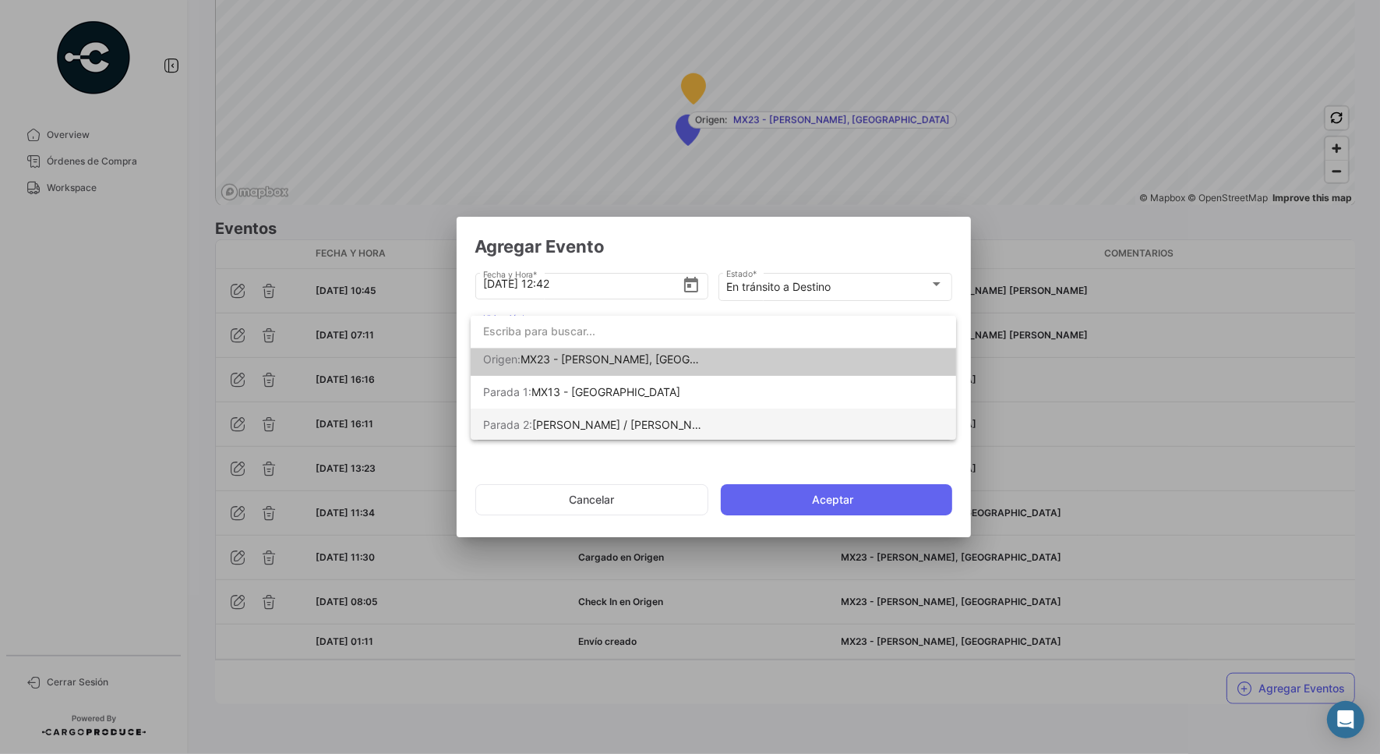
scroll to position [6, 0]
click at [766, 421] on mat-option "[PERSON_NAME] 2: [PERSON_NAME] / [PERSON_NAME] [PERSON_NAME]" at bounding box center [714, 424] width 486 height 33
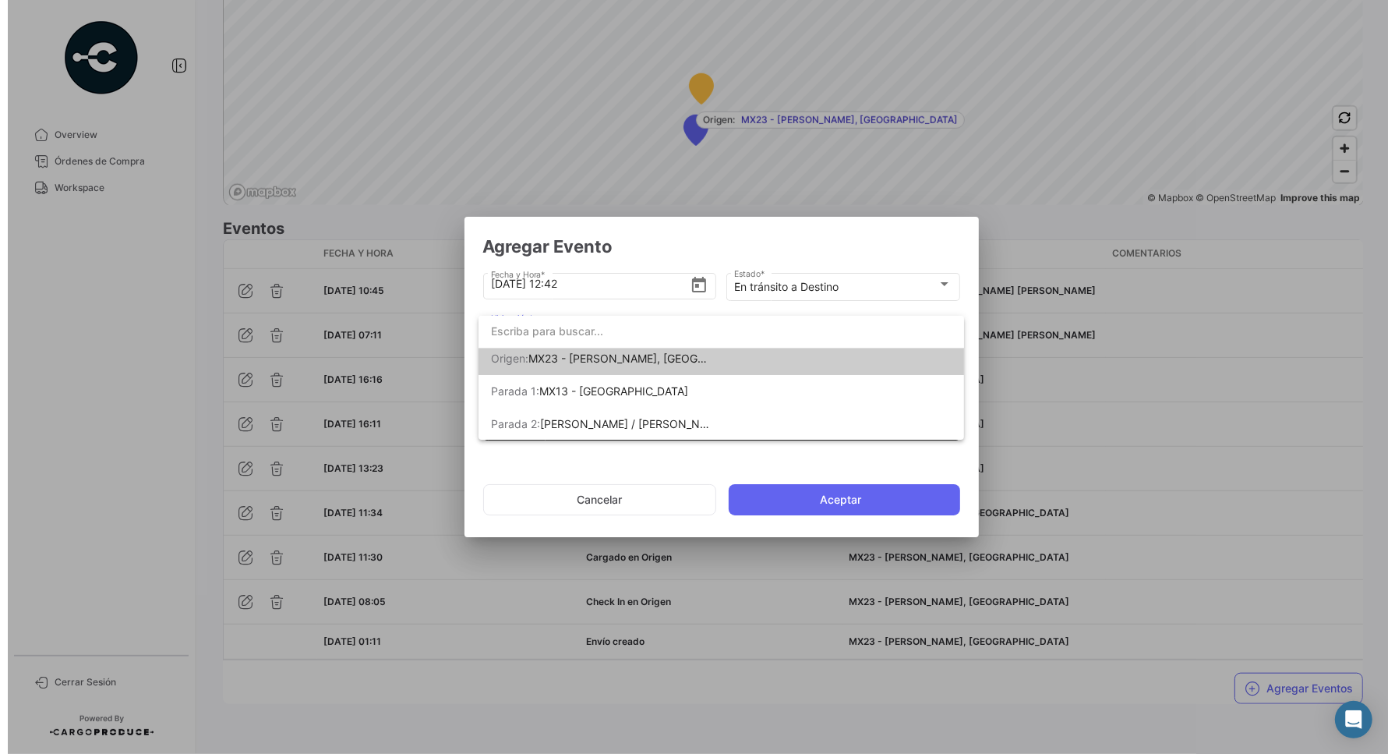
scroll to position [0, 0]
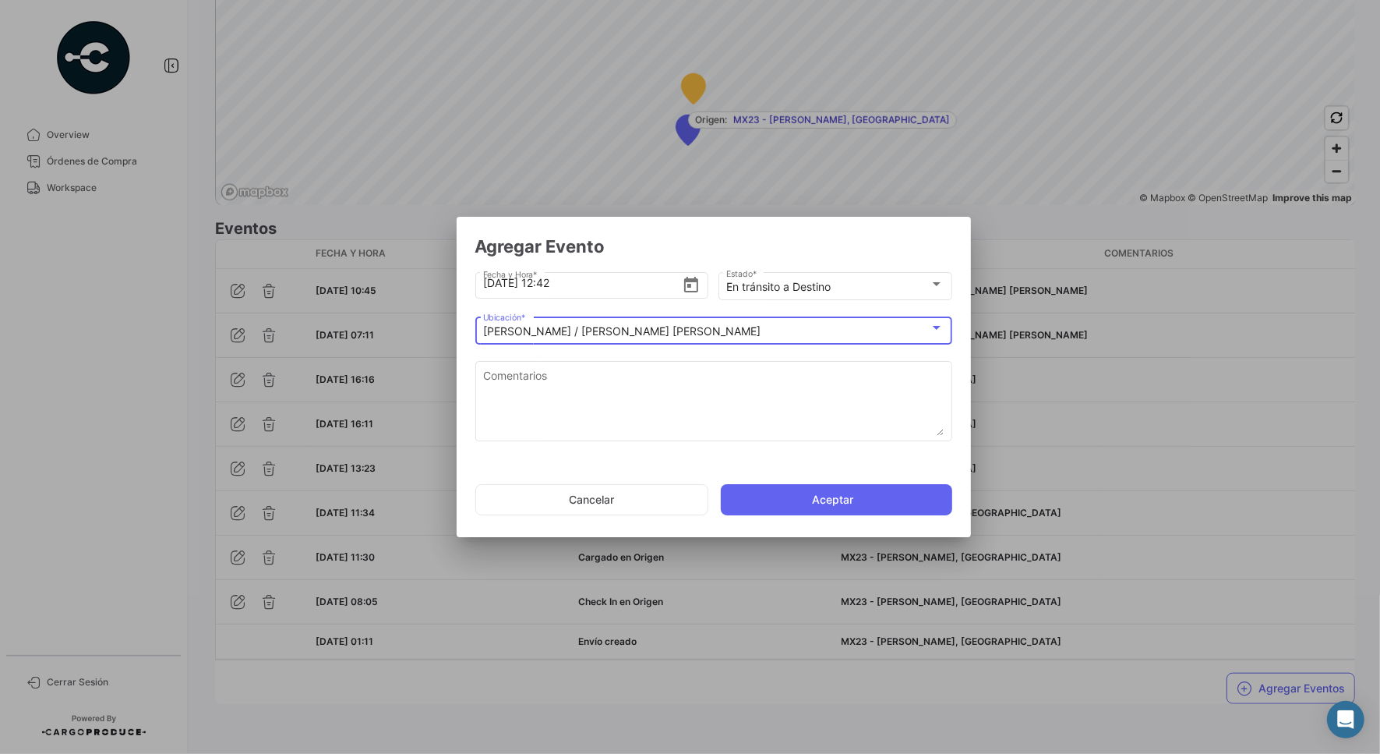
click at [813, 495] on button "Aceptar" at bounding box center [836, 499] width 231 height 31
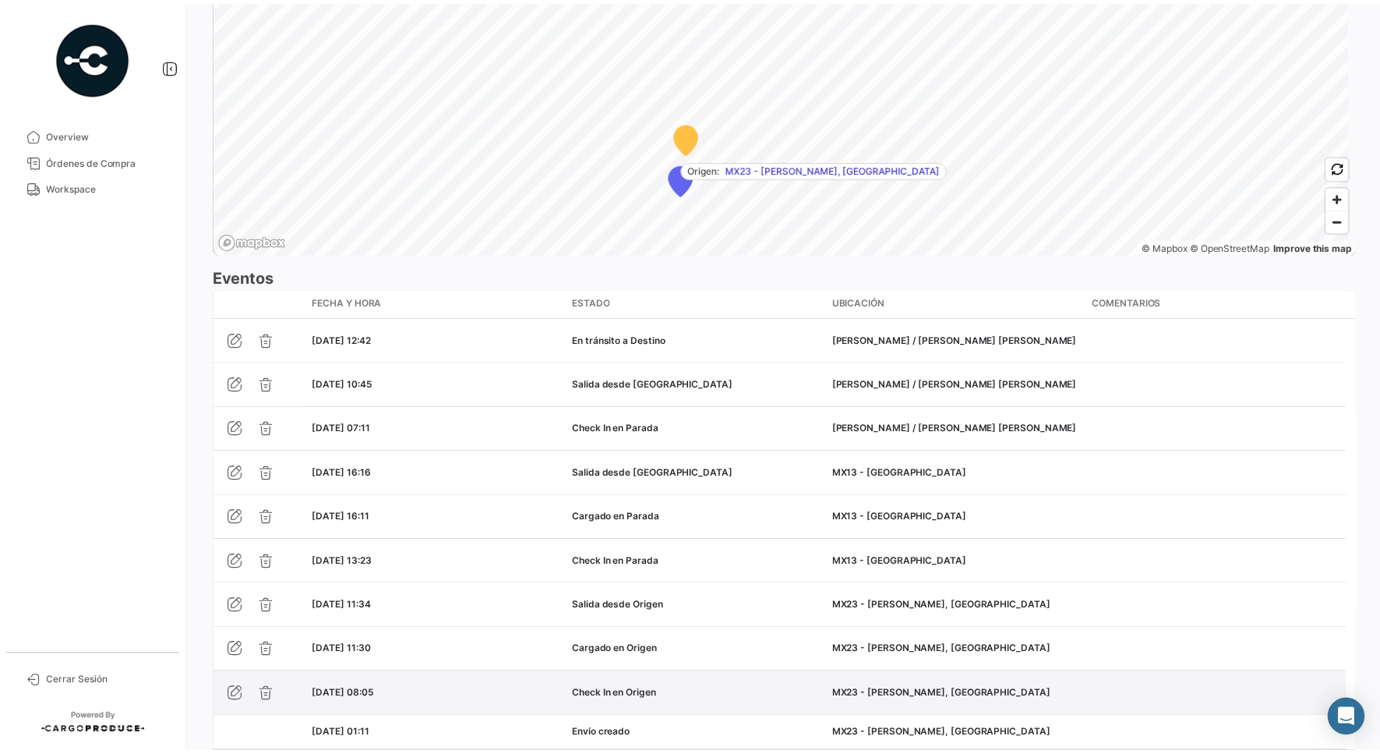
scroll to position [1246, 0]
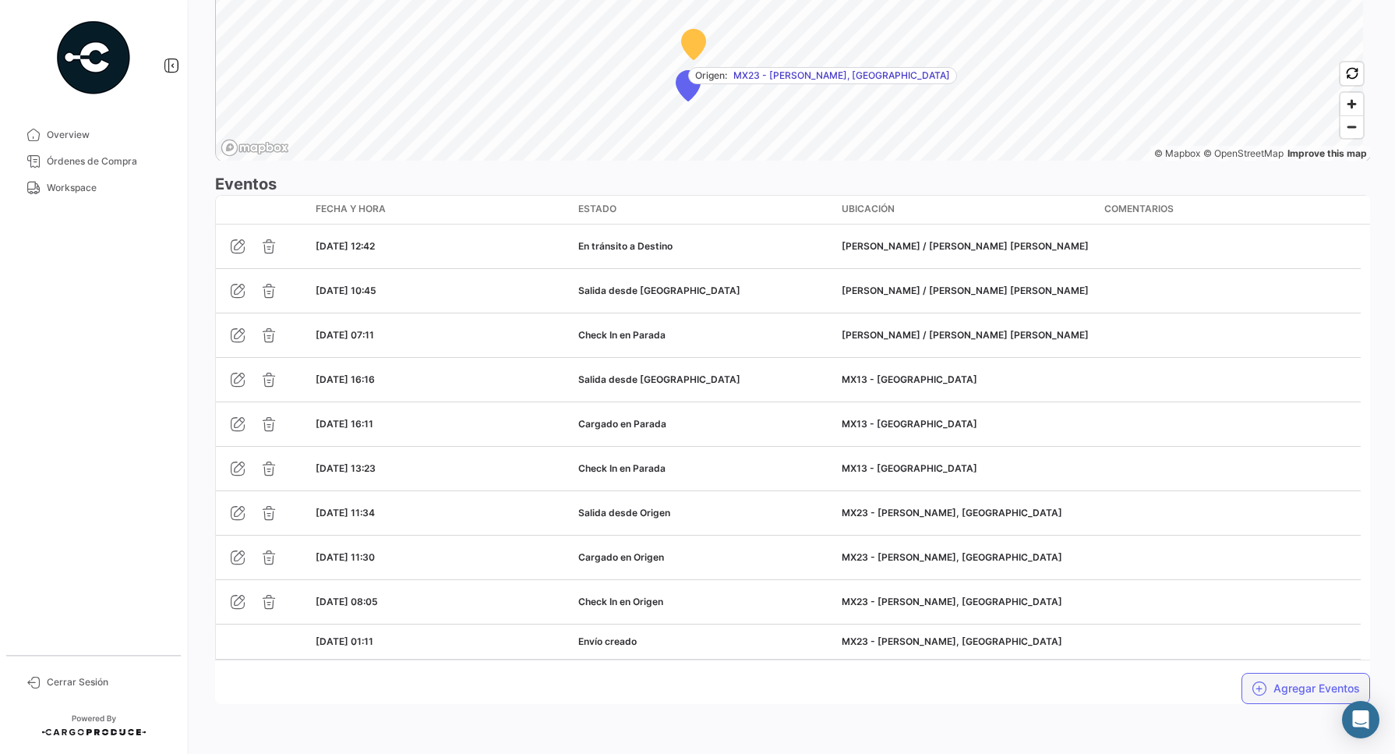
click at [1291, 694] on button "Agregar Eventos" at bounding box center [1306, 688] width 129 height 31
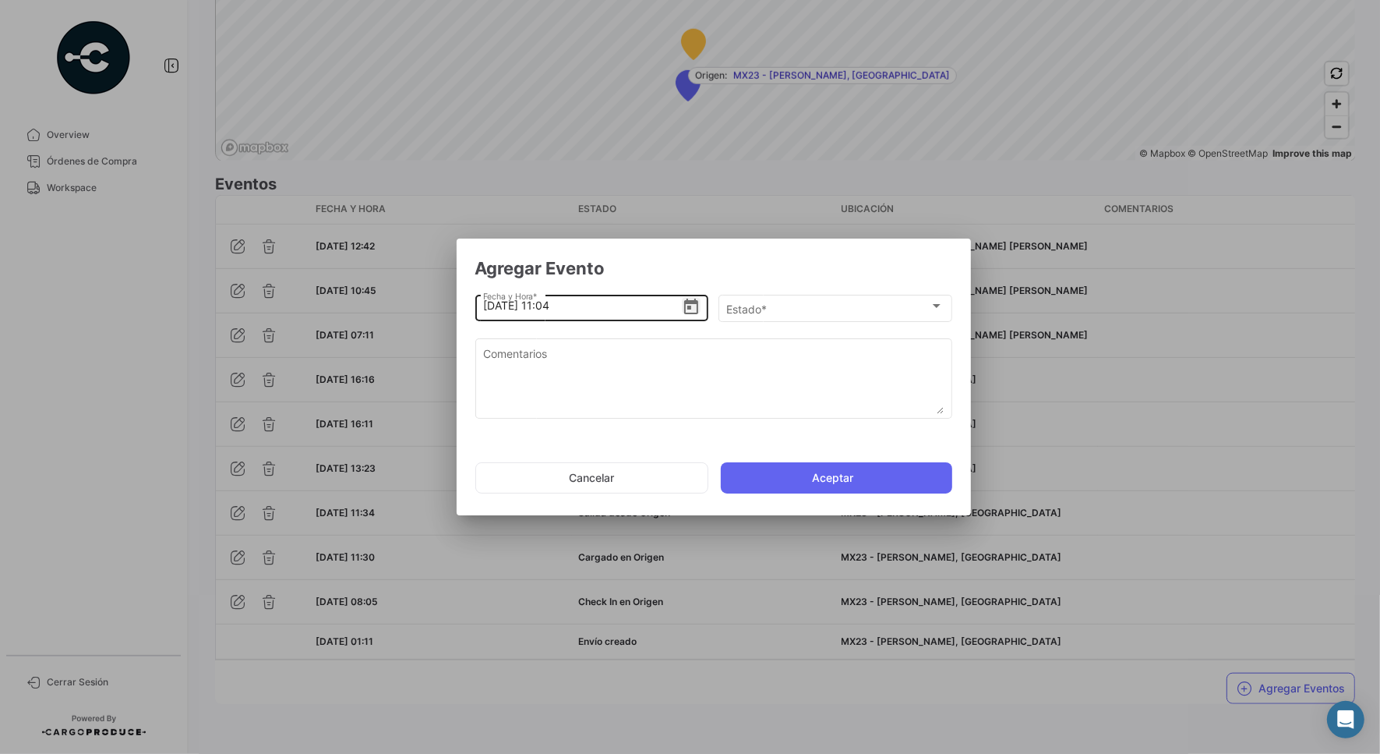
click at [684, 313] on icon "Open calendar" at bounding box center [691, 307] width 14 height 16
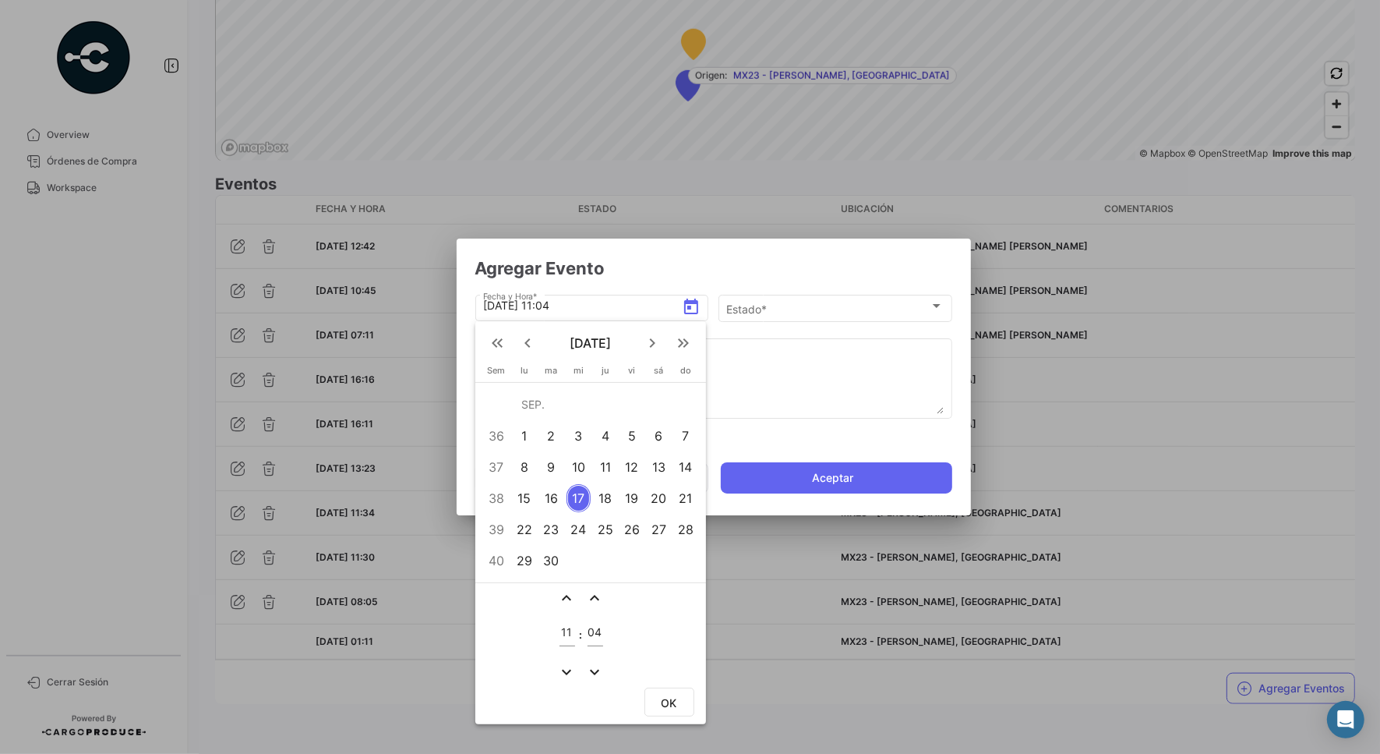
click at [552, 489] on div "16" at bounding box center [551, 498] width 25 height 28
click at [566, 624] on div "11" at bounding box center [568, 628] width 16 height 36
click at [555, 489] on div "16" at bounding box center [551, 498] width 25 height 28
click at [569, 633] on input "11" at bounding box center [568, 632] width 16 height 13
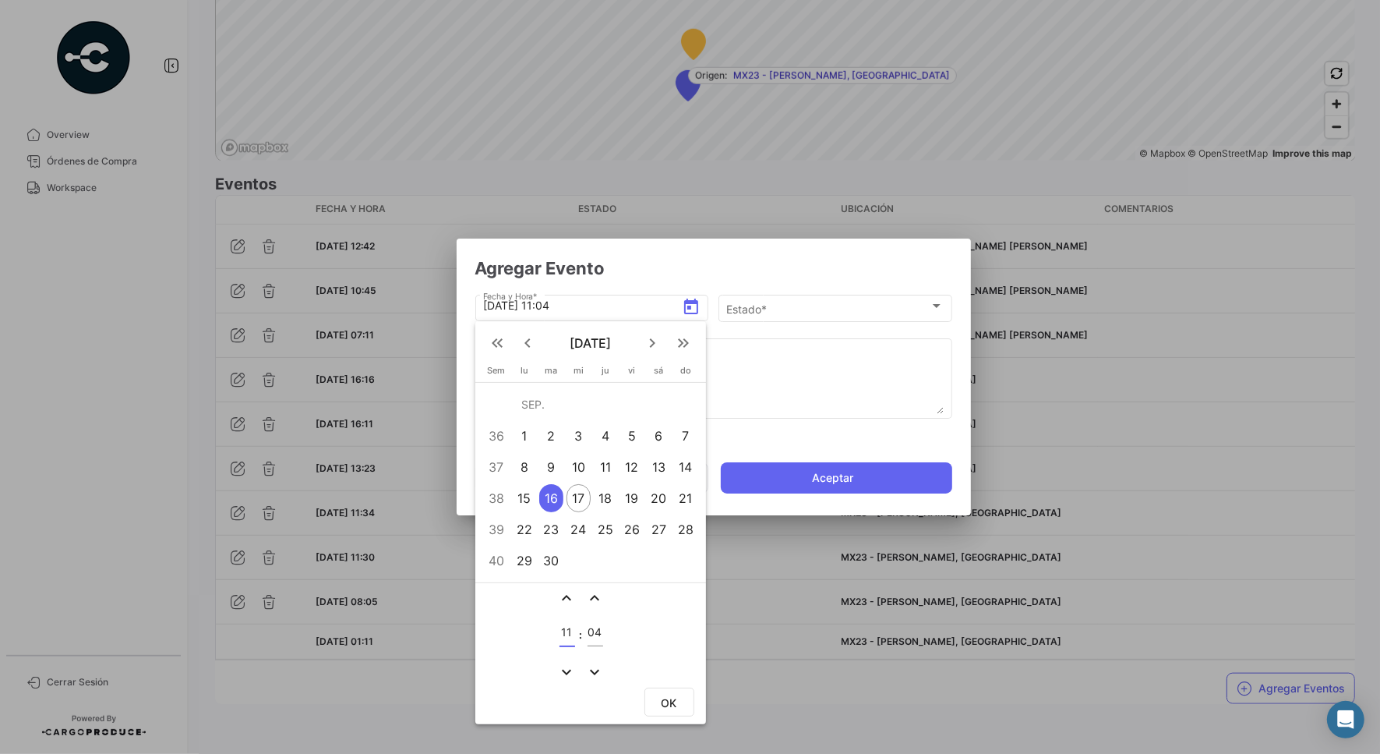
click at [569, 633] on input "11" at bounding box center [568, 632] width 16 height 13
click at [567, 635] on input "11" at bounding box center [568, 632] width 16 height 13
type input "13"
type input "06"
click at [675, 704] on span "OK" at bounding box center [670, 702] width 16 height 13
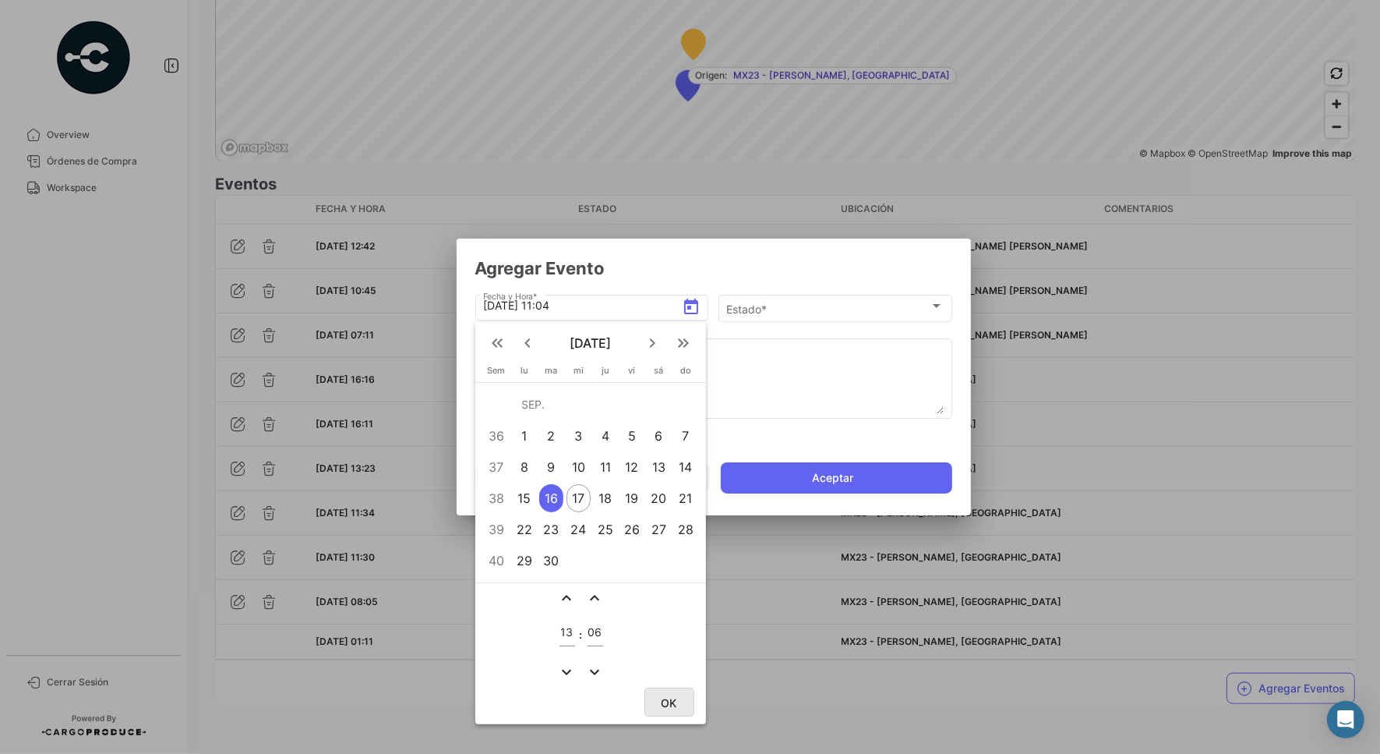
type input "[DATE] 13:06"
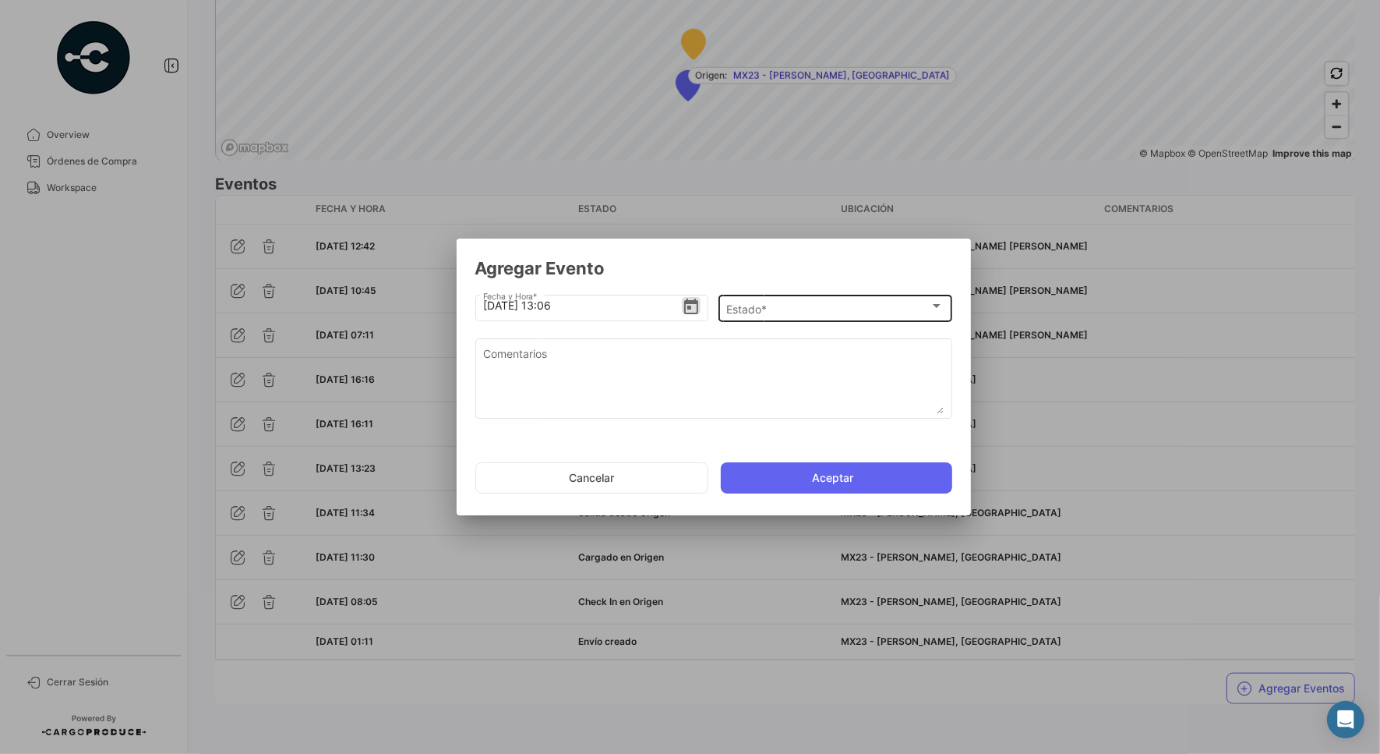
click at [889, 306] on div "Estado *" at bounding box center [827, 308] width 203 height 13
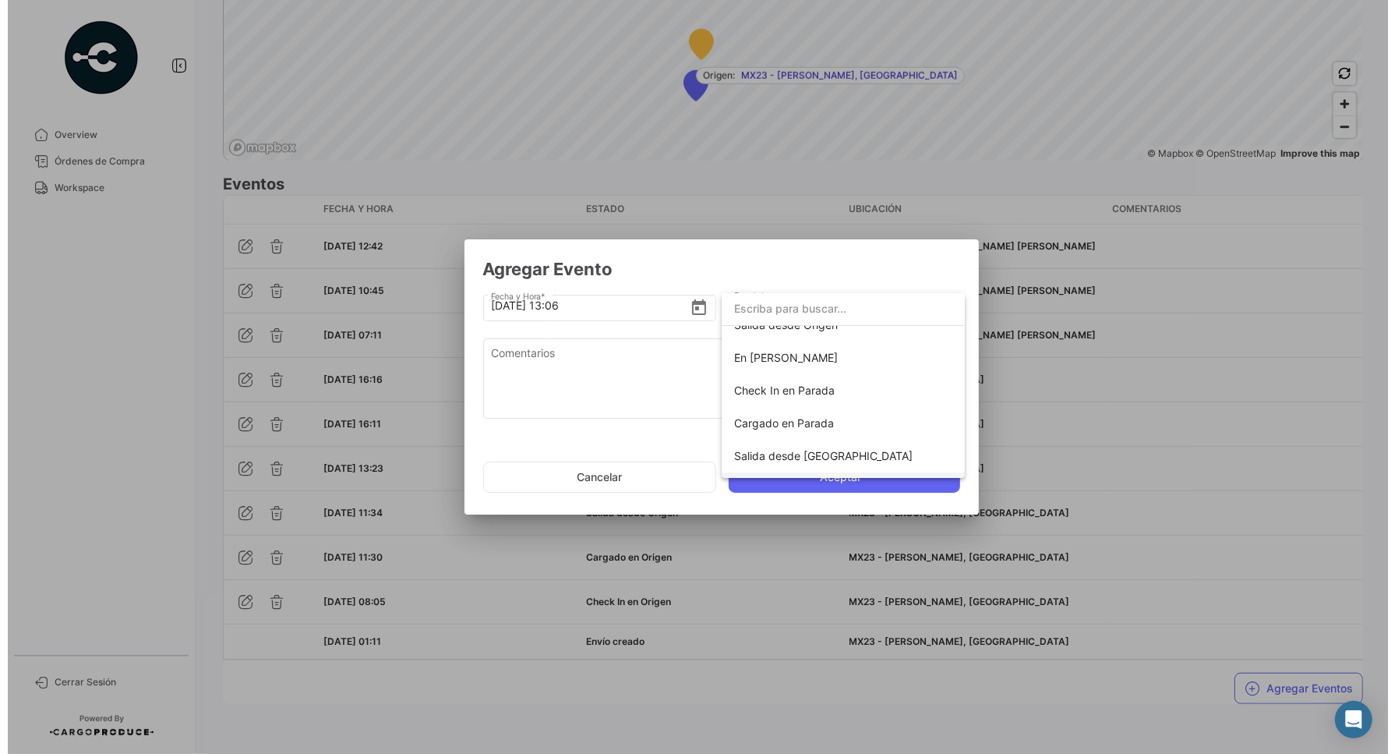
scroll to position [274, 0]
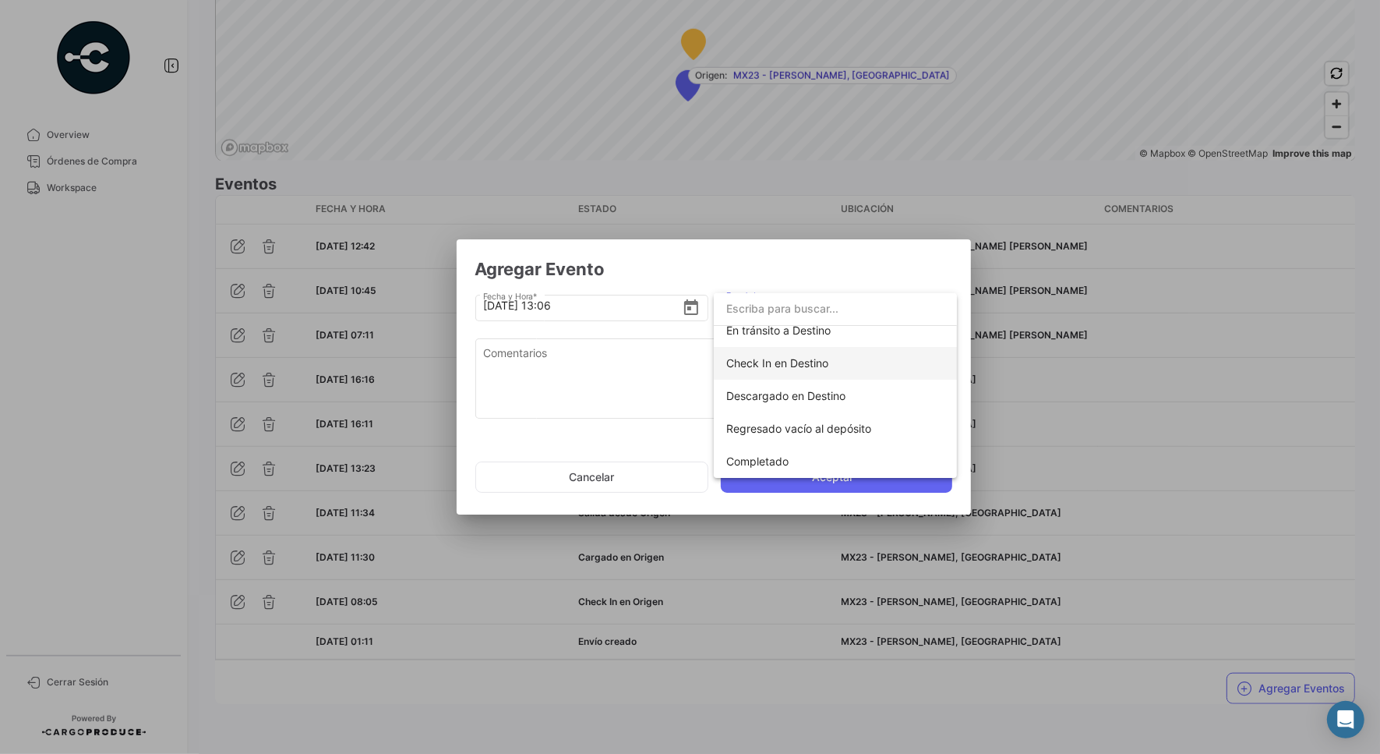
click at [860, 362] on span "Check In en Destino" at bounding box center [835, 363] width 218 height 33
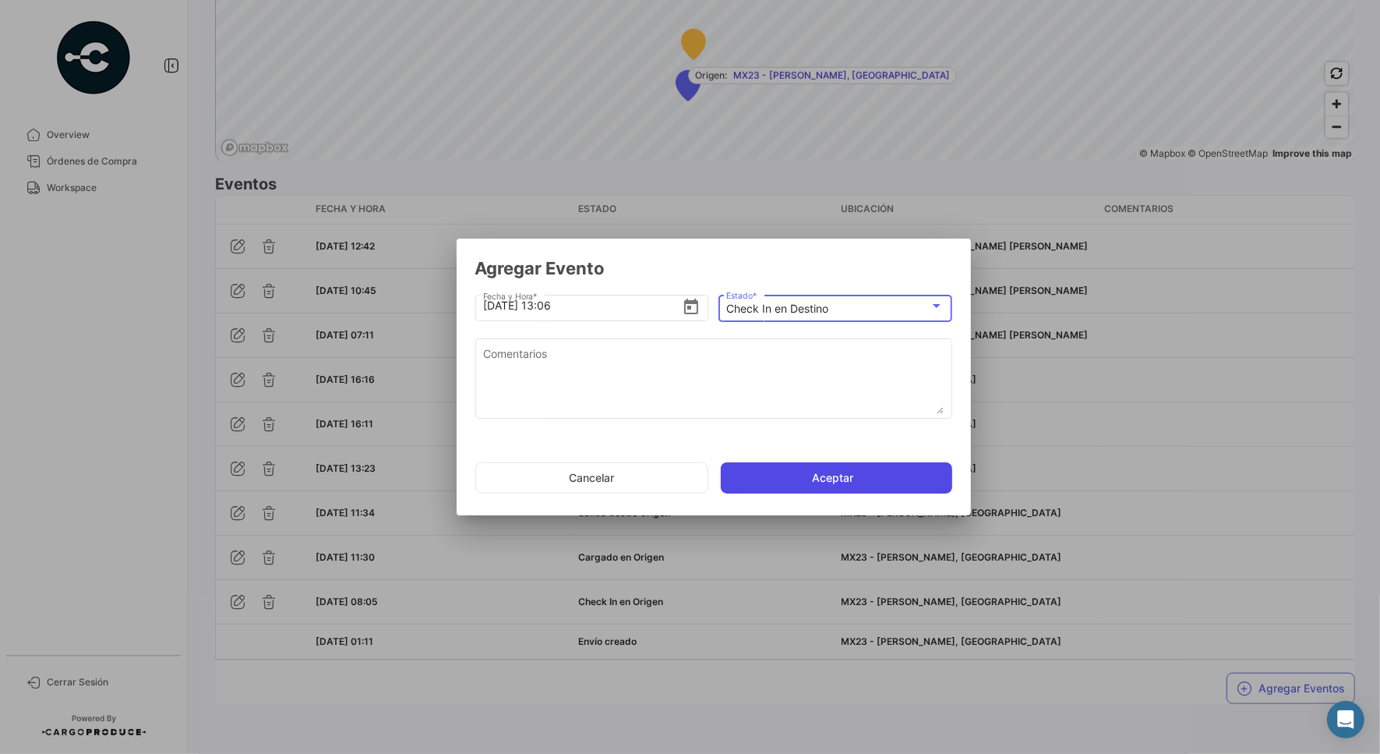
click at [844, 483] on button "Aceptar" at bounding box center [836, 477] width 231 height 31
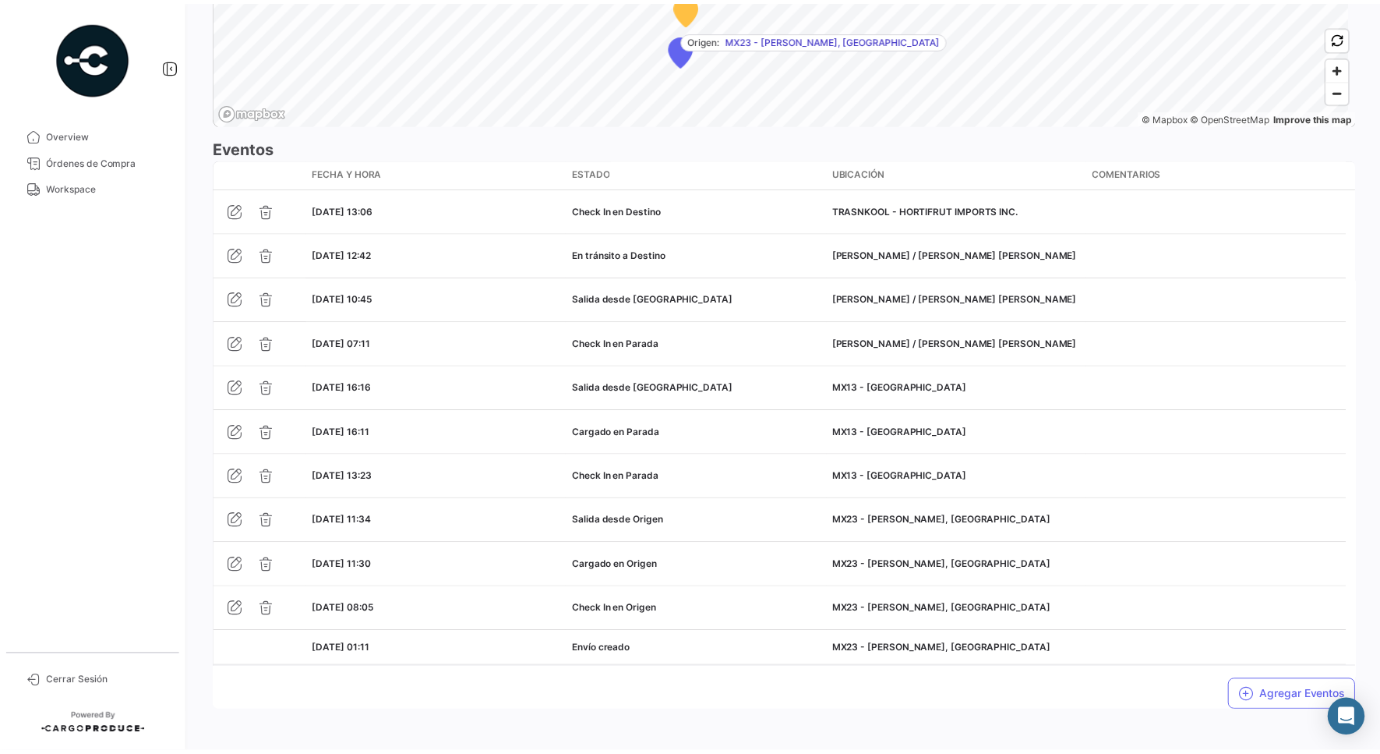
scroll to position [1291, 0]
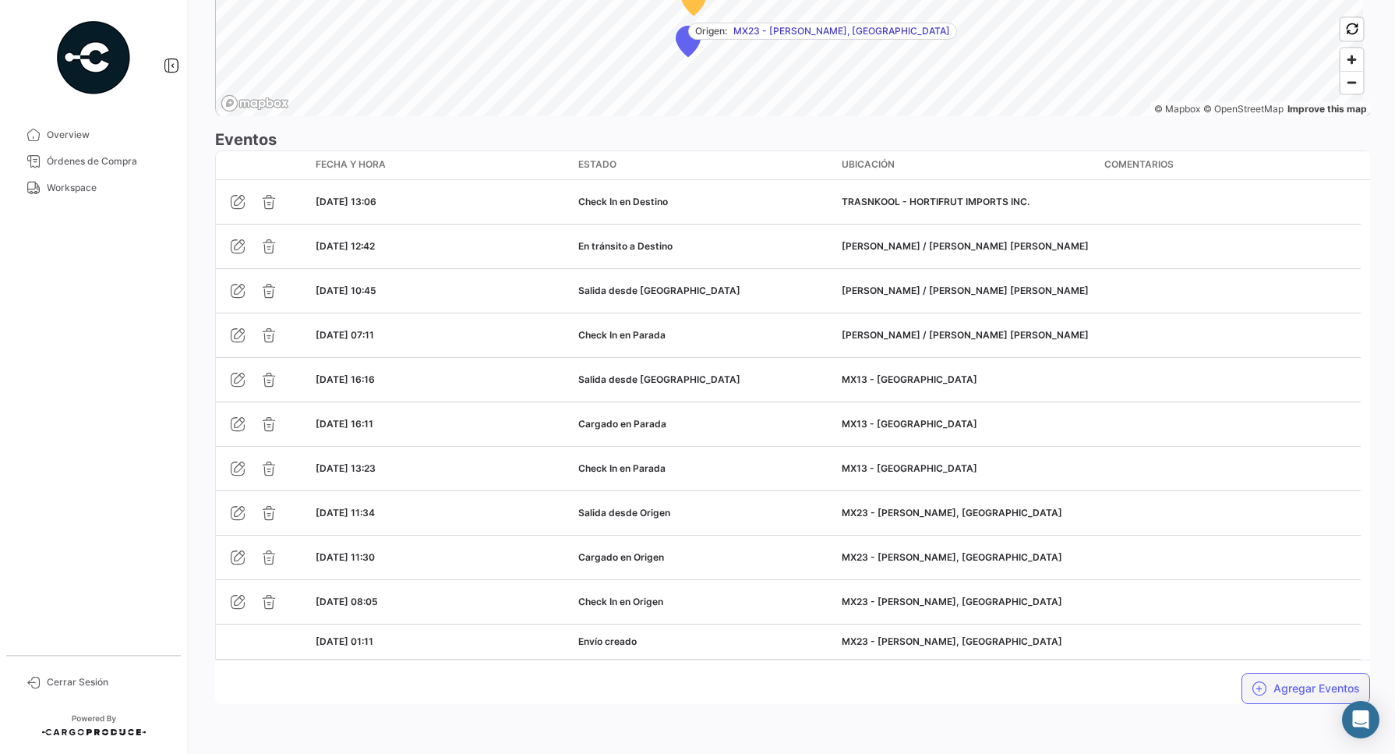
click at [1265, 677] on button "Agregar Eventos" at bounding box center [1306, 688] width 129 height 31
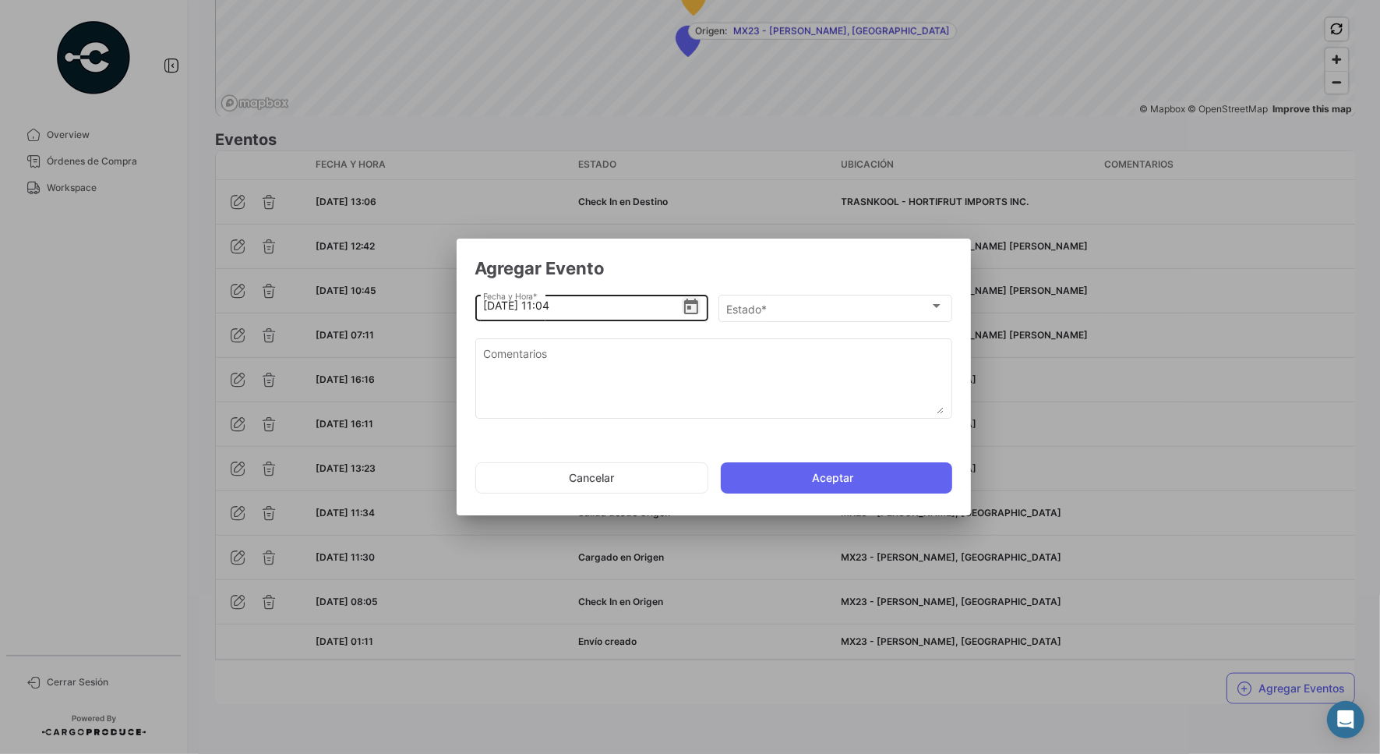
click at [687, 299] on icon "Open calendar" at bounding box center [691, 307] width 14 height 16
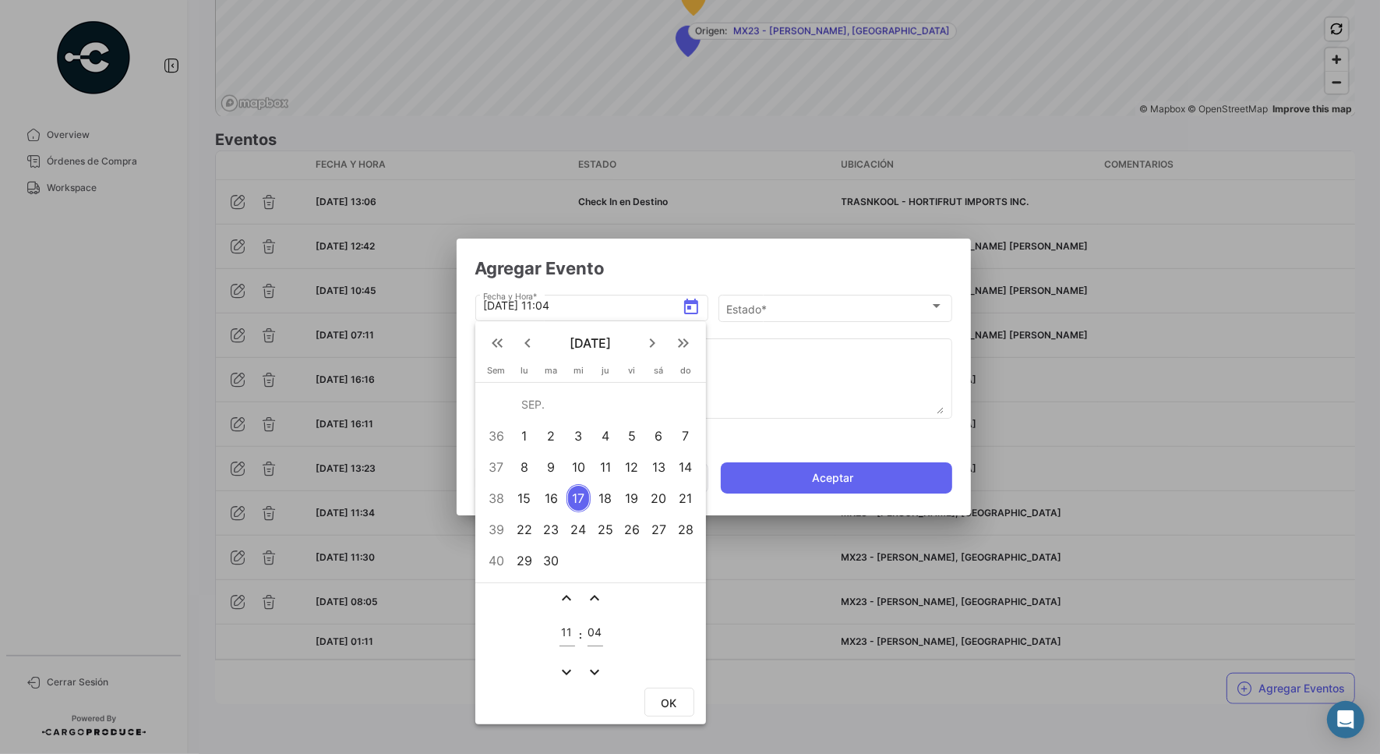
click at [554, 491] on div "16" at bounding box center [551, 498] width 25 height 28
click at [571, 626] on input "11" at bounding box center [568, 632] width 16 height 13
click at [571, 624] on div "11" at bounding box center [568, 628] width 16 height 36
click at [565, 626] on input "11" at bounding box center [568, 632] width 16 height 13
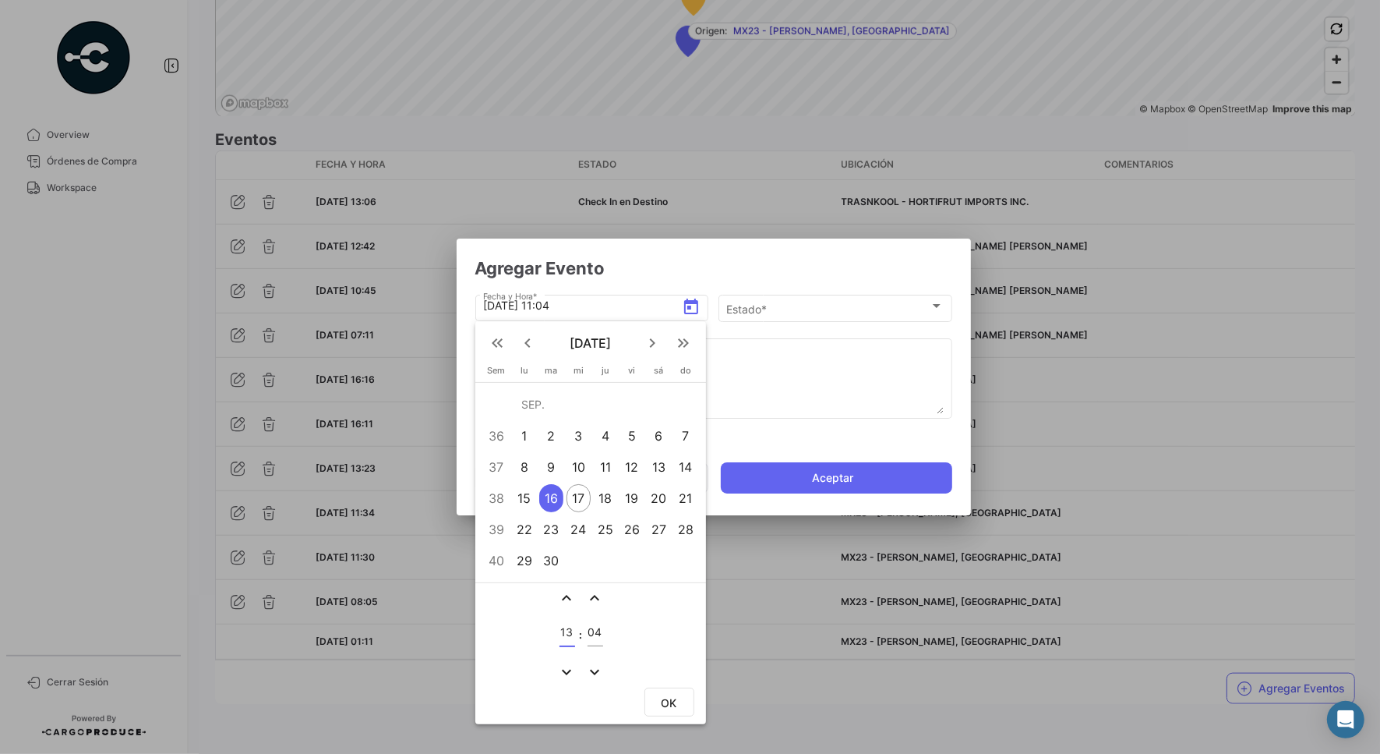
type input "13"
type input "36"
click at [663, 700] on span "OK" at bounding box center [670, 702] width 16 height 13
type input "[DATE] 13:36"
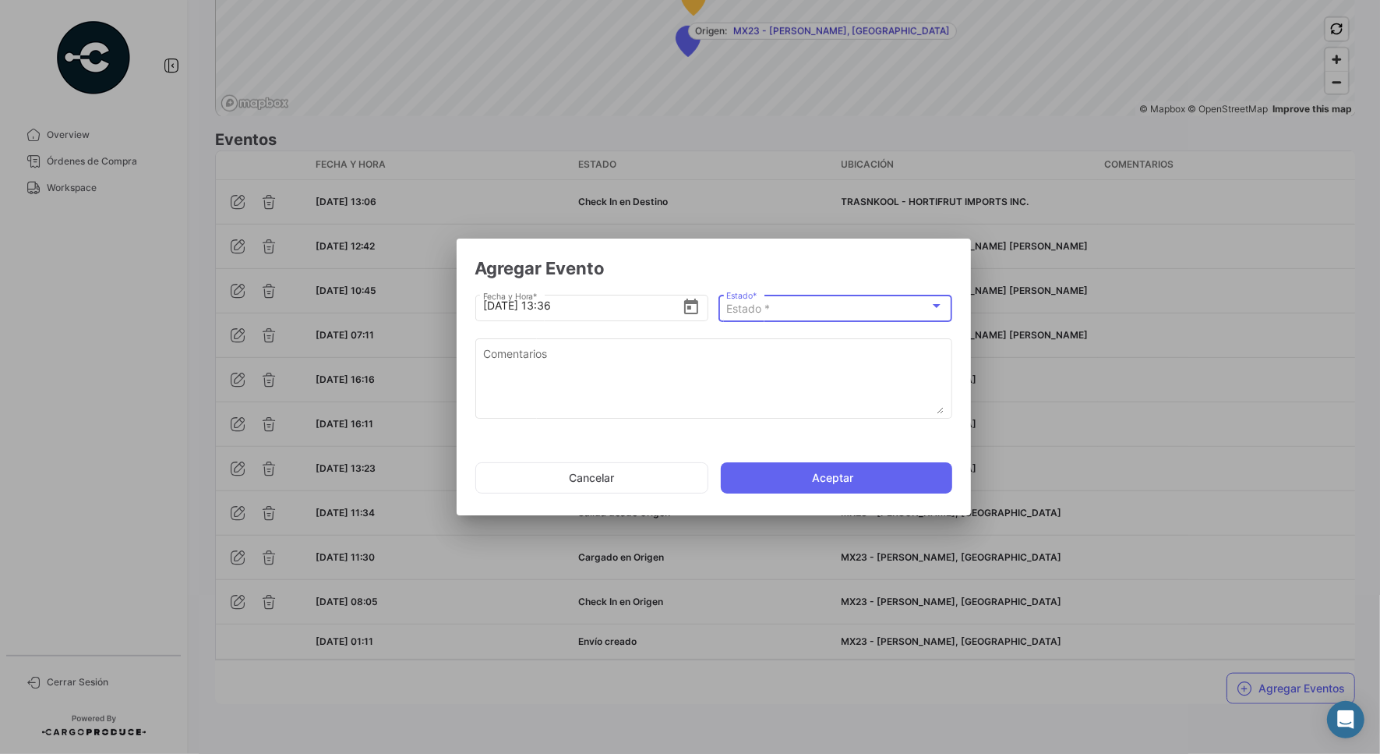
click at [805, 312] on div "Estado *" at bounding box center [827, 308] width 203 height 13
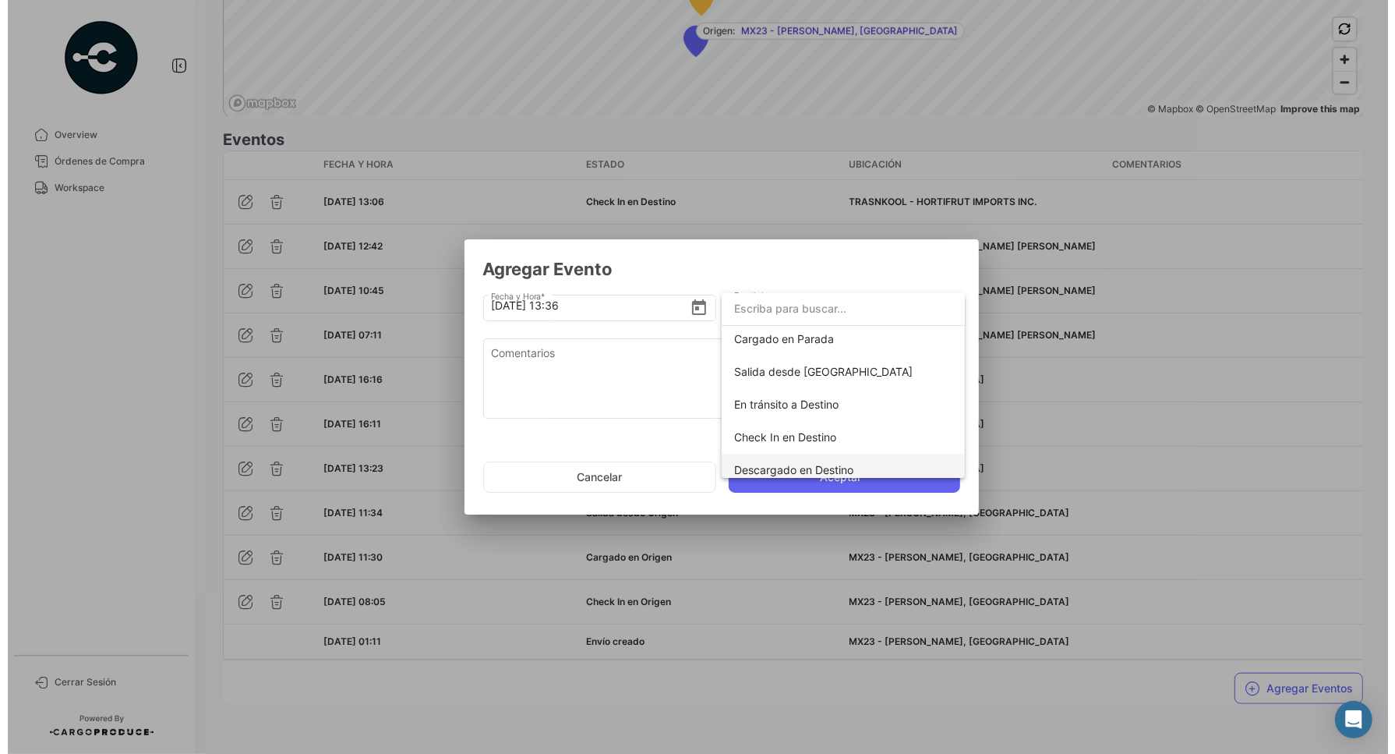
scroll to position [274, 0]
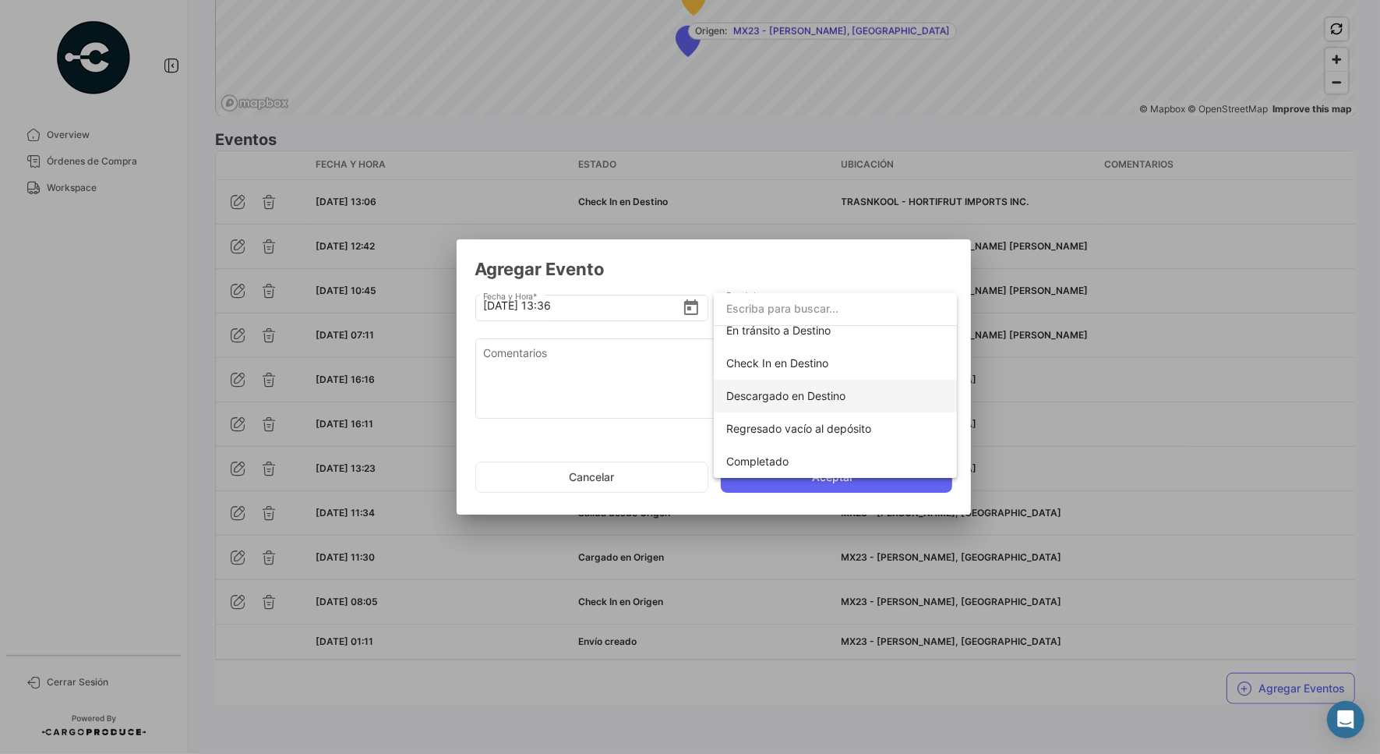
click at [867, 398] on span "Descargado en Destino" at bounding box center [835, 396] width 218 height 33
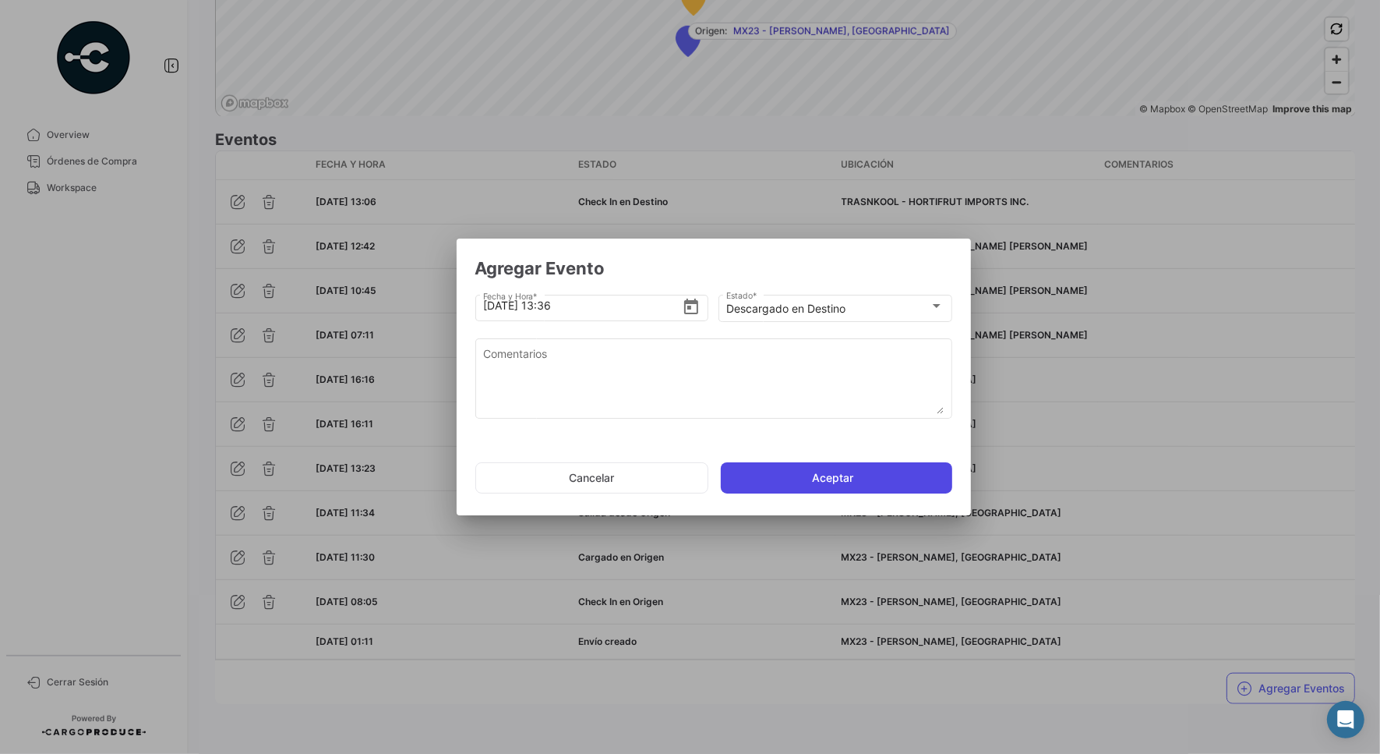
click at [850, 468] on button "Aceptar" at bounding box center [836, 477] width 231 height 31
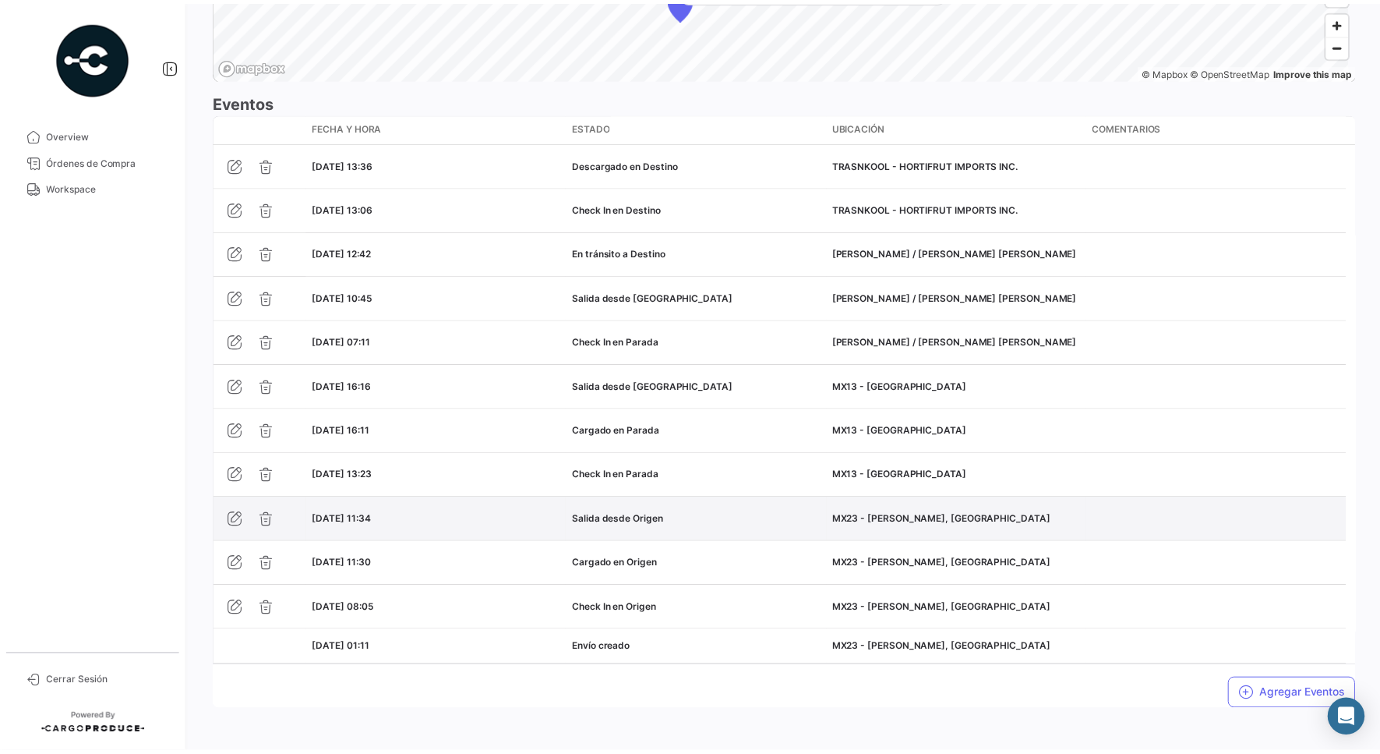
scroll to position [1335, 0]
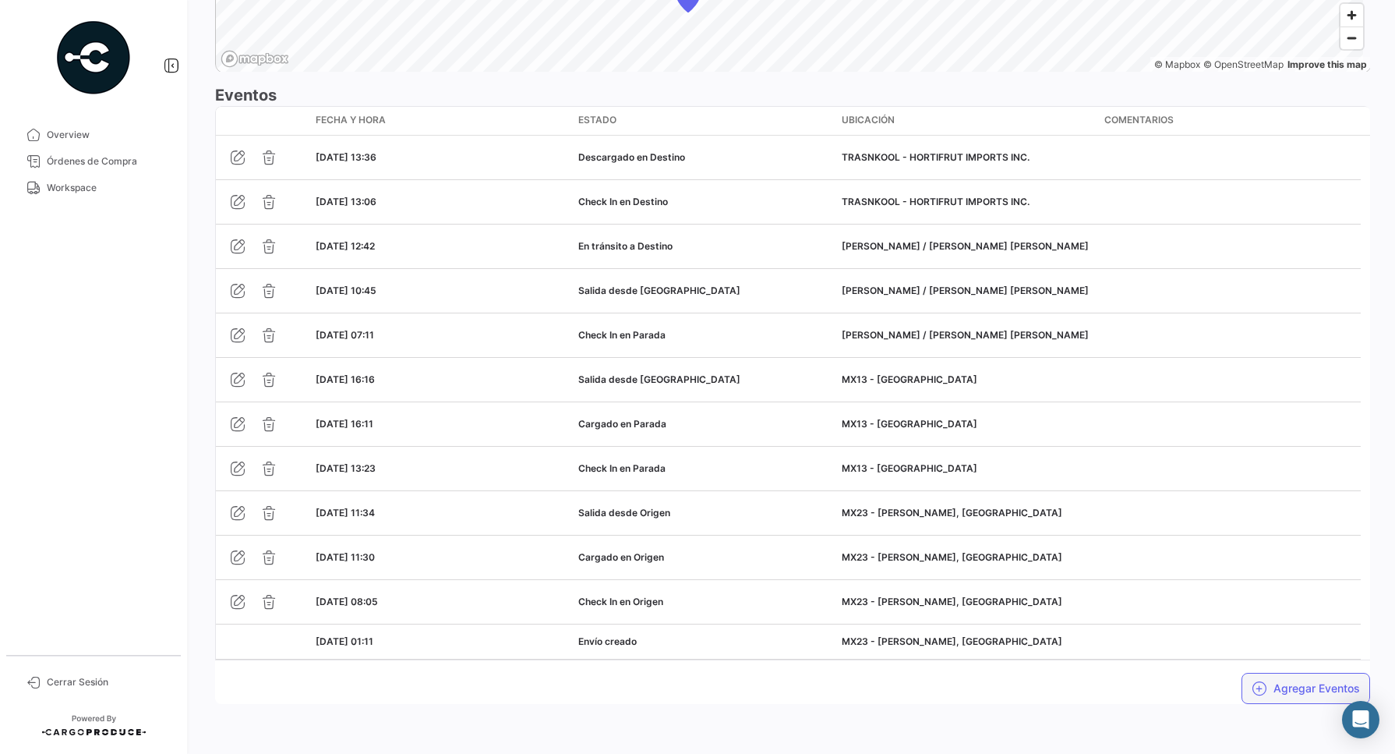
click at [1296, 687] on button "Agregar Eventos" at bounding box center [1306, 688] width 129 height 31
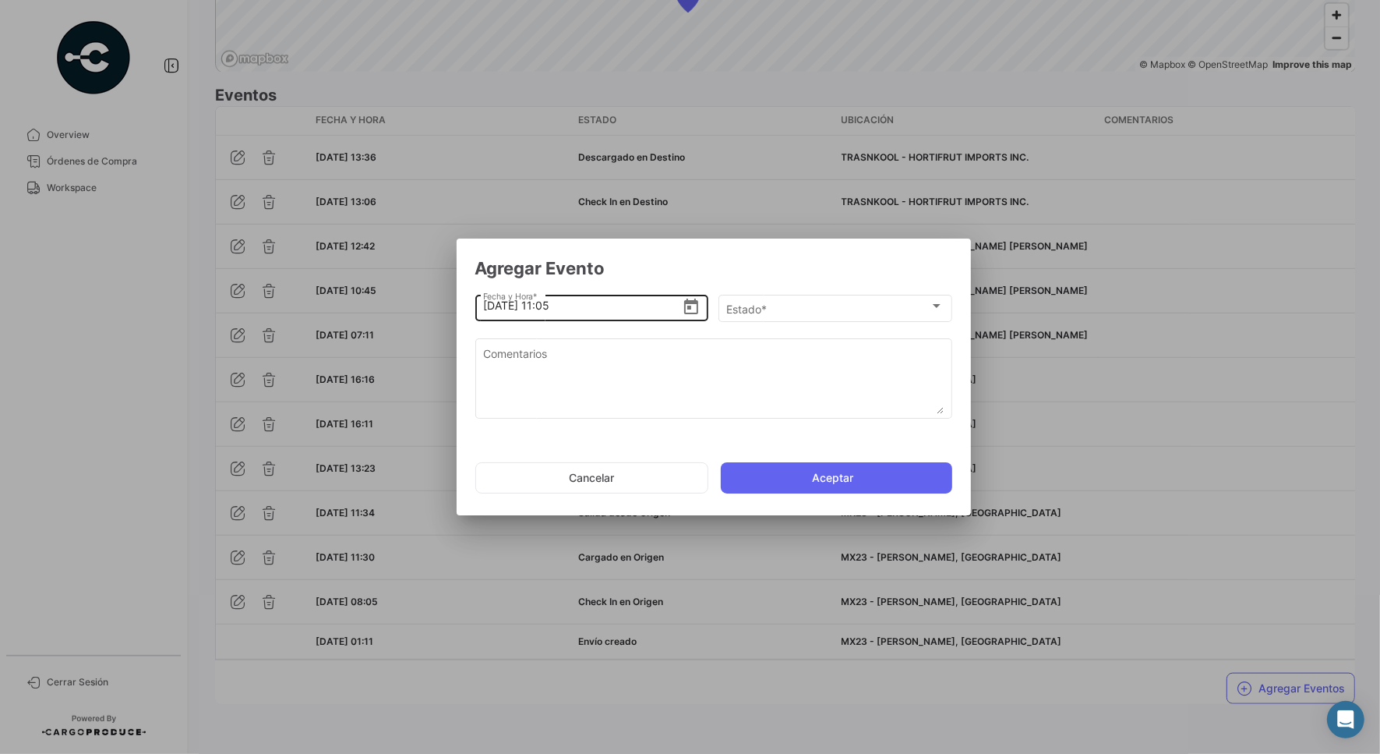
click at [684, 301] on icon "Open calendar" at bounding box center [691, 307] width 19 height 19
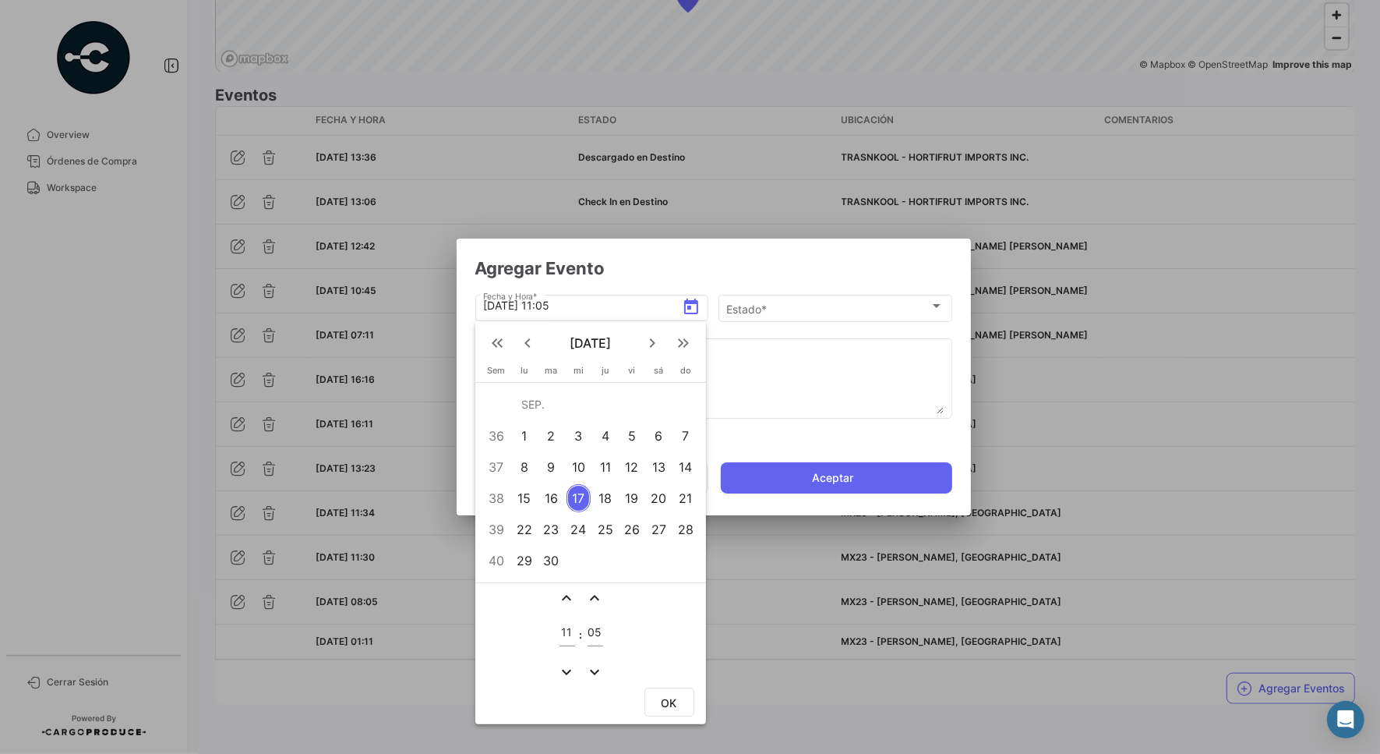
click at [550, 499] on div "16" at bounding box center [551, 498] width 25 height 28
click at [560, 626] on input "11" at bounding box center [568, 632] width 16 height 13
type input "14"
type input "37"
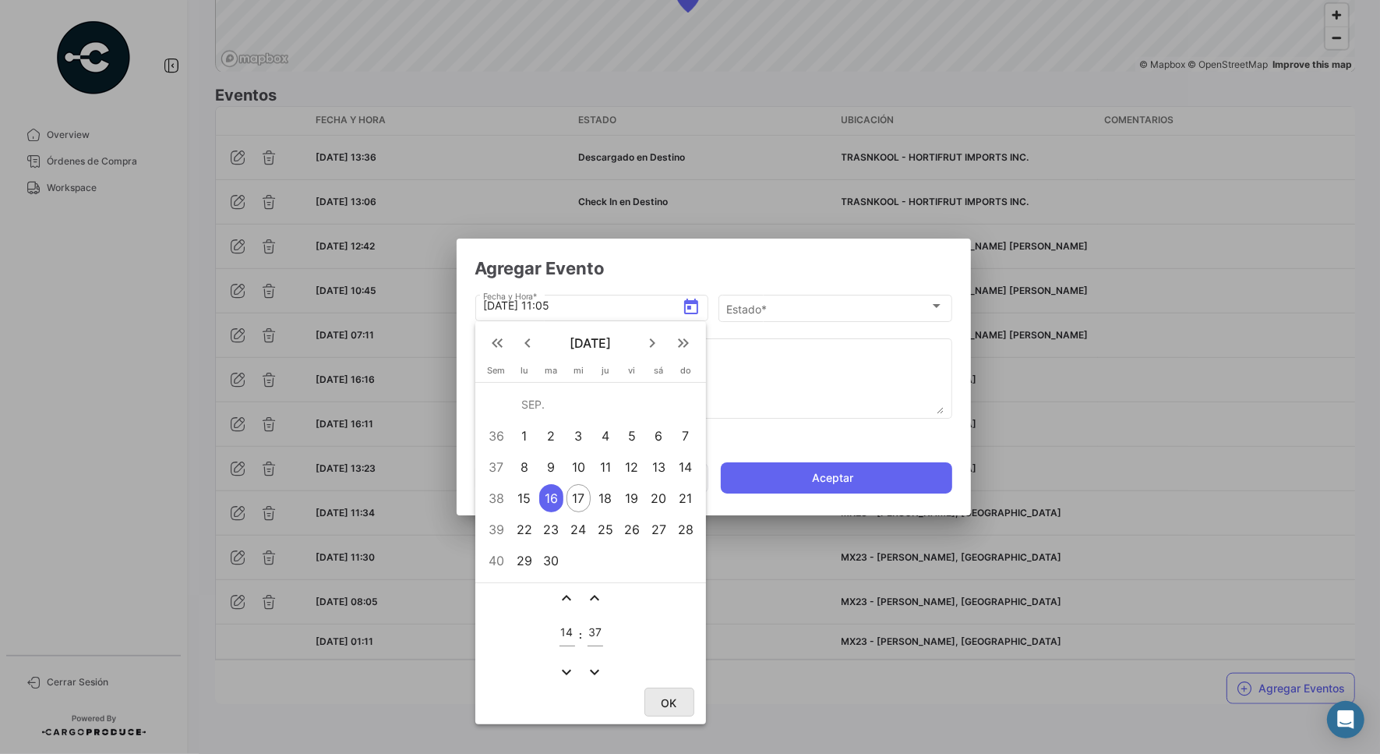
click at [665, 700] on span "OK" at bounding box center [670, 702] width 16 height 13
type input "[DATE] 14:37"
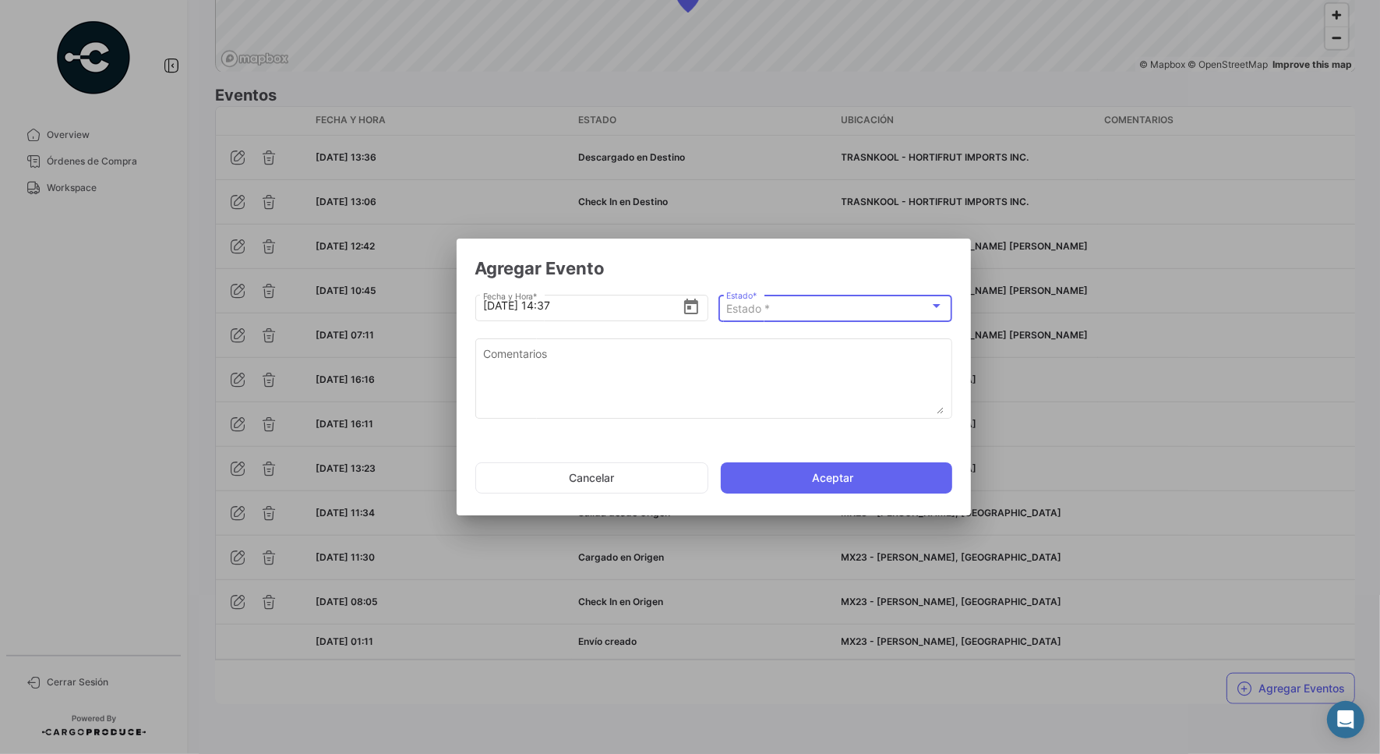
click at [776, 314] on div "Estado *" at bounding box center [827, 308] width 203 height 13
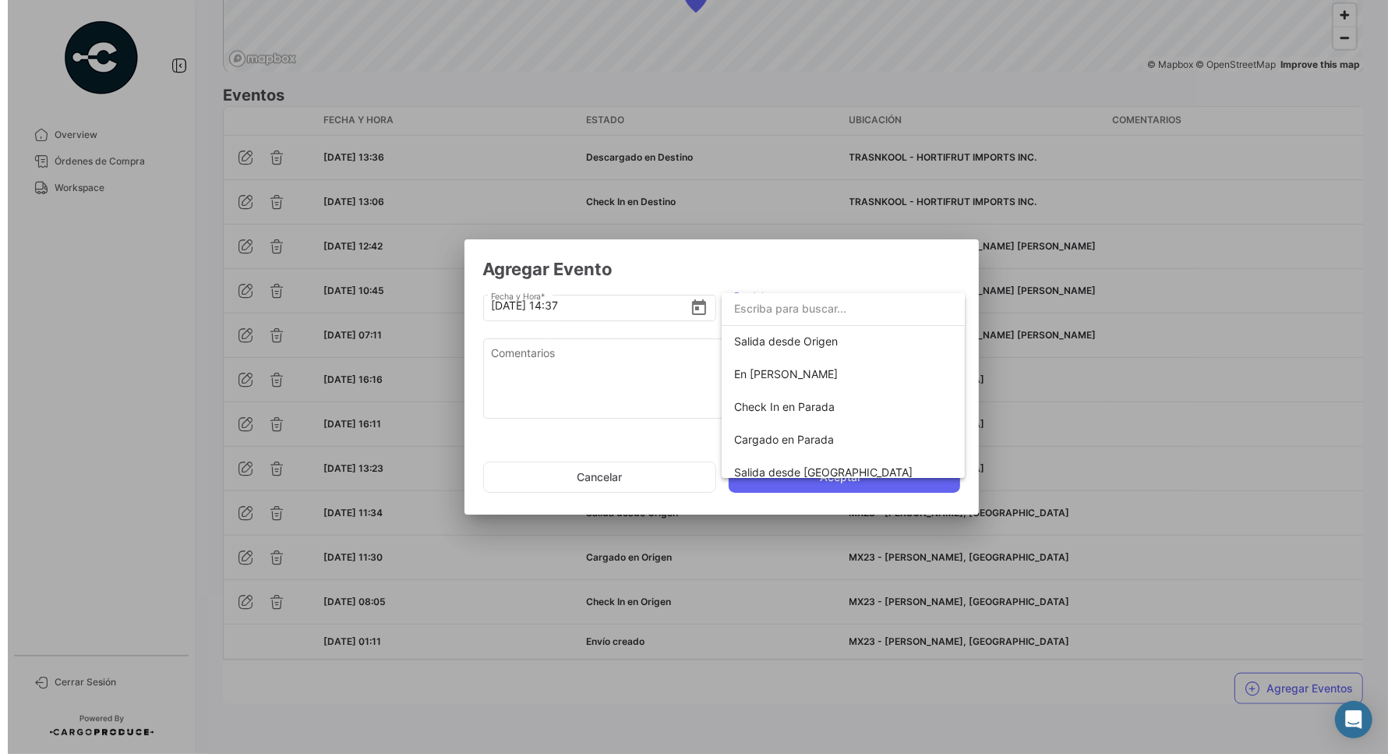
scroll to position [274, 0]
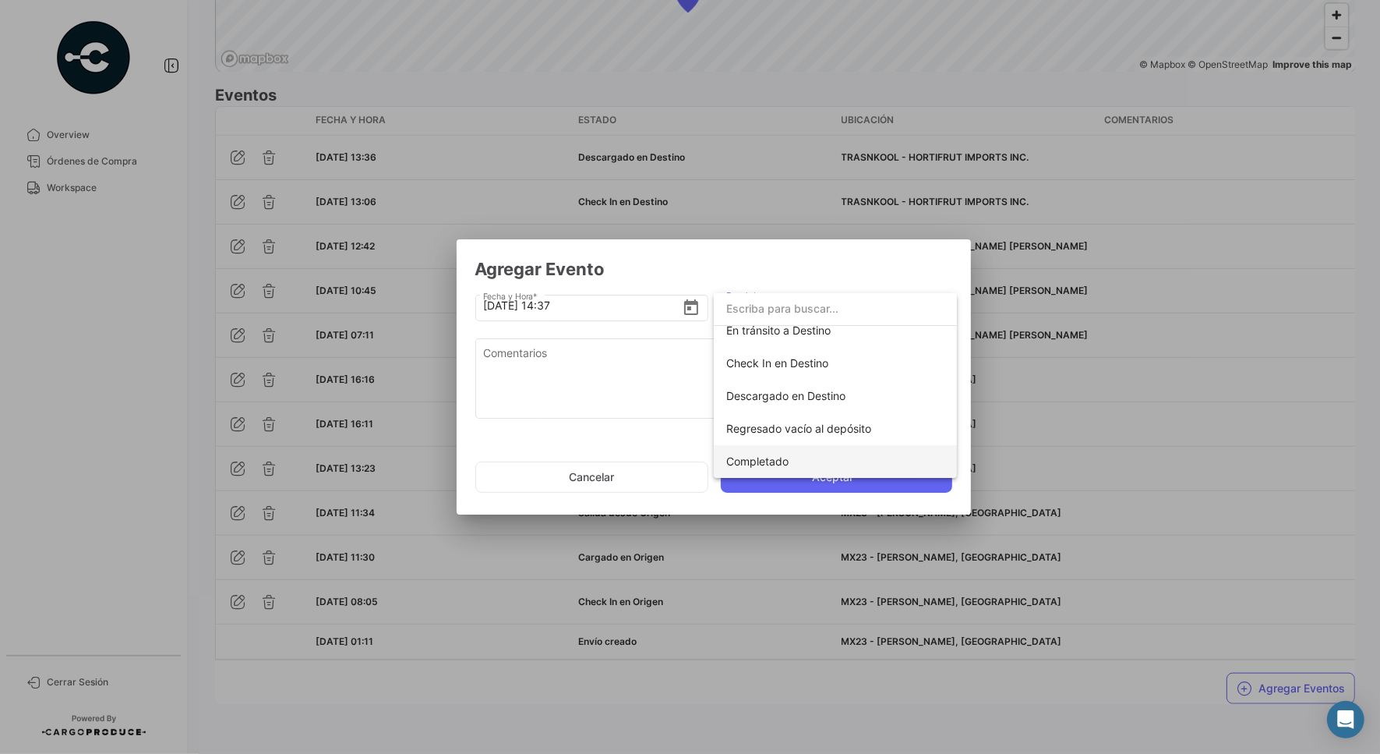
click at [832, 452] on span "Completado" at bounding box center [835, 461] width 218 height 33
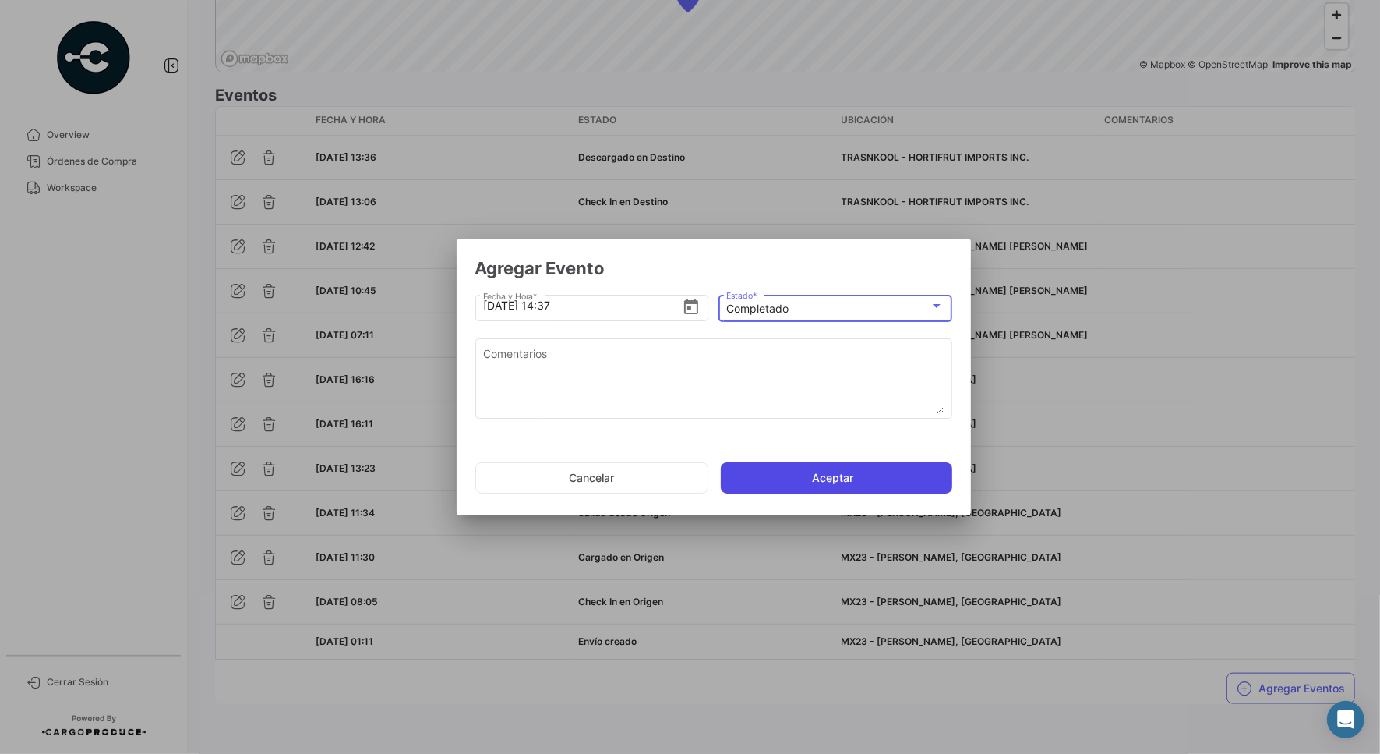
click at [844, 476] on button "Aceptar" at bounding box center [836, 477] width 231 height 31
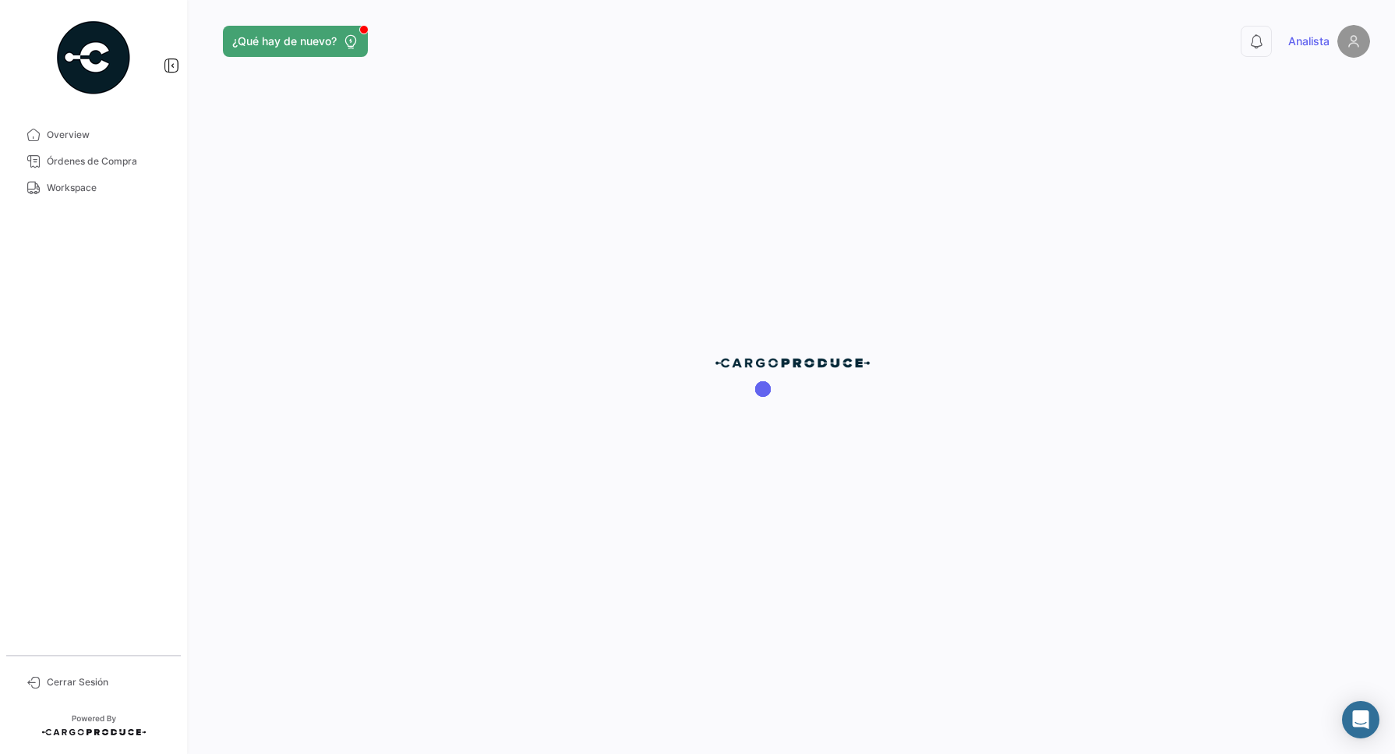
scroll to position [0, 0]
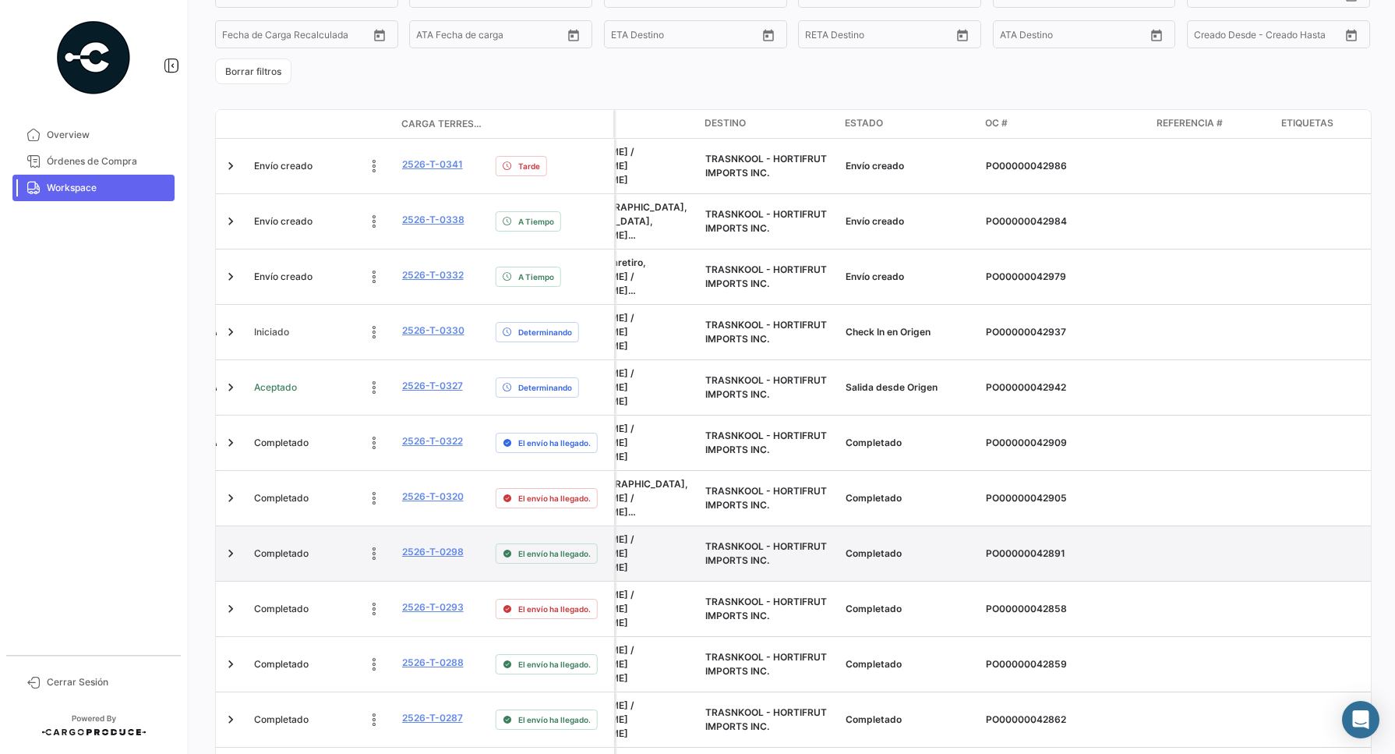
scroll to position [292, 0]
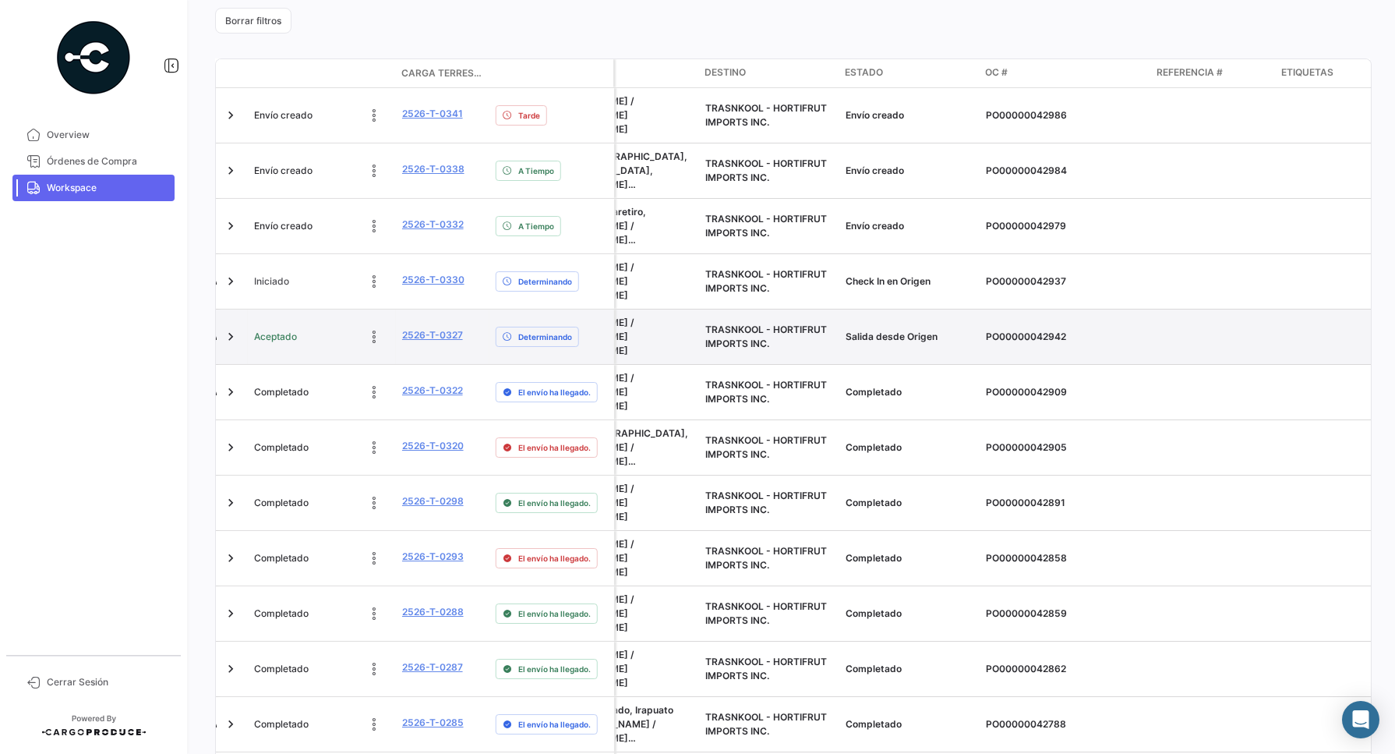
click at [1127, 330] on div "PO00000042942" at bounding box center [1065, 337] width 159 height 14
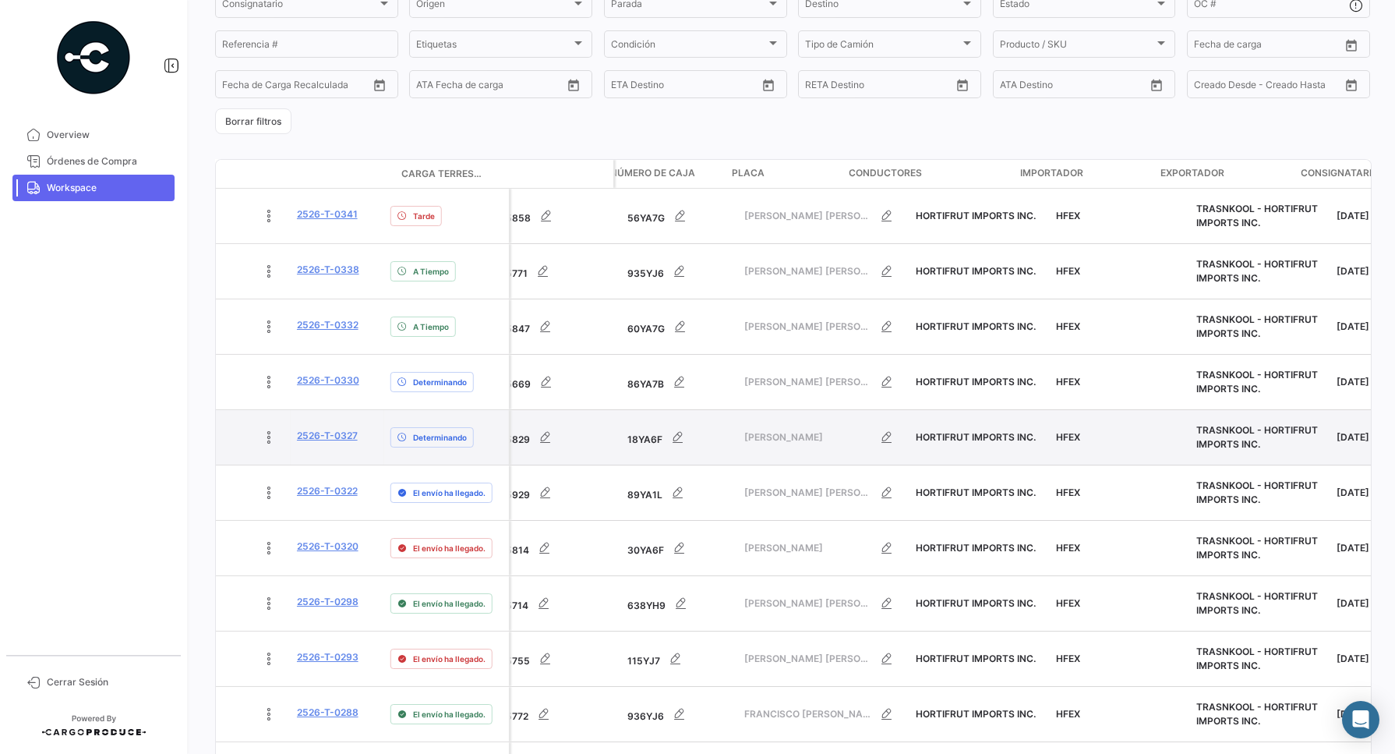
scroll to position [0, 0]
